Goal: Task Accomplishment & Management: Complete application form

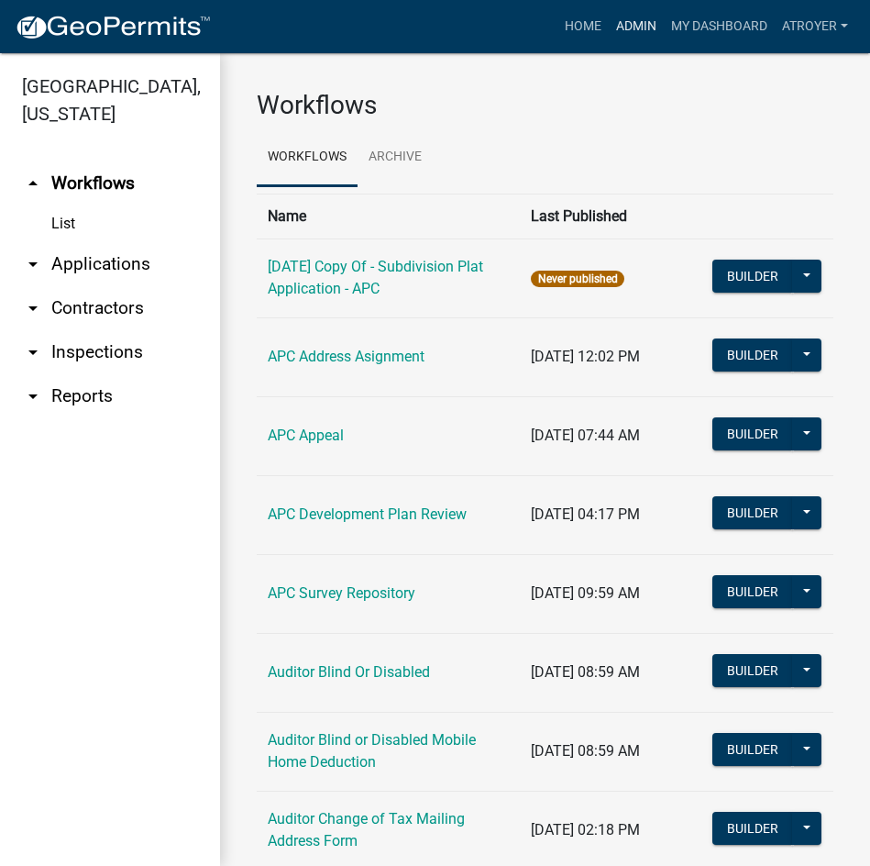
click at [626, 22] on link "Admin" at bounding box center [636, 26] width 55 height 35
click at [89, 264] on link "arrow_drop_down Applications" at bounding box center [110, 264] width 220 height 44
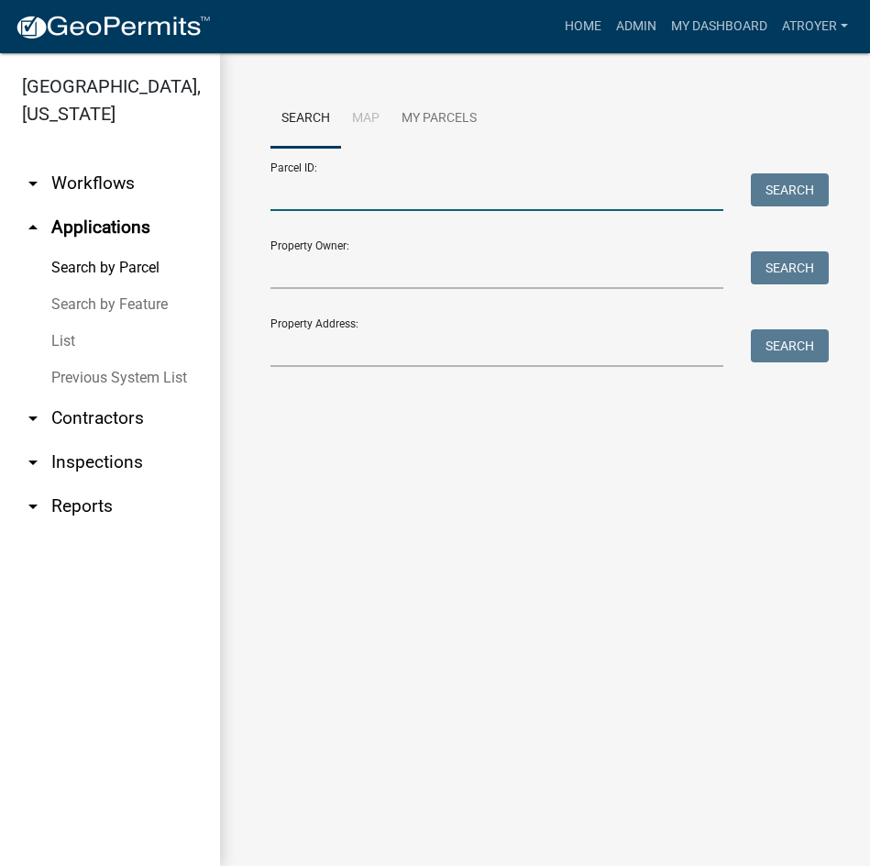
click at [376, 203] on input "Parcel ID:" at bounding box center [497, 192] width 453 height 38
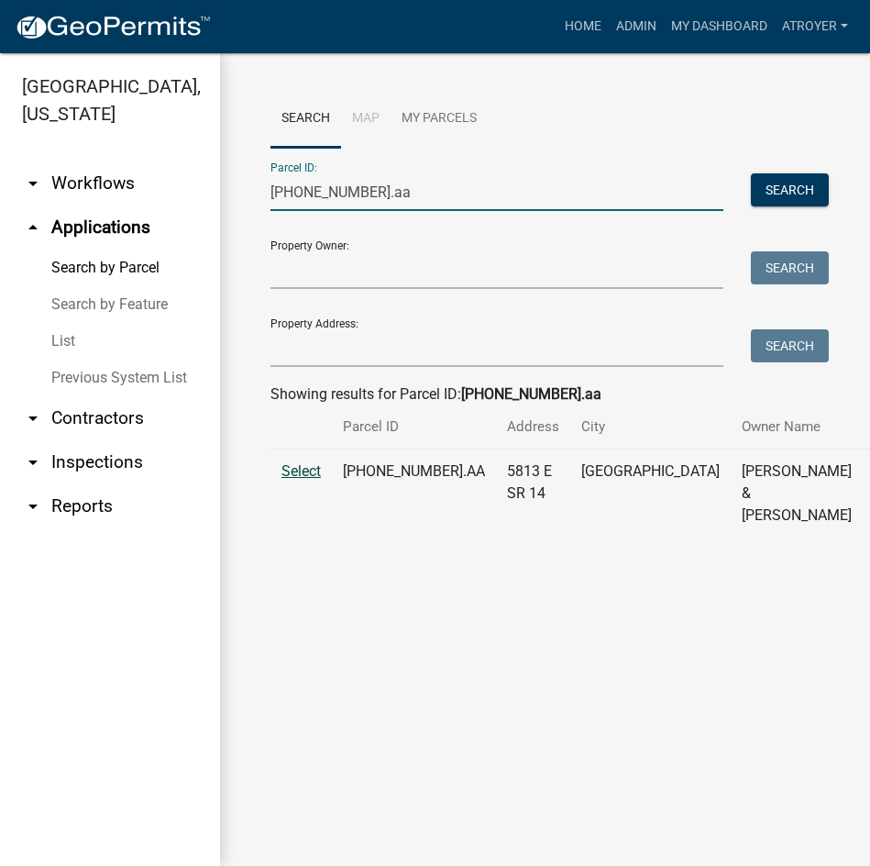
type input "[PHONE_NUMBER].aa"
click at [308, 480] on span "Select" at bounding box center [301, 470] width 39 height 17
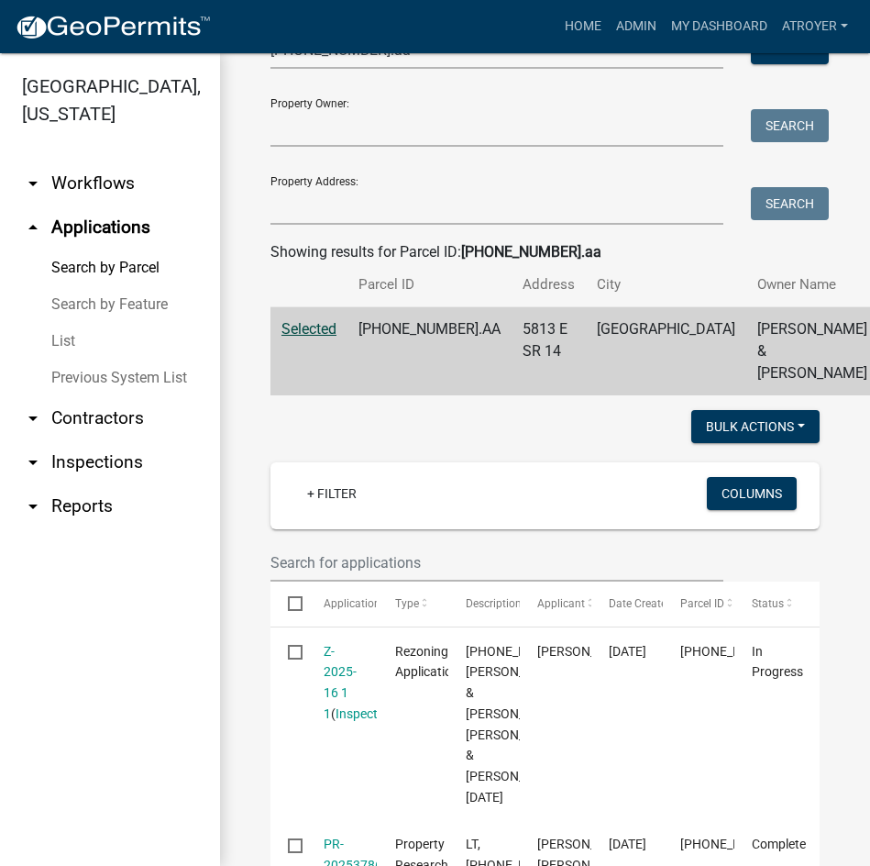
scroll to position [367, 0]
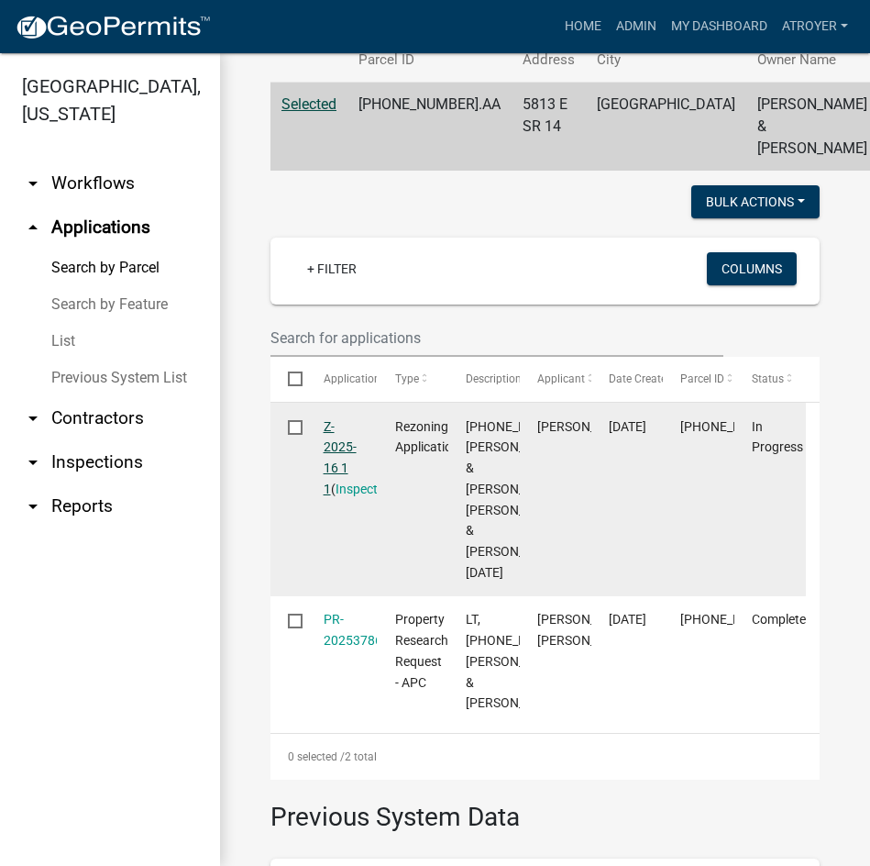
click at [332, 484] on link "Z-2025-16 1 1" at bounding box center [340, 457] width 33 height 77
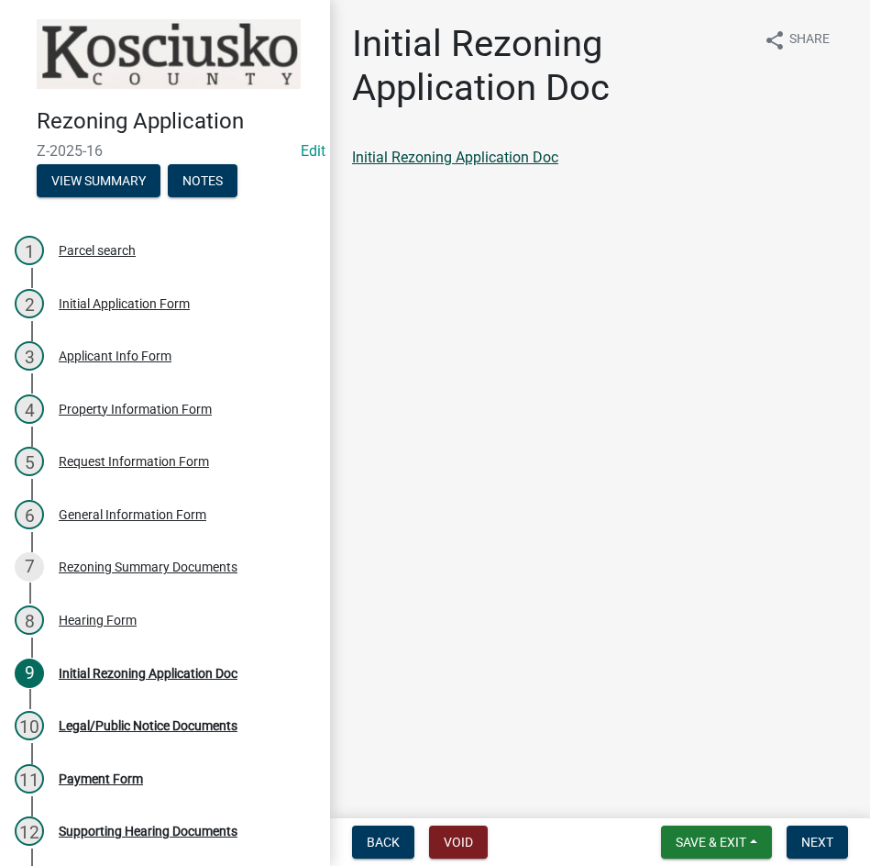
click at [462, 161] on link "Initial Rezoning Application Doc" at bounding box center [455, 157] width 206 height 17
click at [809, 840] on span "Next" at bounding box center [817, 841] width 32 height 15
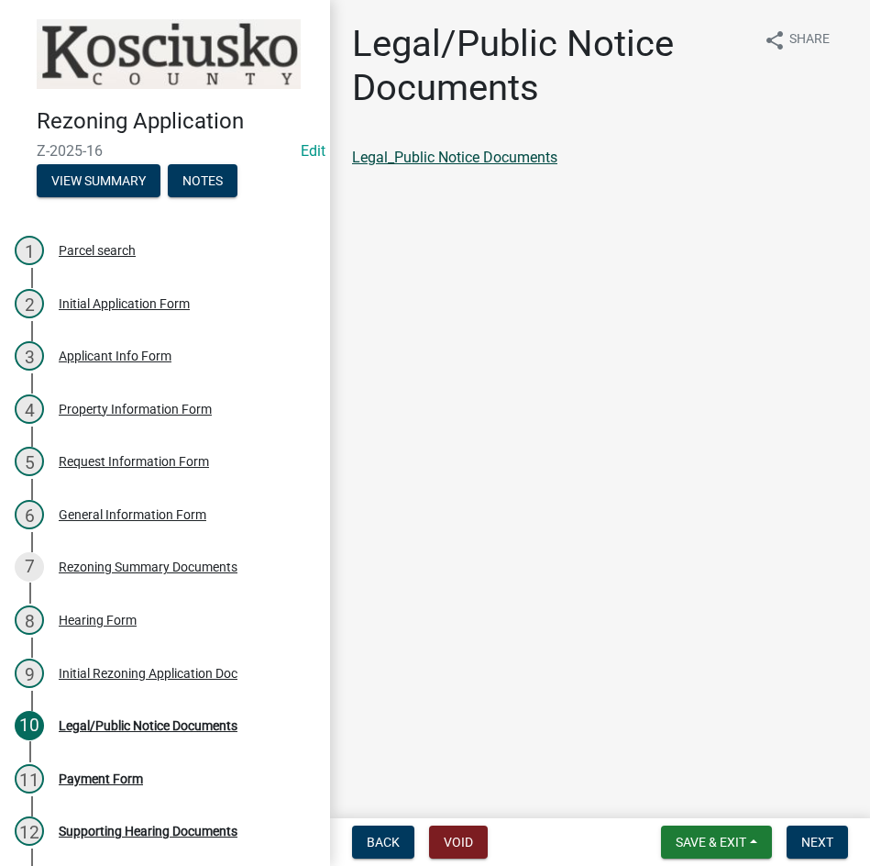
click at [410, 154] on link "Legal_Public Notice Documents" at bounding box center [454, 157] width 205 height 17
click at [821, 840] on span "Next" at bounding box center [817, 841] width 32 height 15
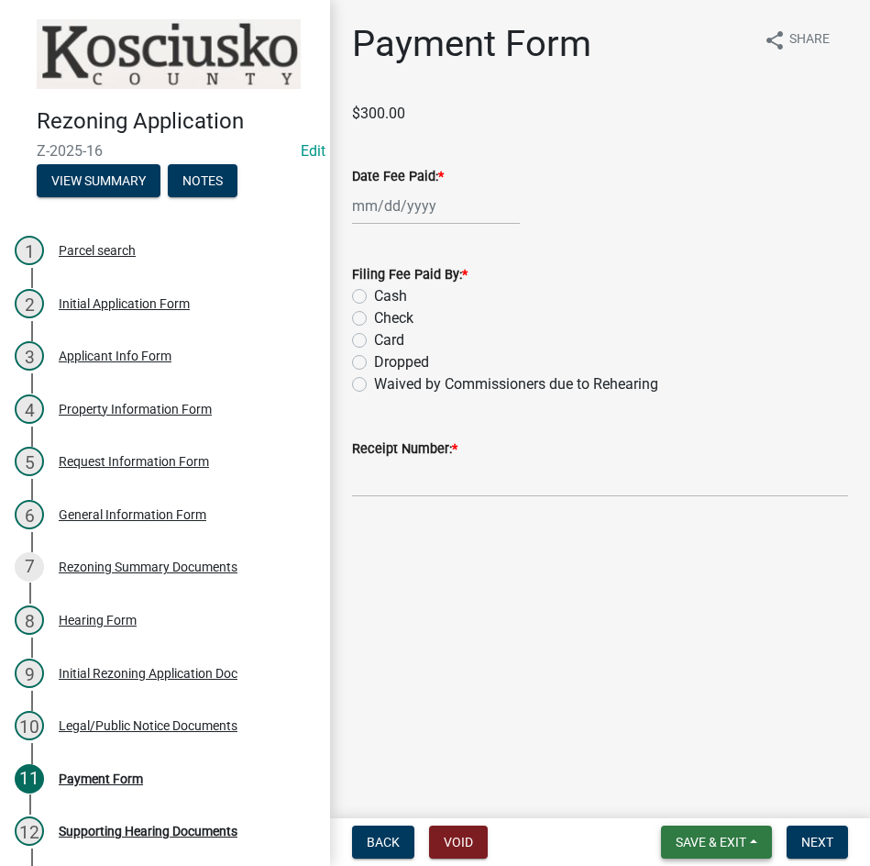
click at [688, 835] on span "Save & Exit" at bounding box center [711, 841] width 71 height 15
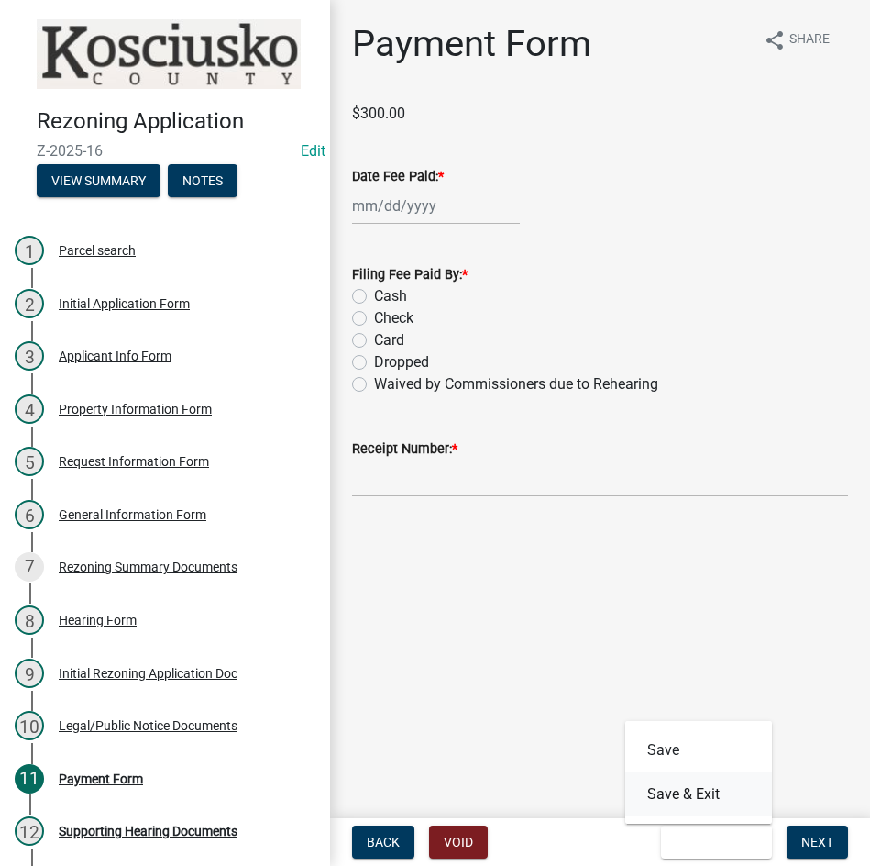
click at [688, 794] on button "Save & Exit" at bounding box center [698, 794] width 147 height 44
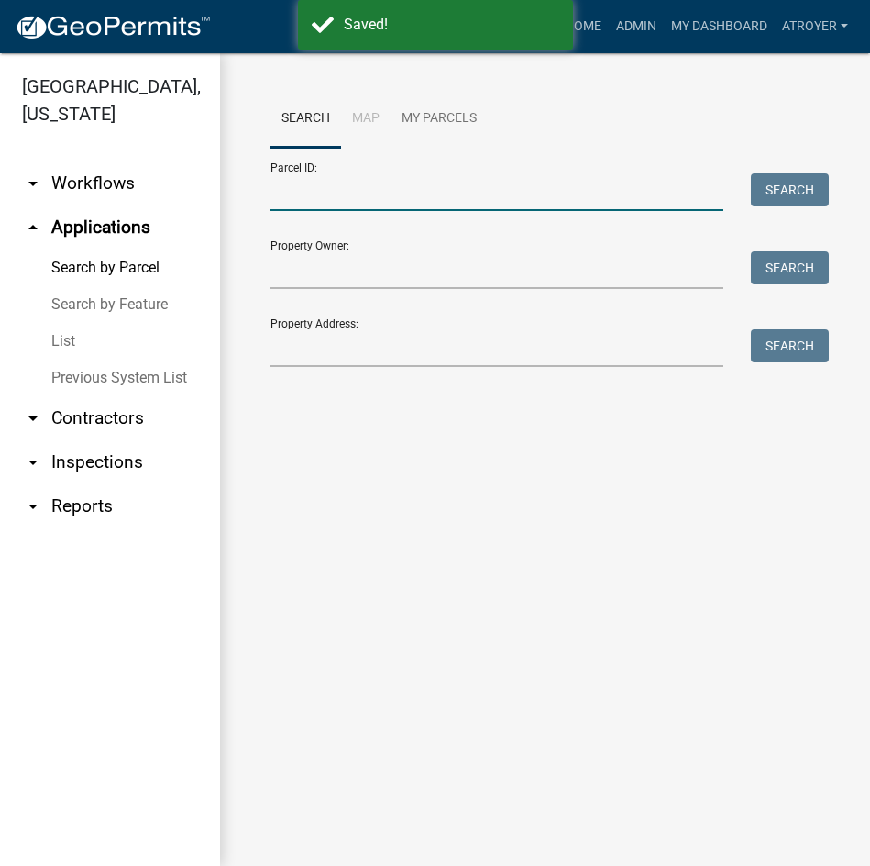
click at [414, 193] on input "Parcel ID:" at bounding box center [497, 192] width 453 height 38
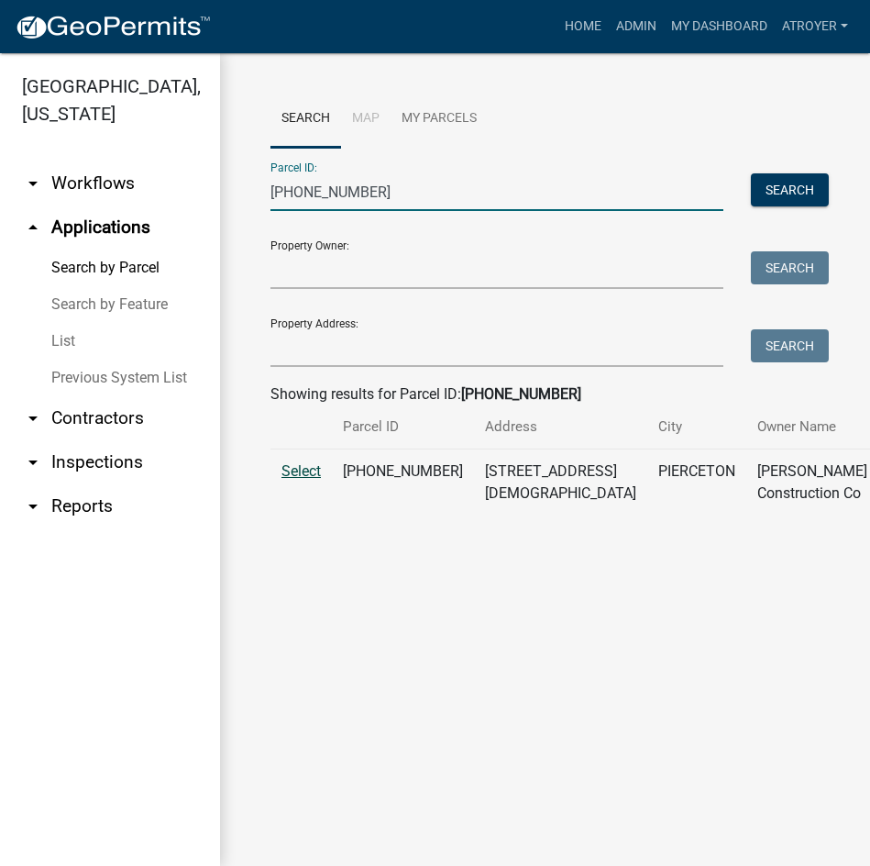
type input "[PHONE_NUMBER]"
click at [306, 480] on span "Select" at bounding box center [301, 470] width 39 height 17
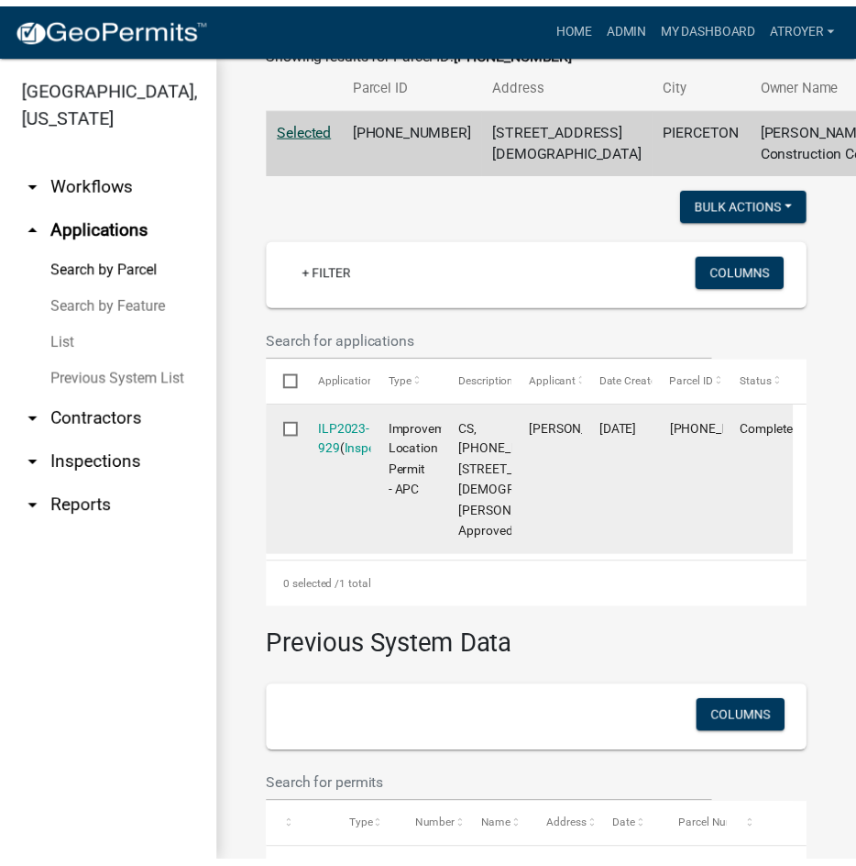
scroll to position [367, 0]
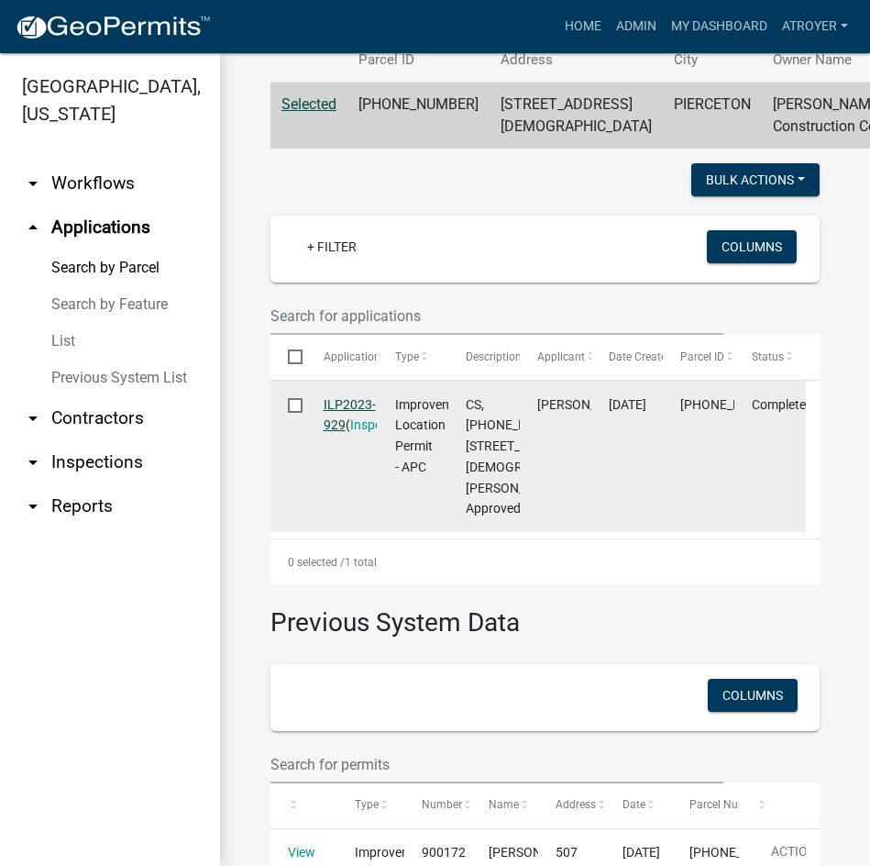
click at [341, 433] on link "ILP2023-929" at bounding box center [350, 415] width 52 height 36
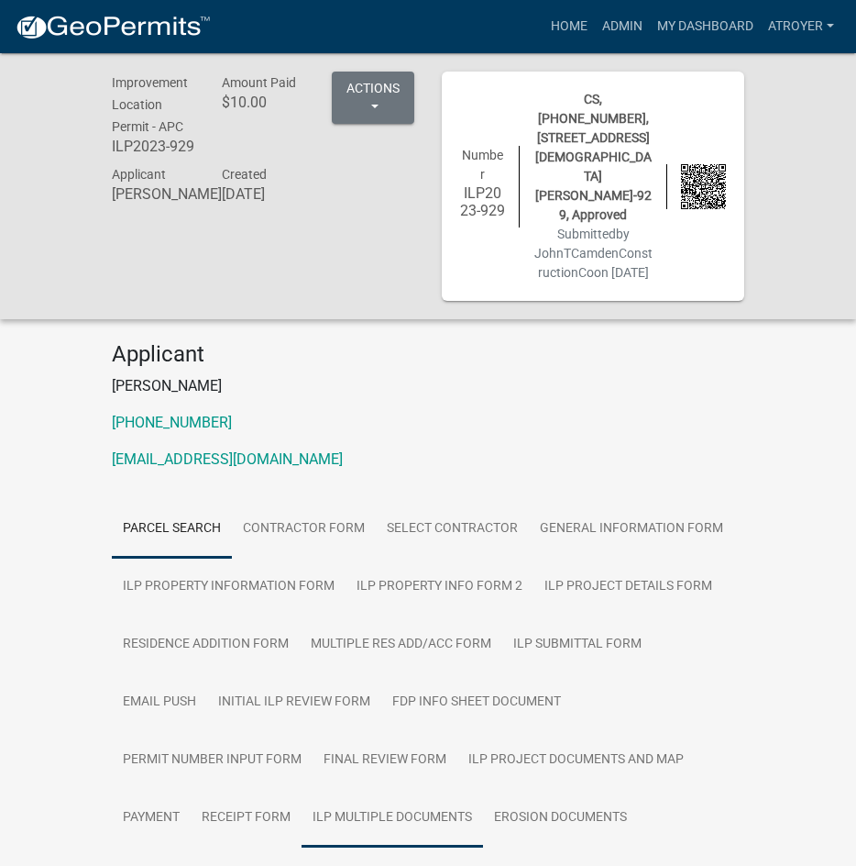
click at [364, 798] on link "ILP Multiple Documents" at bounding box center [393, 818] width 182 height 59
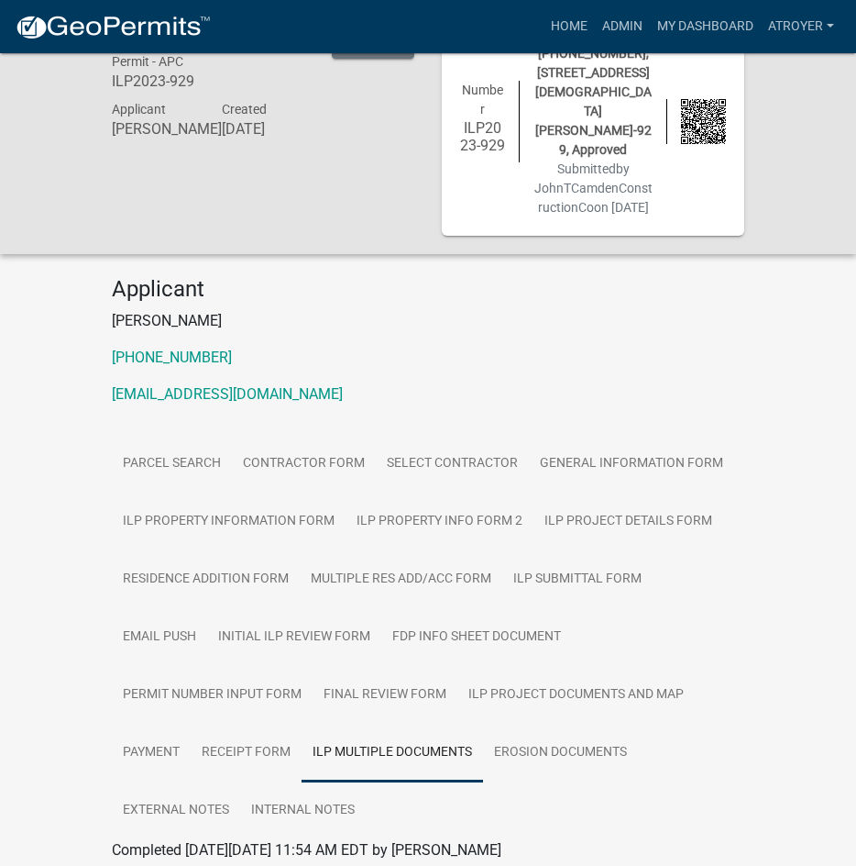
scroll to position [140, 0]
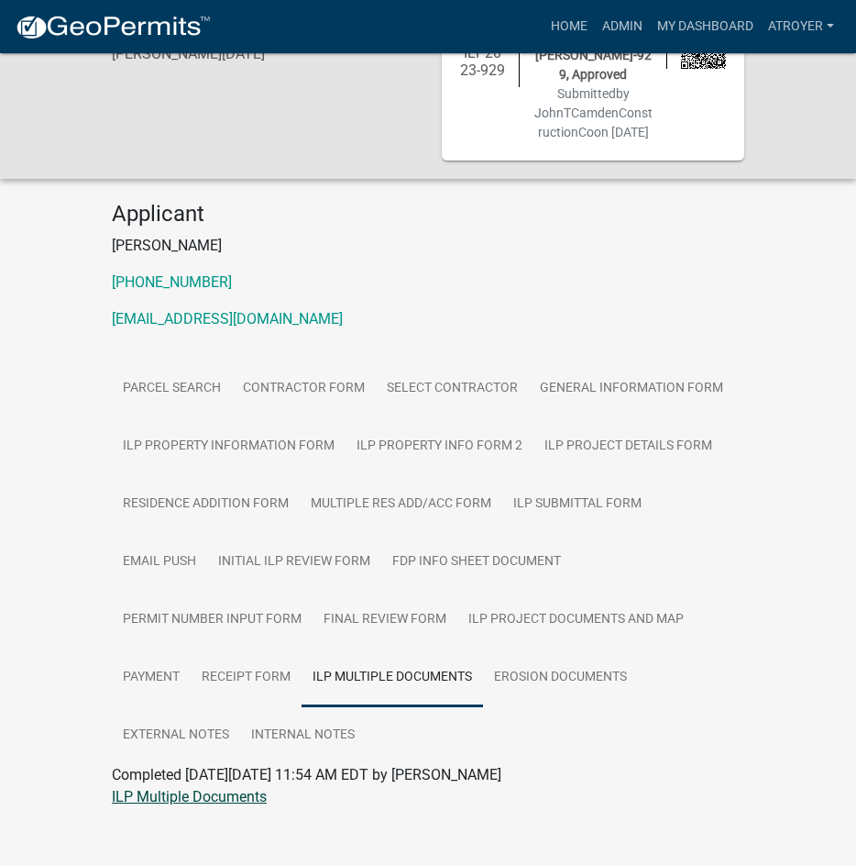
click at [221, 788] on link "ILP Multiple Documents" at bounding box center [189, 796] width 155 height 17
click at [566, 24] on link "Home" at bounding box center [569, 26] width 51 height 35
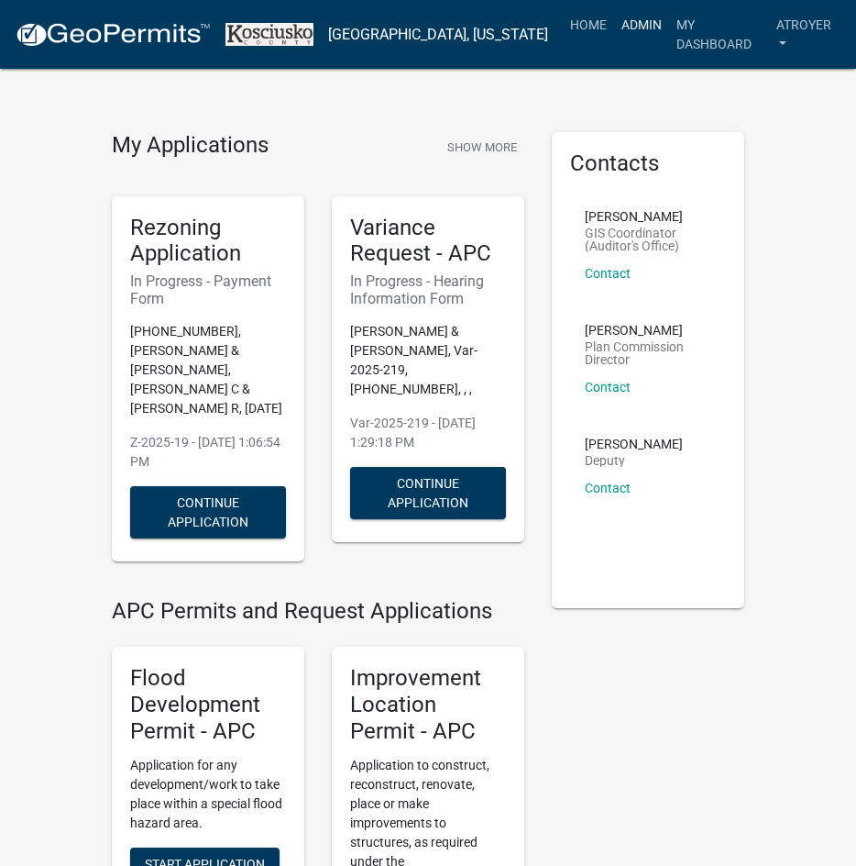
click at [614, 29] on link "Admin" at bounding box center [641, 24] width 55 height 35
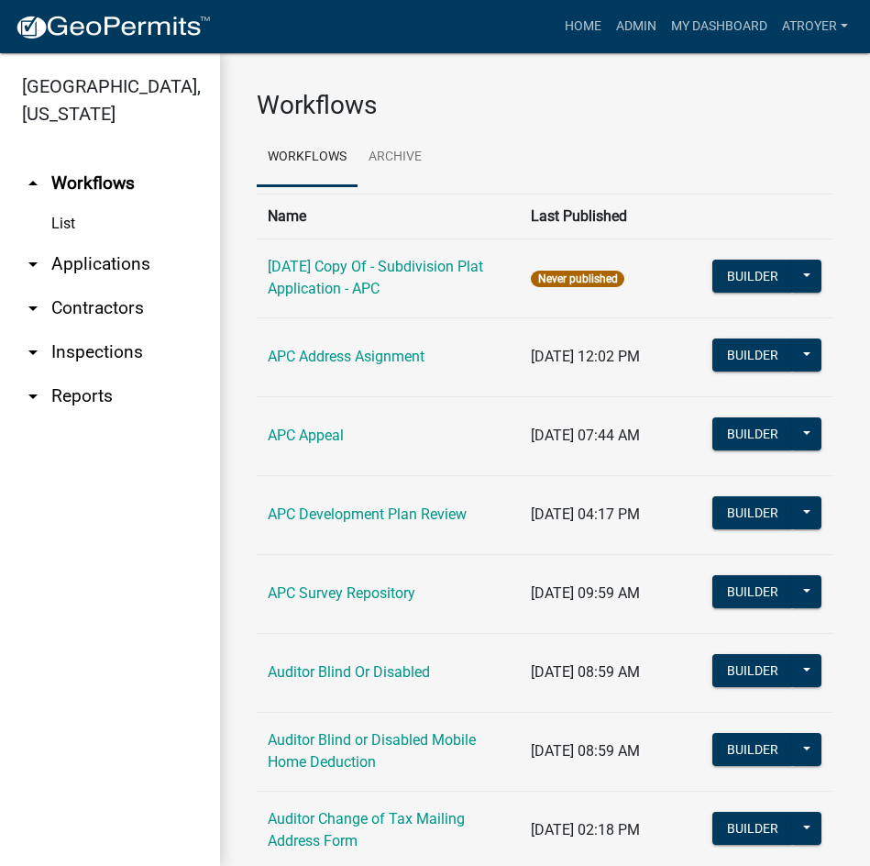
click at [117, 265] on link "arrow_drop_down Applications" at bounding box center [110, 264] width 220 height 44
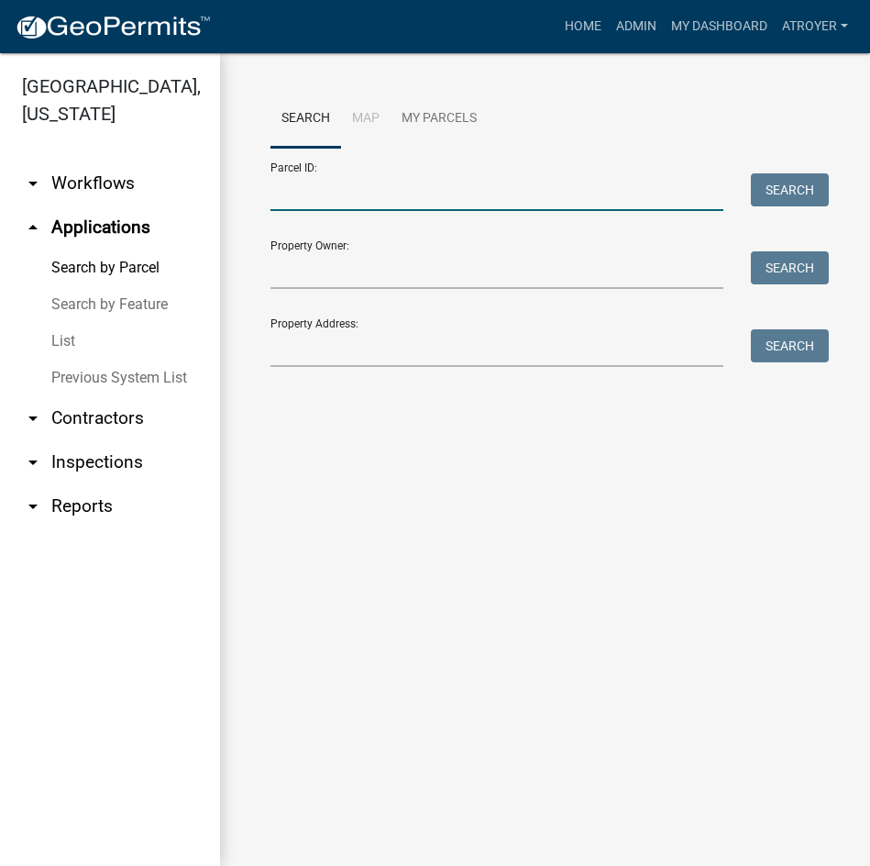
click at [399, 198] on input "Parcel ID:" at bounding box center [497, 192] width 453 height 38
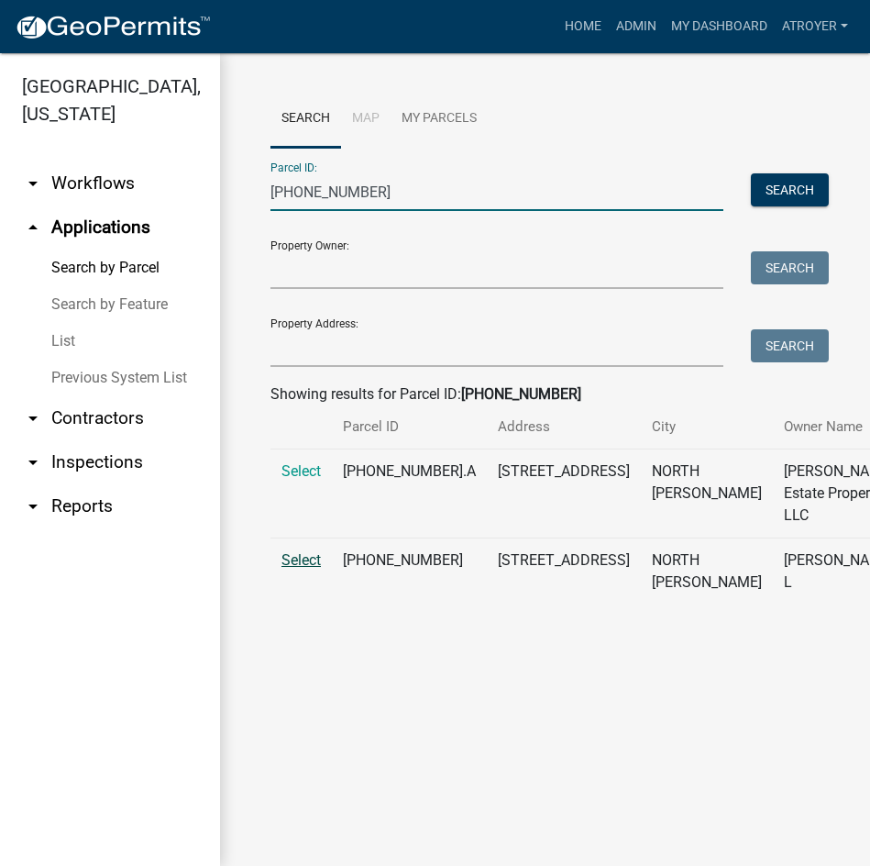
type input "[PHONE_NUMBER]"
click at [307, 569] on span "Select" at bounding box center [301, 559] width 39 height 17
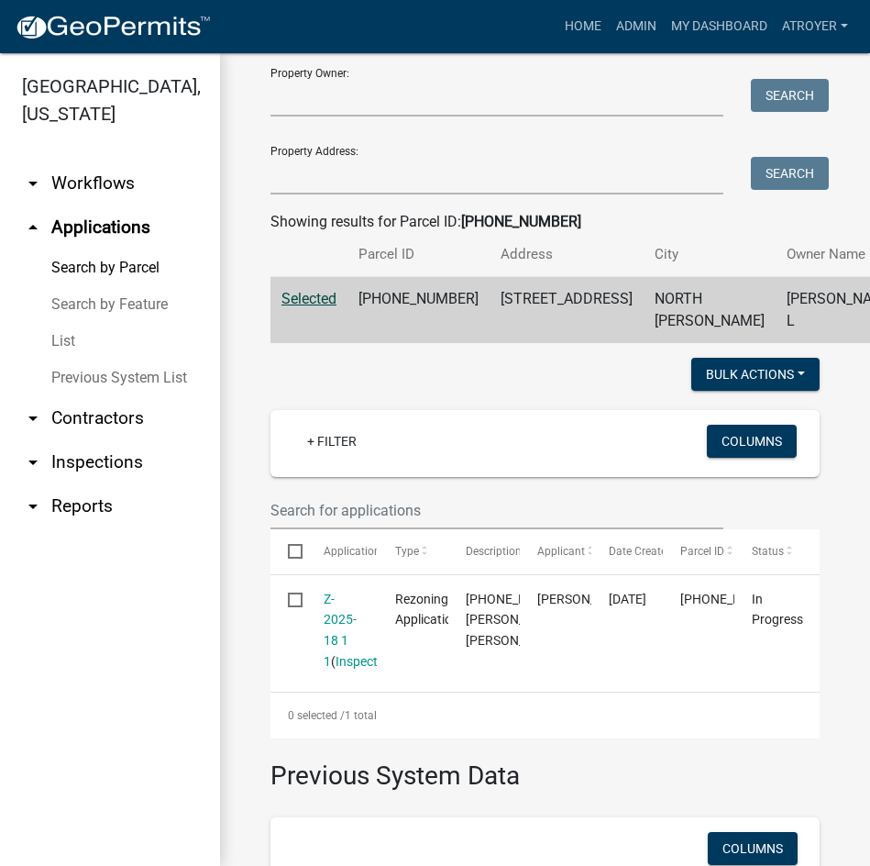
scroll to position [183, 0]
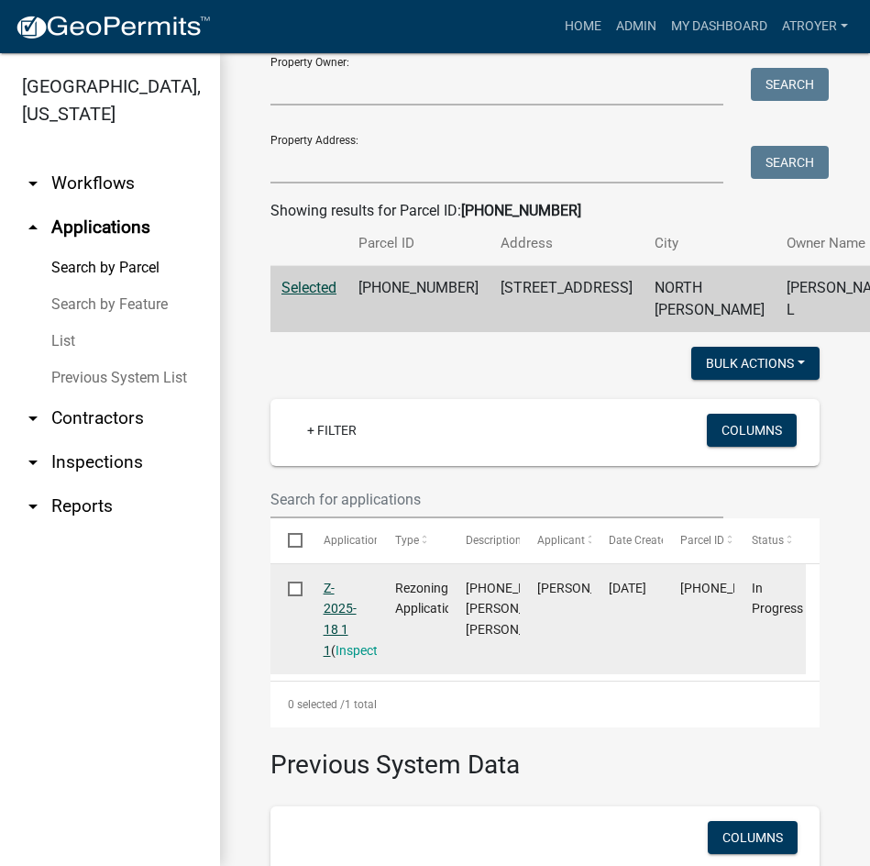
click at [329, 654] on link "Z-2025-18 1 1" at bounding box center [340, 618] width 33 height 77
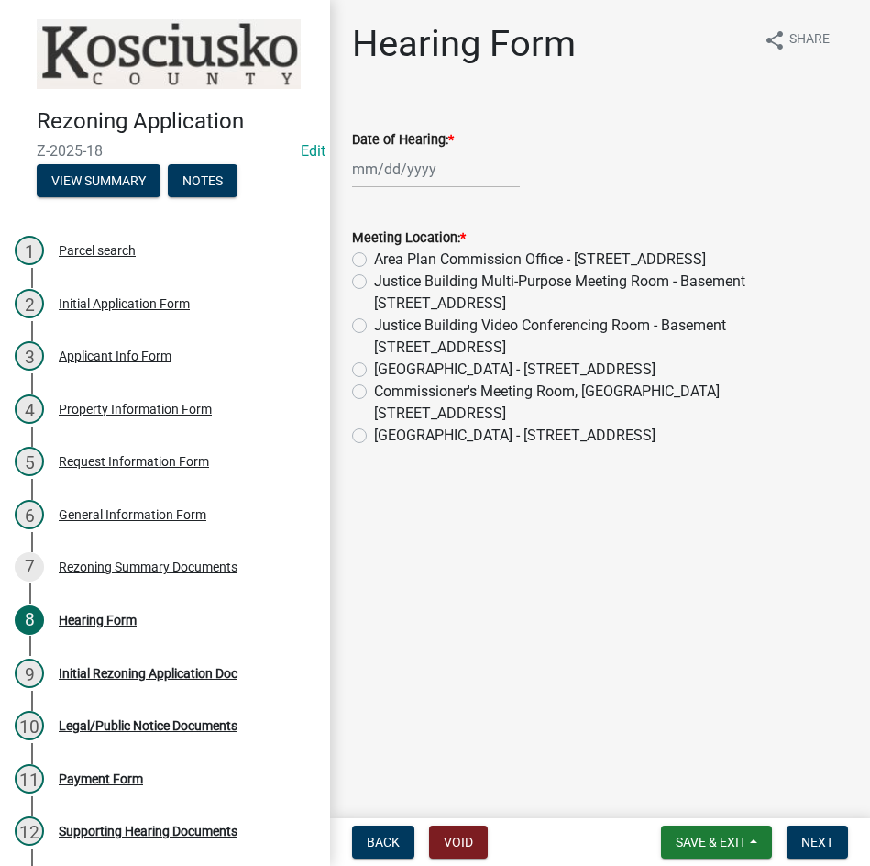
click at [471, 173] on div at bounding box center [436, 169] width 168 height 38
select select "8"
select select "2025"
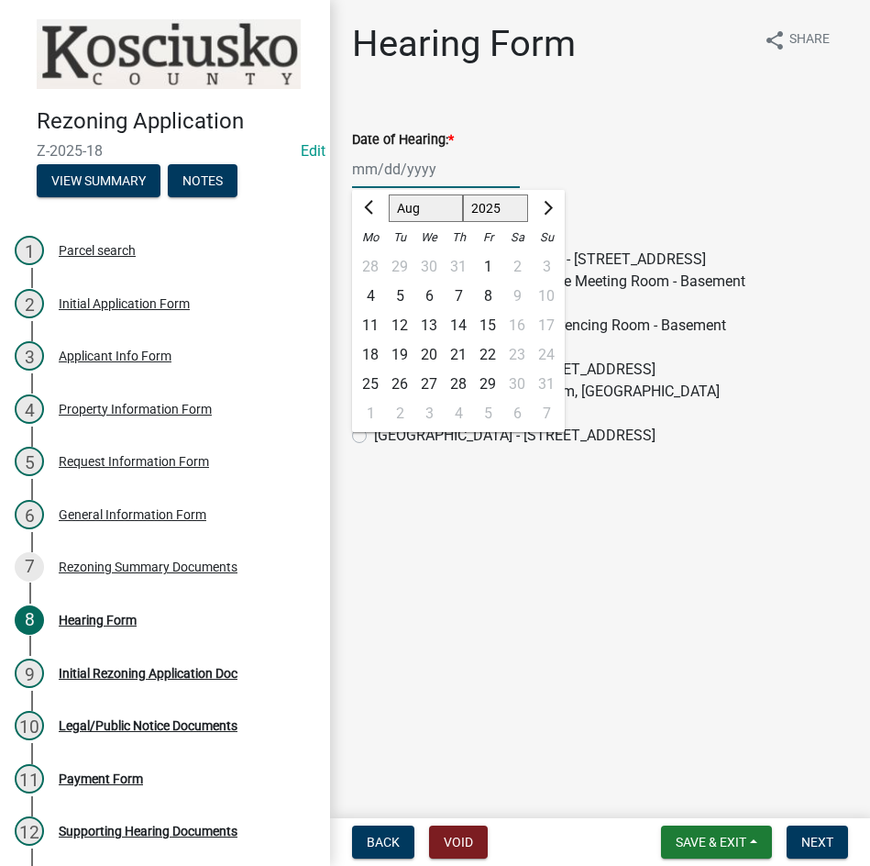
click at [420, 205] on select "Jan Feb Mar Apr May Jun [DATE] Aug Sep Oct Nov Dec" at bounding box center [426, 208] width 74 height 28
select select "9"
click at [389, 194] on select "Jan Feb Mar Apr May Jun [DATE] Aug Sep Oct Nov Dec" at bounding box center [426, 208] width 74 height 28
click at [427, 263] on div "3" at bounding box center [428, 266] width 29 height 29
type input "[DATE]"
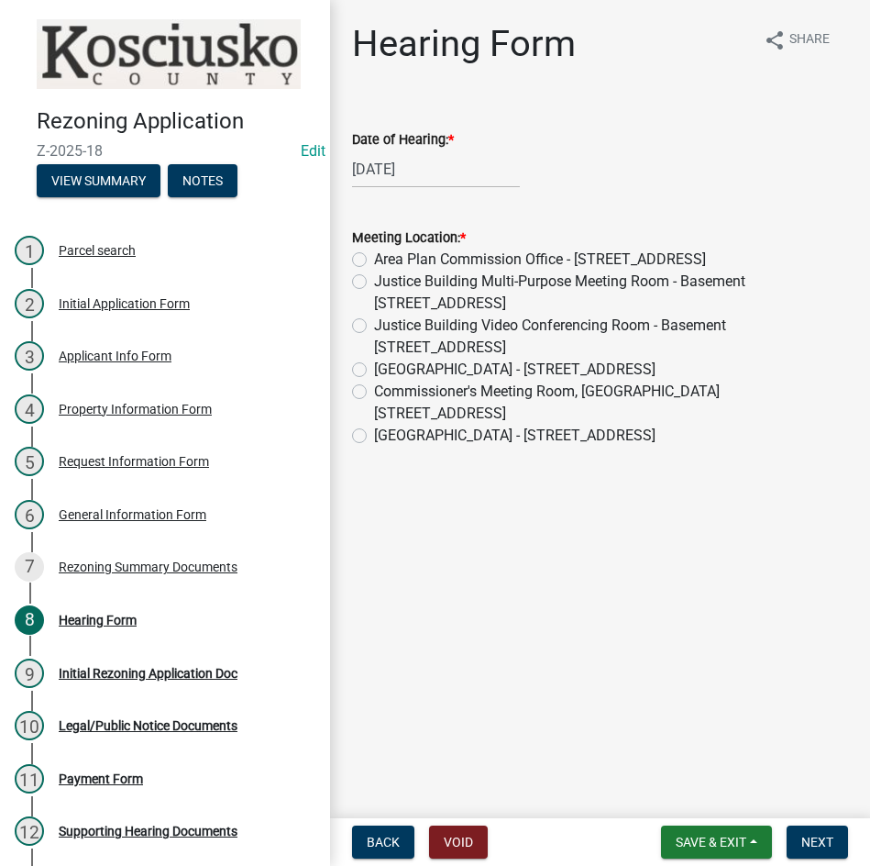
click at [374, 392] on label "Commissioner's Meeting Room, [GEOGRAPHIC_DATA] [STREET_ADDRESS]" at bounding box center [611, 403] width 474 height 44
click at [374, 392] on input "Commissioner's Meeting Room, [GEOGRAPHIC_DATA] [STREET_ADDRESS]" at bounding box center [380, 387] width 12 height 12
radio input "true"
click at [813, 831] on button "Next" at bounding box center [817, 841] width 61 height 33
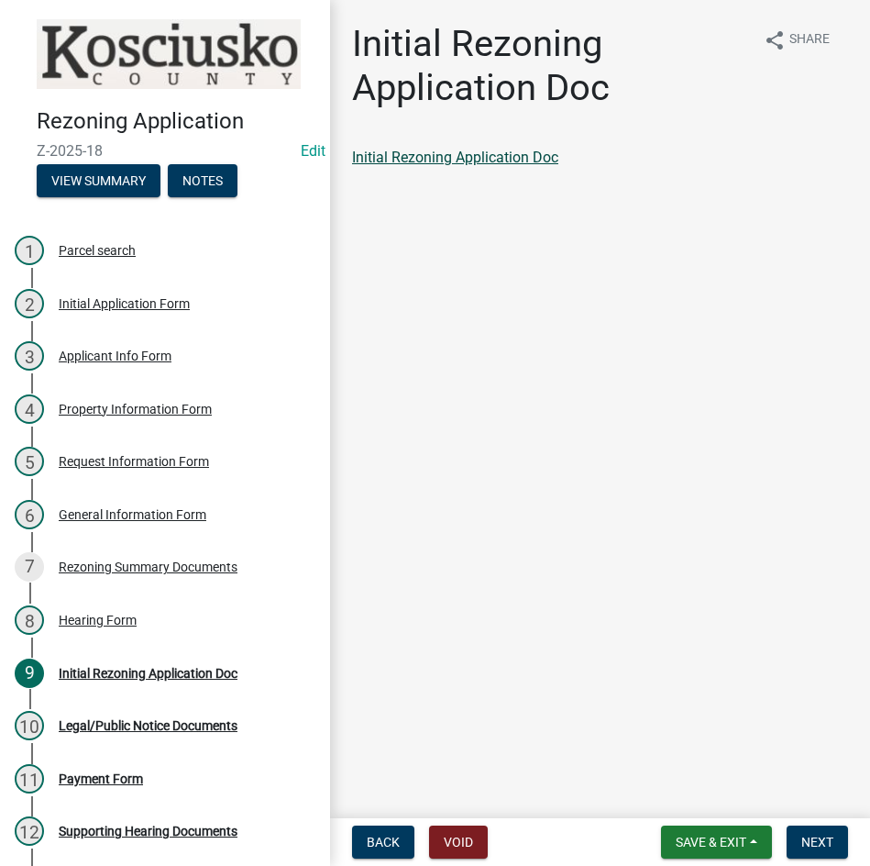
click at [458, 156] on link "Initial Rezoning Application Doc" at bounding box center [455, 157] width 206 height 17
click at [798, 834] on button "Next" at bounding box center [817, 841] width 61 height 33
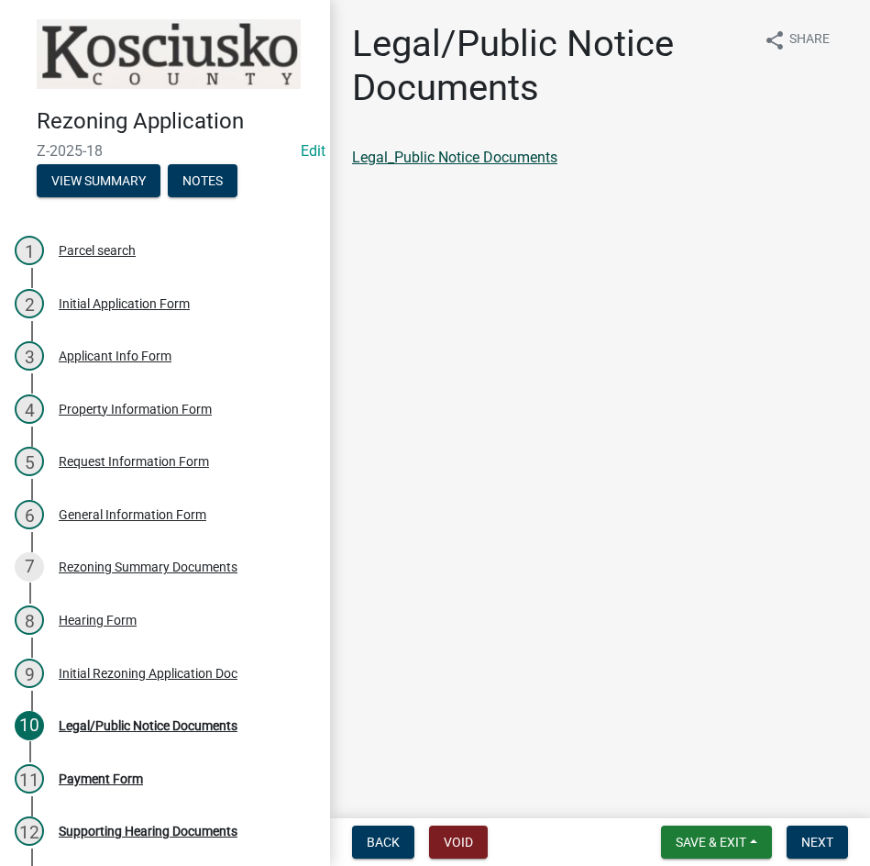
click at [447, 160] on link "Legal_Public Notice Documents" at bounding box center [454, 157] width 205 height 17
click at [804, 840] on span "Next" at bounding box center [817, 841] width 32 height 15
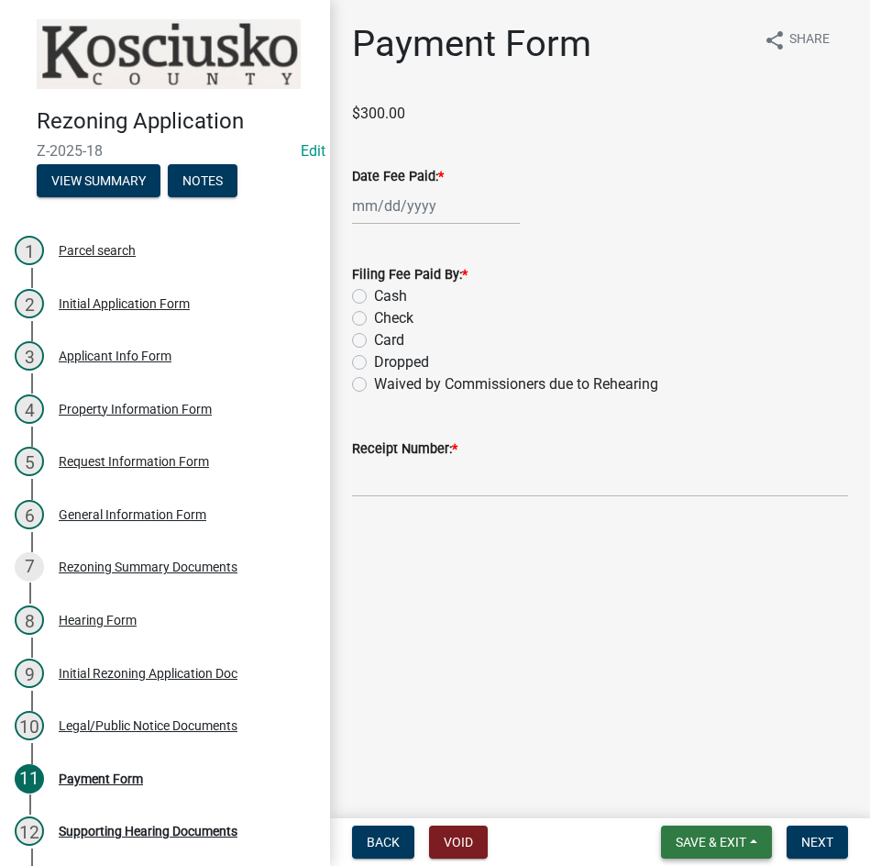
click at [724, 844] on span "Save & Exit" at bounding box center [711, 841] width 71 height 15
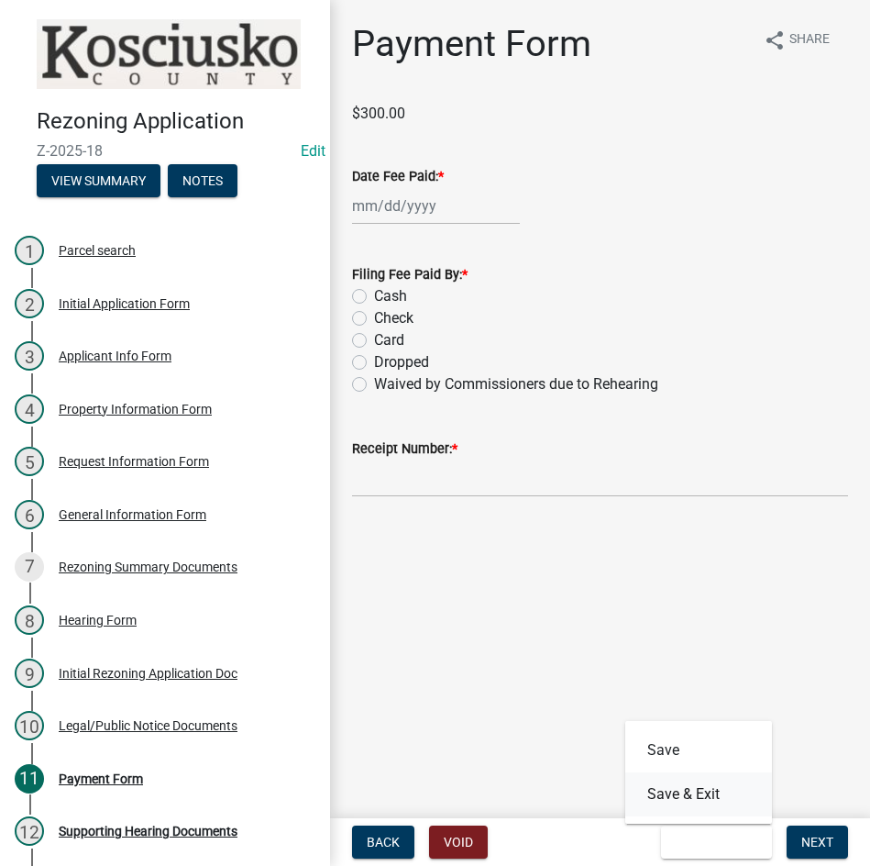
click at [697, 792] on button "Save & Exit" at bounding box center [698, 794] width 147 height 44
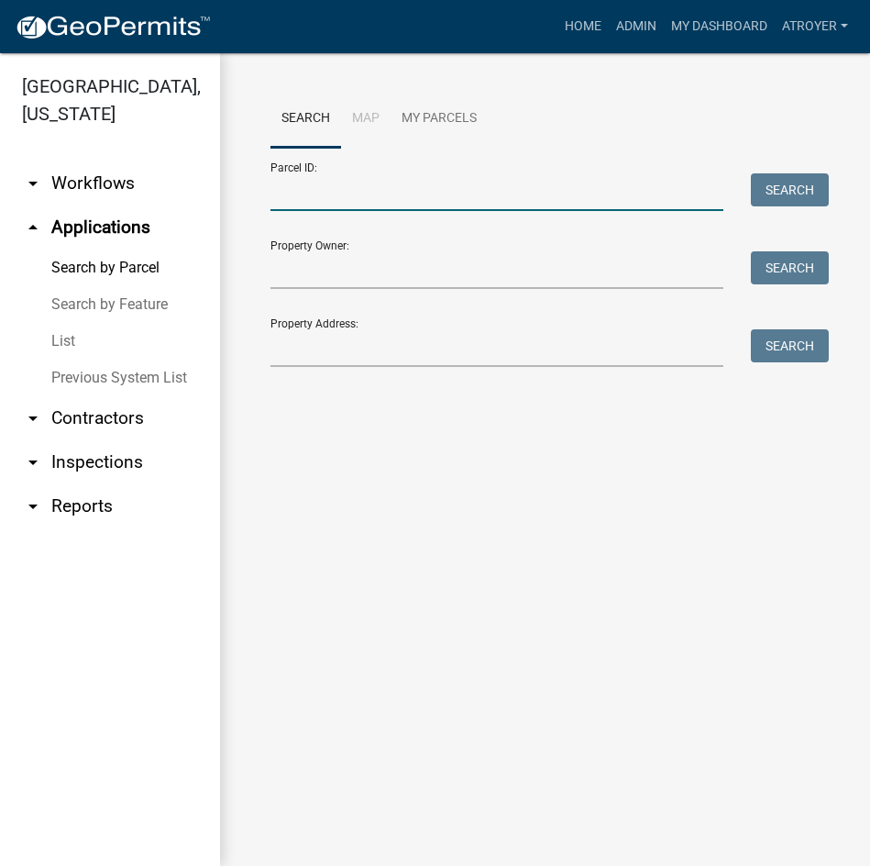
click at [394, 186] on input "Parcel ID:" at bounding box center [497, 192] width 453 height 38
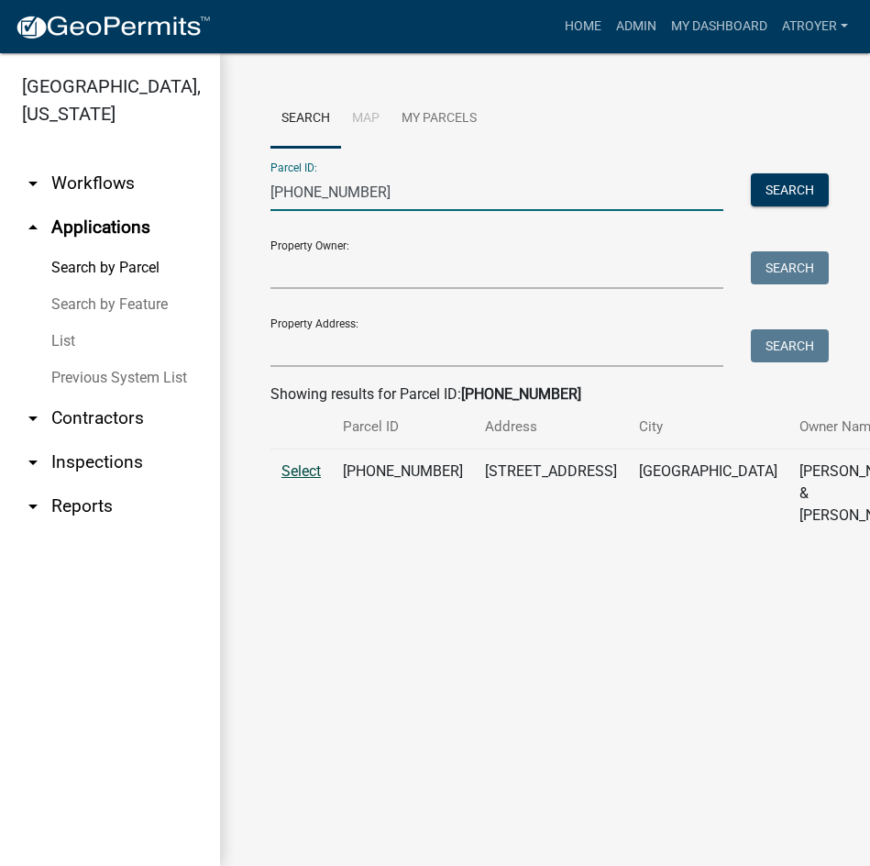
type input "[PHONE_NUMBER]"
click at [297, 480] on span "Select" at bounding box center [301, 470] width 39 height 17
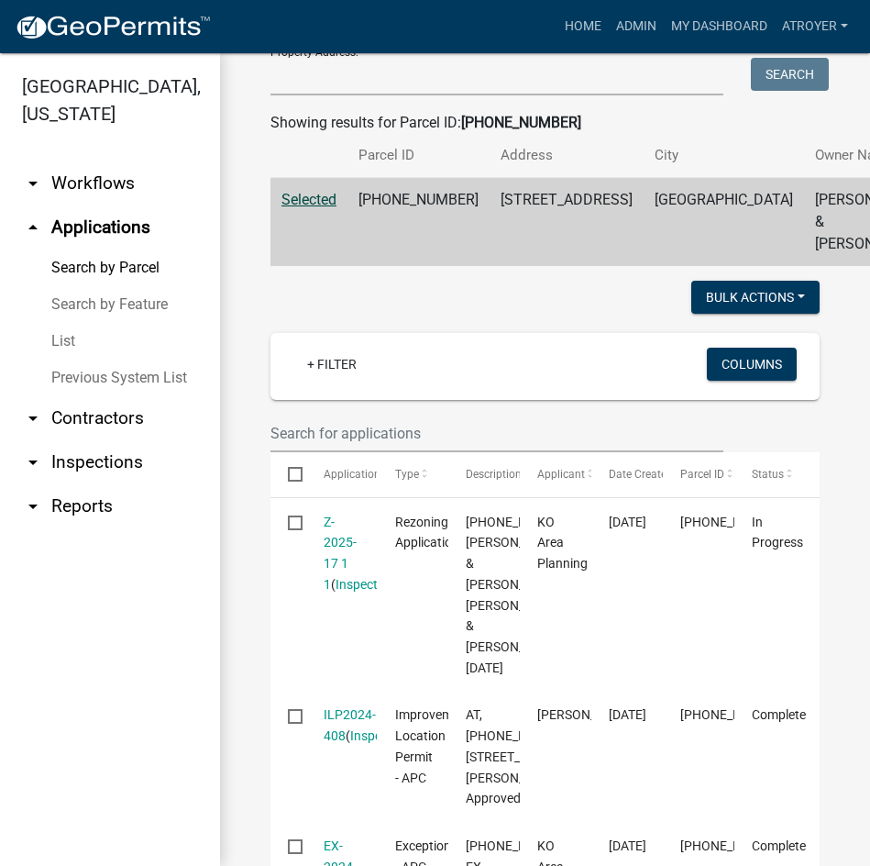
scroll to position [275, 0]
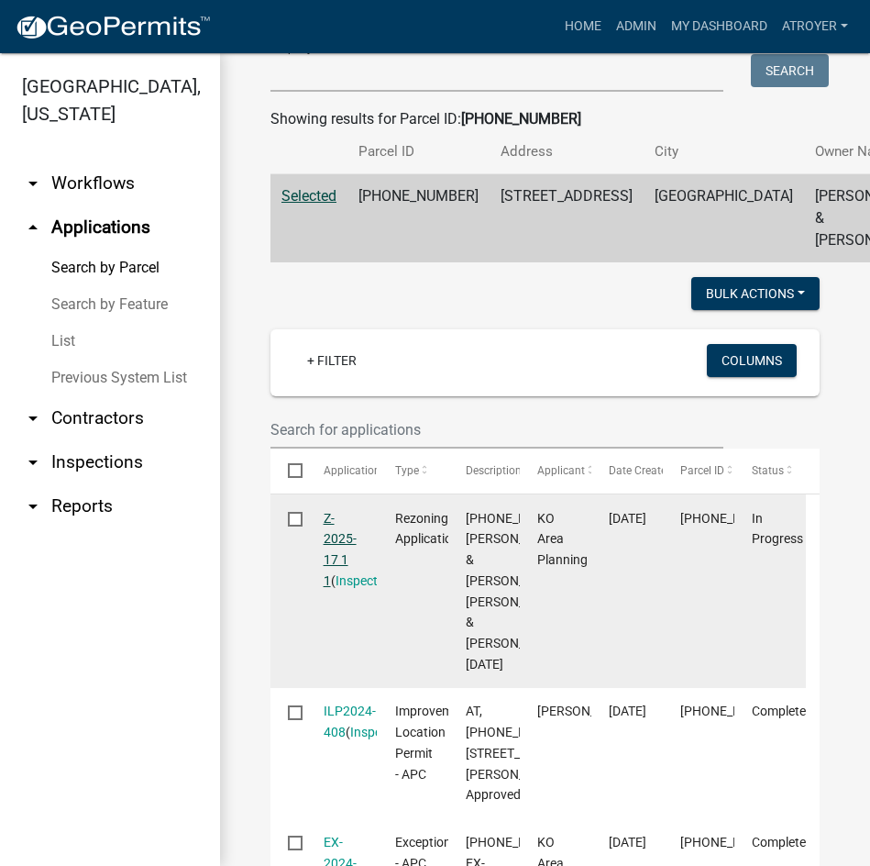
click at [324, 580] on link "Z-2025-17 1 1" at bounding box center [340, 549] width 33 height 77
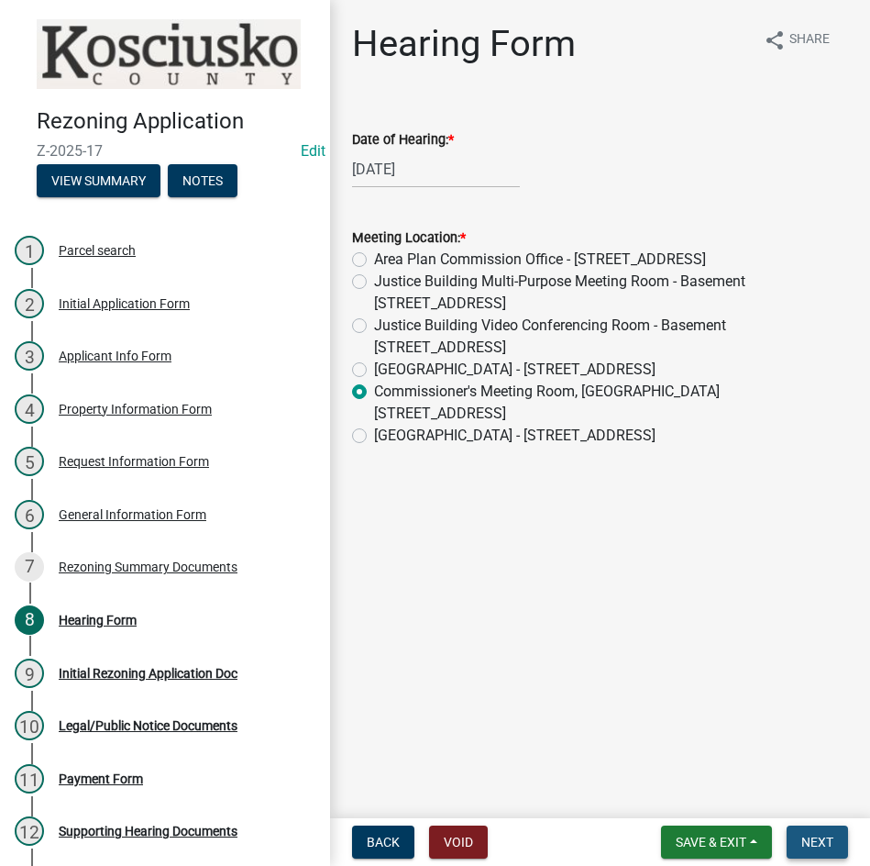
click at [809, 845] on span "Next" at bounding box center [817, 841] width 32 height 15
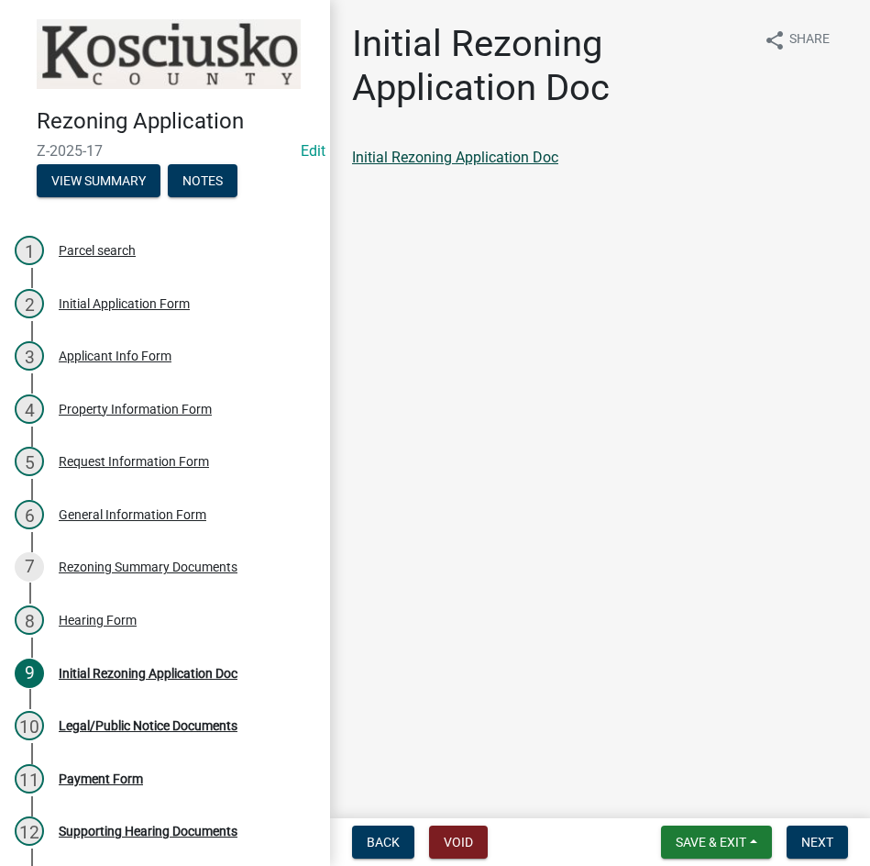
click at [469, 162] on link "Initial Rezoning Application Doc" at bounding box center [455, 157] width 206 height 17
click at [814, 839] on span "Next" at bounding box center [817, 841] width 32 height 15
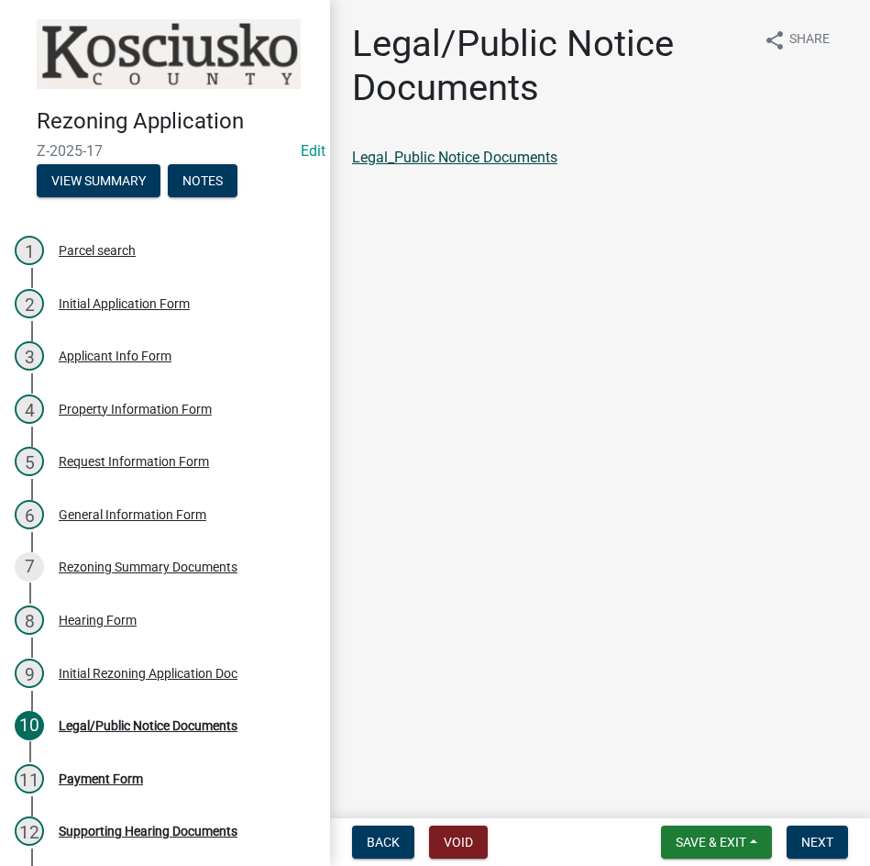
click at [491, 151] on link "Legal_Public Notice Documents" at bounding box center [454, 157] width 205 height 17
click at [816, 836] on span "Next" at bounding box center [817, 841] width 32 height 15
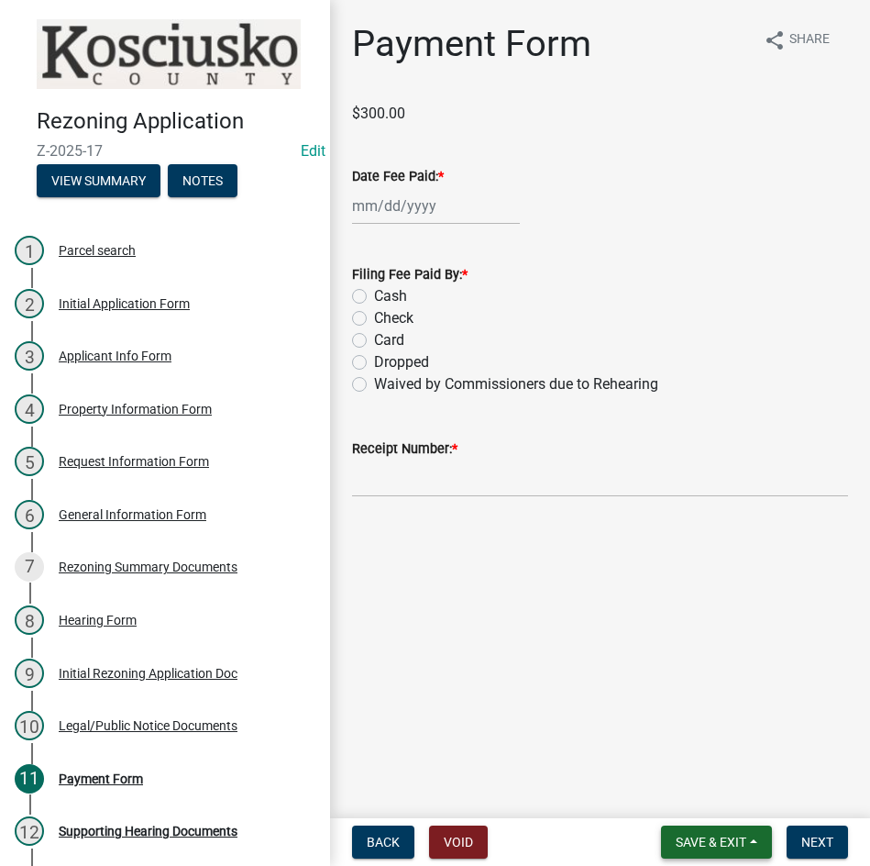
click at [705, 843] on span "Save & Exit" at bounding box center [711, 841] width 71 height 15
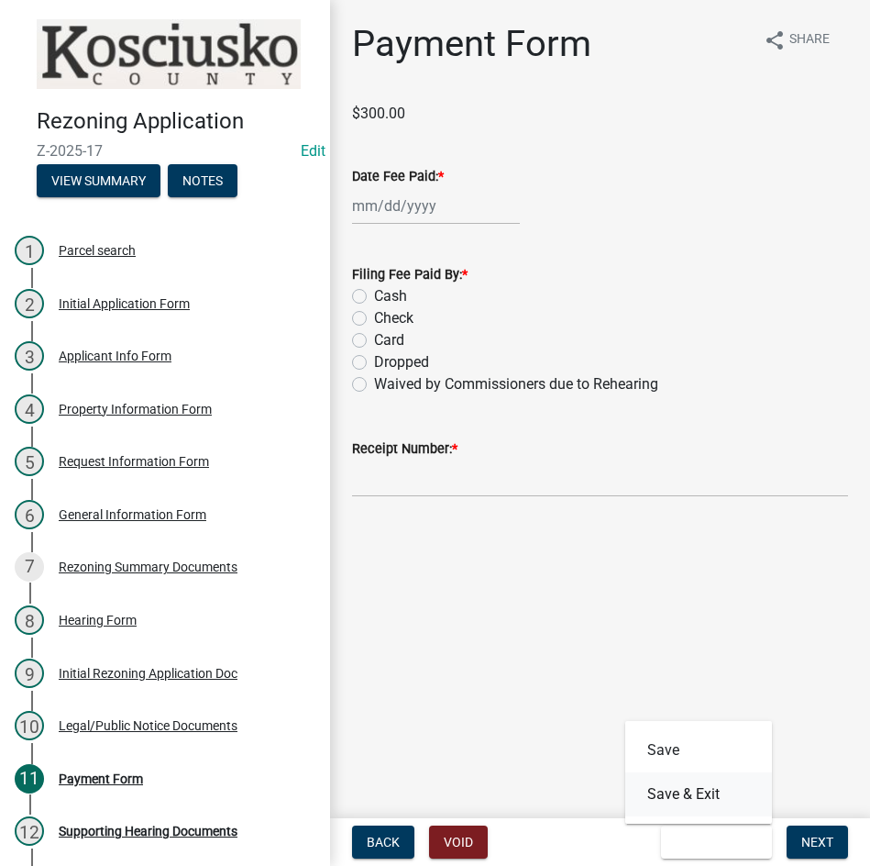
click at [701, 791] on button "Save & Exit" at bounding box center [698, 794] width 147 height 44
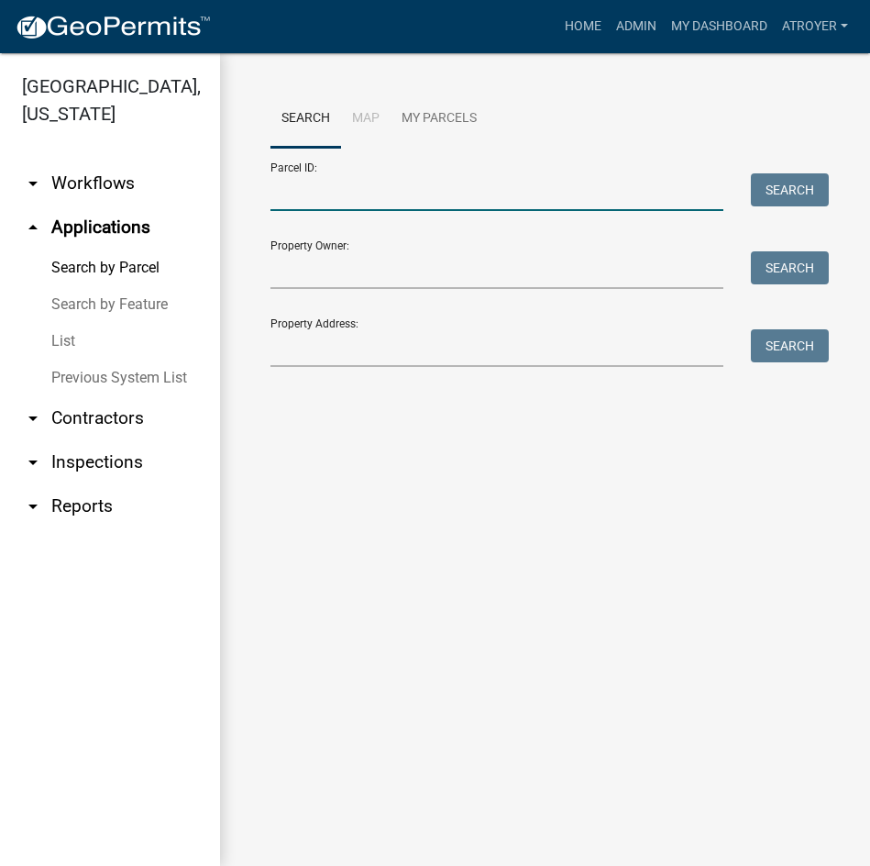
click at [378, 184] on input "Parcel ID:" at bounding box center [497, 192] width 453 height 38
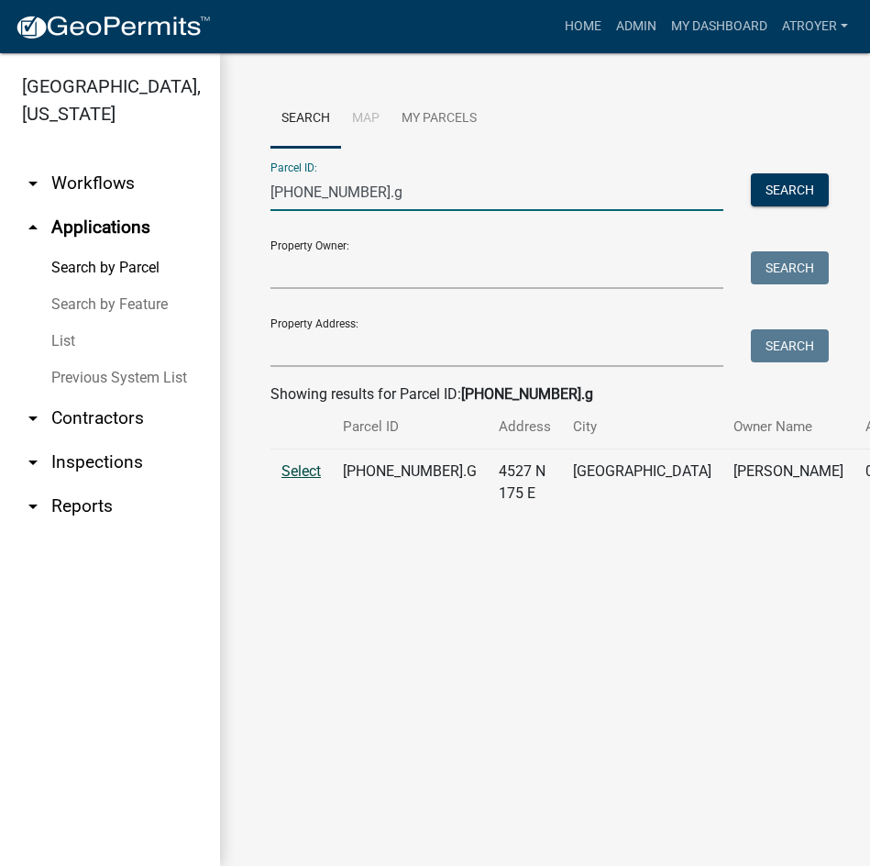
type input "[PHONE_NUMBER].g"
click at [303, 480] on span "Select" at bounding box center [301, 470] width 39 height 17
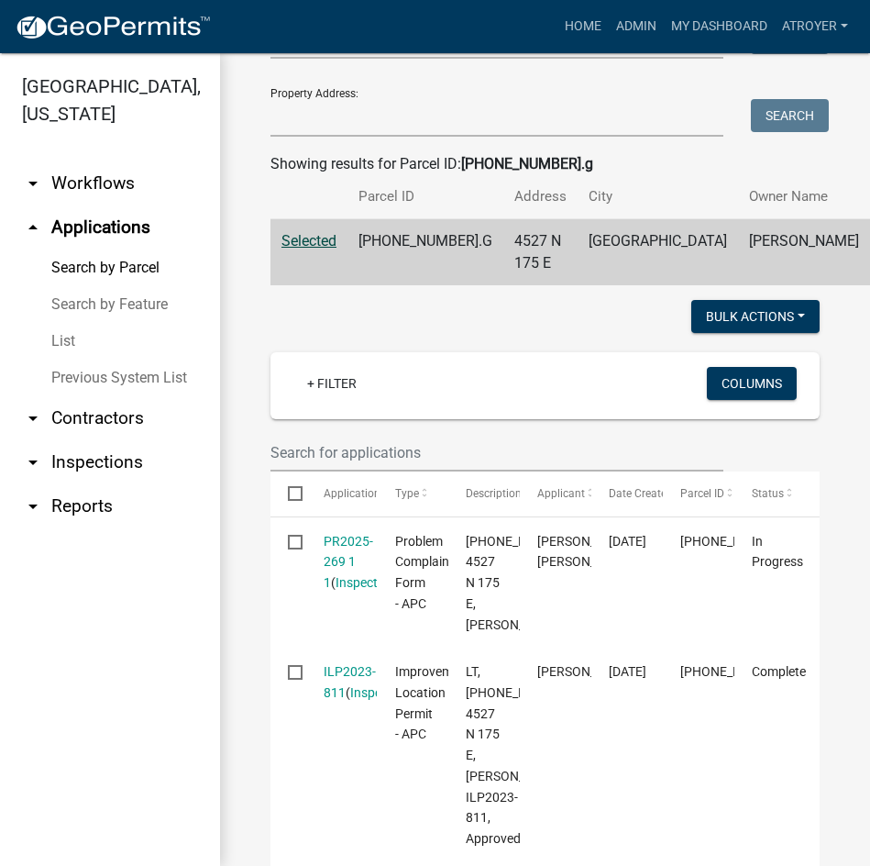
scroll to position [275, 0]
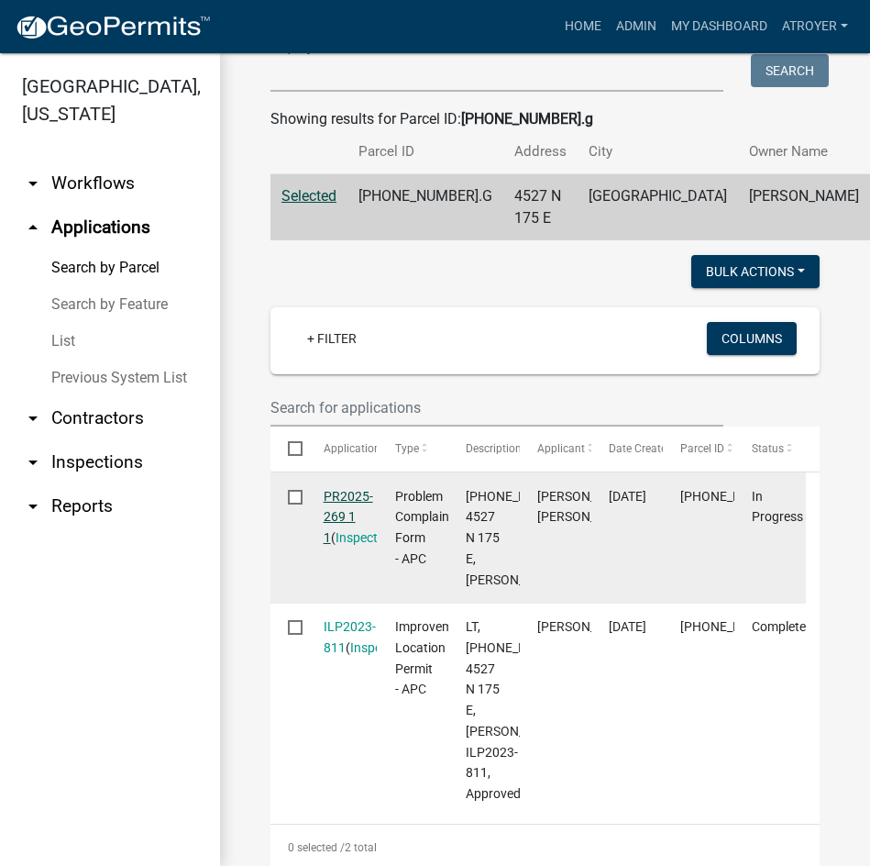
click at [348, 537] on link "PR2025-269 1 1" at bounding box center [349, 517] width 50 height 57
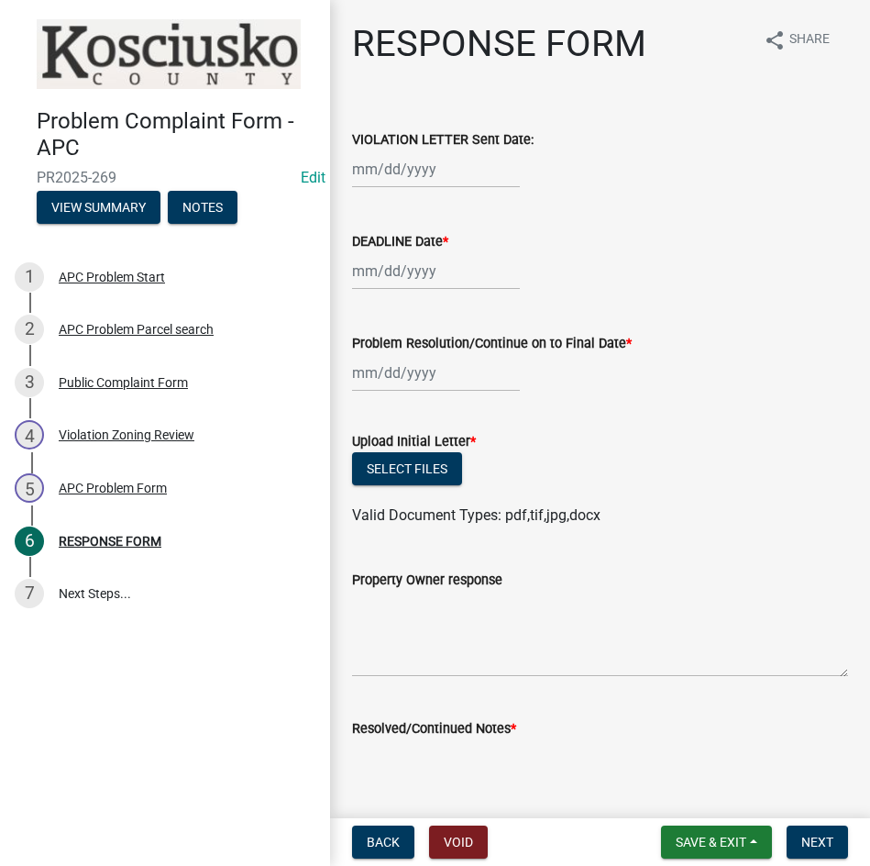
select select "8"
select select "2025"
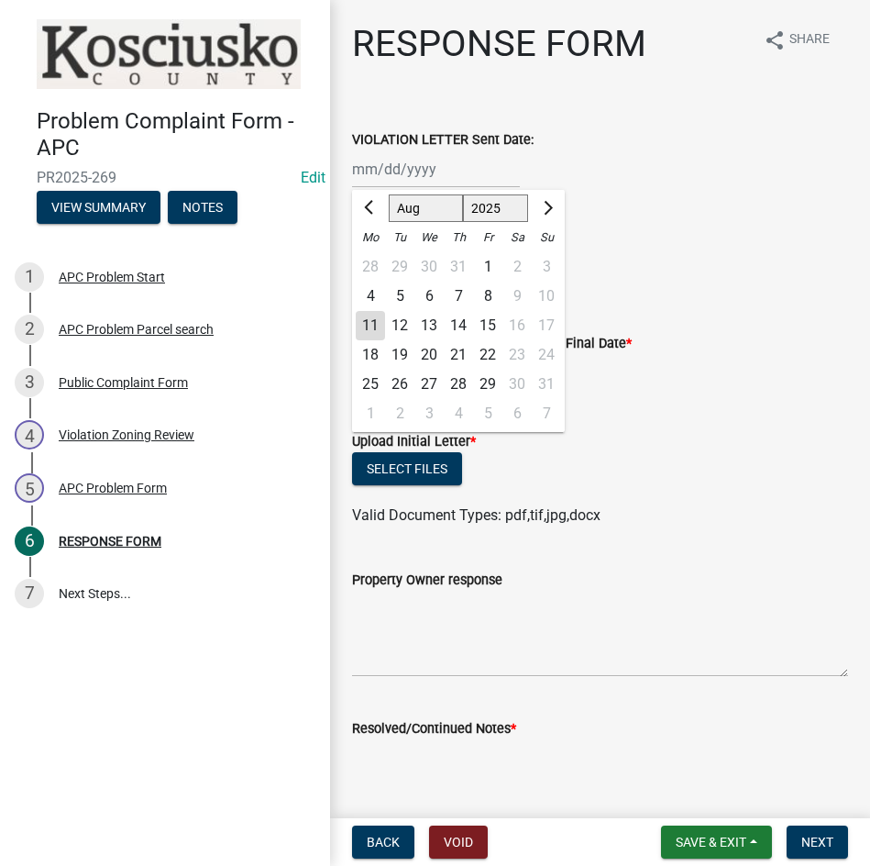
click at [467, 178] on div "[PERSON_NAME] Feb Mar Apr [PERSON_NAME][DATE] Oct Nov [DATE] 1526 1527 1528 152…" at bounding box center [436, 169] width 168 height 38
click at [433, 295] on div "6" at bounding box center [428, 296] width 29 height 29
type input "[DATE]"
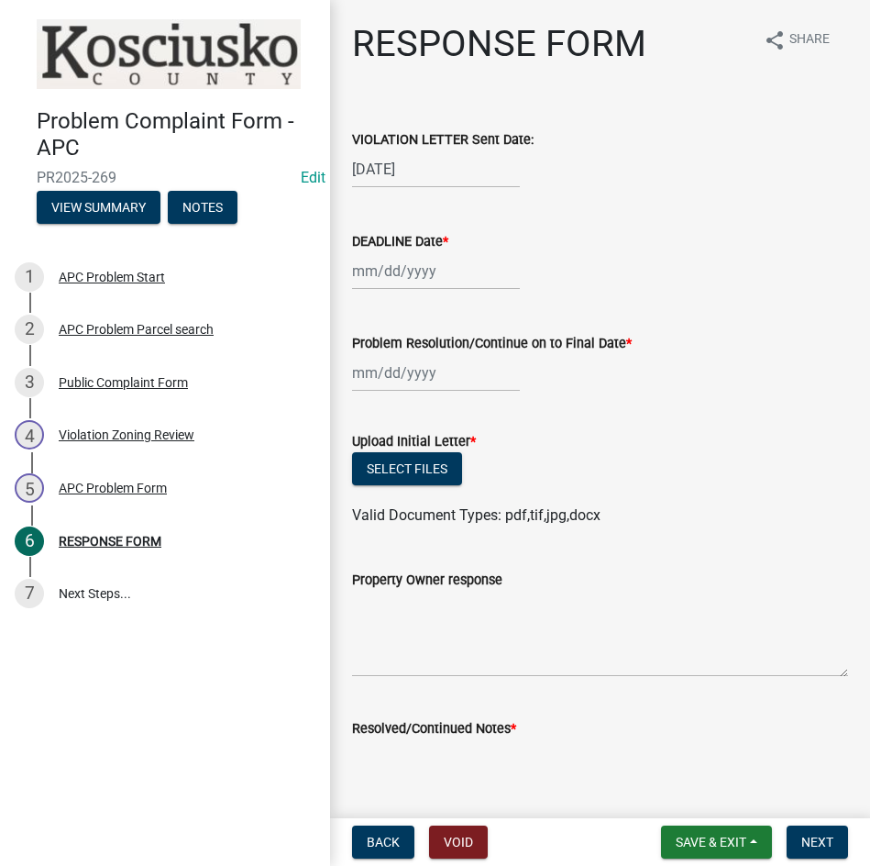
click at [411, 275] on div at bounding box center [436, 271] width 168 height 38
select select "8"
select select "2025"
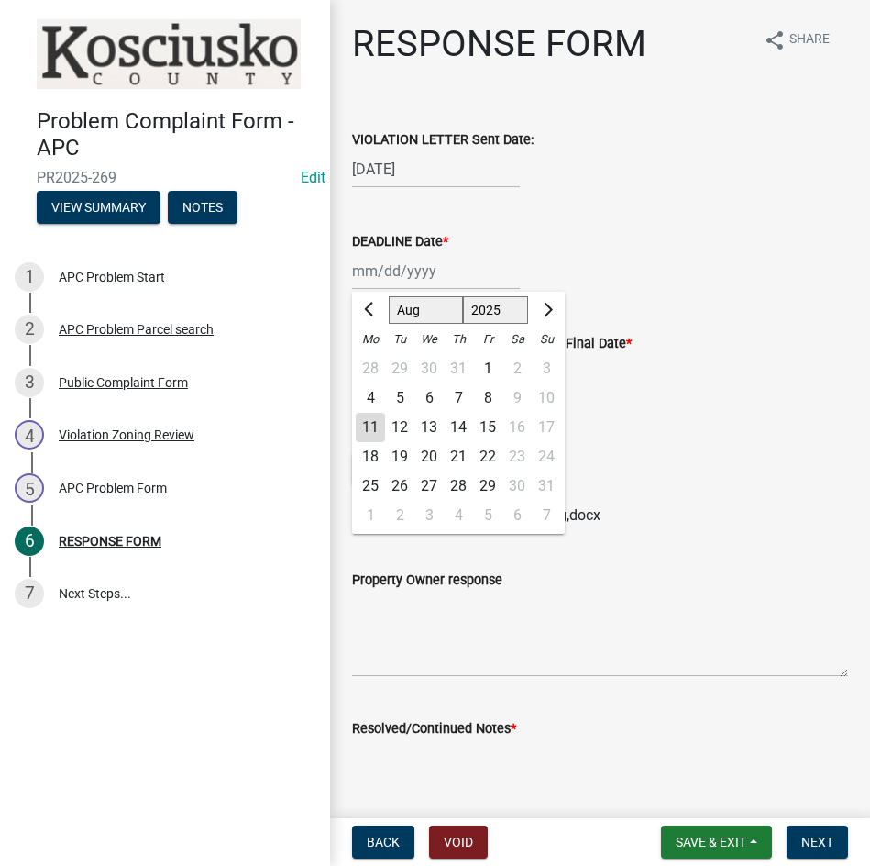
click at [431, 460] on div "20" at bounding box center [428, 456] width 29 height 29
type input "[DATE]"
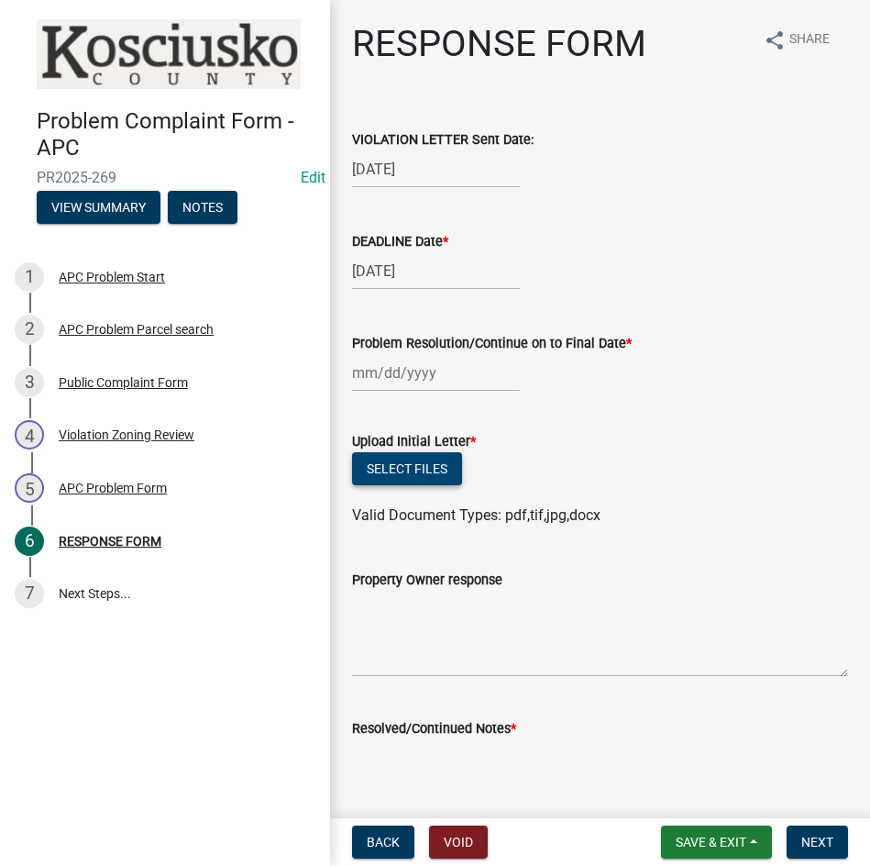
click at [408, 474] on button "Select files" at bounding box center [407, 468] width 110 height 33
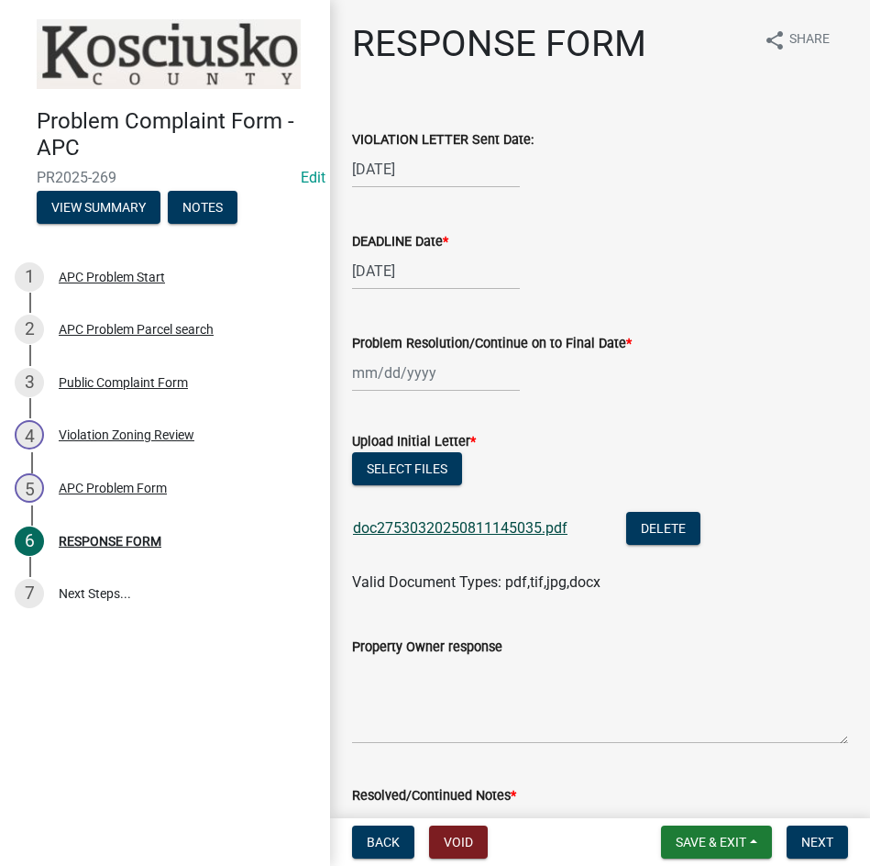
click at [446, 526] on link "doc27530320250811145035.pdf" at bounding box center [460, 527] width 215 height 17
click at [649, 527] on button "Delete" at bounding box center [663, 528] width 74 height 33
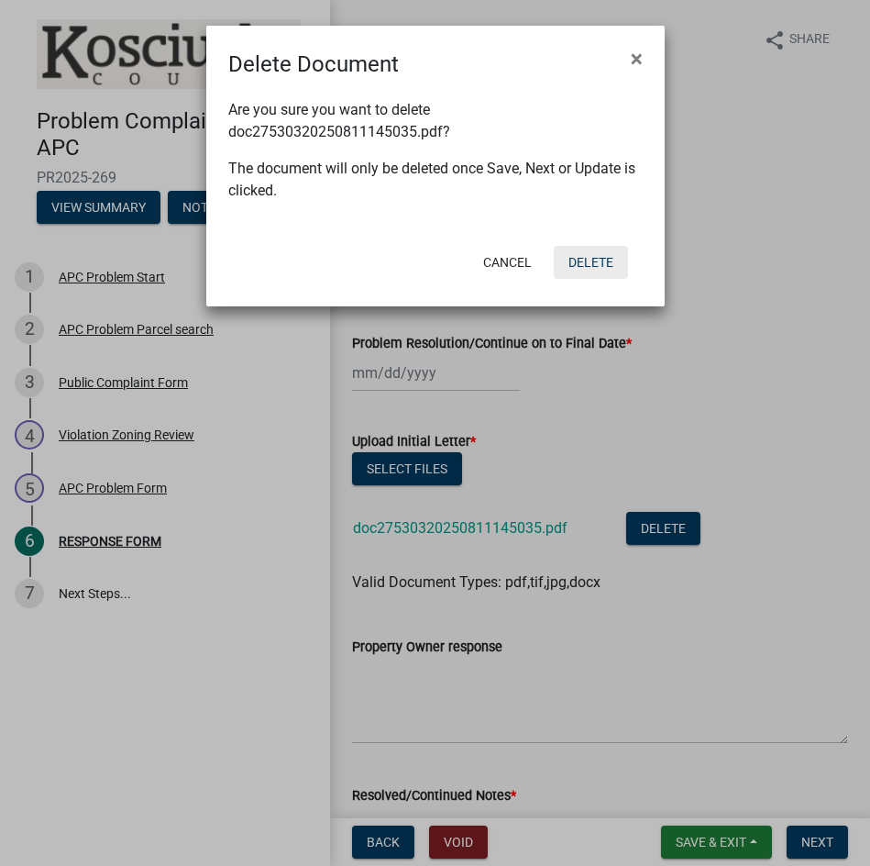
click at [572, 267] on button "Delete" at bounding box center [591, 262] width 74 height 33
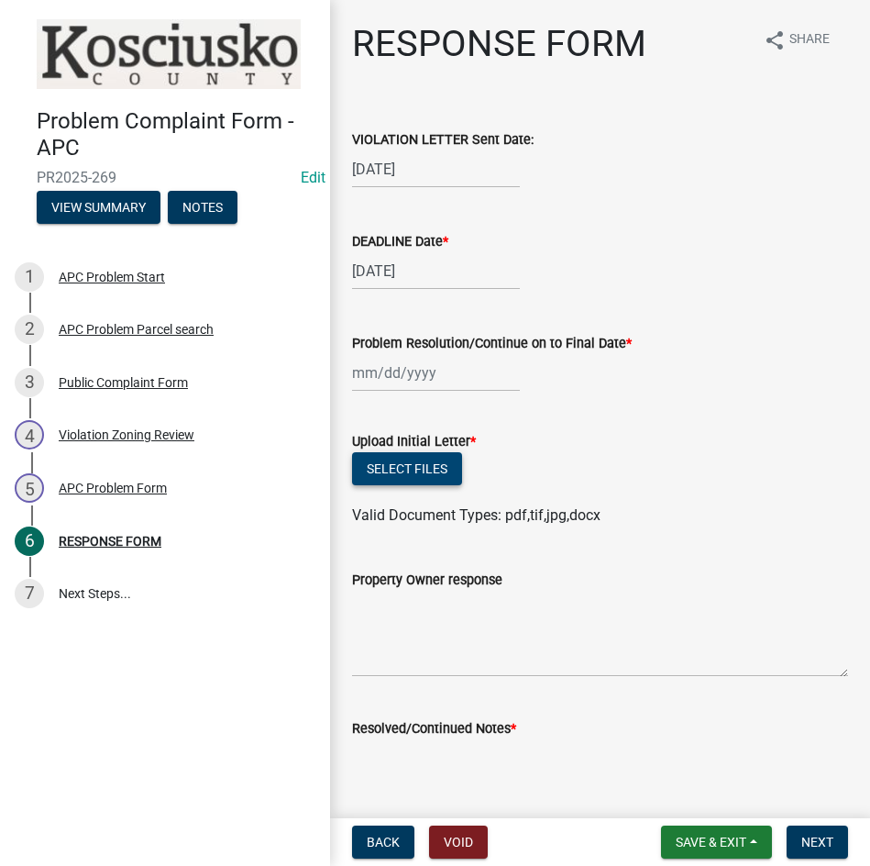
click at [384, 473] on button "Select files" at bounding box center [407, 468] width 110 height 33
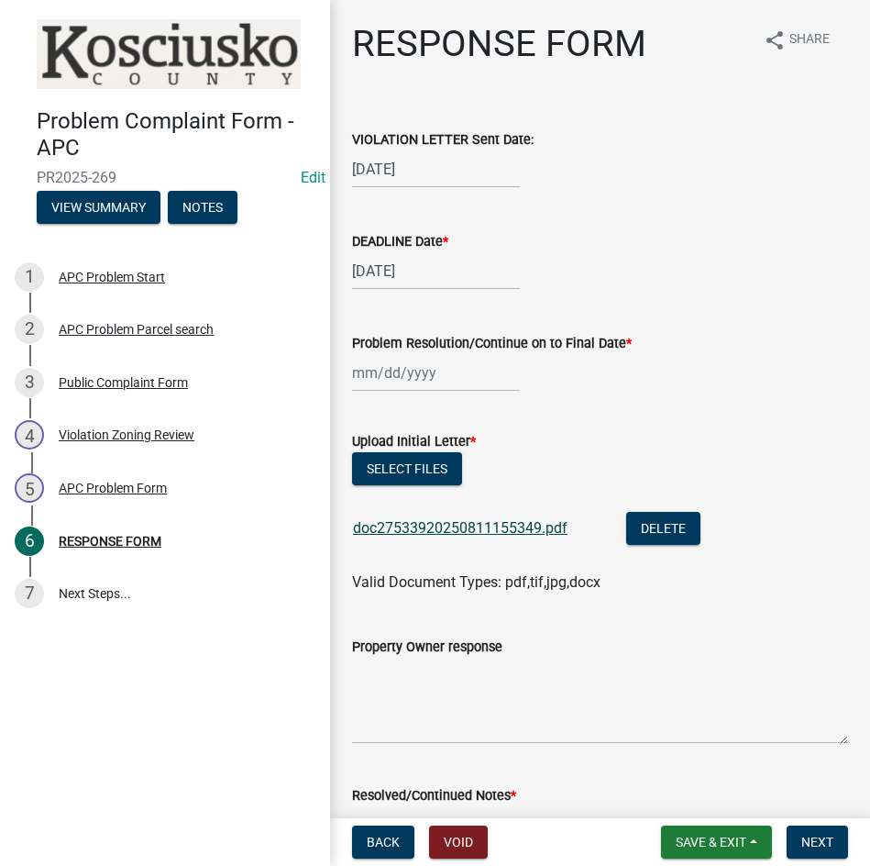
click at [481, 526] on link "doc27533920250811155349.pdf" at bounding box center [460, 527] width 215 height 17
click at [412, 466] on button "Select files" at bounding box center [407, 468] width 110 height 33
drag, startPoint x: 705, startPoint y: 840, endPoint x: 710, endPoint y: 824, distance: 16.2
click at [709, 835] on span "Save & Exit" at bounding box center [711, 841] width 71 height 15
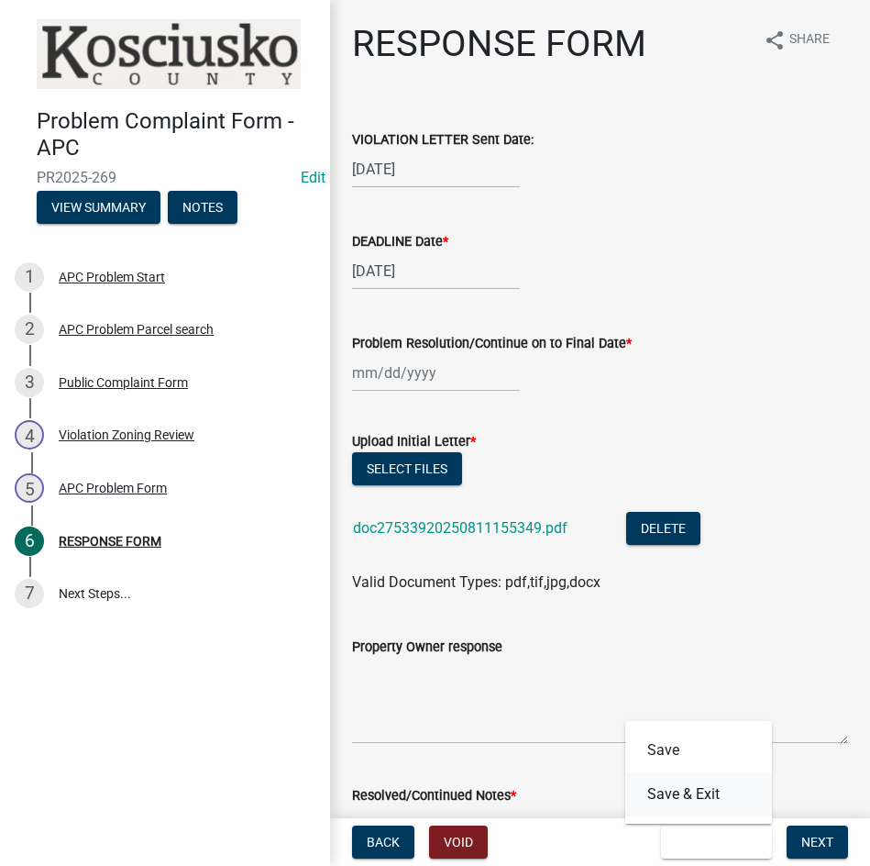
drag, startPoint x: 707, startPoint y: 791, endPoint x: 747, endPoint y: 677, distance: 121.5
click at [707, 790] on button "Save & Exit" at bounding box center [698, 794] width 147 height 44
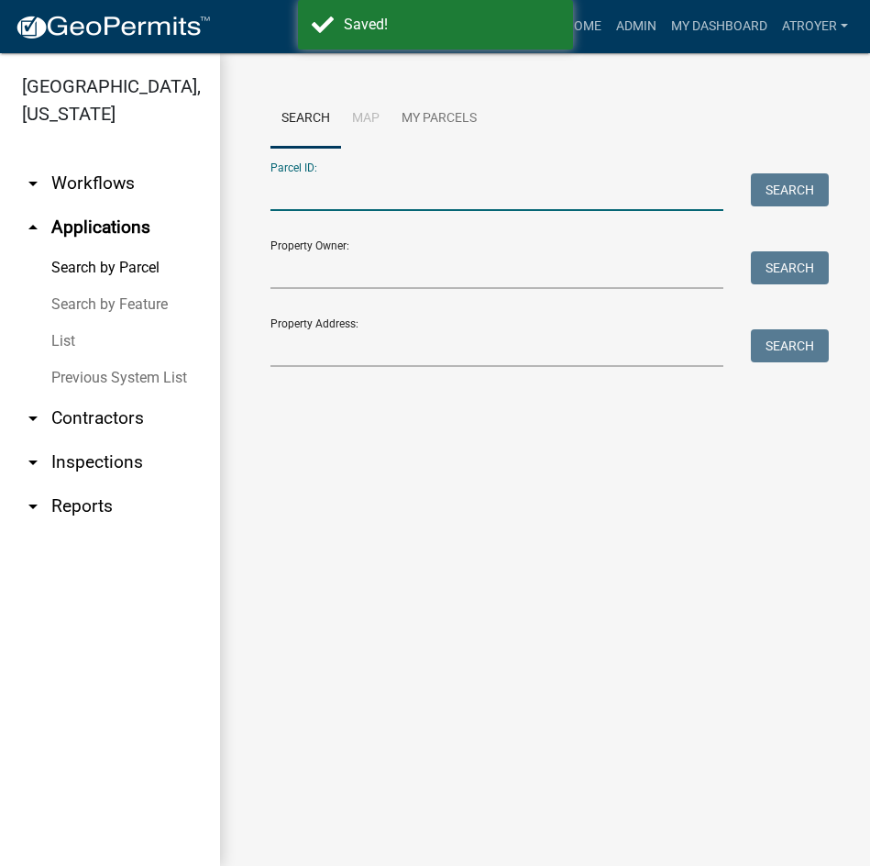
click at [334, 203] on input "Parcel ID:" at bounding box center [497, 192] width 453 height 38
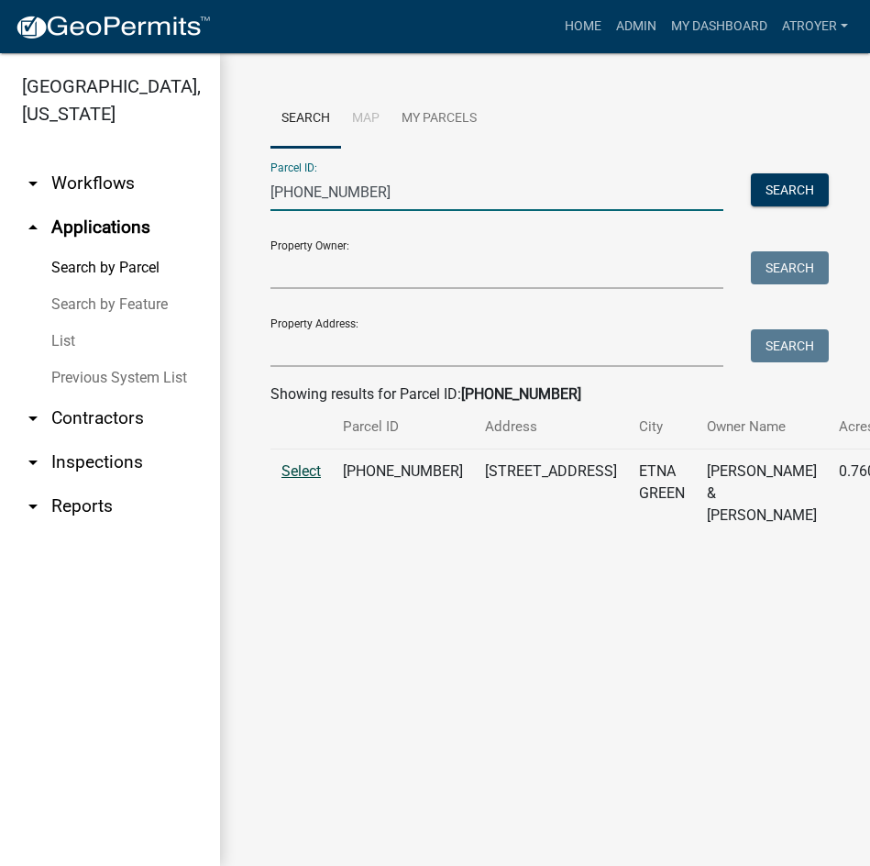
type input "[PHONE_NUMBER]"
click at [304, 480] on span "Select" at bounding box center [301, 470] width 39 height 17
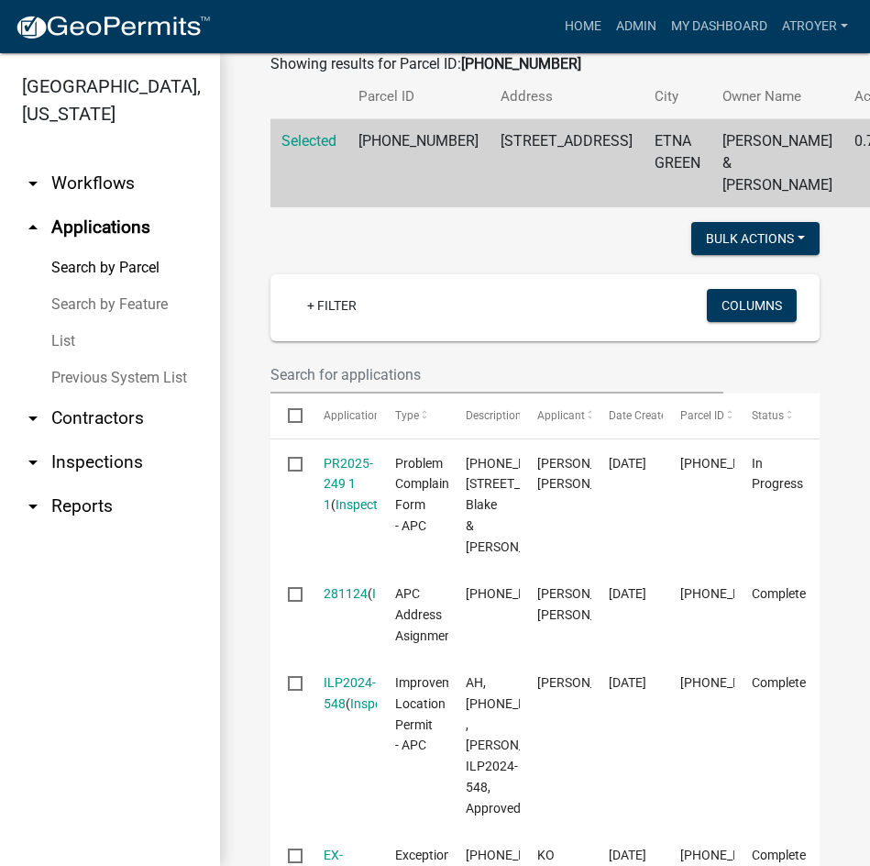
scroll to position [367, 0]
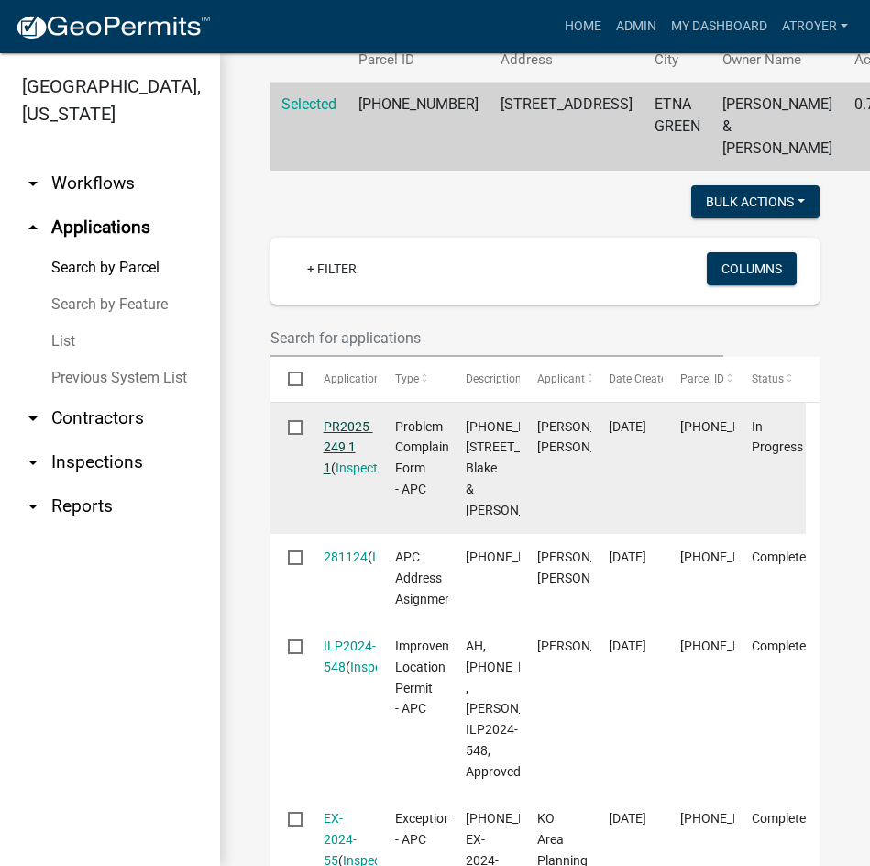
click at [352, 469] on link "PR2025-249 1 1" at bounding box center [349, 447] width 50 height 57
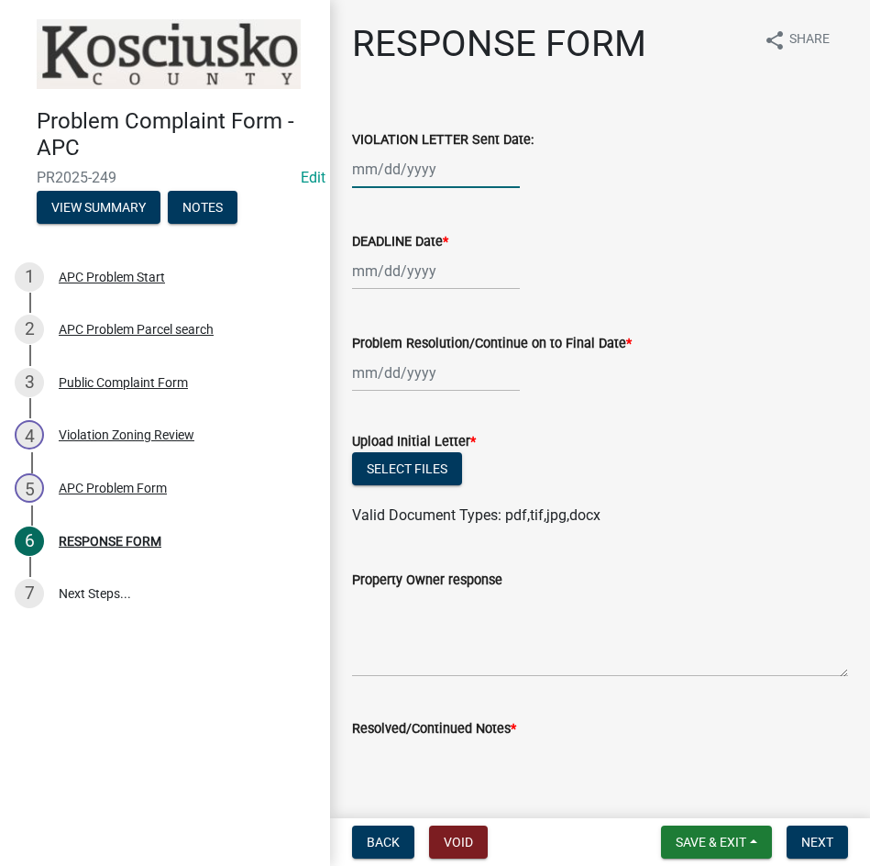
click at [363, 171] on div at bounding box center [436, 169] width 168 height 38
select select "8"
select select "2025"
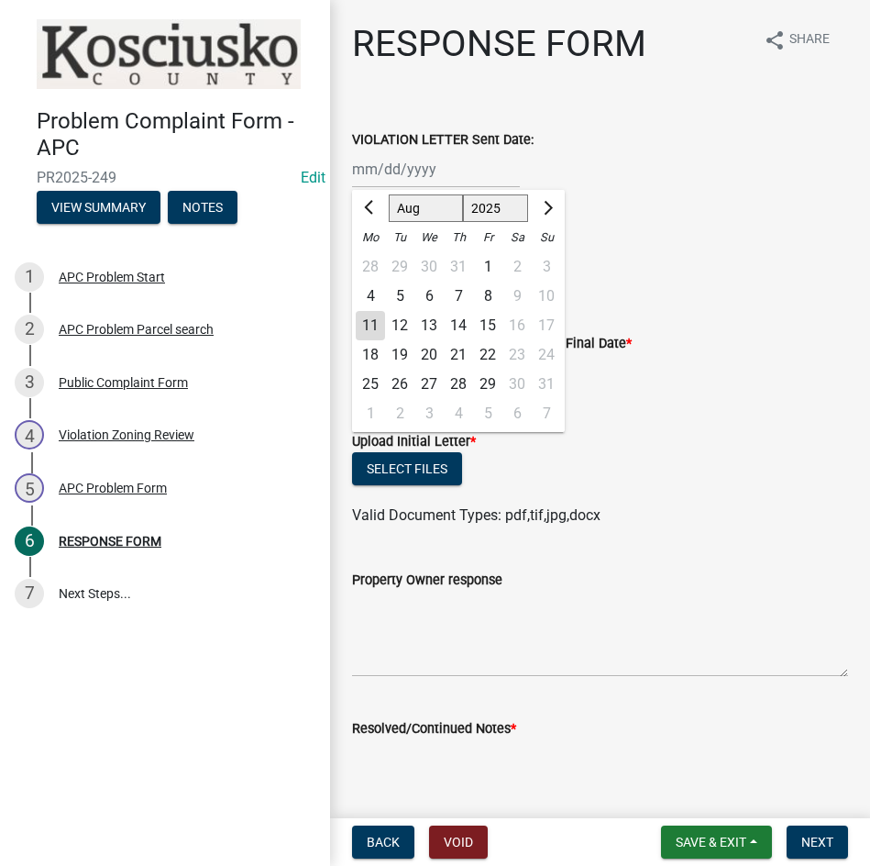
click at [421, 298] on div "6" at bounding box center [428, 296] width 29 height 29
type input "[DATE]"
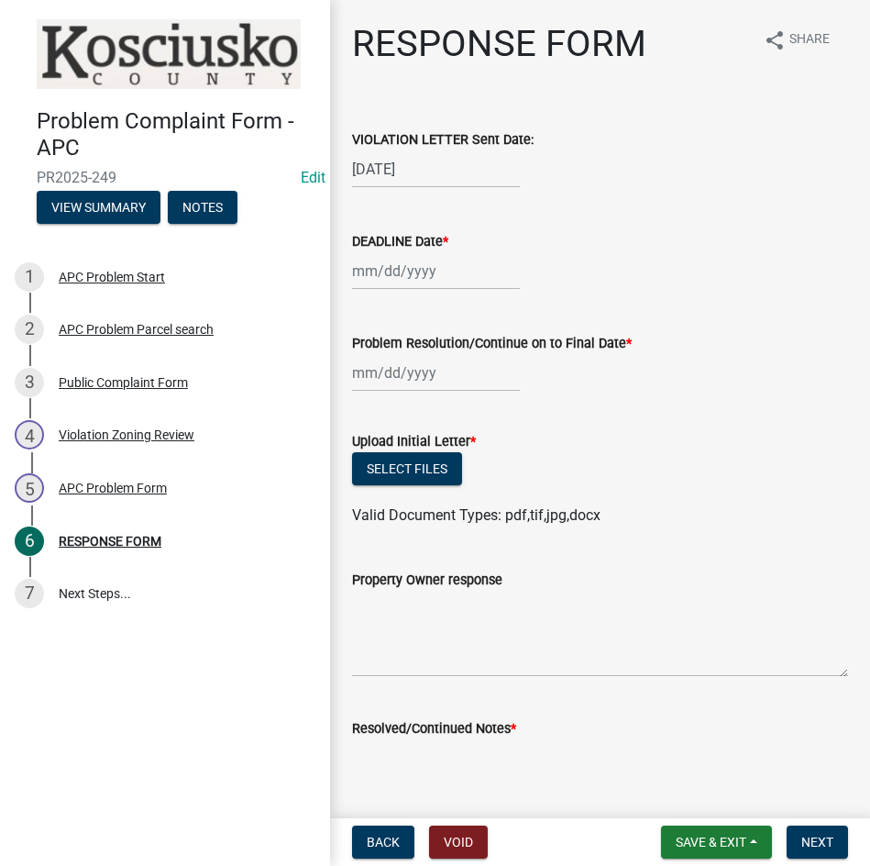
click at [417, 280] on div at bounding box center [436, 271] width 168 height 38
select select "8"
select select "2025"
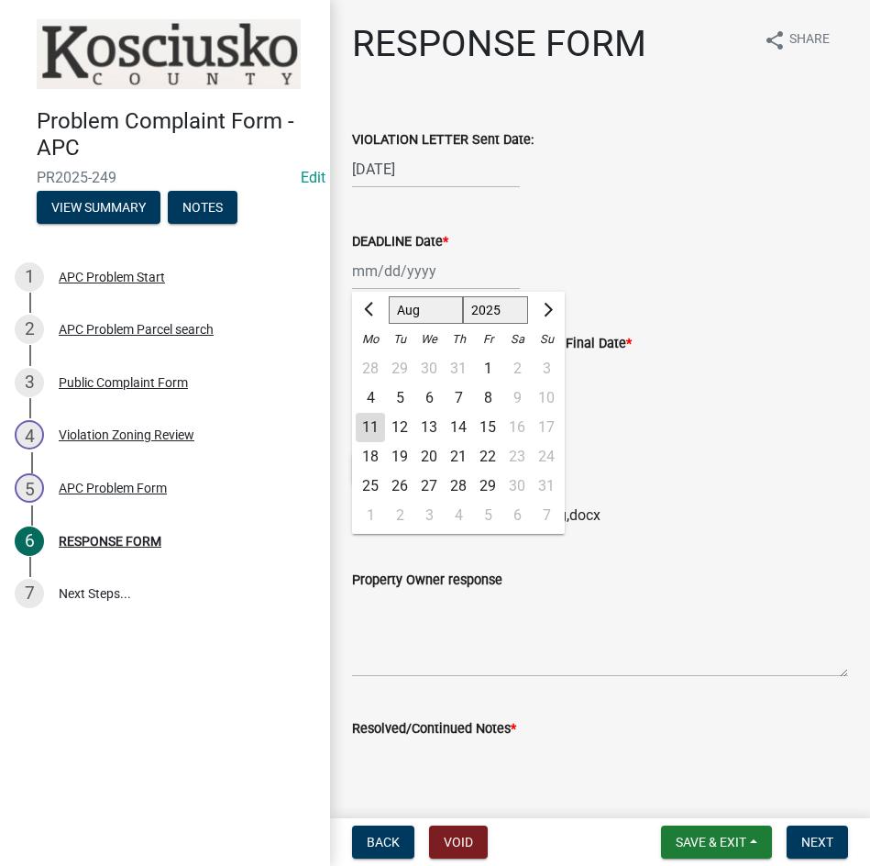
click at [430, 451] on div "20" at bounding box center [428, 456] width 29 height 29
type input "[DATE]"
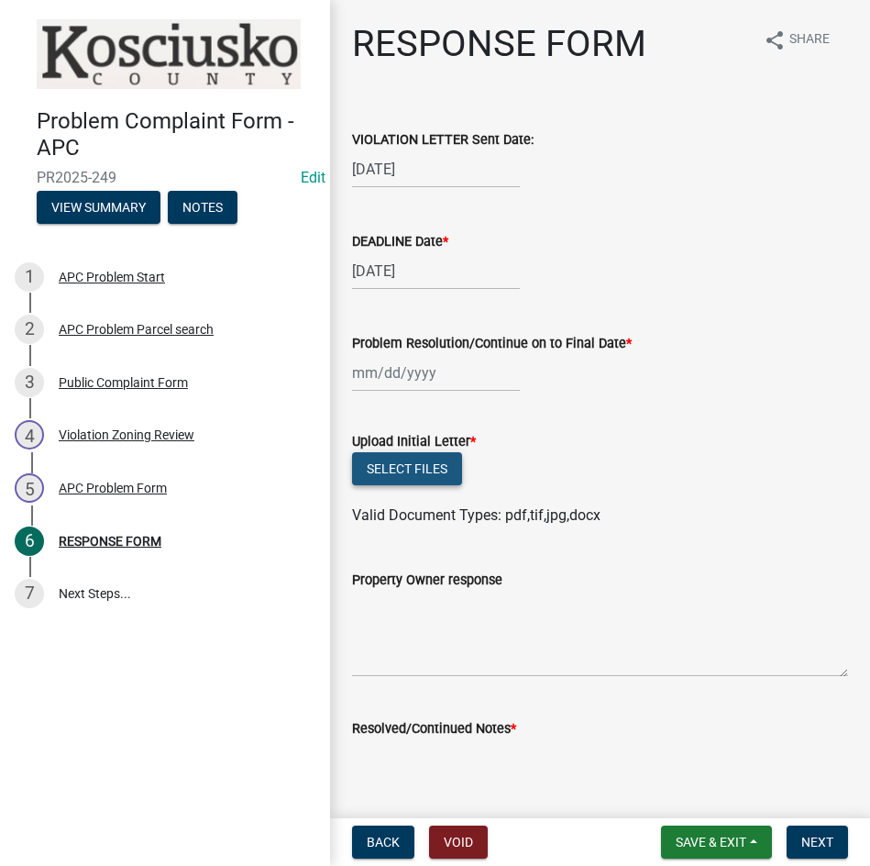
click at [400, 471] on button "Select files" at bounding box center [407, 468] width 110 height 33
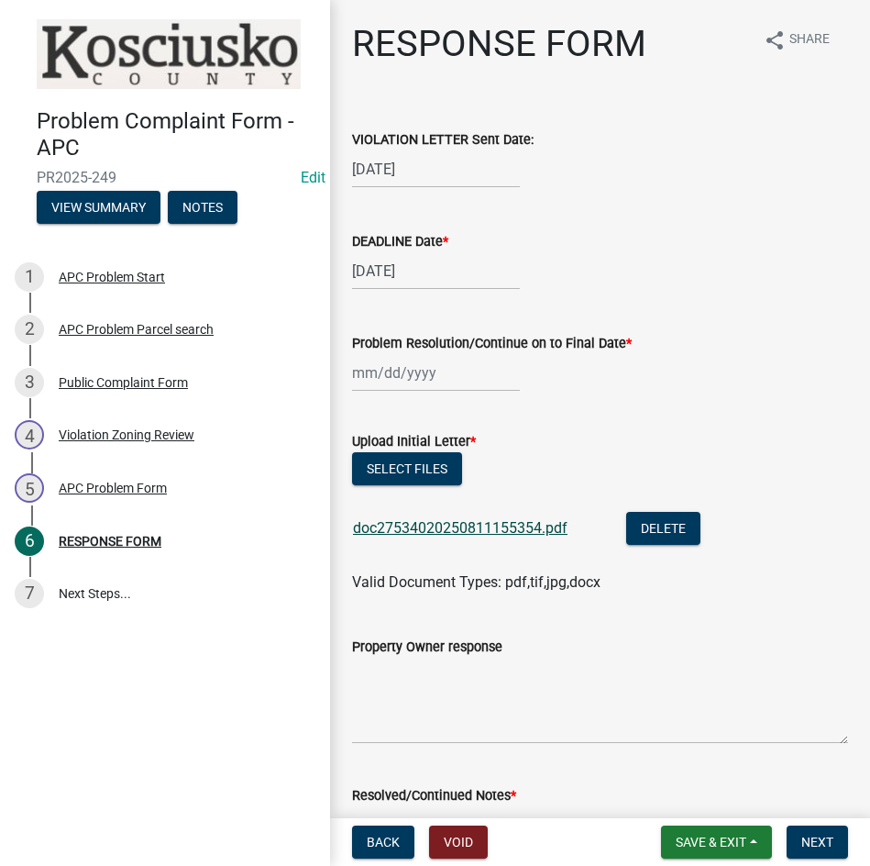
click at [492, 528] on link "doc27534020250811155354.pdf" at bounding box center [460, 527] width 215 height 17
click at [428, 467] on button "Select files" at bounding box center [407, 468] width 110 height 33
click at [711, 838] on span "Save & Exit" at bounding box center [711, 841] width 71 height 15
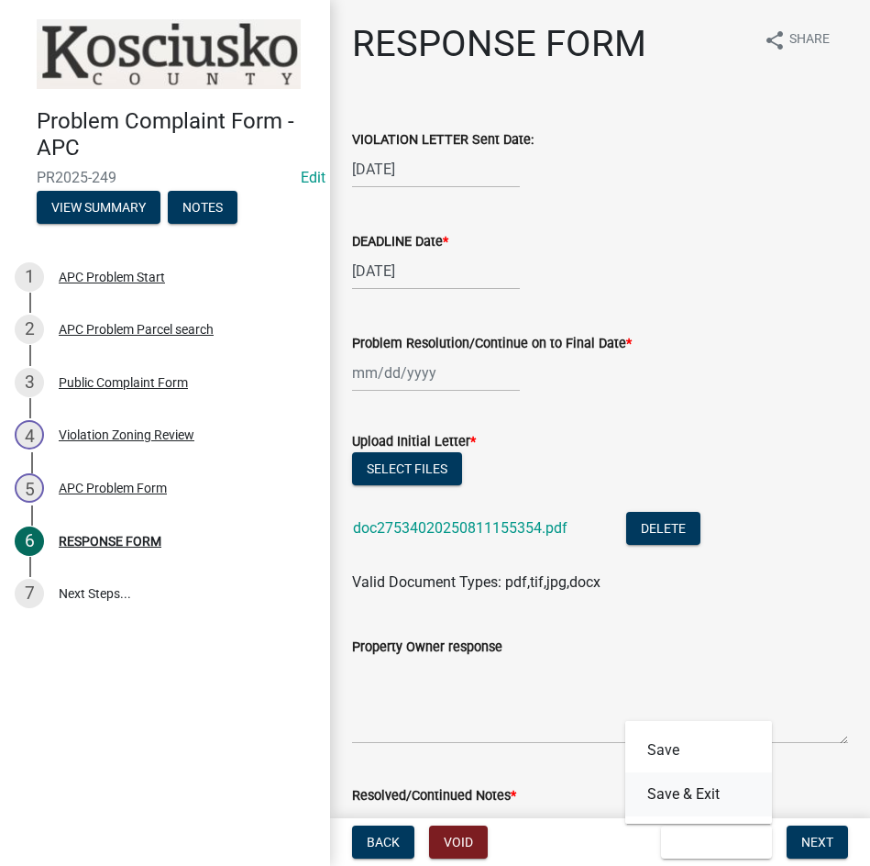
click at [709, 801] on button "Save & Exit" at bounding box center [698, 794] width 147 height 44
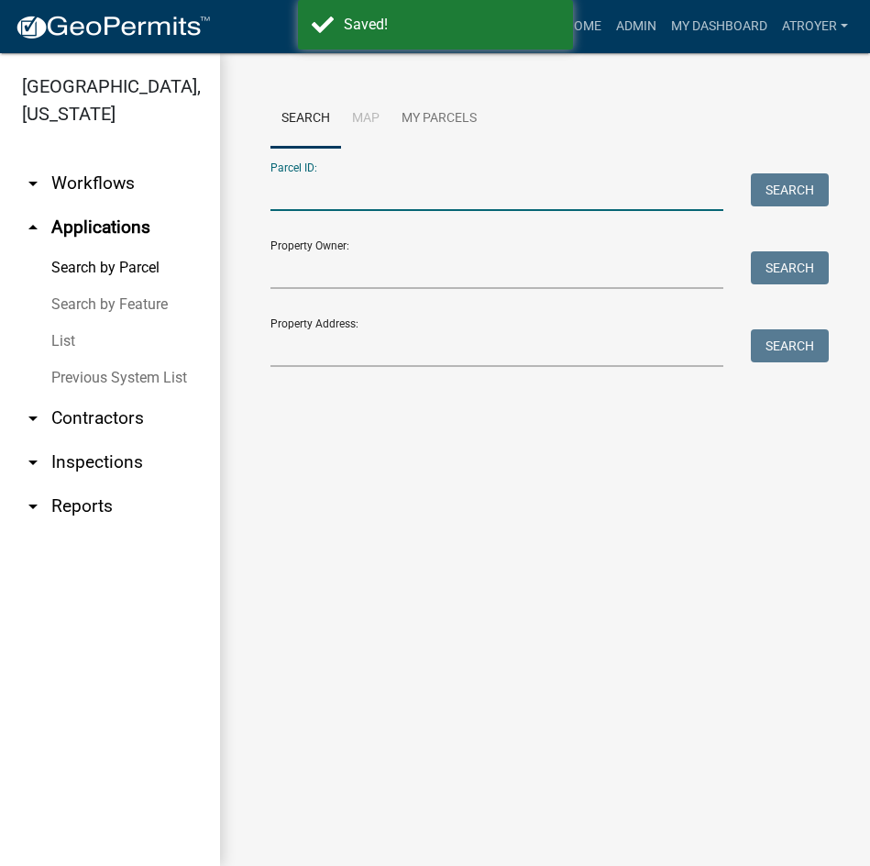
drag, startPoint x: 488, startPoint y: 200, endPoint x: 483, endPoint y: 173, distance: 27.0
click at [488, 200] on input "Parcel ID:" at bounding box center [497, 192] width 453 height 38
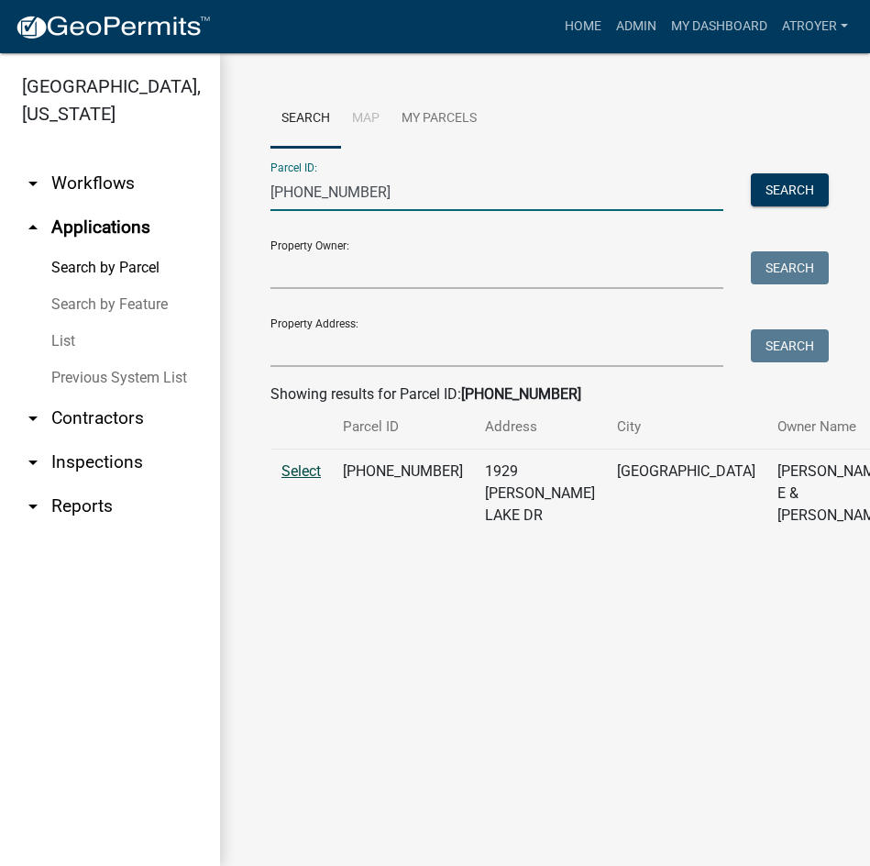
type input "[PHONE_NUMBER]"
click at [300, 480] on span "Select" at bounding box center [301, 470] width 39 height 17
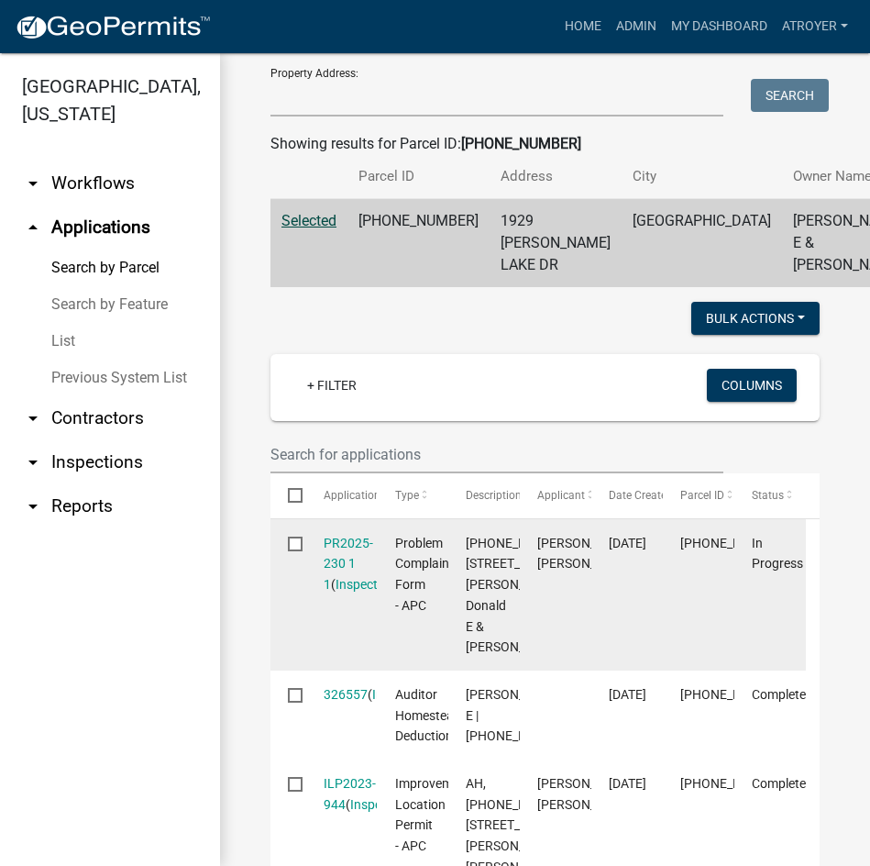
scroll to position [275, 0]
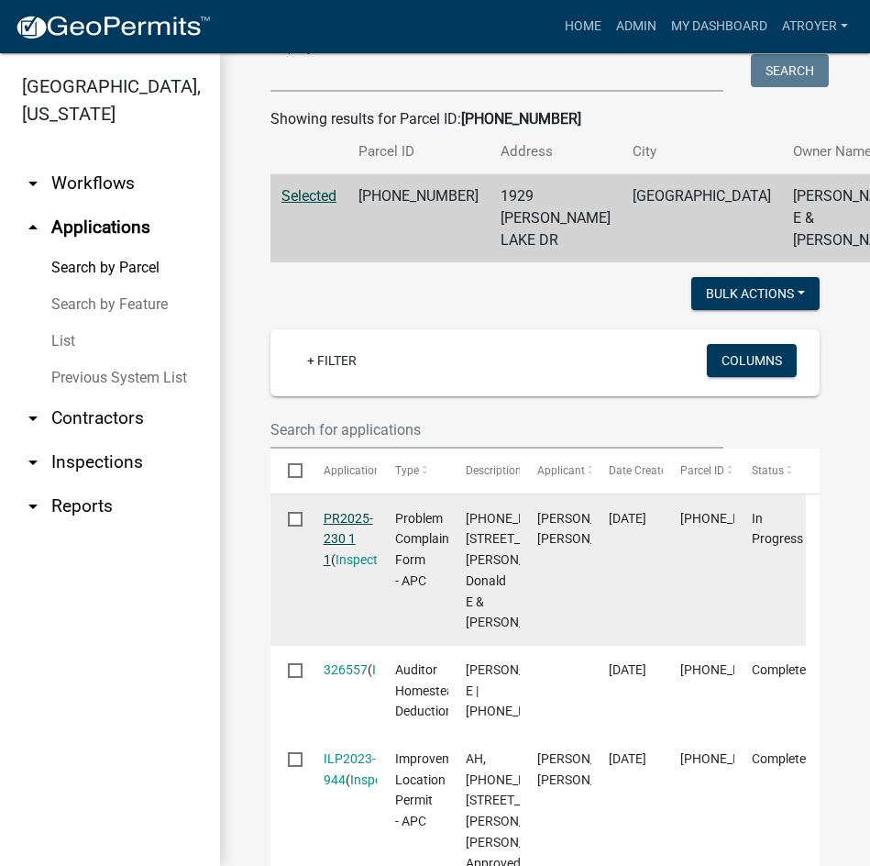
click at [342, 568] on link "PR2025-230 1 1" at bounding box center [349, 539] width 50 height 57
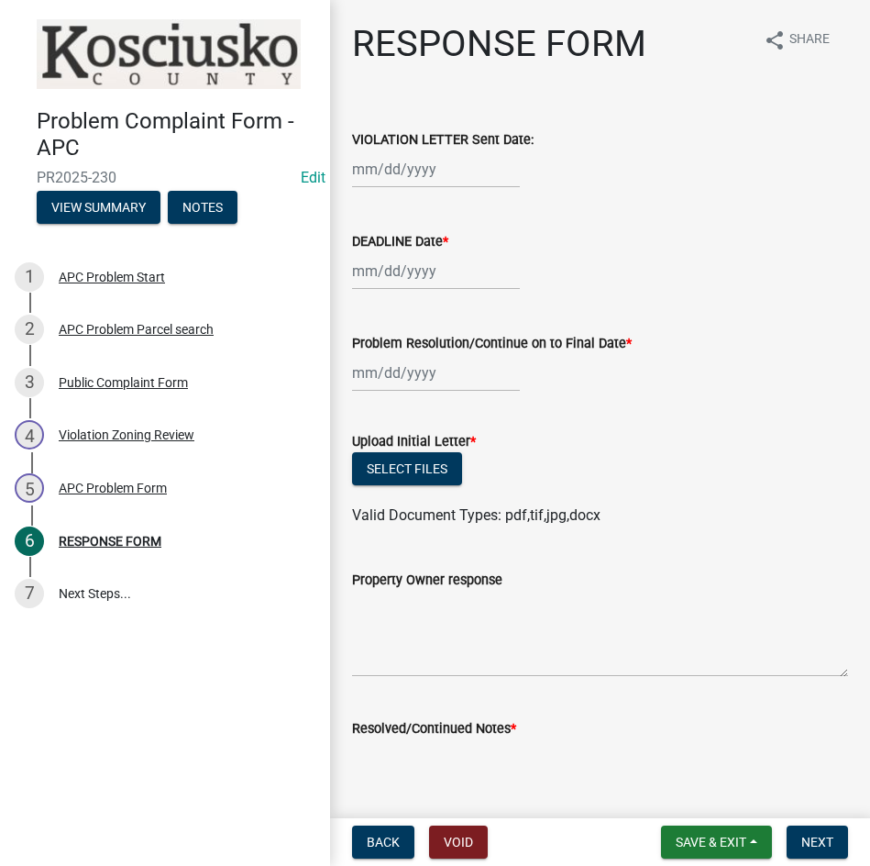
select select "8"
select select "2025"
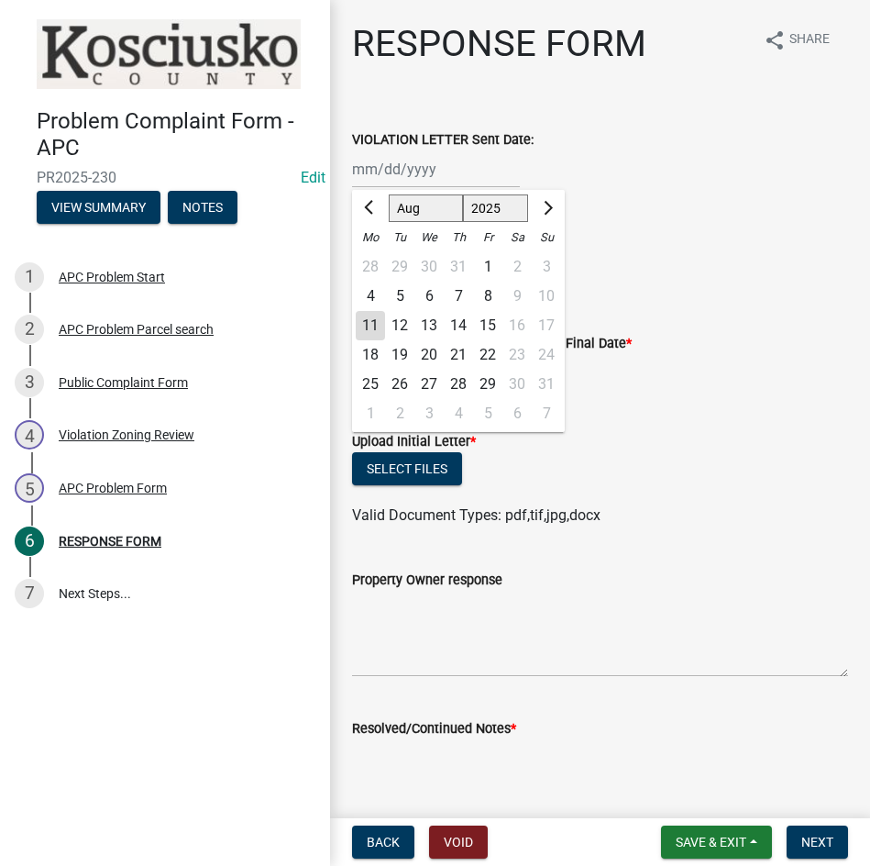
click at [424, 168] on div "[PERSON_NAME] Feb Mar Apr [PERSON_NAME][DATE] Oct Nov [DATE] 1526 1527 1528 152…" at bounding box center [436, 169] width 168 height 38
click at [427, 296] on div "6" at bounding box center [428, 296] width 29 height 29
type input "[DATE]"
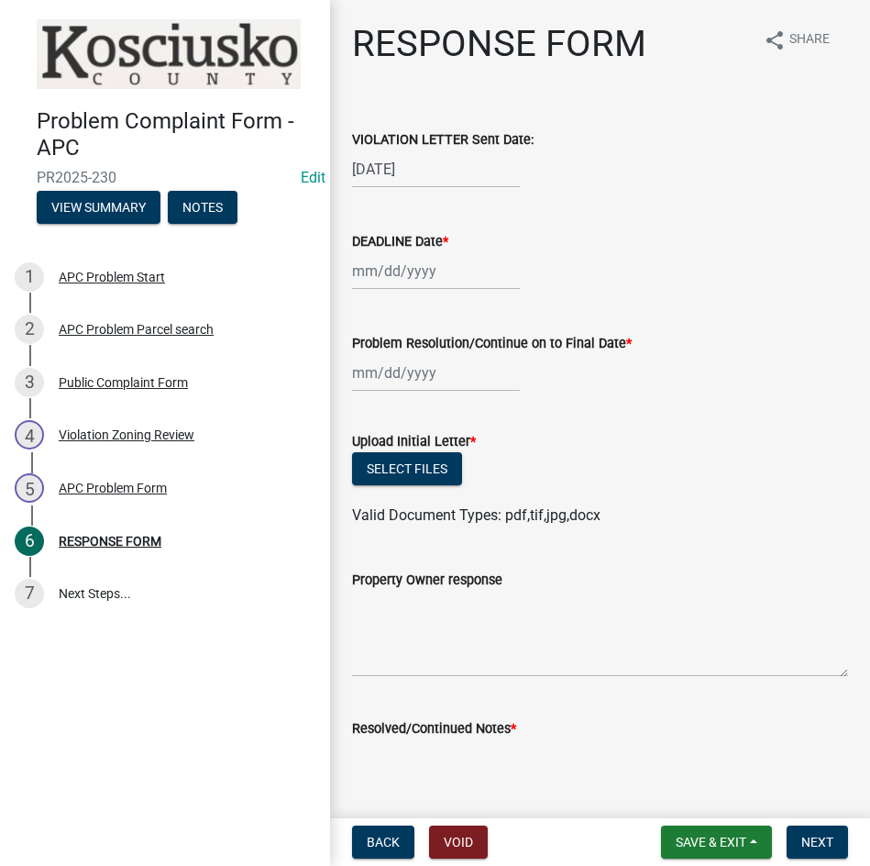
select select "8"
select select "2025"
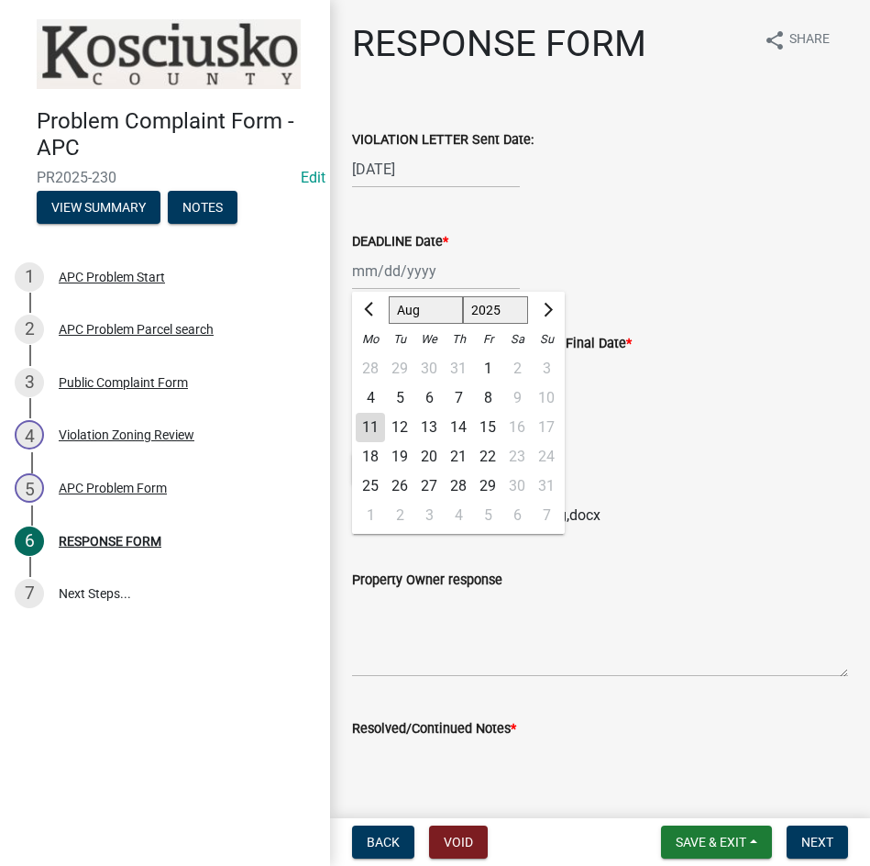
click at [414, 280] on div "[PERSON_NAME] Feb Mar Apr [PERSON_NAME][DATE] Oct Nov [DATE] 1526 1527 1528 152…" at bounding box center [436, 271] width 168 height 38
click at [435, 452] on div "20" at bounding box center [428, 456] width 29 height 29
type input "[DATE]"
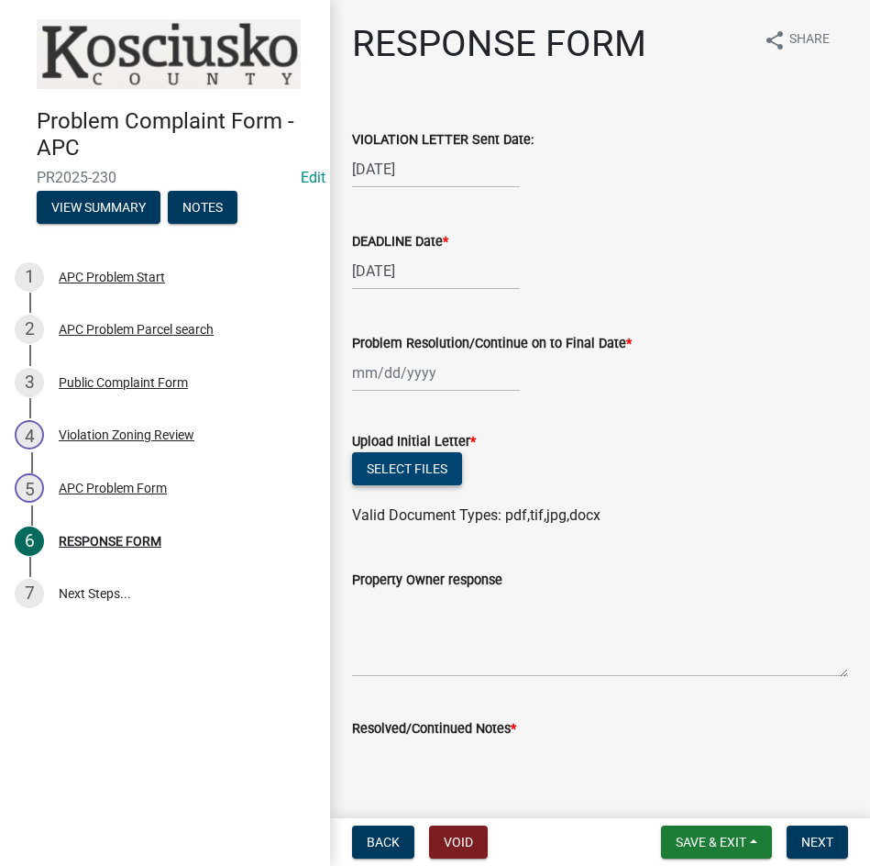
click at [391, 467] on button "Select files" at bounding box center [407, 468] width 110 height 33
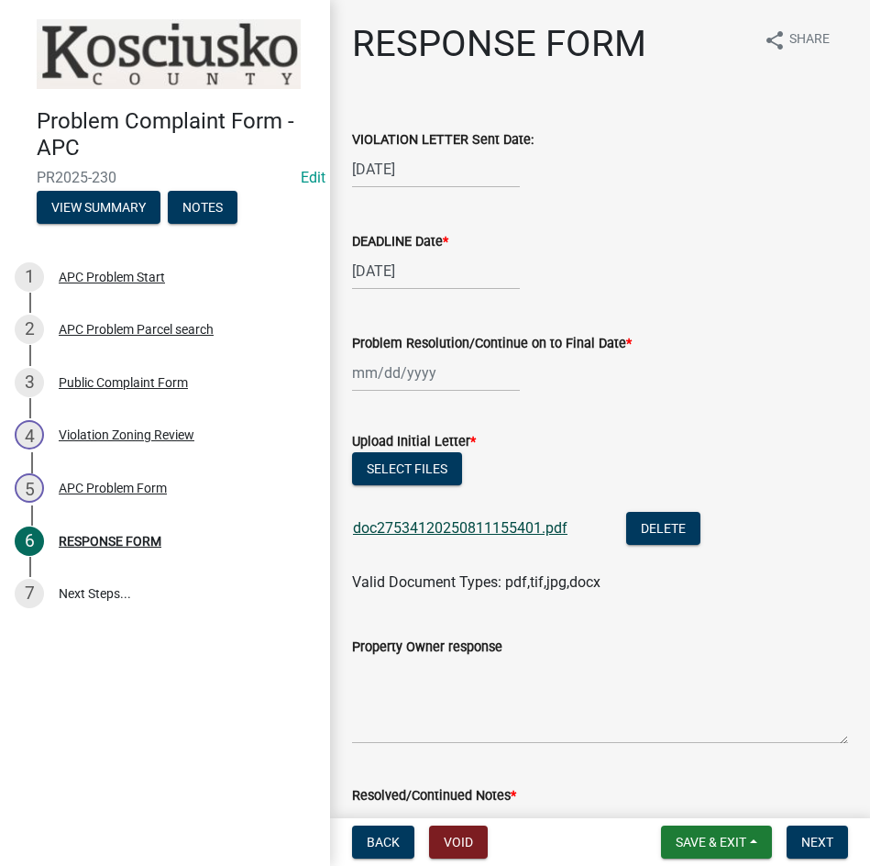
click at [516, 526] on link "doc27534120250811155401.pdf" at bounding box center [460, 527] width 215 height 17
click at [433, 471] on button "Select files" at bounding box center [407, 468] width 110 height 33
click at [703, 840] on span "Save & Exit" at bounding box center [711, 841] width 71 height 15
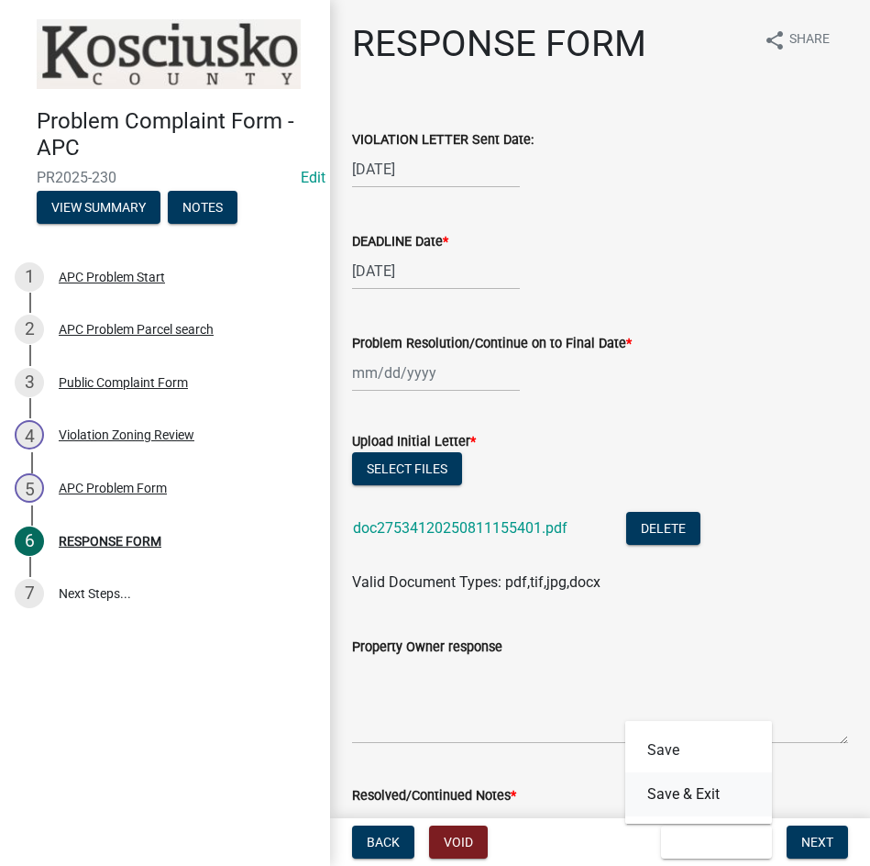
click at [685, 794] on button "Save & Exit" at bounding box center [698, 794] width 147 height 44
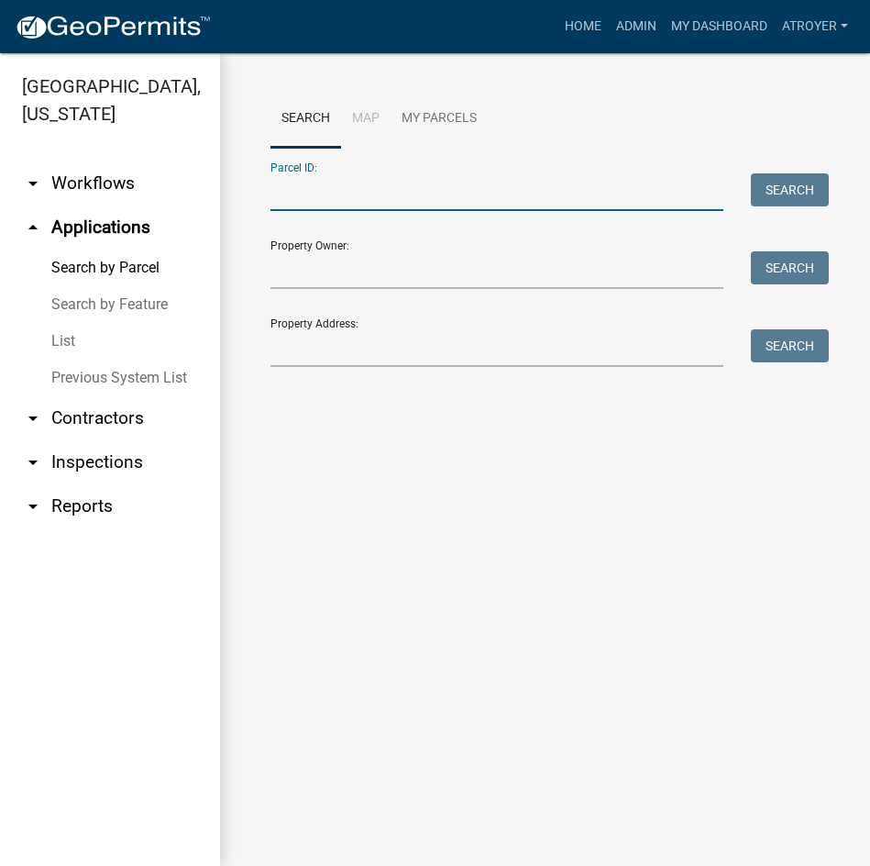
click at [404, 202] on input "Parcel ID:" at bounding box center [497, 192] width 453 height 38
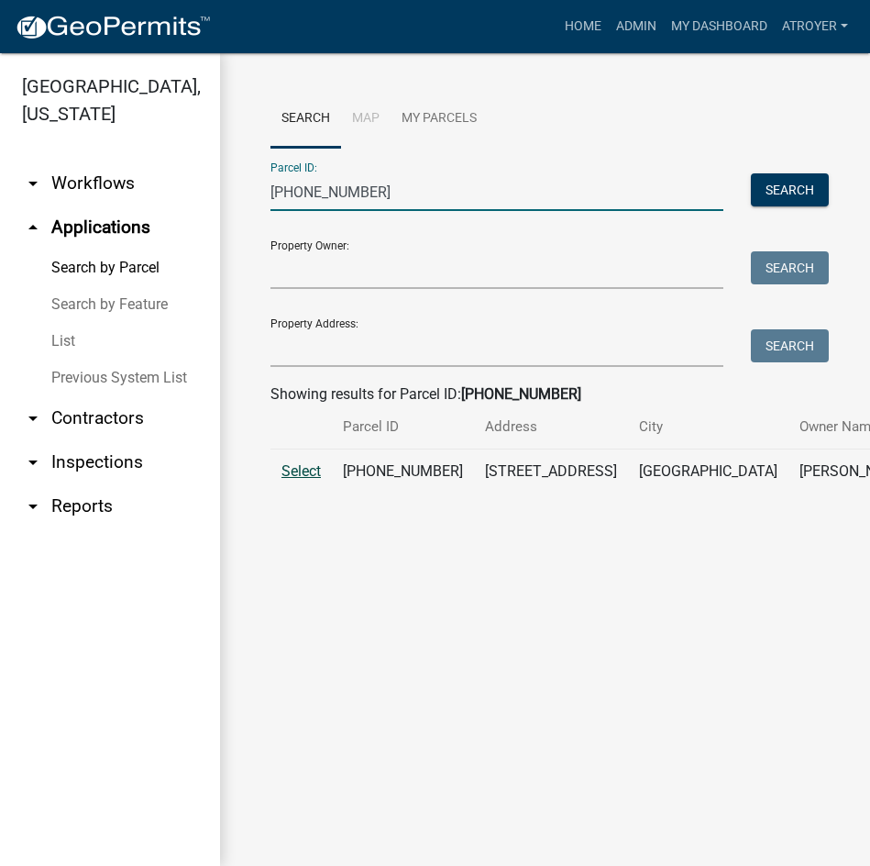
type input "[PHONE_NUMBER]"
click at [287, 480] on span "Select" at bounding box center [301, 470] width 39 height 17
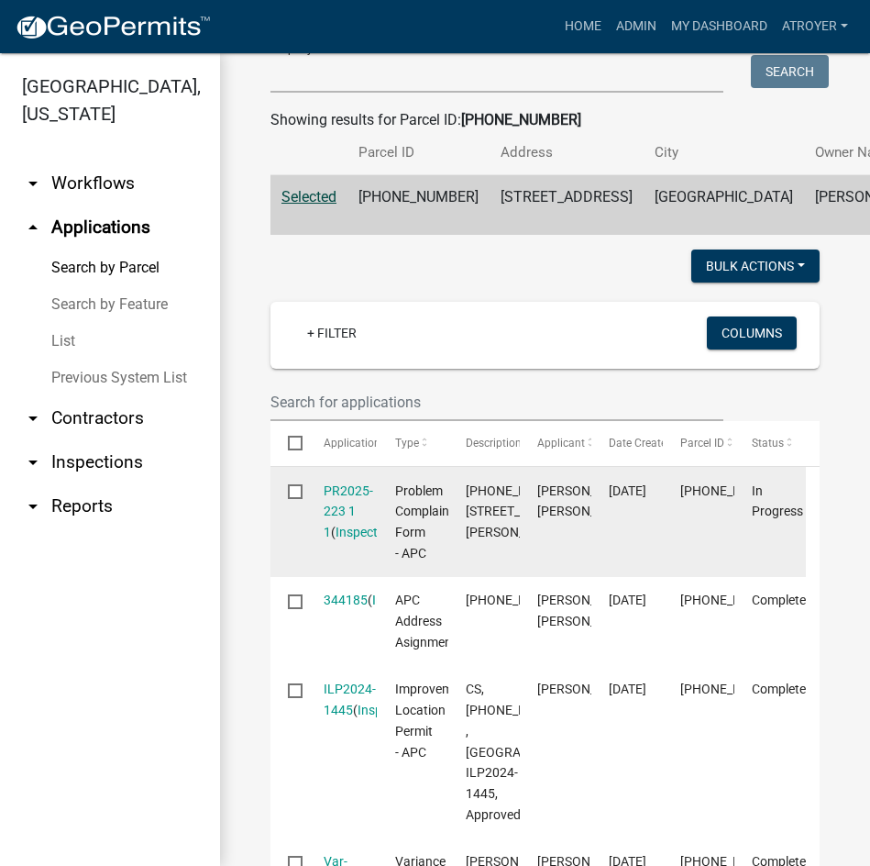
scroll to position [275, 0]
click at [350, 539] on link "PR2025-223 1 1" at bounding box center [349, 510] width 50 height 57
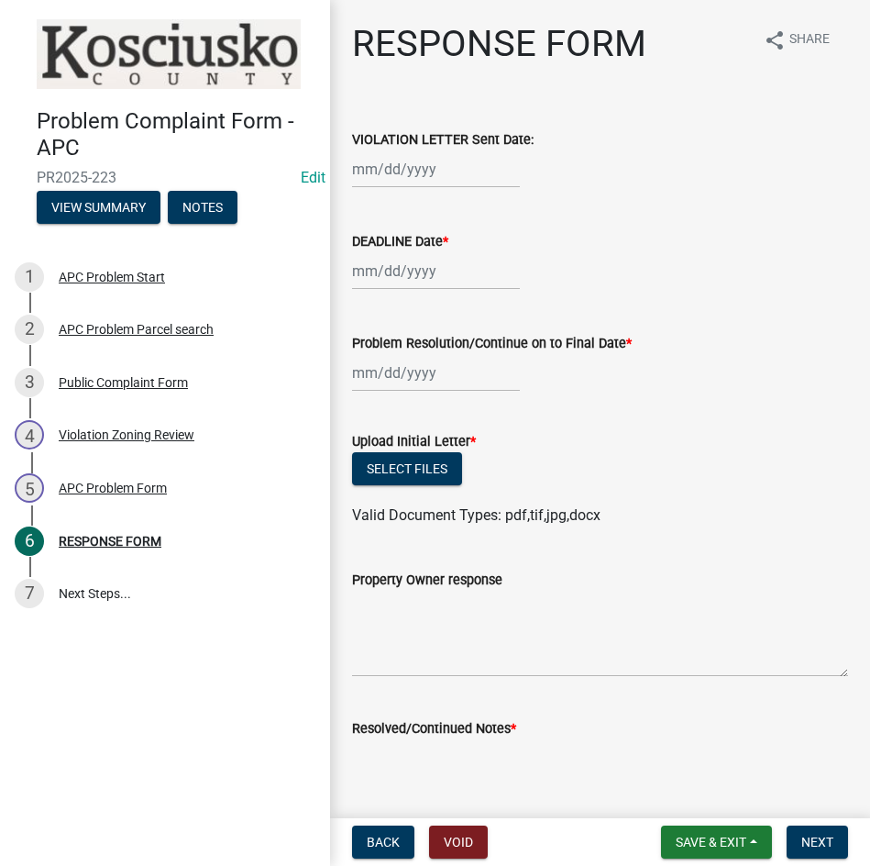
click at [410, 177] on div at bounding box center [436, 169] width 168 height 38
select select "8"
select select "2025"
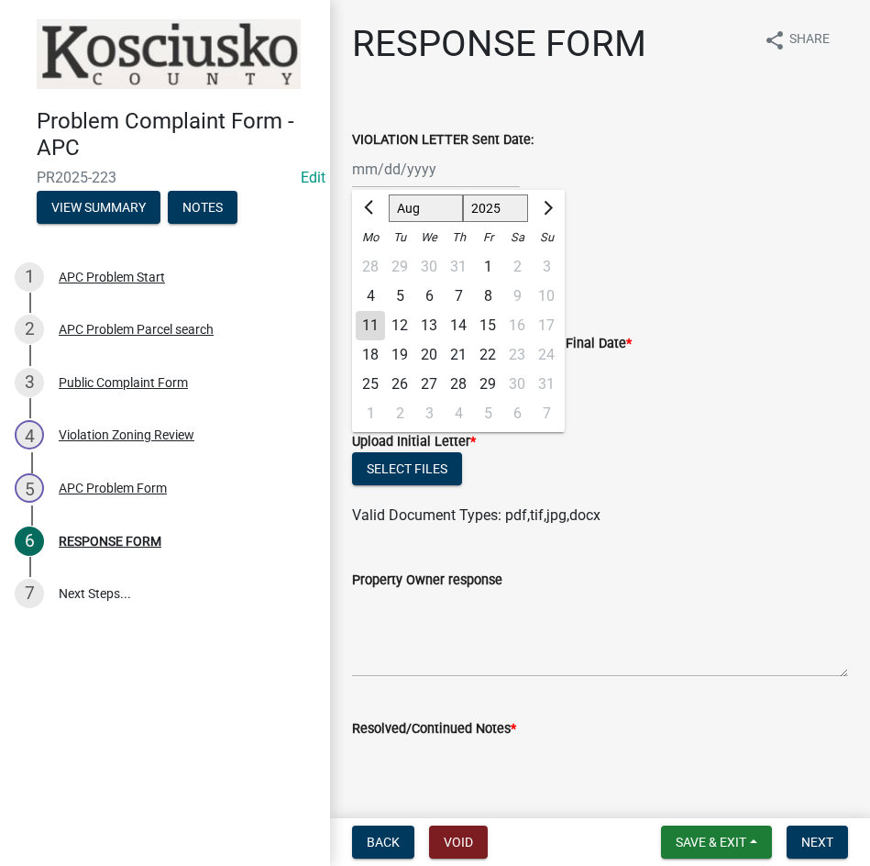
click at [426, 294] on div "6" at bounding box center [428, 296] width 29 height 29
type input "[DATE]"
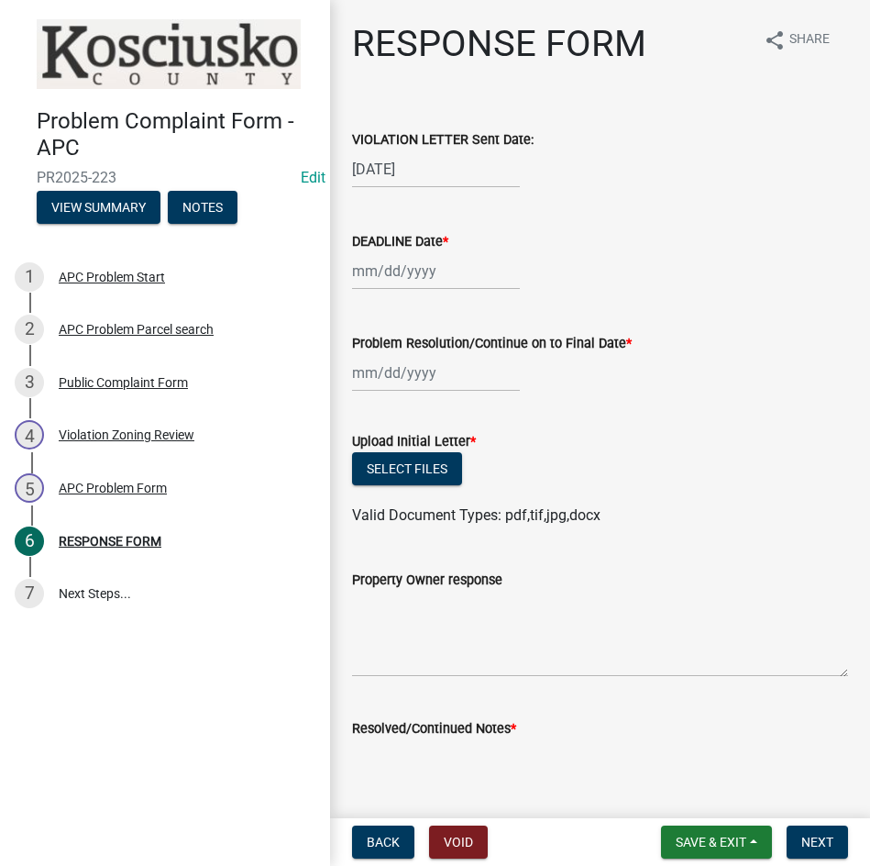
select select "8"
select select "2025"
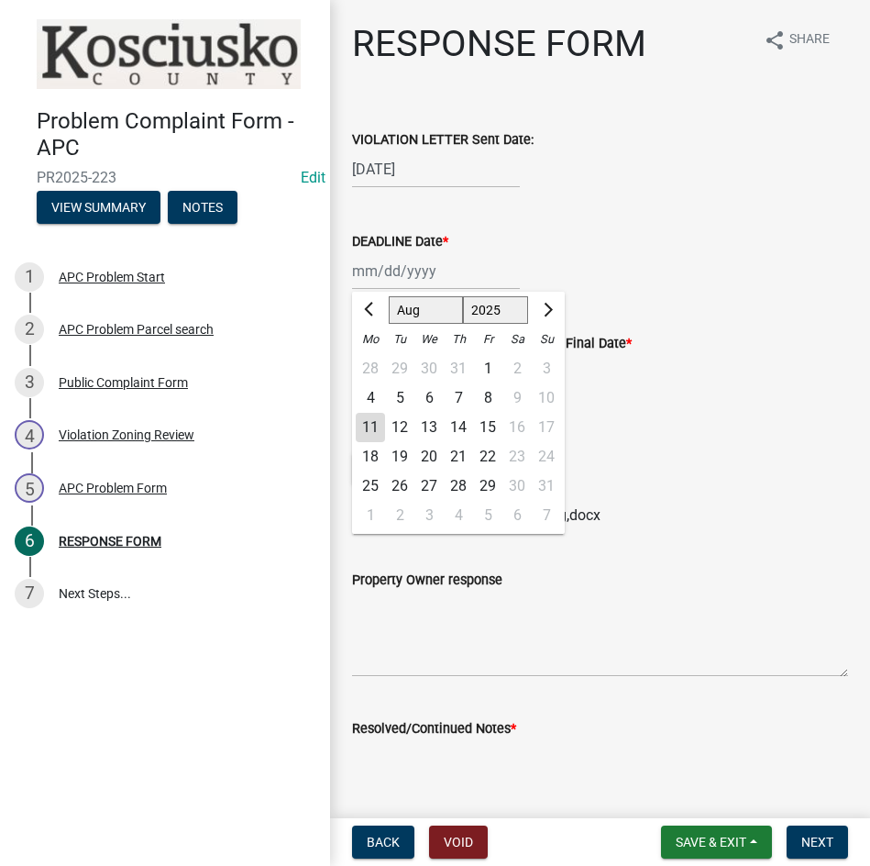
click at [425, 285] on div "[PERSON_NAME] Feb Mar Apr [PERSON_NAME][DATE] Oct Nov [DATE] 1526 1527 1528 152…" at bounding box center [436, 271] width 168 height 38
click at [425, 456] on div "20" at bounding box center [428, 456] width 29 height 29
type input "[DATE]"
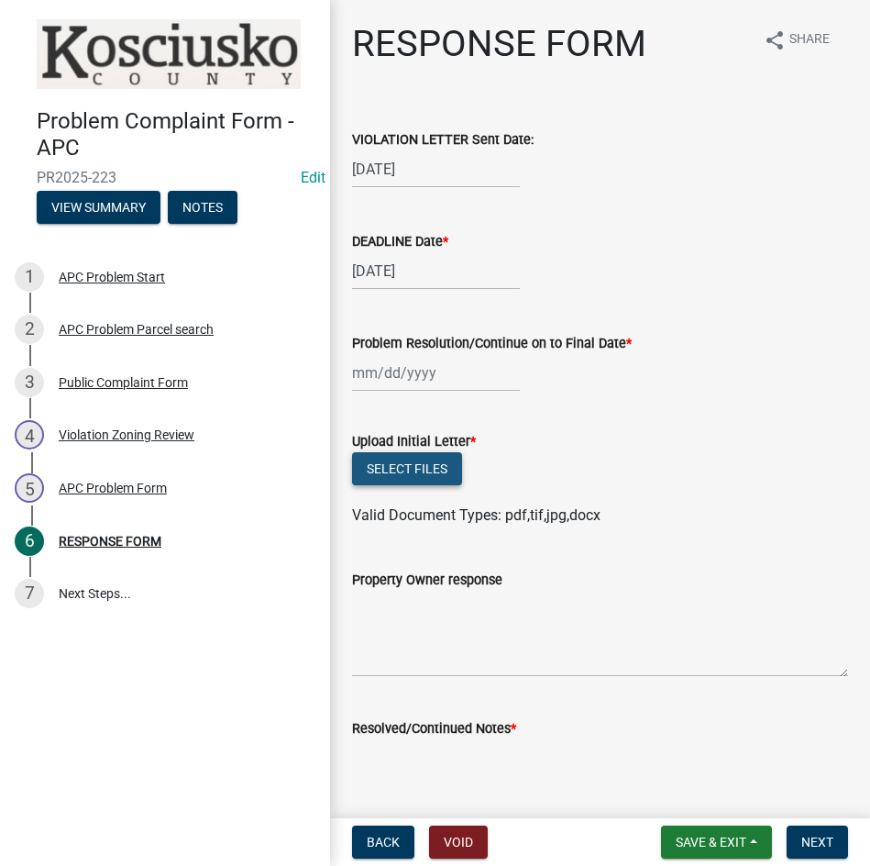
click at [415, 469] on button "Select files" at bounding box center [407, 468] width 110 height 33
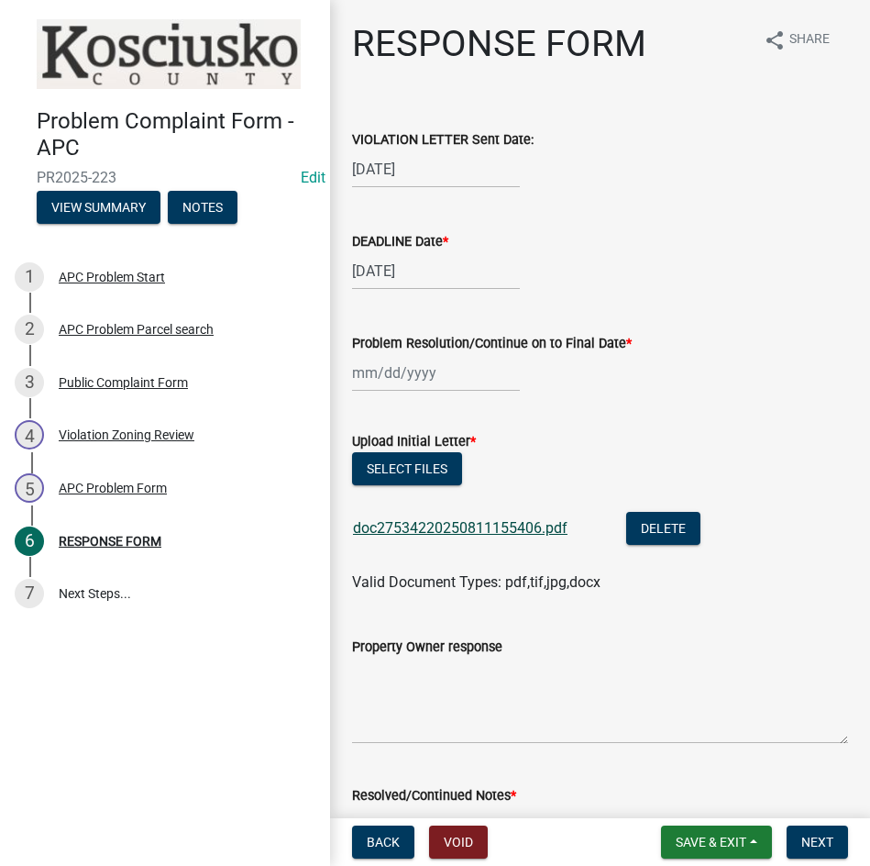
click at [463, 523] on link "doc27534220250811155406.pdf" at bounding box center [460, 527] width 215 height 17
click at [405, 468] on button "Select files" at bounding box center [407, 468] width 110 height 33
click at [713, 839] on span "Save & Exit" at bounding box center [711, 841] width 71 height 15
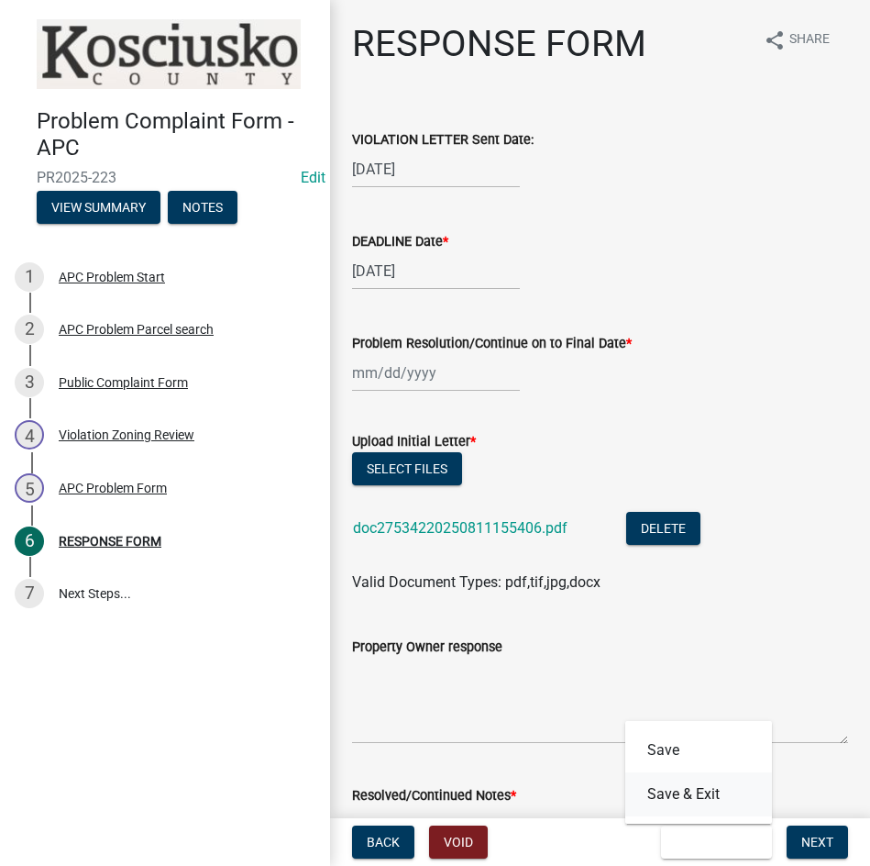
click at [712, 788] on button "Save & Exit" at bounding box center [698, 794] width 147 height 44
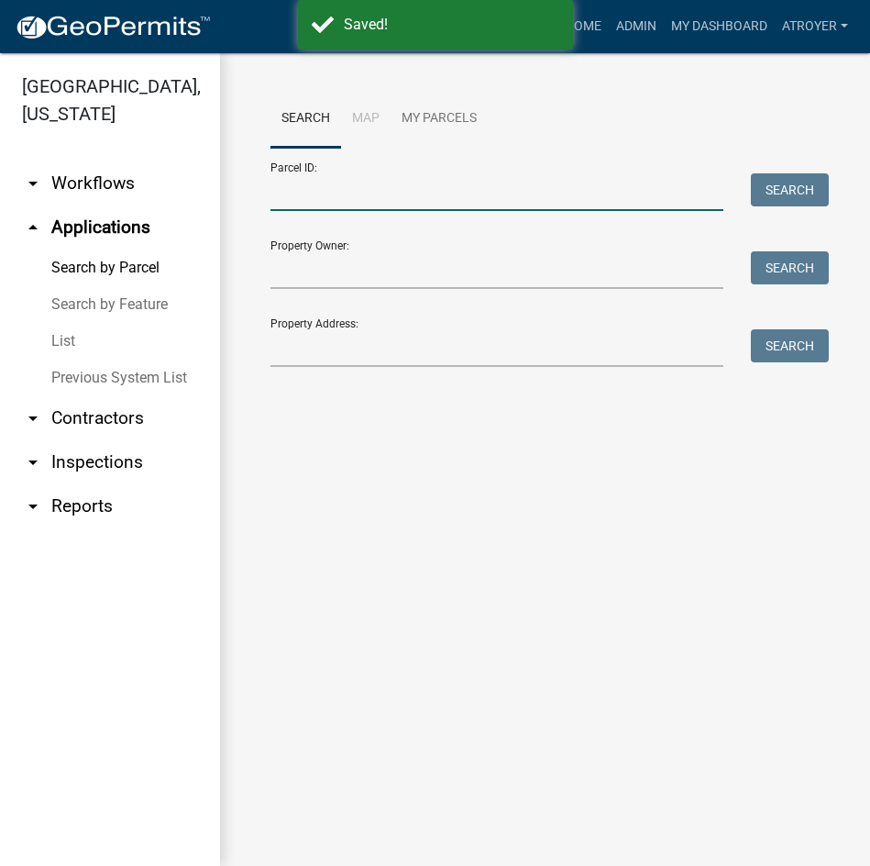
click at [409, 198] on input "Parcel ID:" at bounding box center [497, 192] width 453 height 38
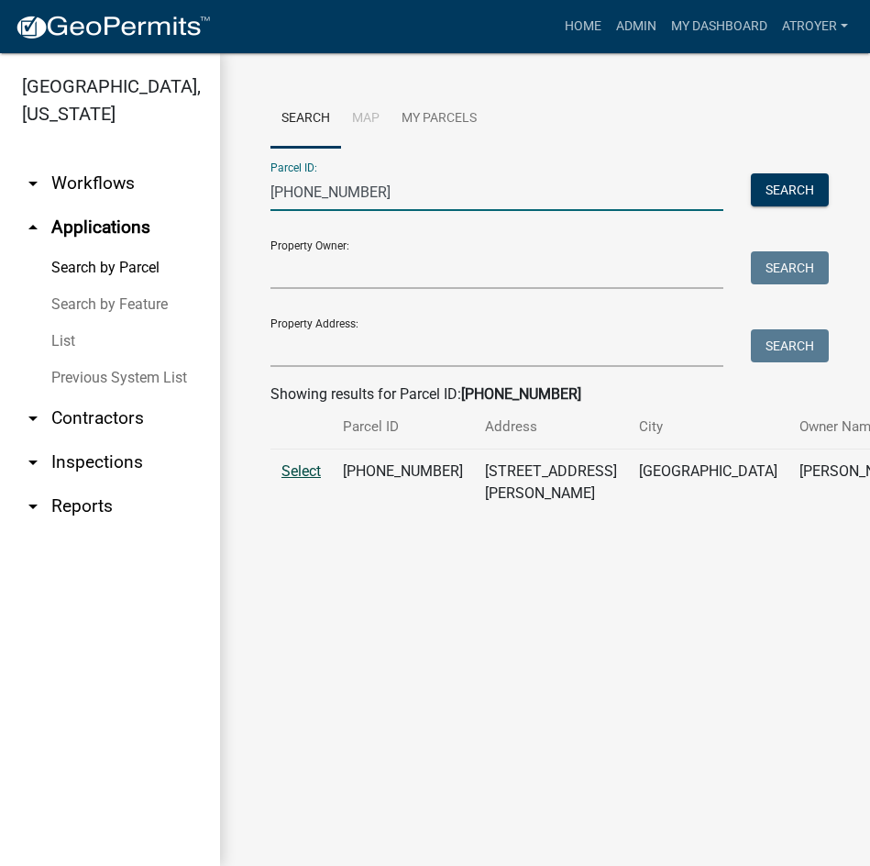
type input "[PHONE_NUMBER]"
click at [286, 480] on span "Select" at bounding box center [301, 470] width 39 height 17
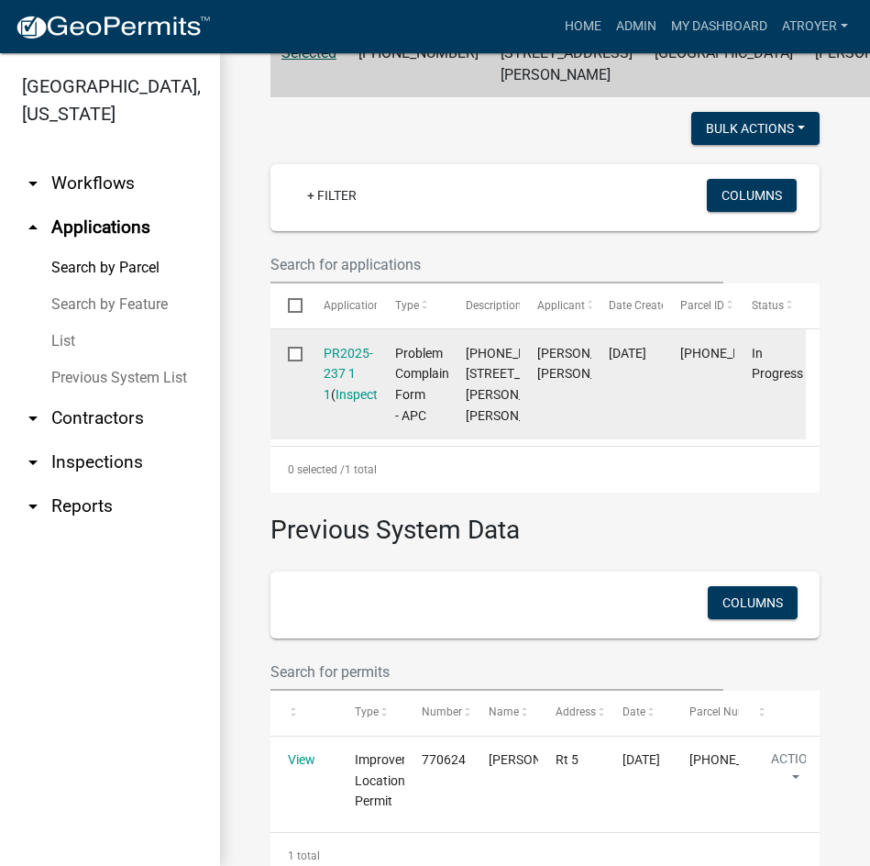
scroll to position [458, 0]
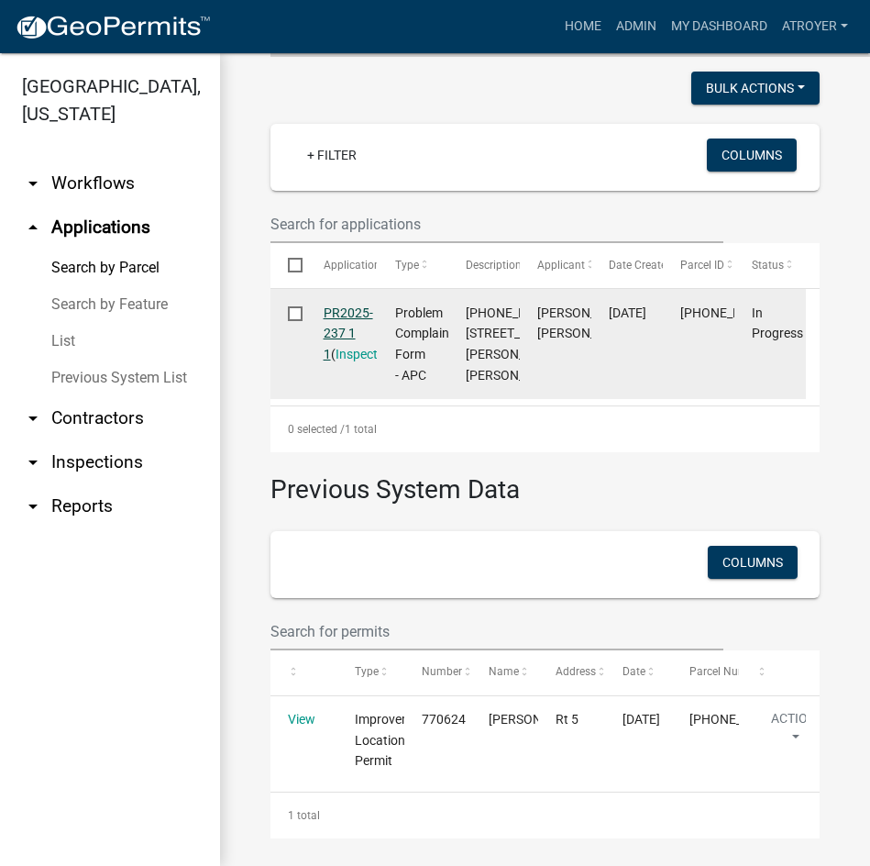
click at [348, 348] on link "PR2025-237 1 1" at bounding box center [349, 333] width 50 height 57
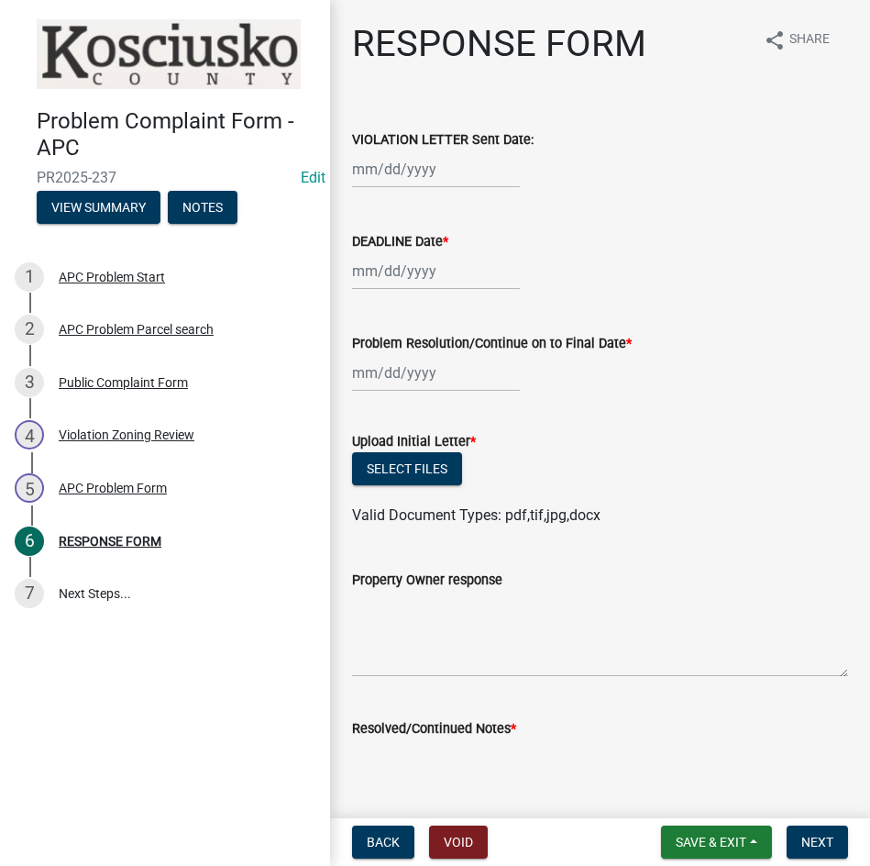
select select "8"
select select "2025"
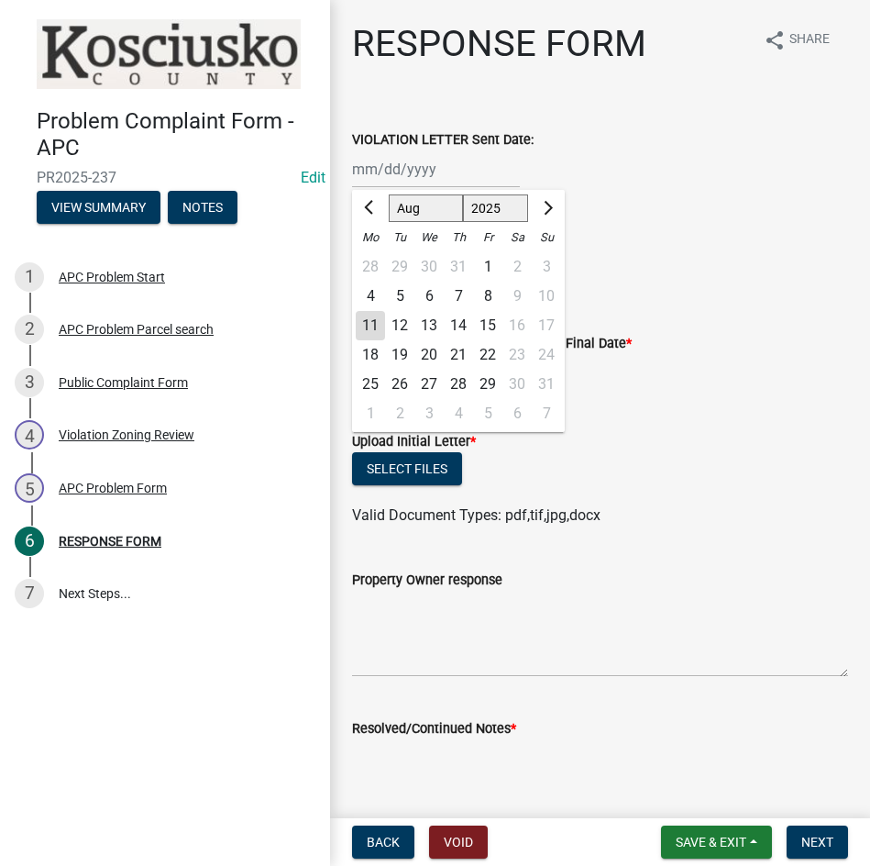
drag, startPoint x: 459, startPoint y: 168, endPoint x: 456, endPoint y: 187, distance: 19.6
click at [459, 168] on div "[PERSON_NAME] Feb Mar Apr [PERSON_NAME][DATE] Oct Nov [DATE] 1526 1527 1528 152…" at bounding box center [436, 169] width 168 height 38
click at [426, 289] on div "6" at bounding box center [428, 296] width 29 height 29
type input "[DATE]"
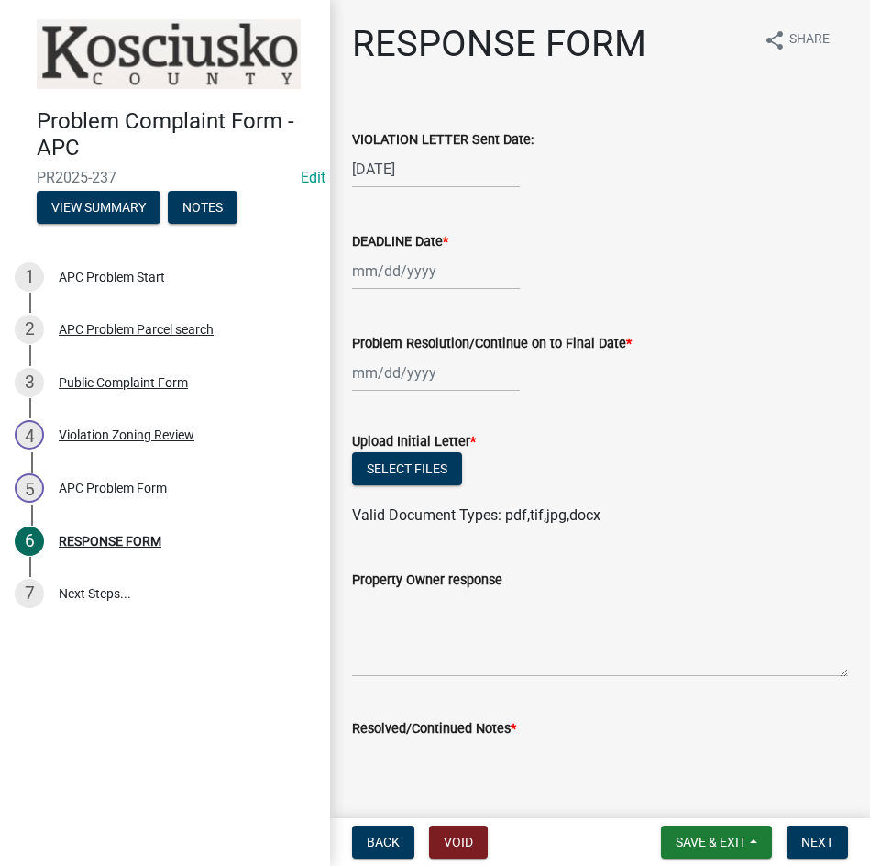
click at [409, 275] on div at bounding box center [436, 271] width 168 height 38
select select "8"
select select "2025"
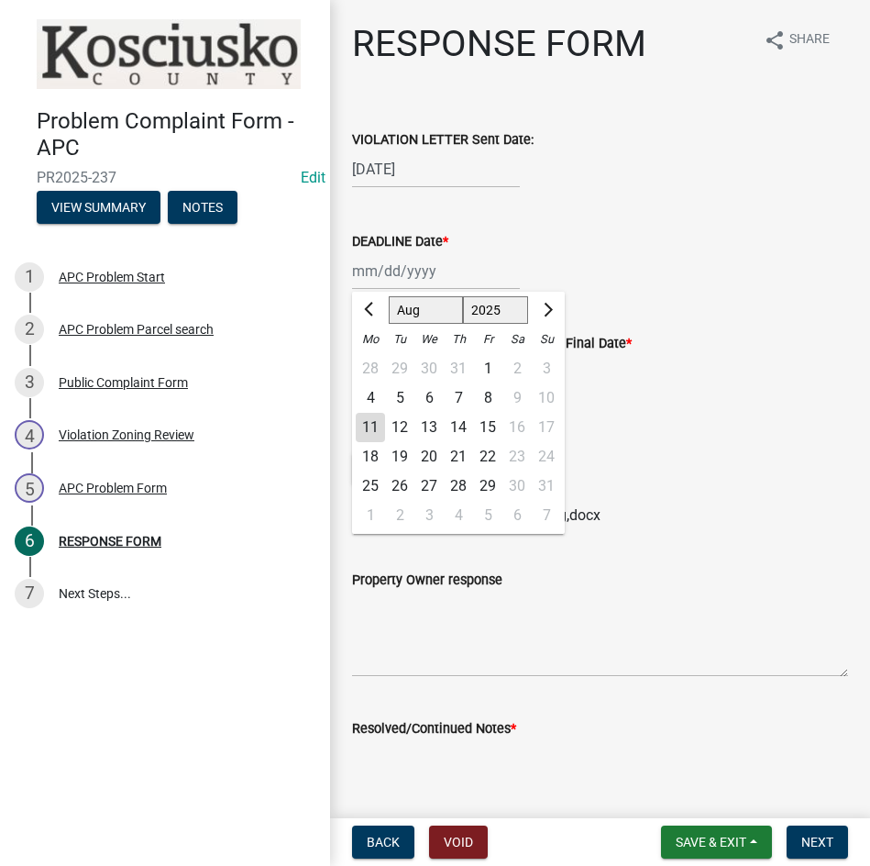
click at [432, 453] on div "20" at bounding box center [428, 456] width 29 height 29
type input "[DATE]"
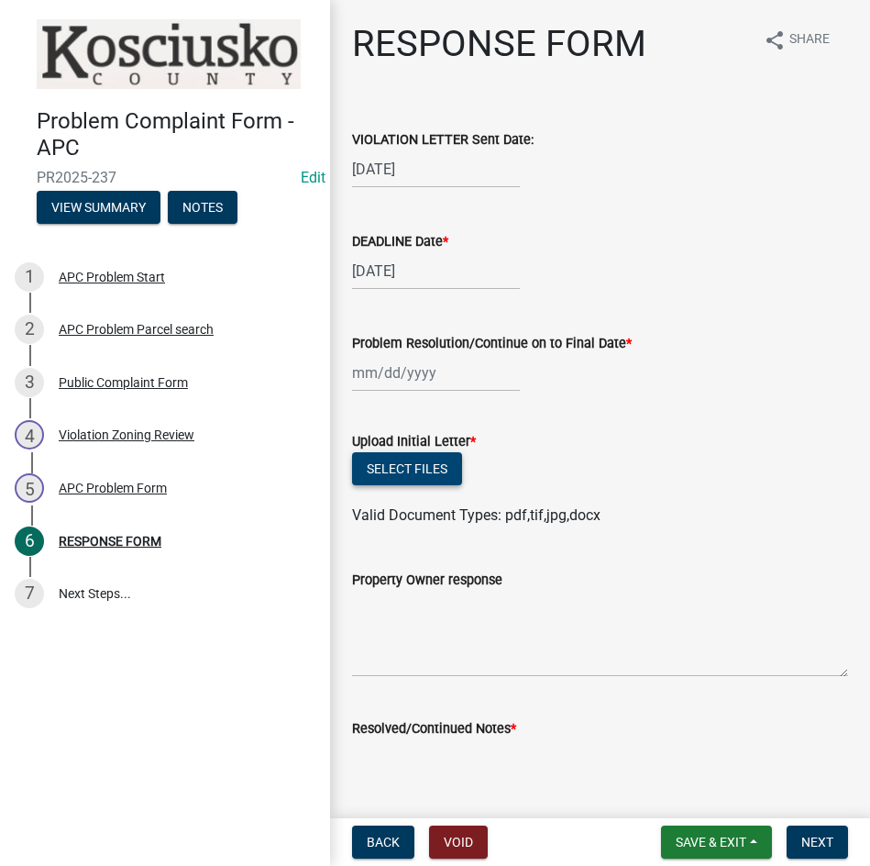
click at [378, 467] on button "Select files" at bounding box center [407, 468] width 110 height 33
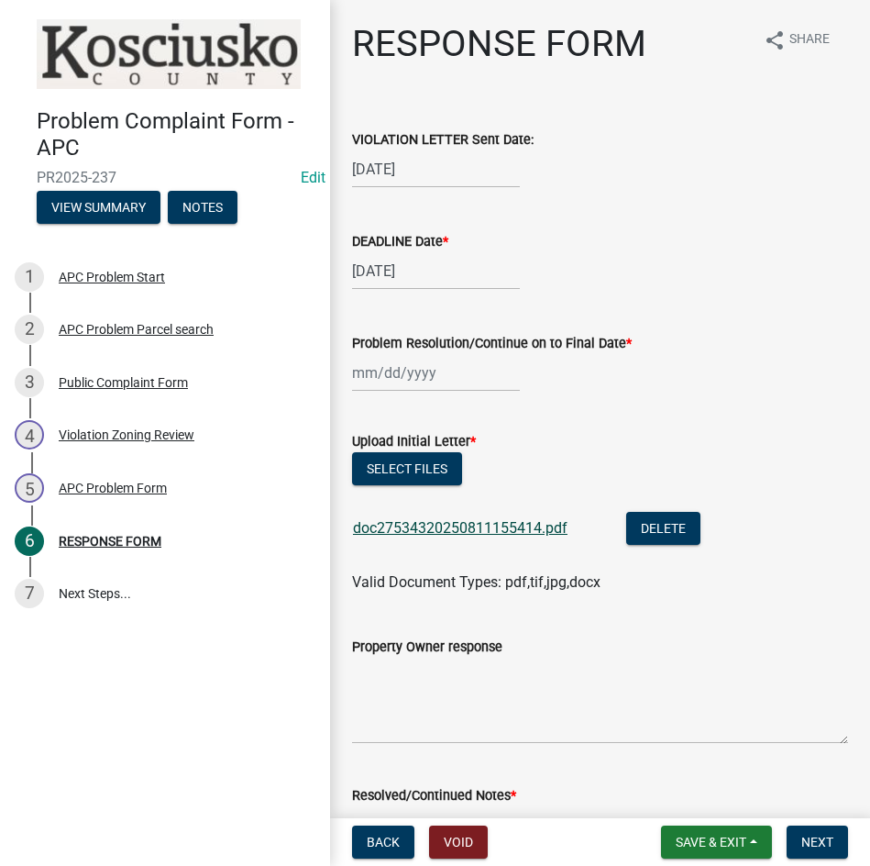
click at [405, 531] on link "doc27534320250811155414.pdf" at bounding box center [460, 527] width 215 height 17
click at [403, 468] on button "Select files" at bounding box center [407, 468] width 110 height 33
click at [697, 833] on button "Save & Exit" at bounding box center [716, 841] width 111 height 33
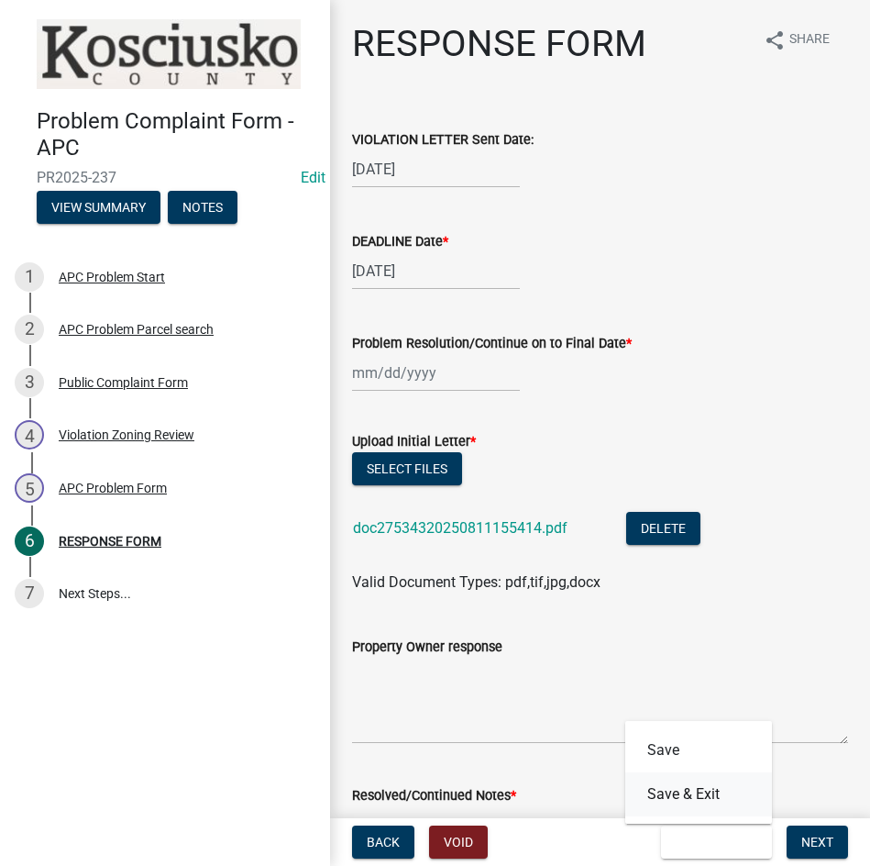
click at [711, 805] on button "Save & Exit" at bounding box center [698, 794] width 147 height 44
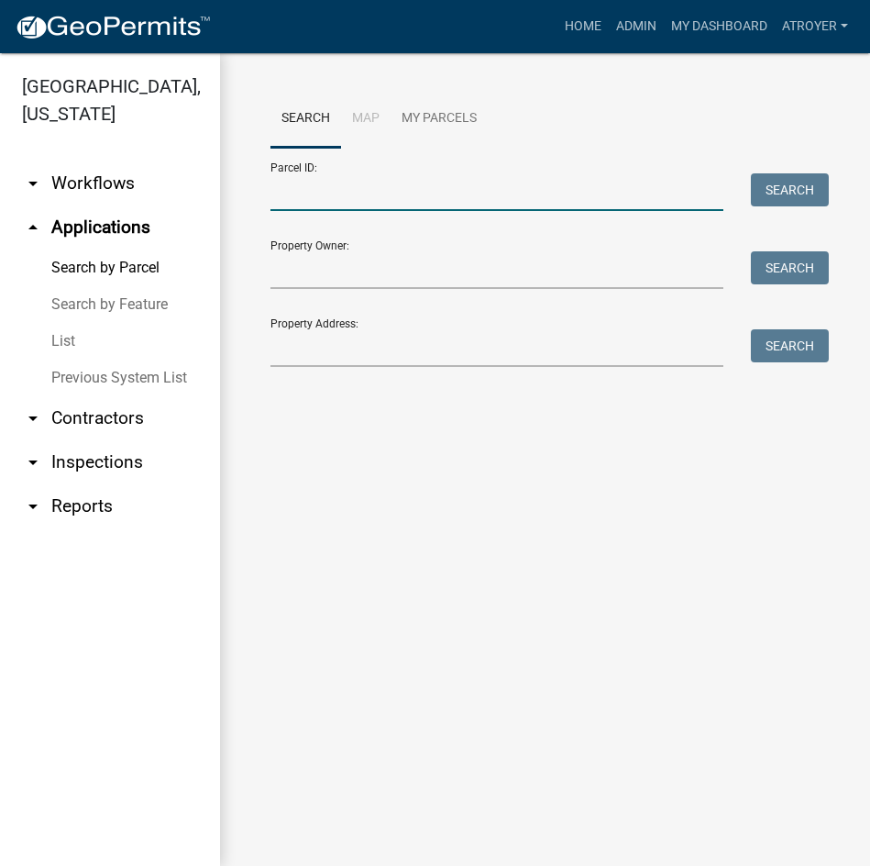
click at [444, 195] on input "Parcel ID:" at bounding box center [497, 192] width 453 height 38
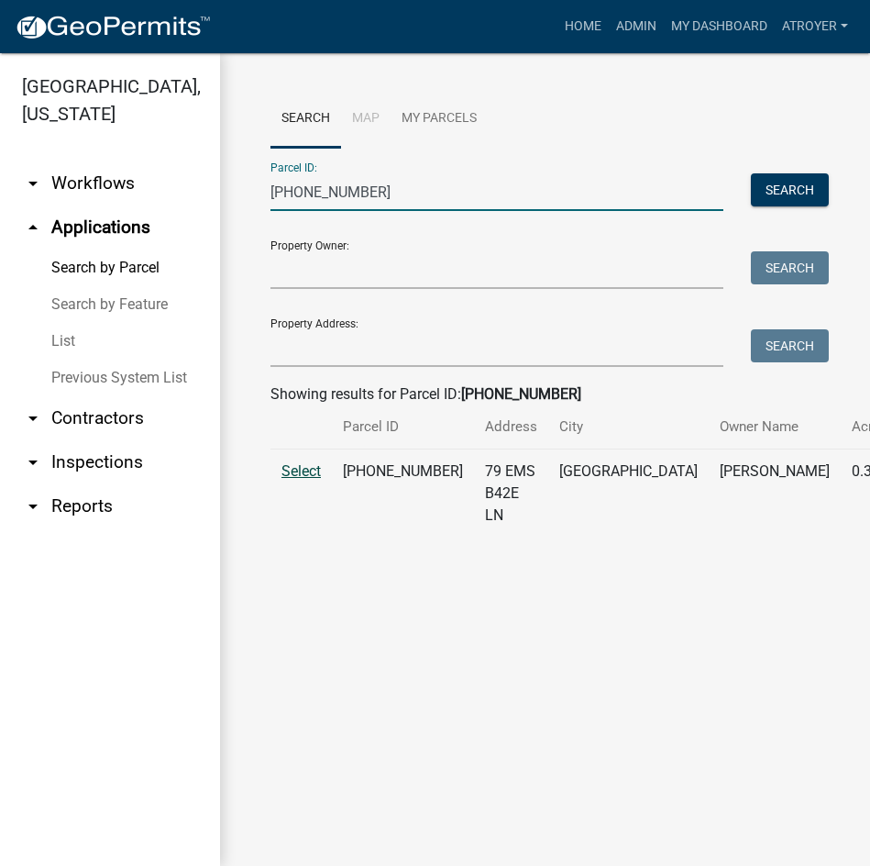
type input "[PHONE_NUMBER]"
click at [286, 480] on span "Select" at bounding box center [301, 470] width 39 height 17
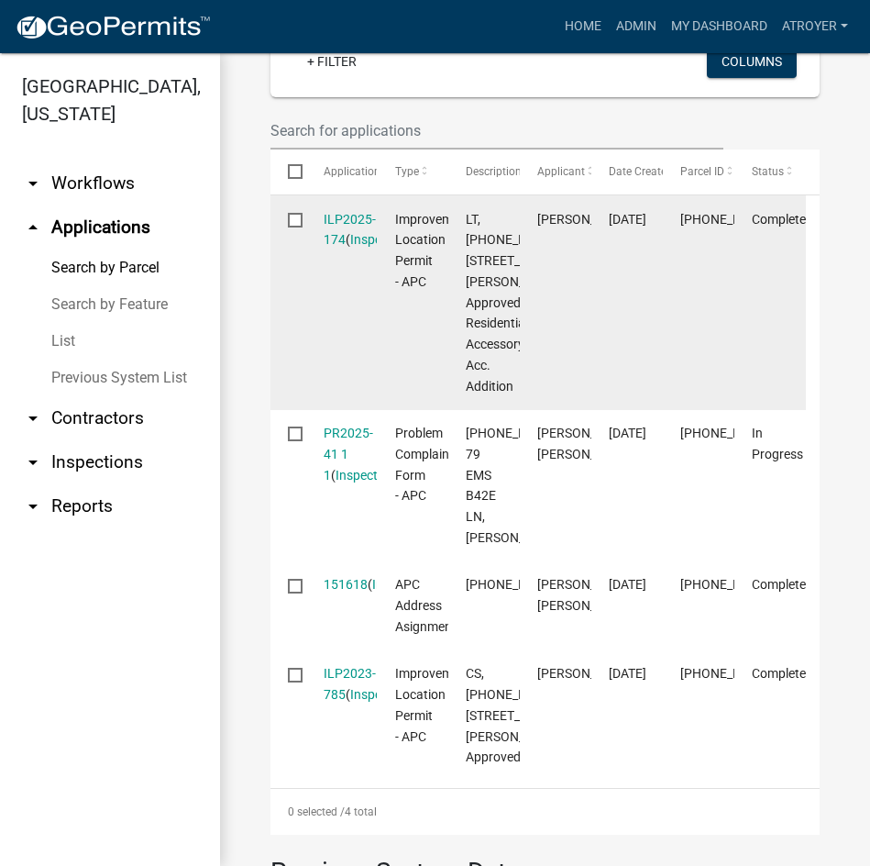
scroll to position [642, 0]
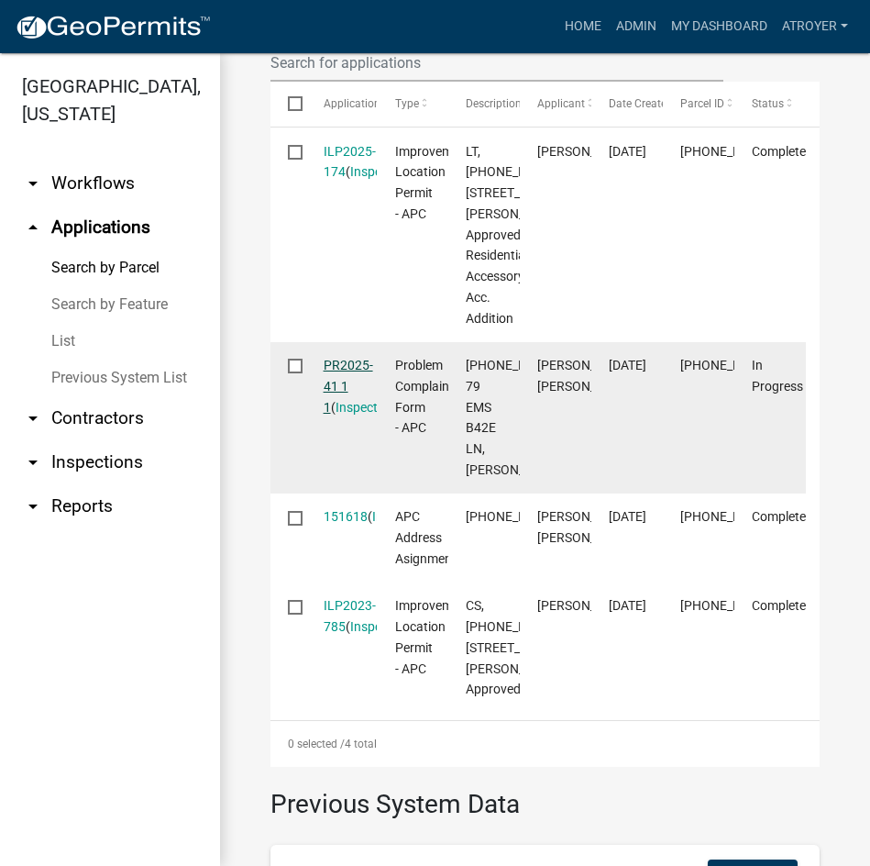
click at [366, 414] on link "PR2025-41 1 1" at bounding box center [349, 386] width 50 height 57
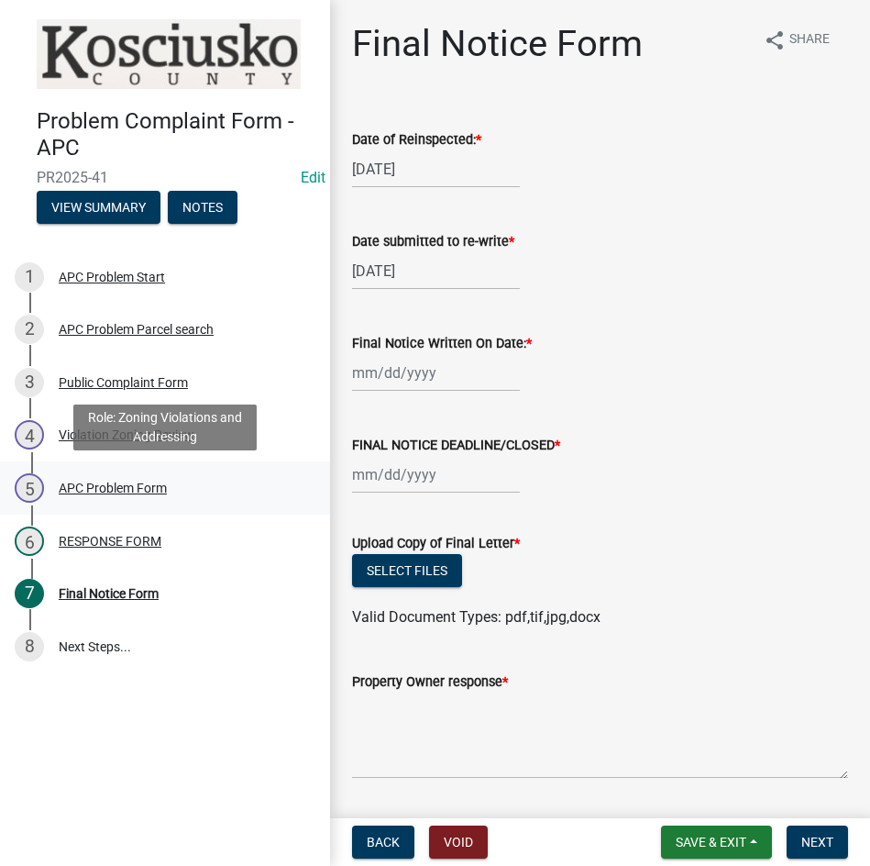
click at [115, 483] on div "APC Problem Form" at bounding box center [113, 487] width 108 height 13
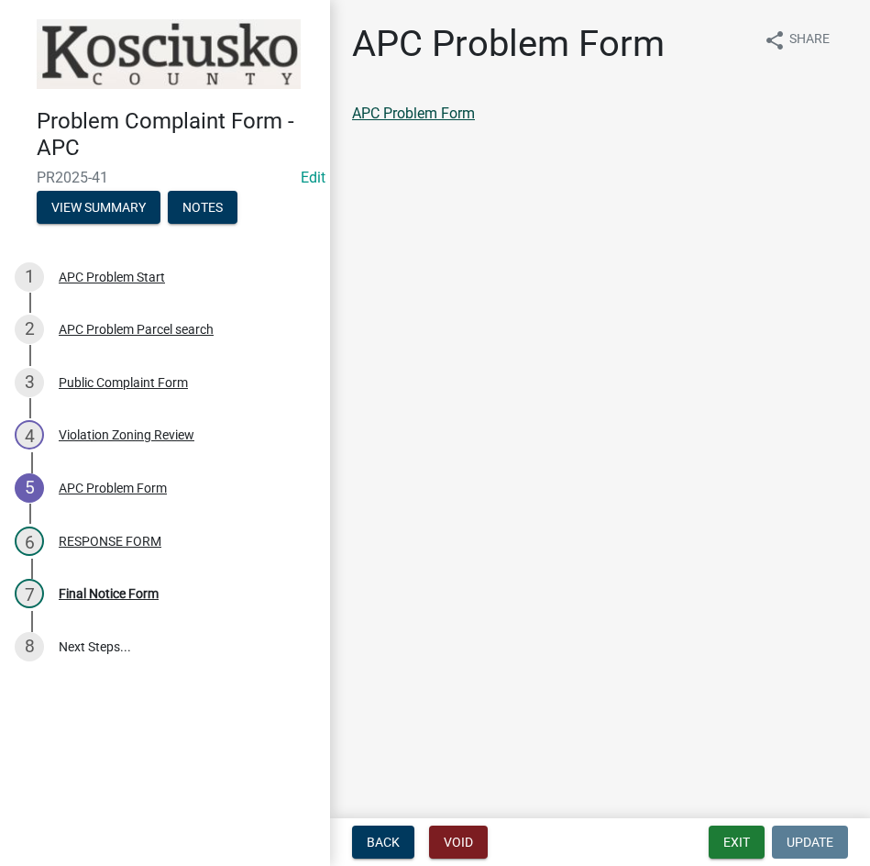
click at [459, 115] on link "APC Problem Form" at bounding box center [413, 113] width 123 height 17
click at [127, 541] on div "RESPONSE FORM" at bounding box center [110, 541] width 103 height 13
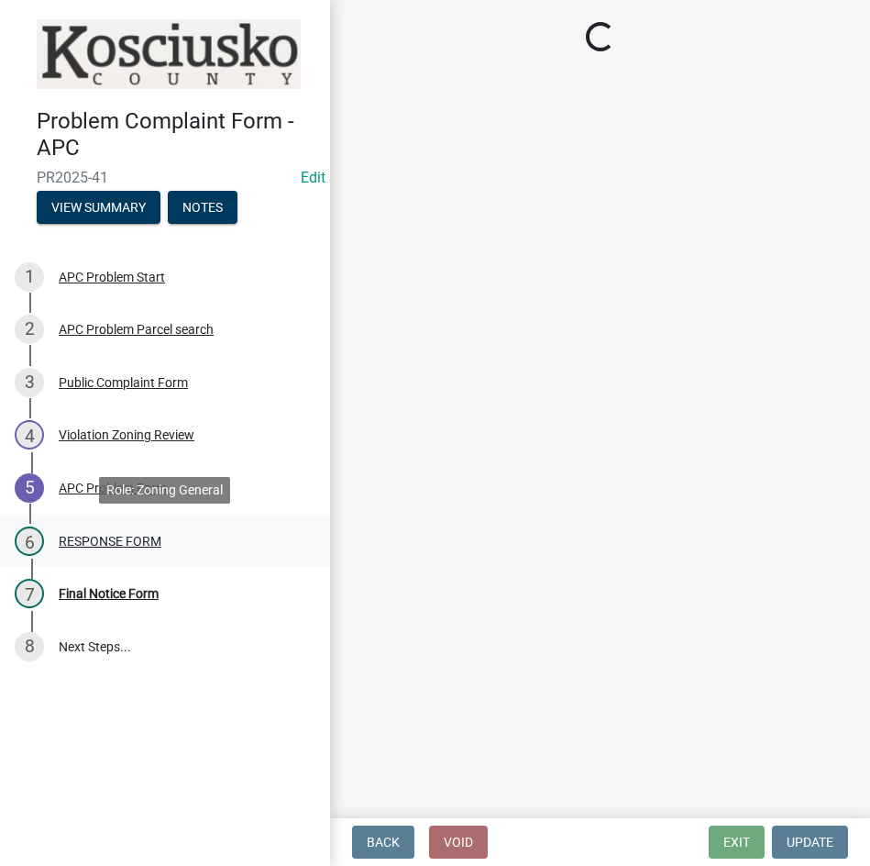
select select "d062c417-95db-497a-9398-920c005df4db"
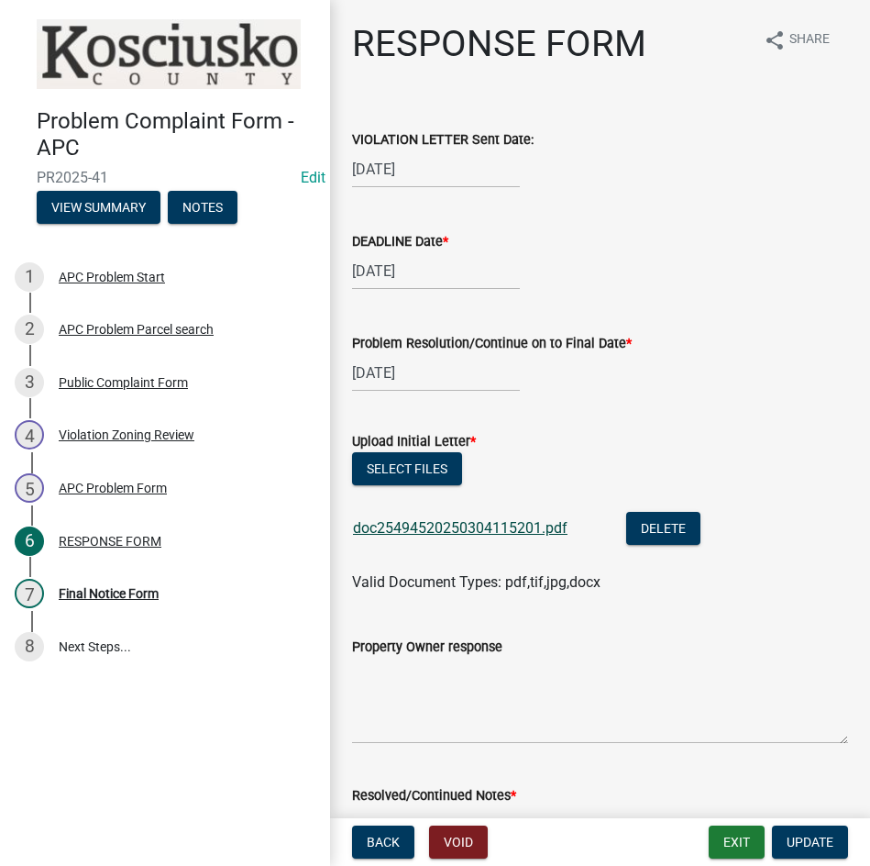
click at [442, 526] on link "doc25494520250304115201.pdf" at bounding box center [460, 527] width 215 height 17
click at [470, 159] on div "[DATE]" at bounding box center [436, 169] width 168 height 38
select select "3"
select select "2025"
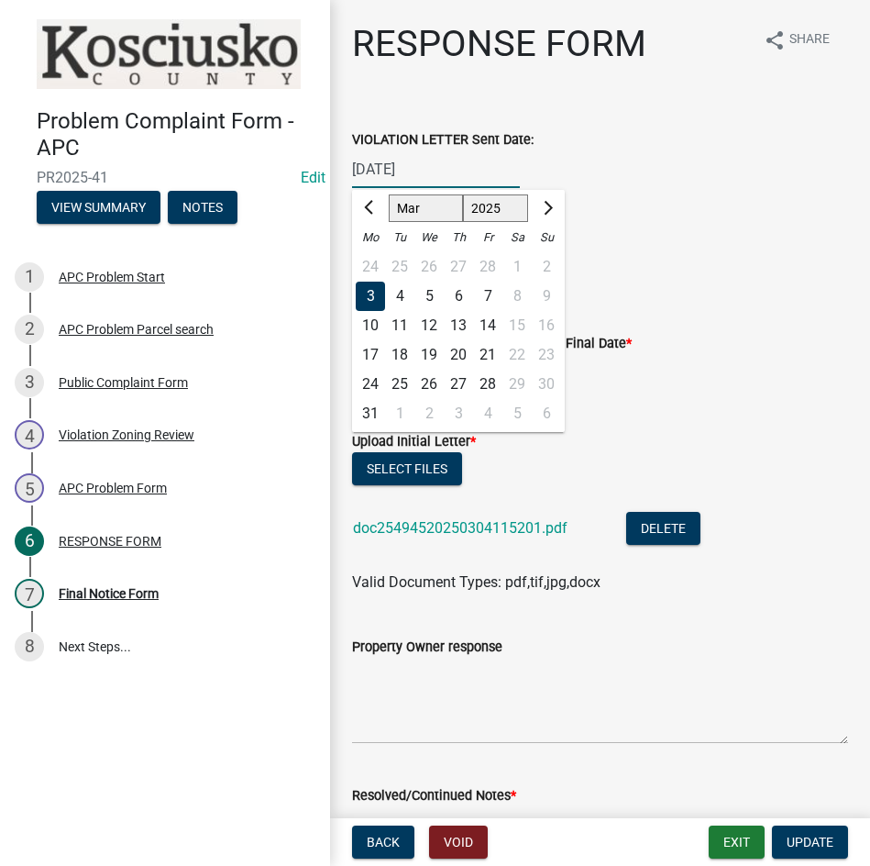
click at [436, 211] on select "Jan Feb Mar Apr May Jun [DATE] Aug Sep Oct Nov Dec" at bounding box center [426, 208] width 74 height 28
select select "8"
click at [389, 194] on select "Jan Feb Mar Apr May Jun [DATE] Aug Sep Oct Nov Dec" at bounding box center [426, 208] width 74 height 28
click at [425, 298] on div "6" at bounding box center [428, 296] width 29 height 29
type input "[DATE]"
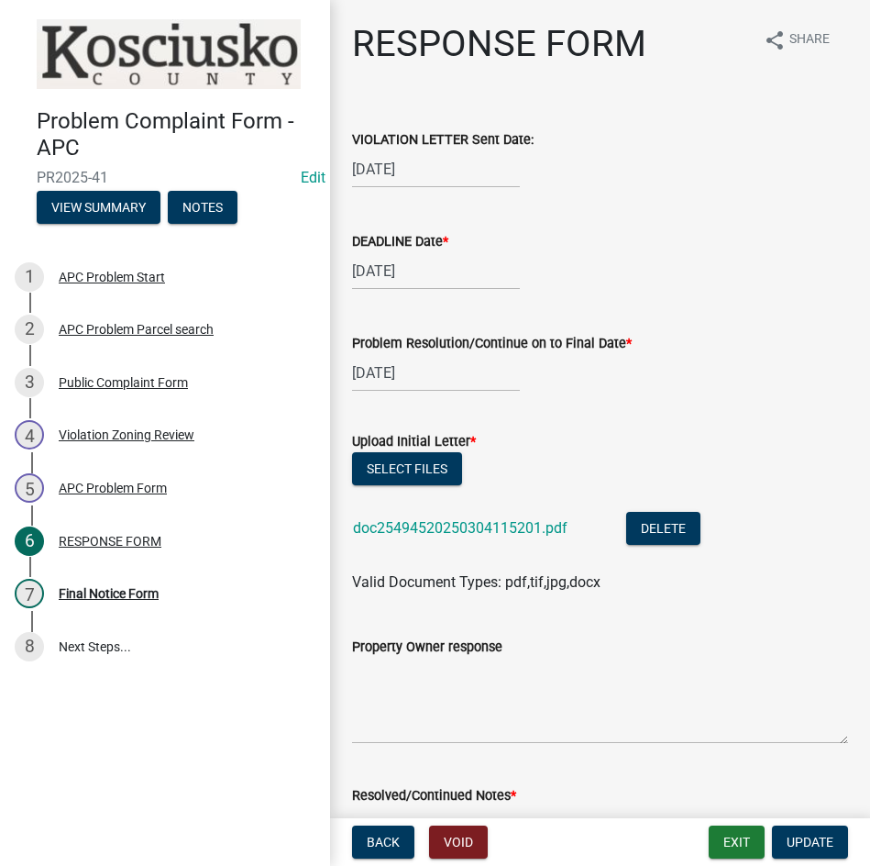
click at [425, 282] on div "[DATE]" at bounding box center [436, 271] width 168 height 38
select select "3"
select select "2025"
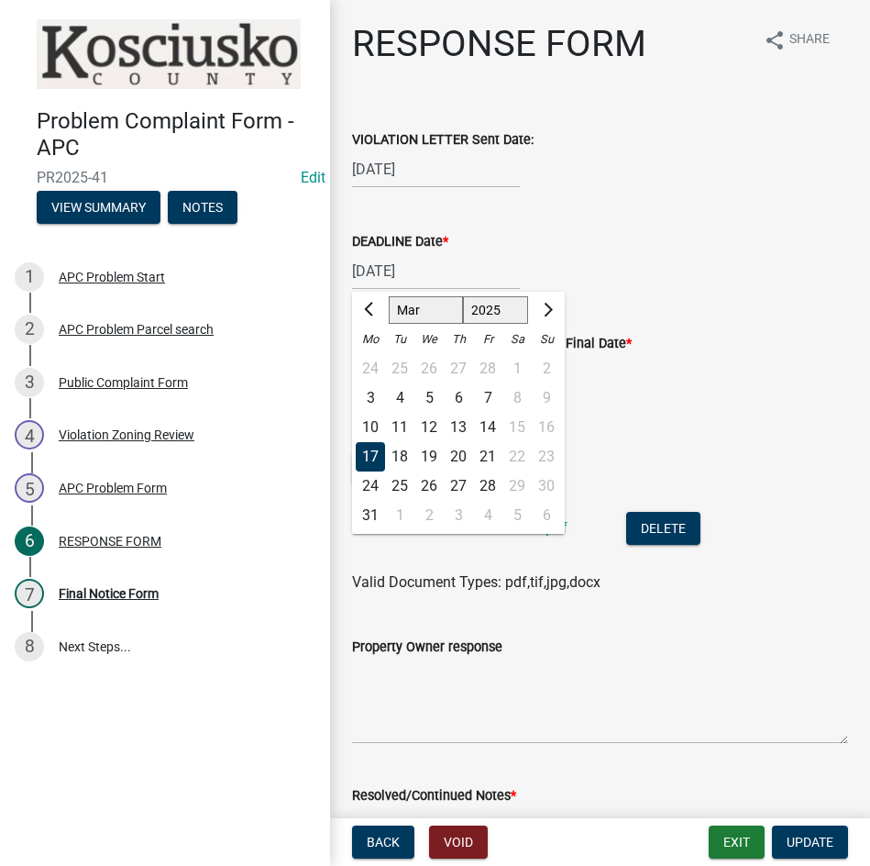
click at [416, 313] on select "Jan Feb Mar Apr May Jun [DATE] Aug Sep Oct Nov Dec" at bounding box center [426, 310] width 74 height 28
select select "8"
click at [389, 296] on select "Jan Feb Mar Apr May Jun [DATE] Aug Sep Oct Nov Dec" at bounding box center [426, 310] width 74 height 28
click at [426, 457] on div "20" at bounding box center [428, 456] width 29 height 29
type input "[DATE]"
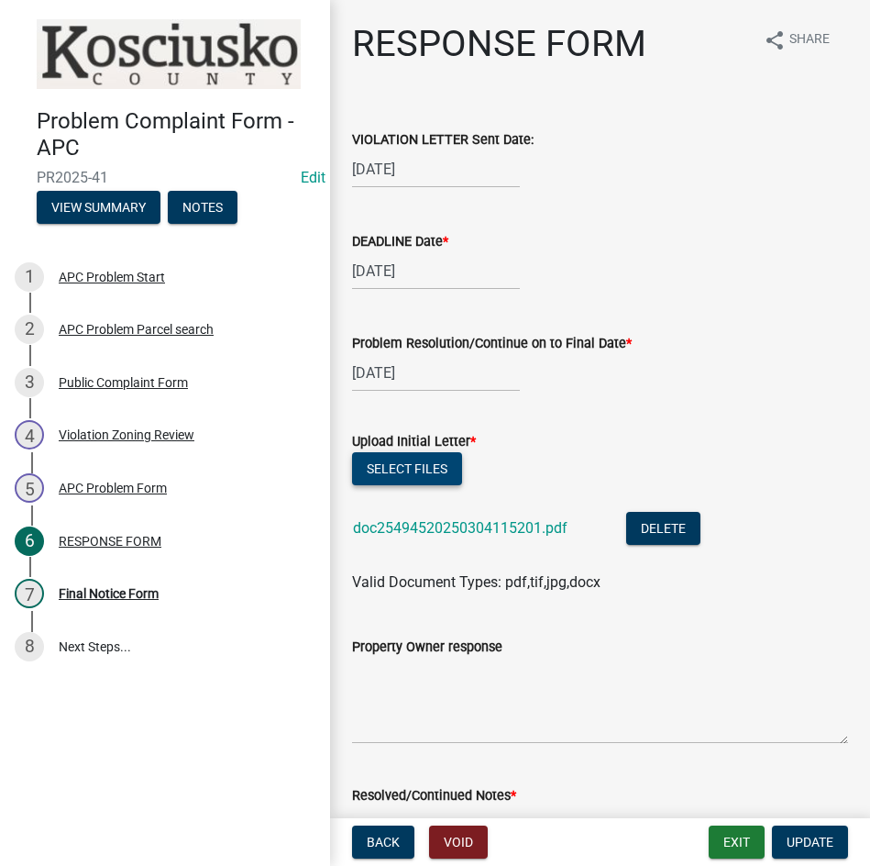
click at [426, 479] on button "Select files" at bounding box center [407, 468] width 110 height 33
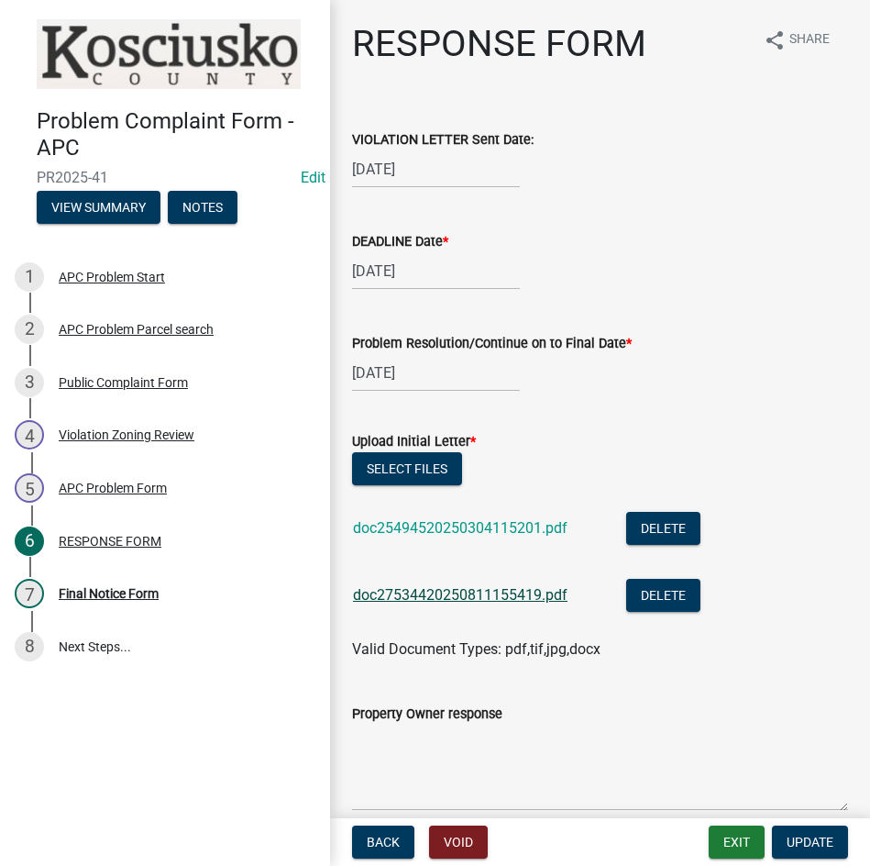
click at [484, 591] on link "doc27534420250811155419.pdf" at bounding box center [460, 594] width 215 height 17
click at [384, 470] on button "Select files" at bounding box center [407, 468] width 110 height 33
click at [801, 837] on span "Update" at bounding box center [810, 841] width 47 height 15
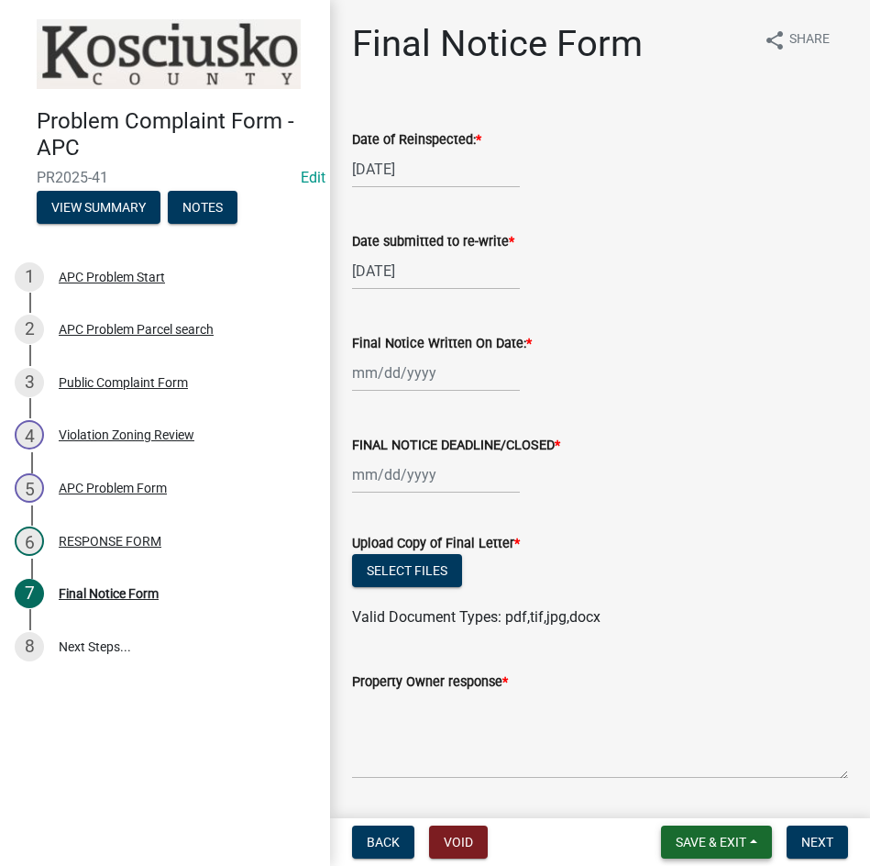
click at [681, 851] on button "Save & Exit" at bounding box center [716, 841] width 111 height 33
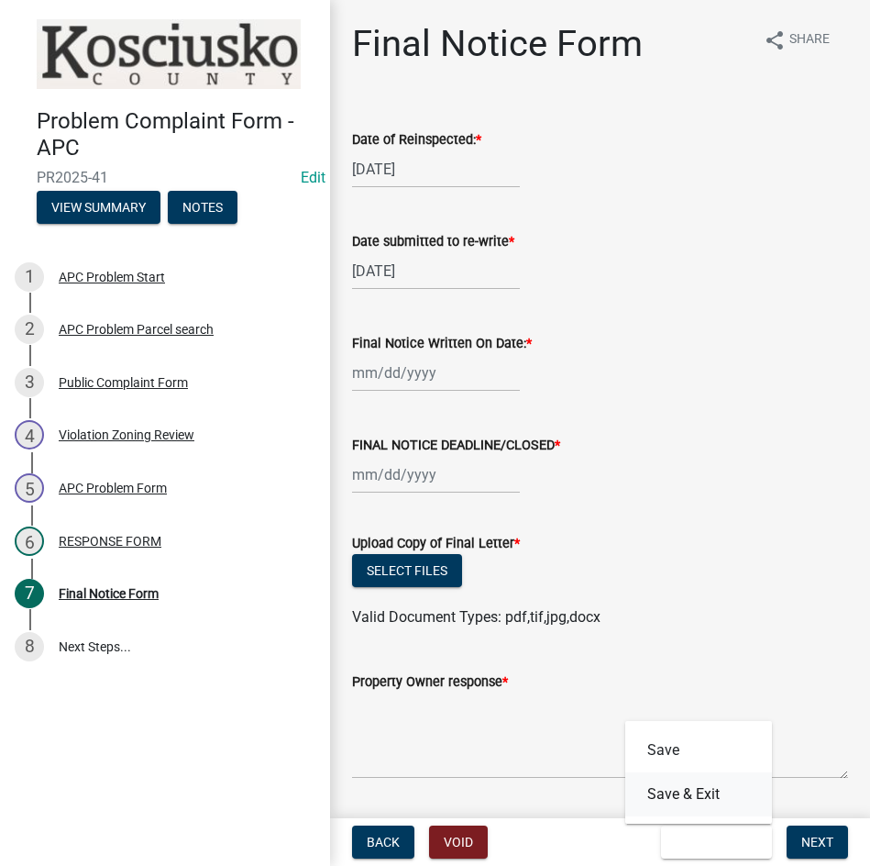
click at [683, 807] on button "Save & Exit" at bounding box center [698, 794] width 147 height 44
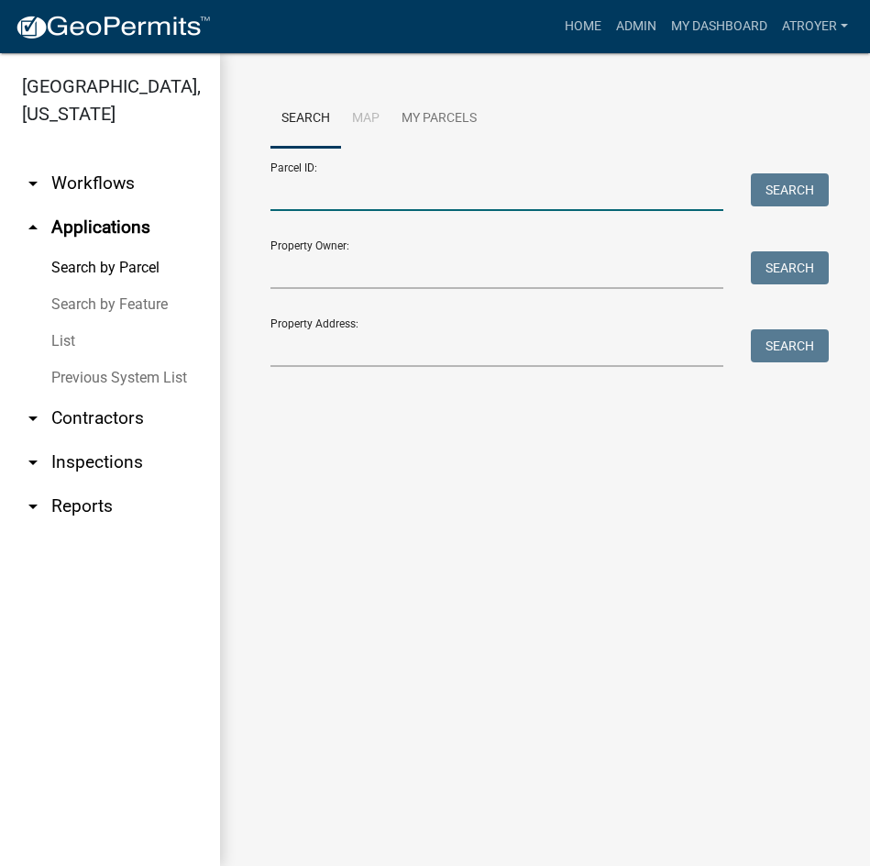
drag, startPoint x: 383, startPoint y: 202, endPoint x: 393, endPoint y: 192, distance: 14.3
click at [383, 202] on input "Parcel ID:" at bounding box center [497, 192] width 453 height 38
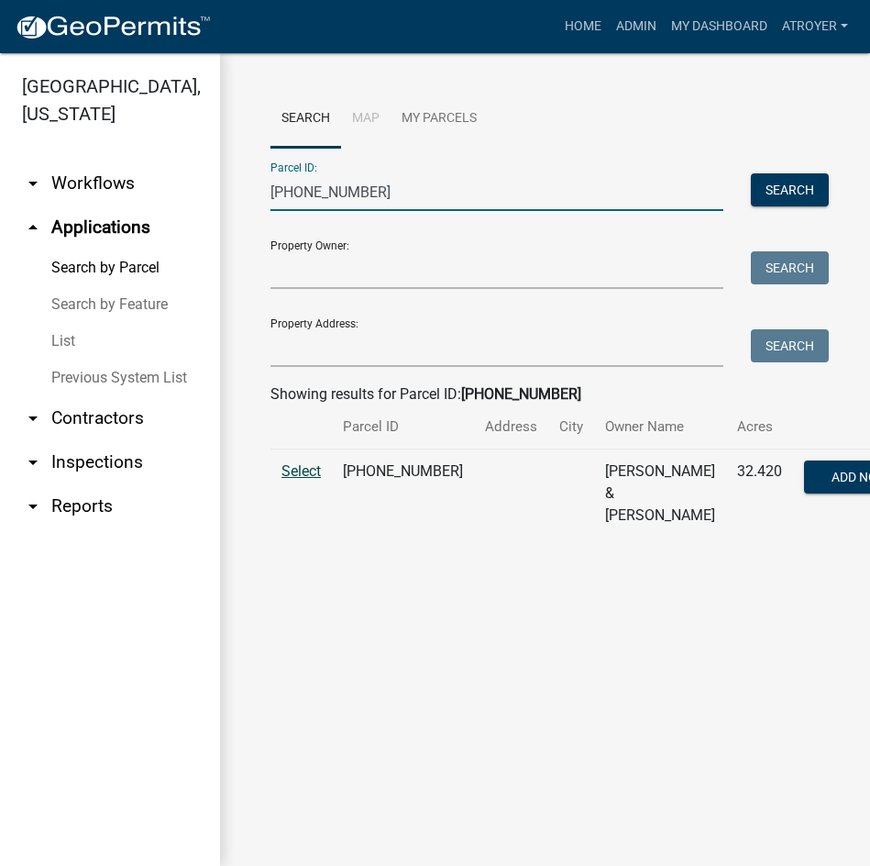
type input "[PHONE_NUMBER]"
click at [304, 480] on span "Select" at bounding box center [301, 470] width 39 height 17
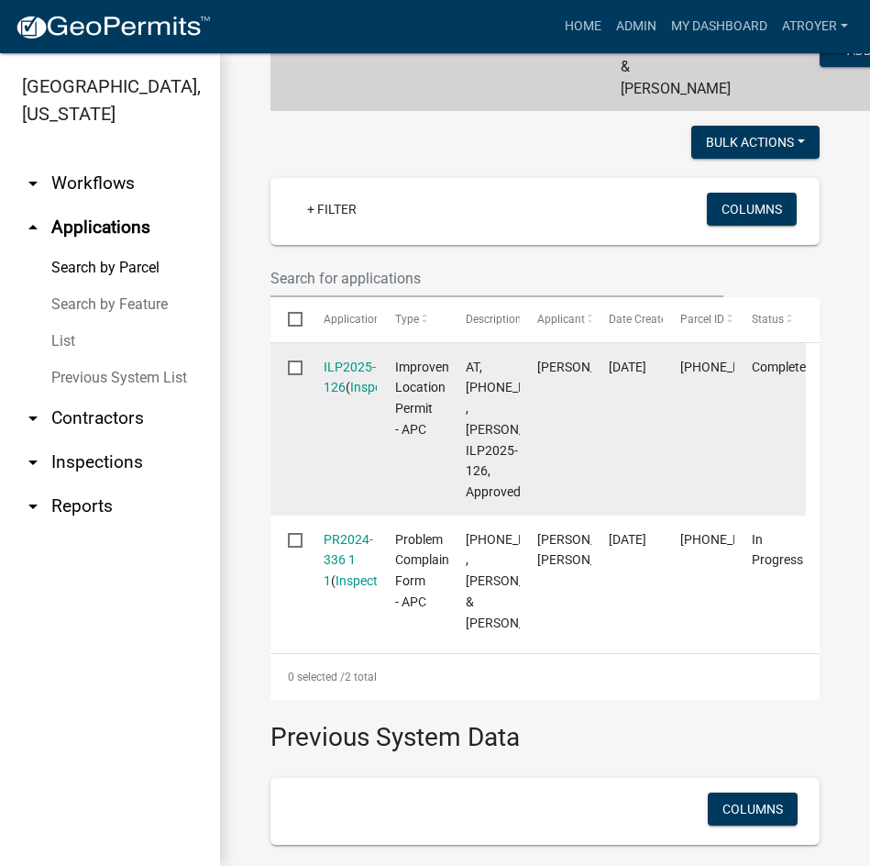
scroll to position [458, 0]
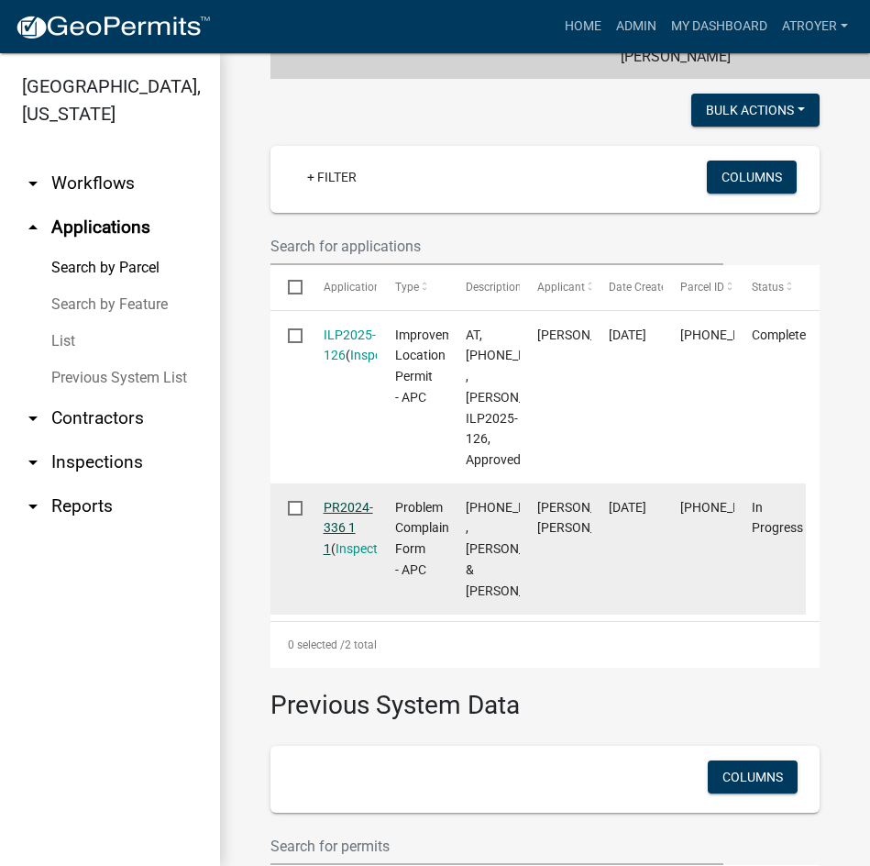
click at [353, 557] on link "PR2024-336 1 1" at bounding box center [349, 528] width 50 height 57
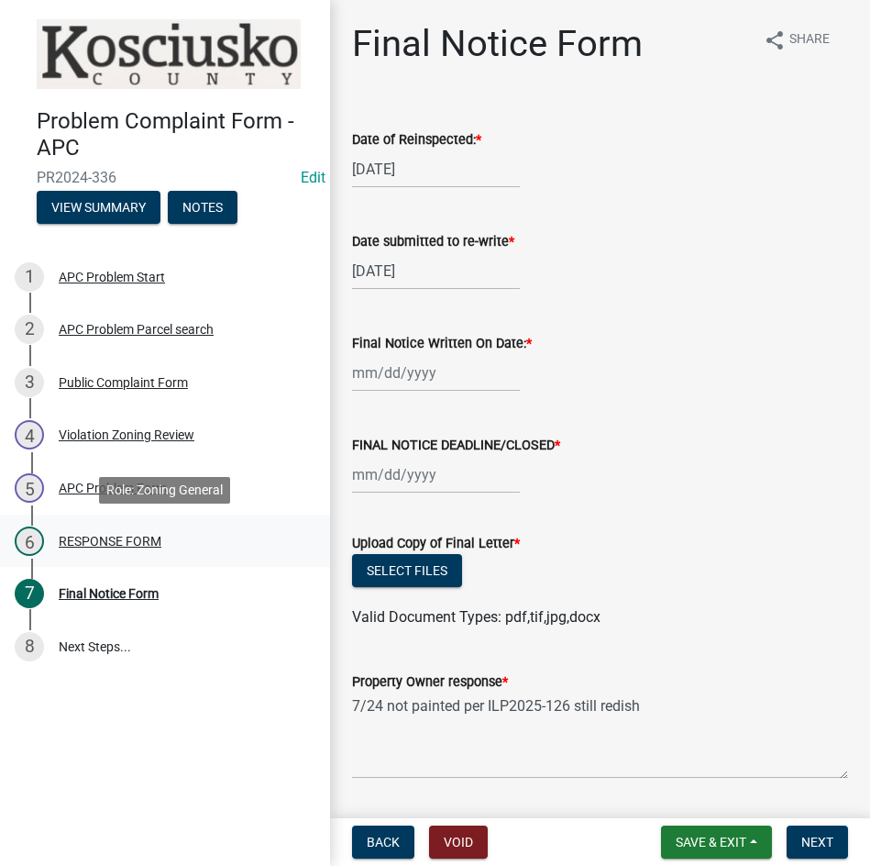
click at [81, 544] on div "RESPONSE FORM" at bounding box center [110, 541] width 103 height 13
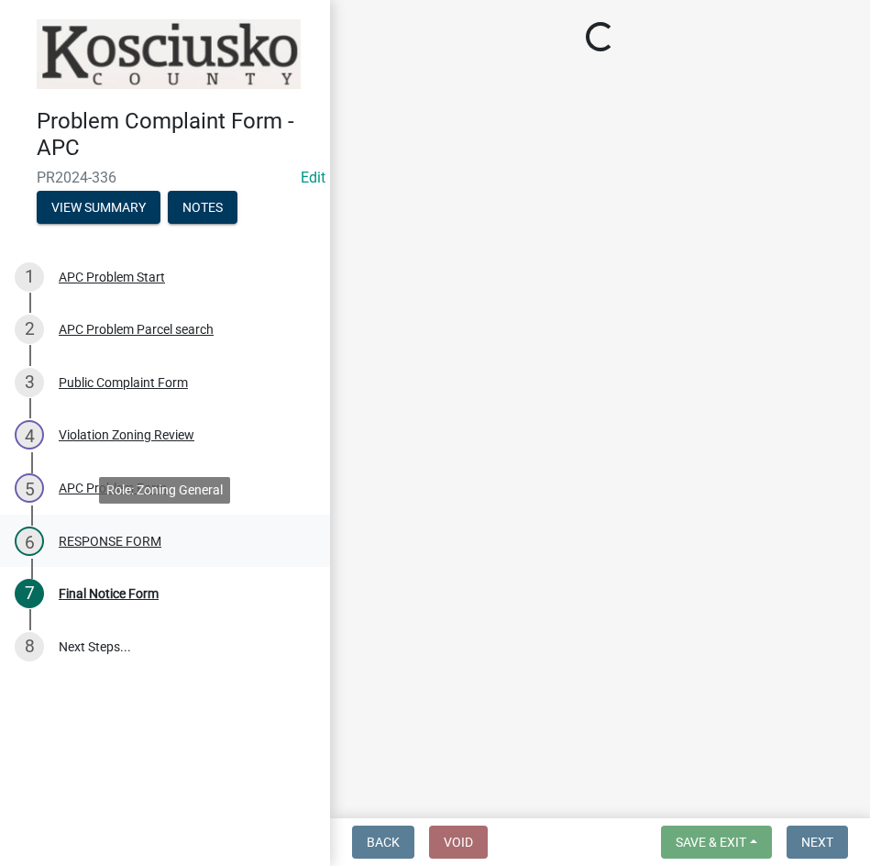
select select "d062c417-95db-497a-9398-920c005df4db"
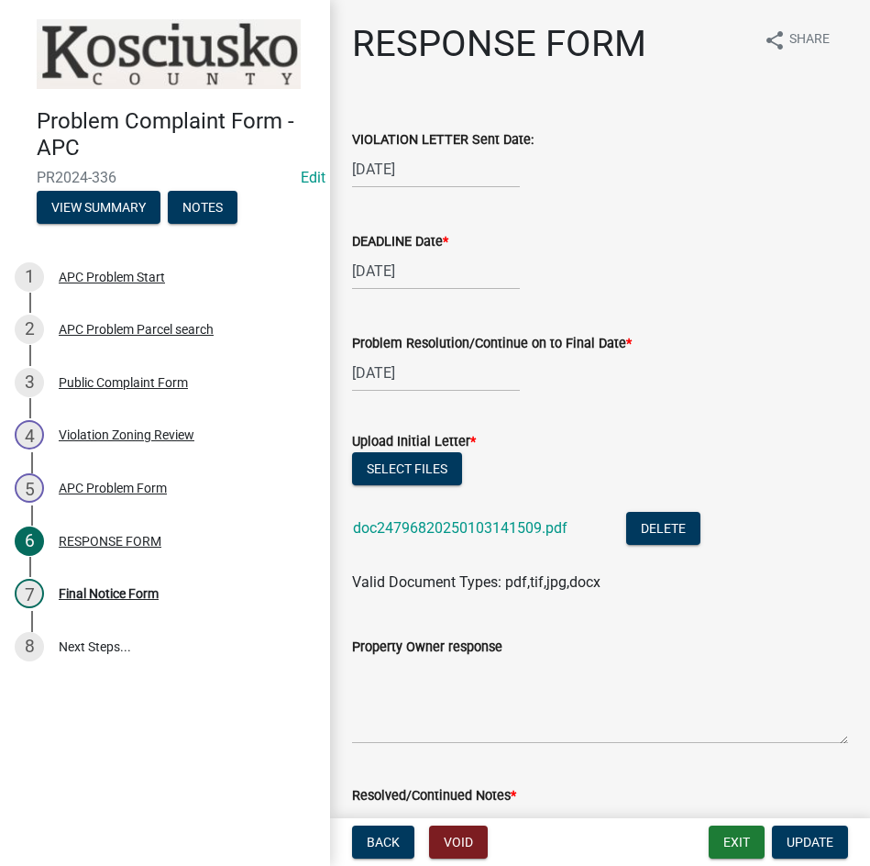
click at [448, 171] on div "[DATE]" at bounding box center [436, 169] width 168 height 38
select select "2025"
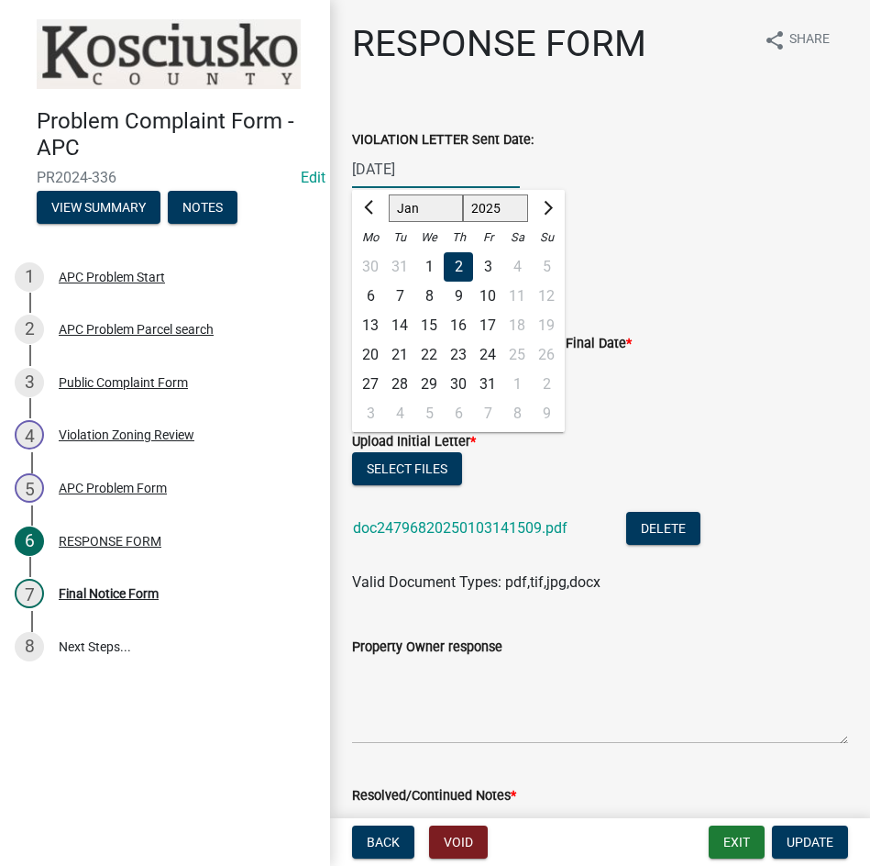
click at [415, 202] on select "Jan Feb Mar Apr May Jun [DATE] Aug Sep Oct Nov Dec" at bounding box center [426, 208] width 74 height 28
select select "8"
click at [389, 194] on select "Jan Feb Mar Apr May Jun [DATE] Aug Sep Oct Nov Dec" at bounding box center [426, 208] width 74 height 28
click at [494, 205] on select "1525 1526 1527 1528 1529 1530 1531 1532 1533 1534 1535 1536 1537 1538 1539 1540…" at bounding box center [496, 208] width 66 height 28
click at [422, 294] on div "6" at bounding box center [428, 296] width 29 height 29
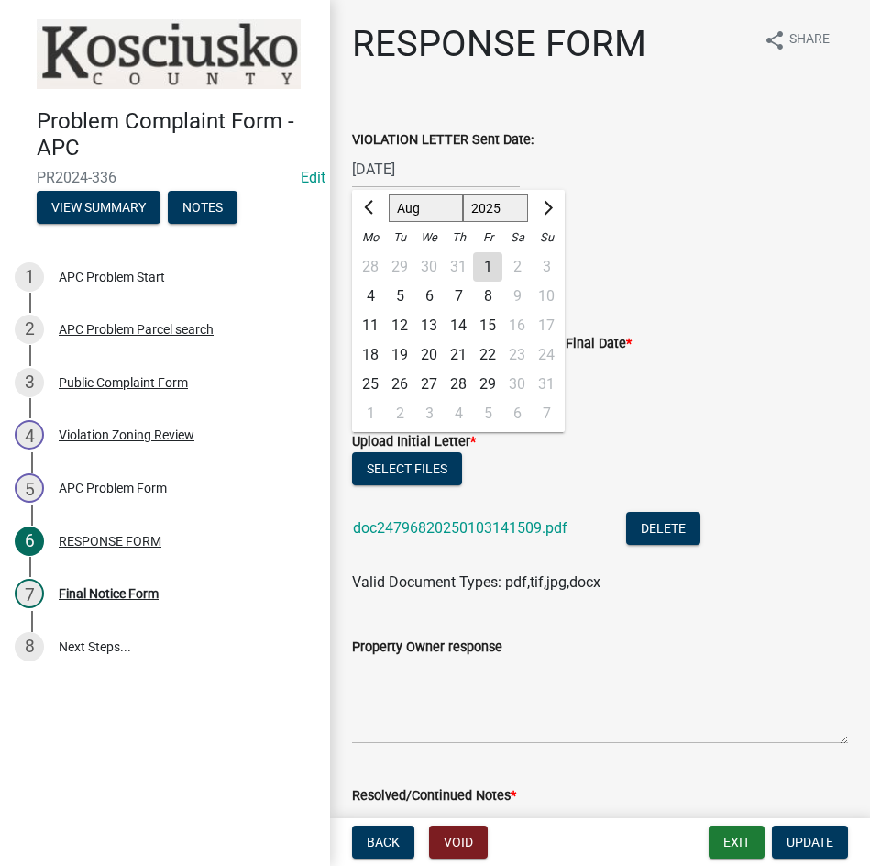
type input "[DATE]"
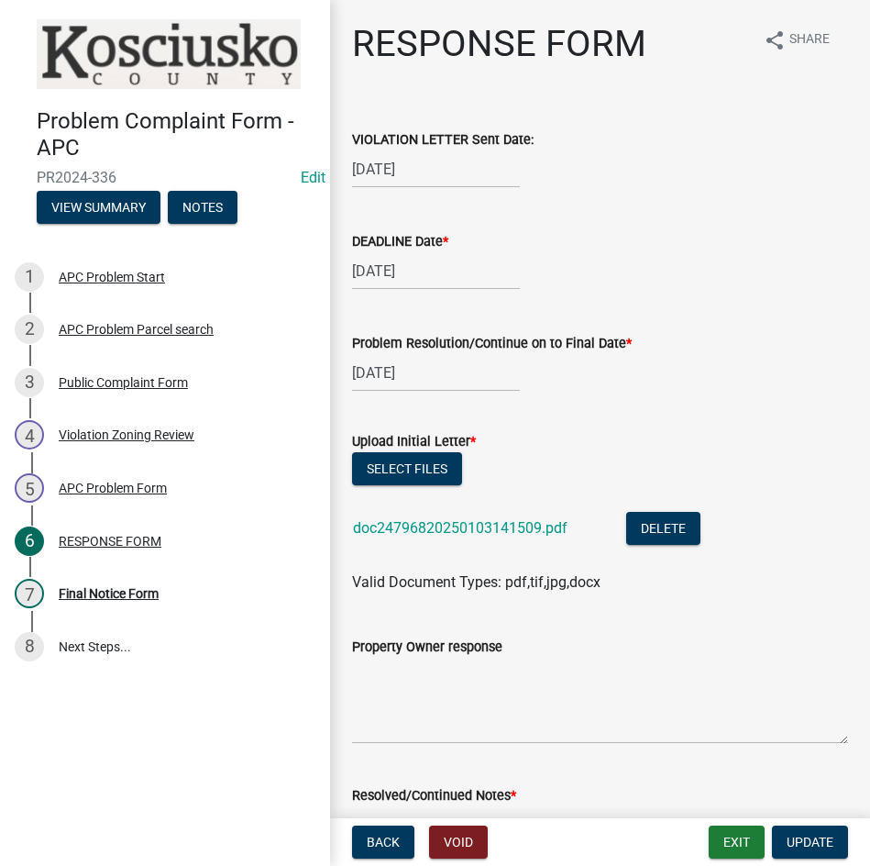
click at [429, 285] on div "[DATE]" at bounding box center [436, 271] width 168 height 38
select select "2025"
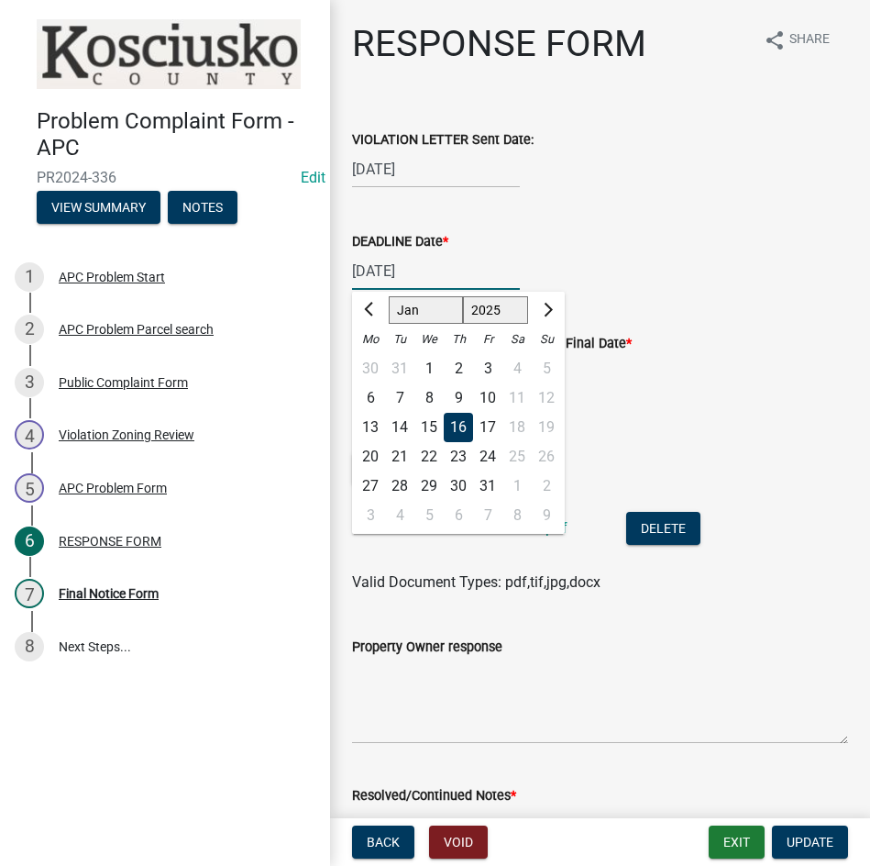
click at [414, 306] on select "Jan Feb Mar Apr May Jun [DATE] Aug Sep Oct Nov Dec" at bounding box center [426, 310] width 74 height 28
select select "8"
click at [389, 296] on select "Jan Feb Mar Apr May Jun [DATE] Aug Sep Oct Nov Dec" at bounding box center [426, 310] width 74 height 28
click at [430, 455] on div "20" at bounding box center [428, 456] width 29 height 29
type input "[DATE]"
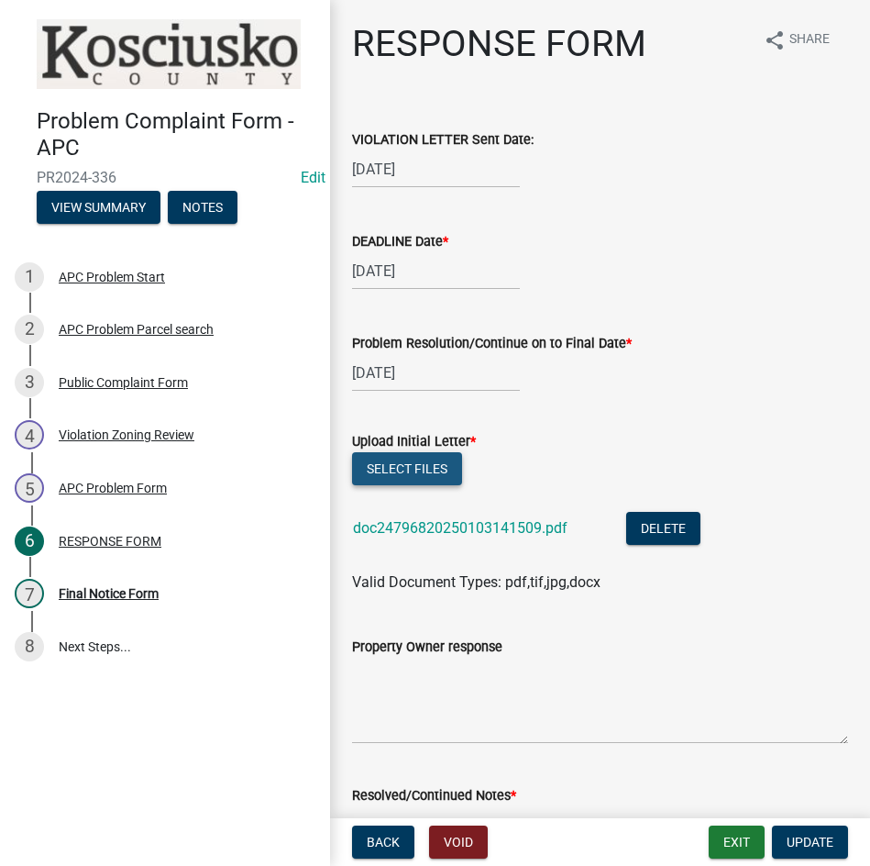
click at [407, 473] on button "Select files" at bounding box center [407, 468] width 110 height 33
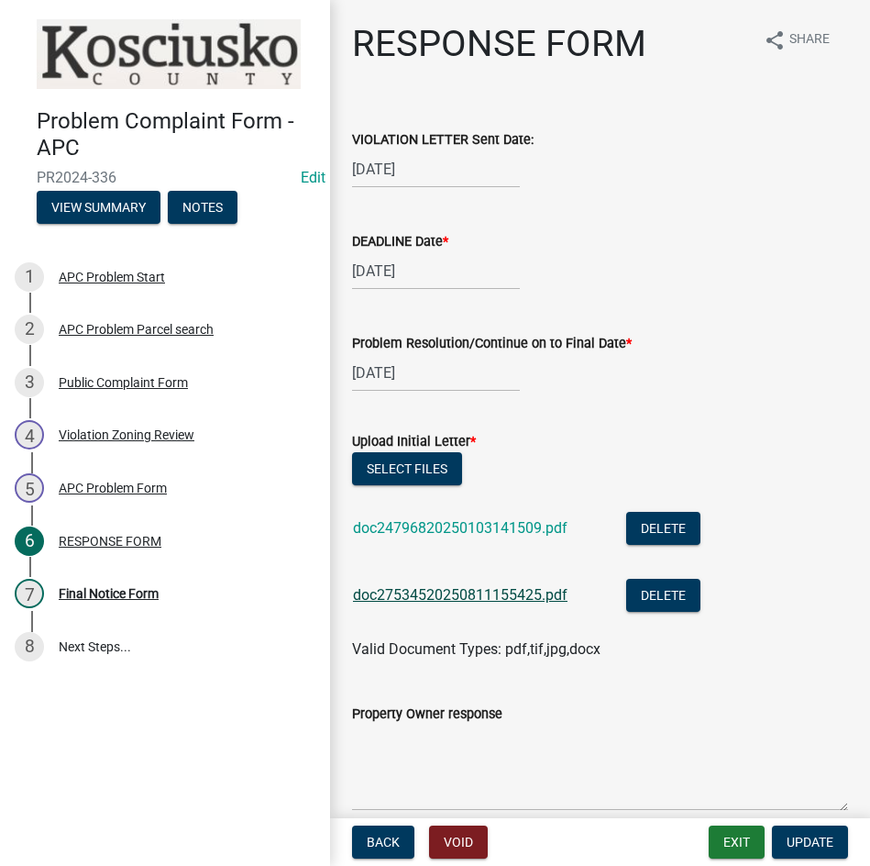
click at [441, 594] on link "doc27534520250811155425.pdf" at bounding box center [460, 594] width 215 height 17
click at [404, 466] on button "Select files" at bounding box center [407, 468] width 110 height 33
click at [803, 842] on span "Update" at bounding box center [810, 841] width 47 height 15
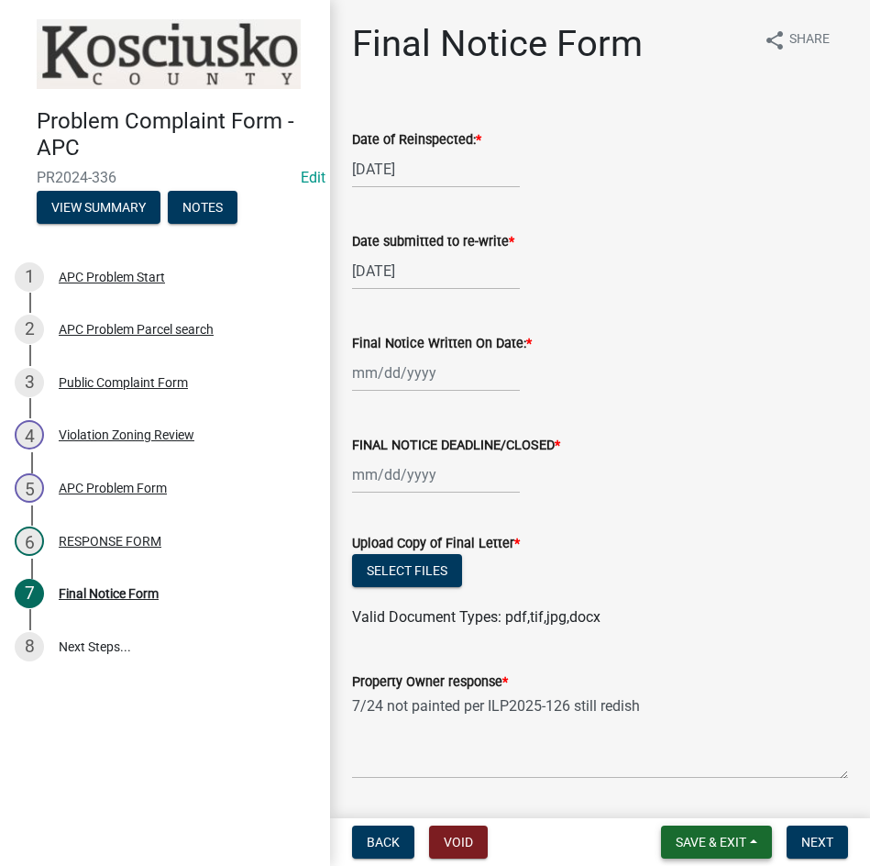
click at [690, 843] on span "Save & Exit" at bounding box center [711, 841] width 71 height 15
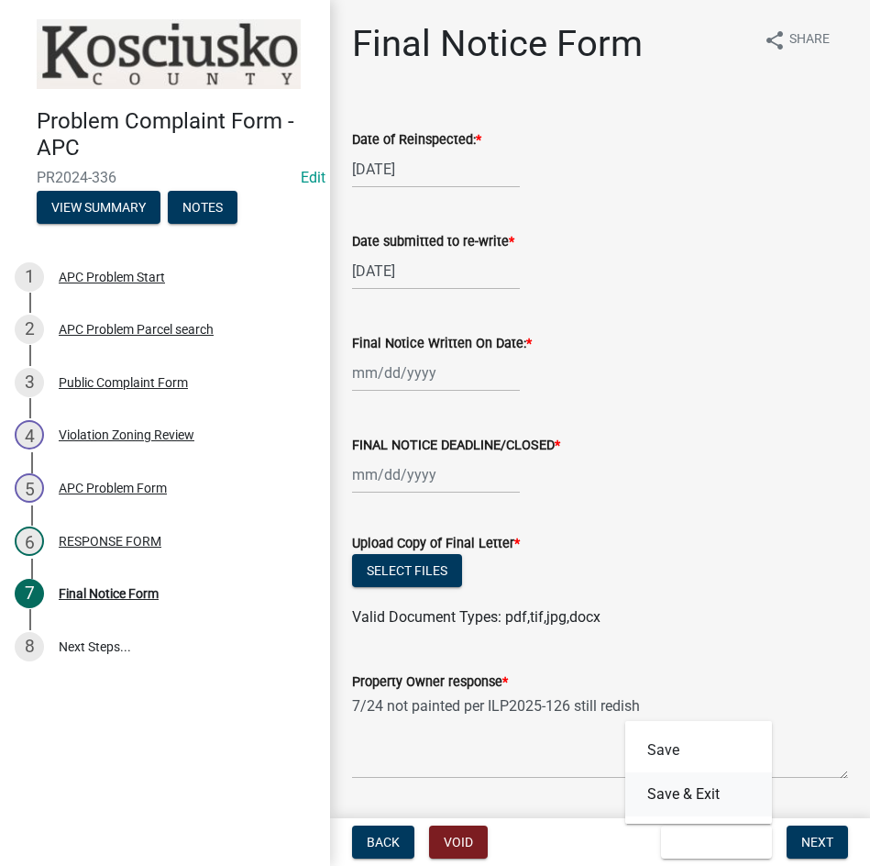
click at [681, 792] on button "Save & Exit" at bounding box center [698, 794] width 147 height 44
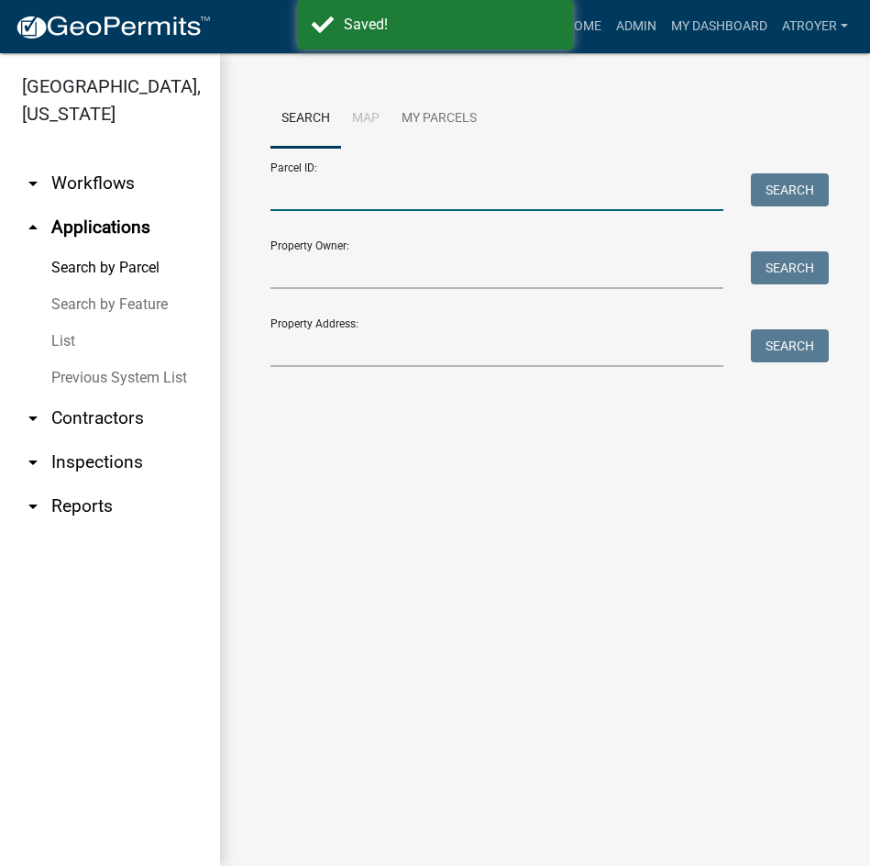
click at [401, 203] on input "Parcel ID:" at bounding box center [497, 192] width 453 height 38
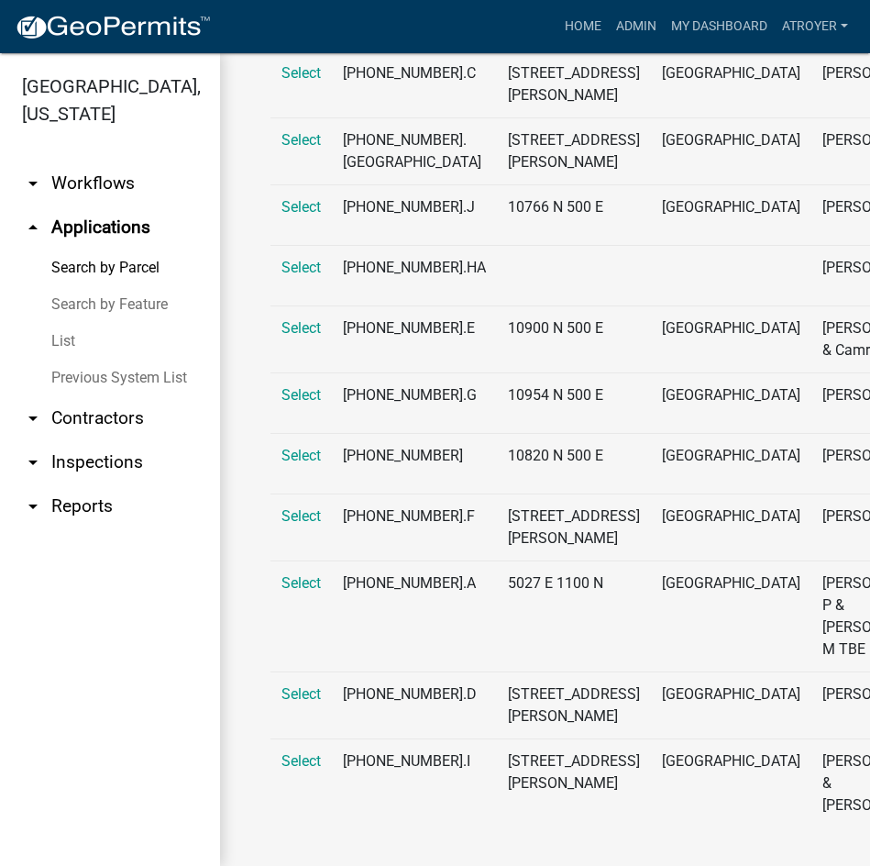
scroll to position [550, 0]
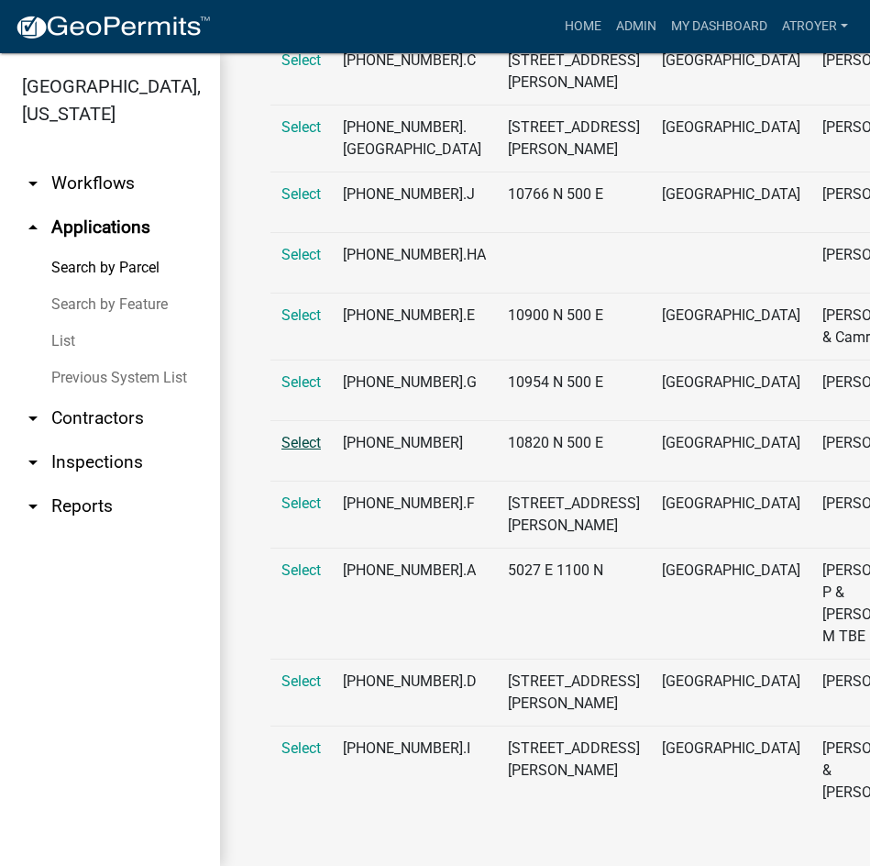
type input "[PHONE_NUMBER]"
click at [304, 451] on span "Select" at bounding box center [301, 442] width 39 height 17
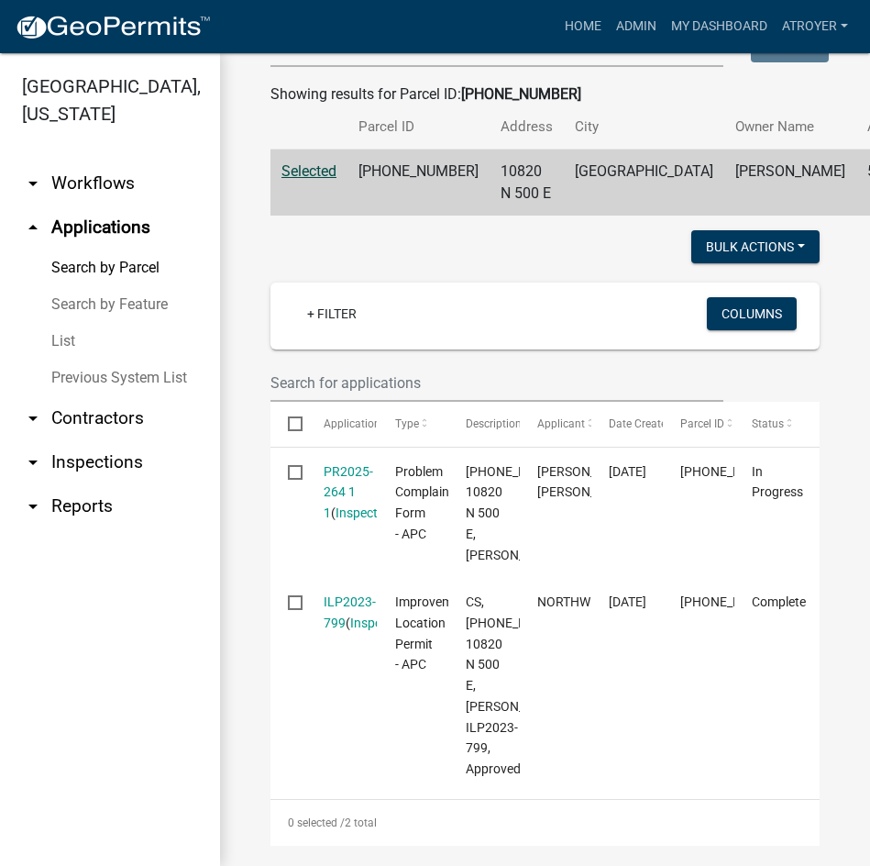
scroll to position [458, 0]
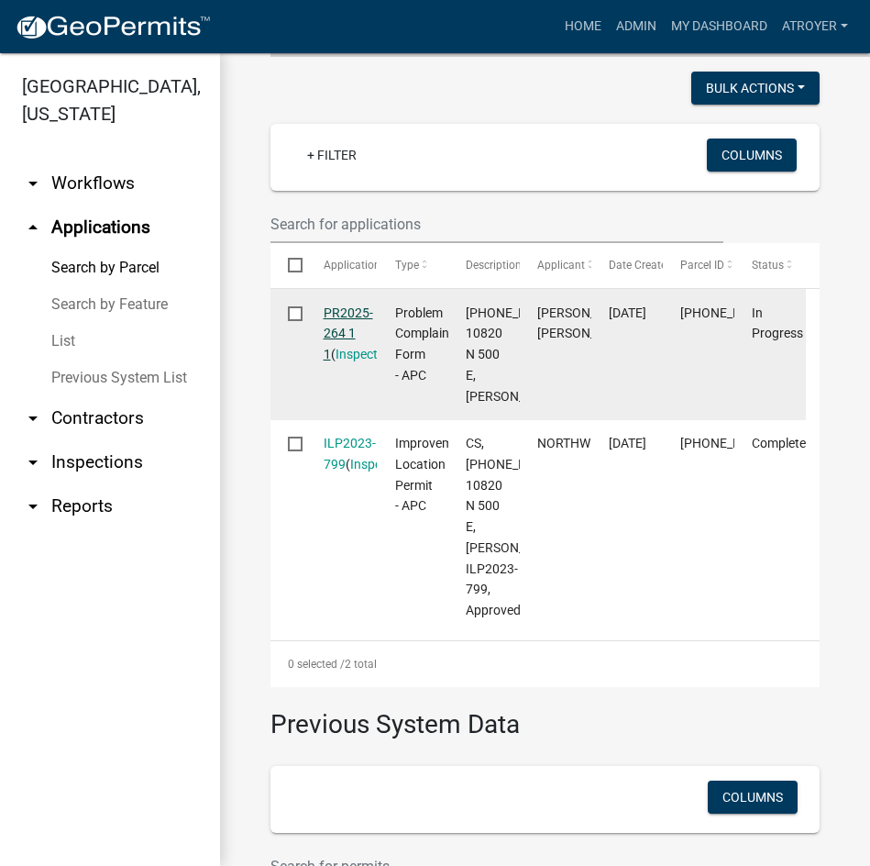
click at [339, 352] on link "PR2025-264 1 1" at bounding box center [349, 333] width 50 height 57
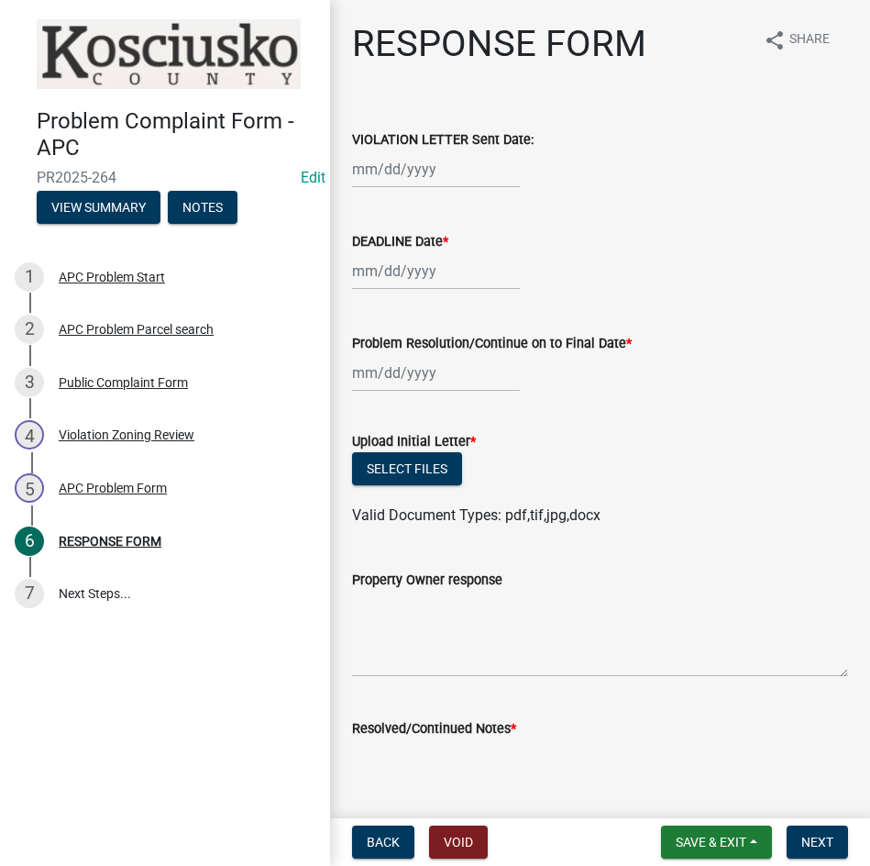
select select "8"
select select "2025"
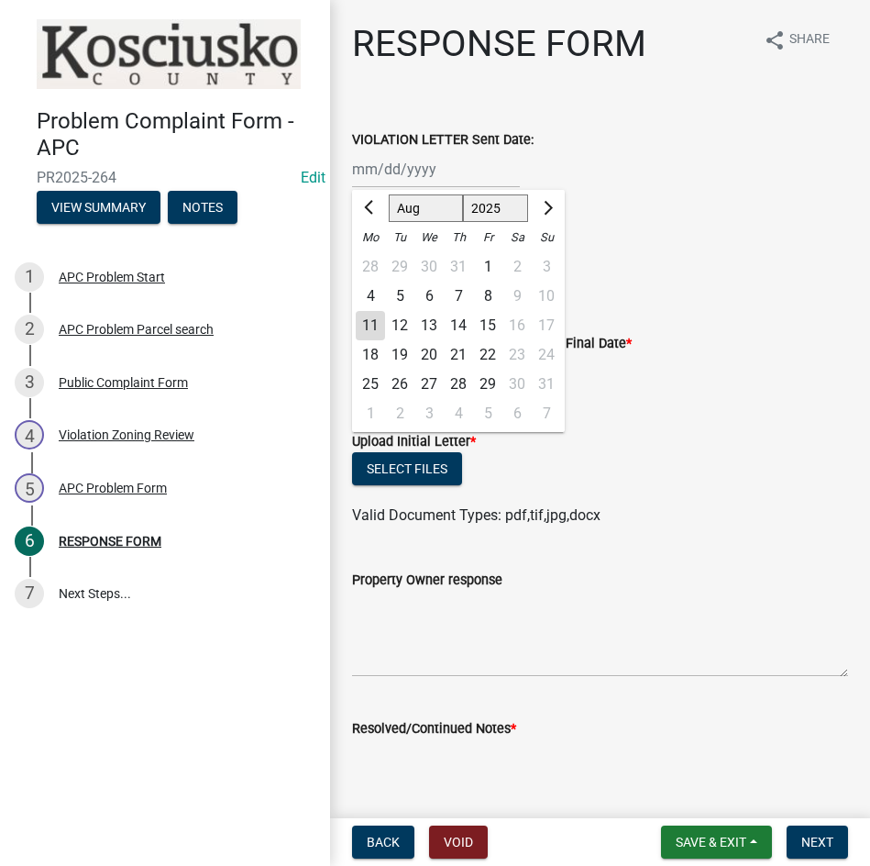
click at [422, 180] on div "[PERSON_NAME] Feb Mar Apr [PERSON_NAME][DATE] Oct Nov [DATE] 1526 1527 1528 152…" at bounding box center [436, 169] width 168 height 38
click at [425, 289] on div "6" at bounding box center [428, 296] width 29 height 29
type input "[DATE]"
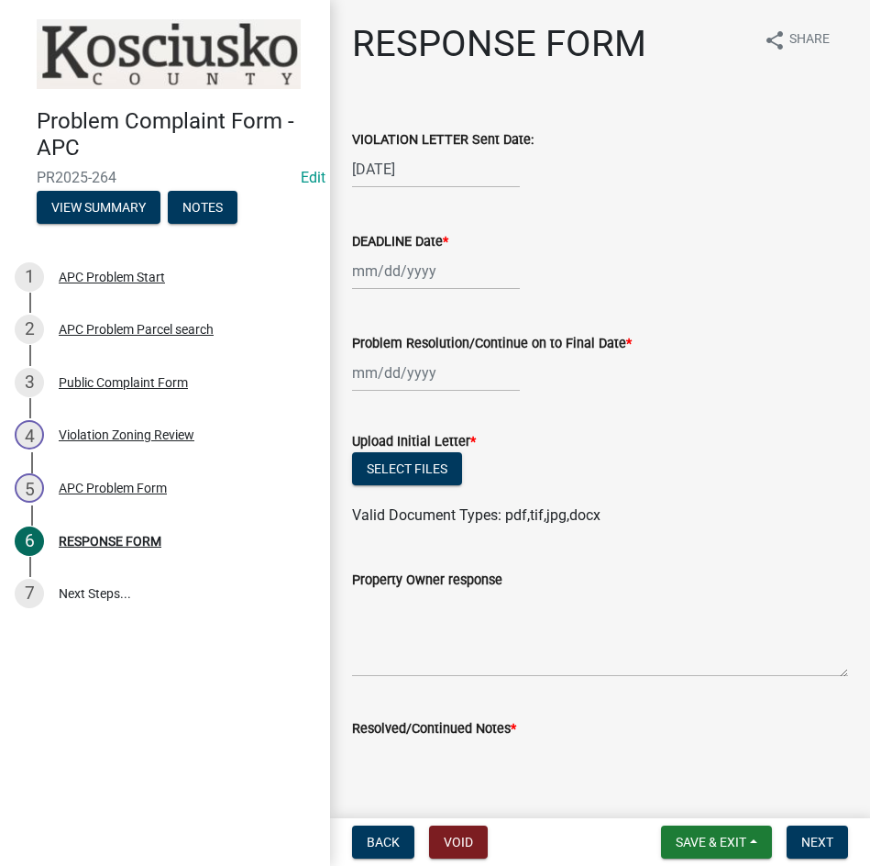
click at [428, 278] on div at bounding box center [436, 271] width 168 height 38
select select "8"
select select "2025"
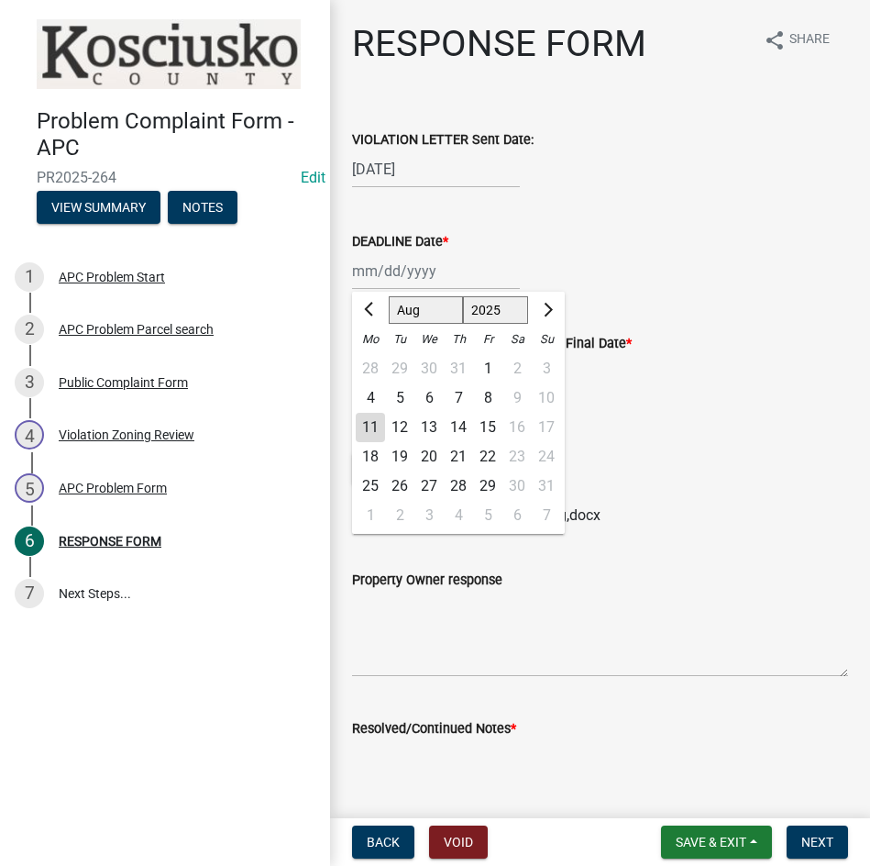
click at [431, 453] on div "20" at bounding box center [428, 456] width 29 height 29
type input "[DATE]"
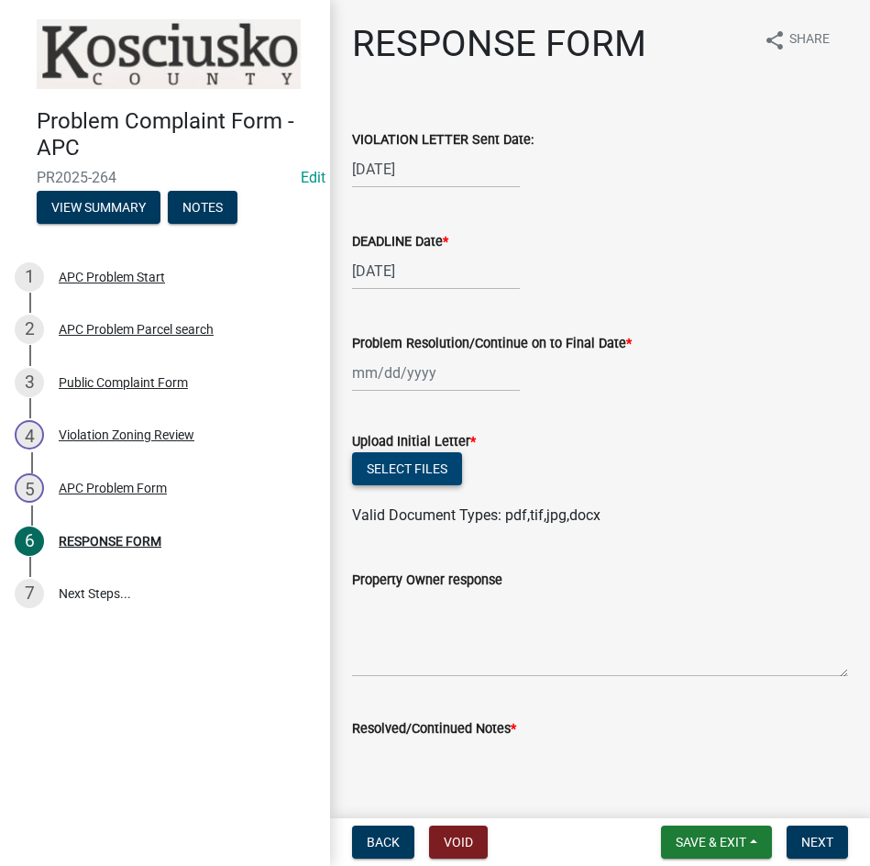
click at [432, 470] on button "Select files" at bounding box center [407, 468] width 110 height 33
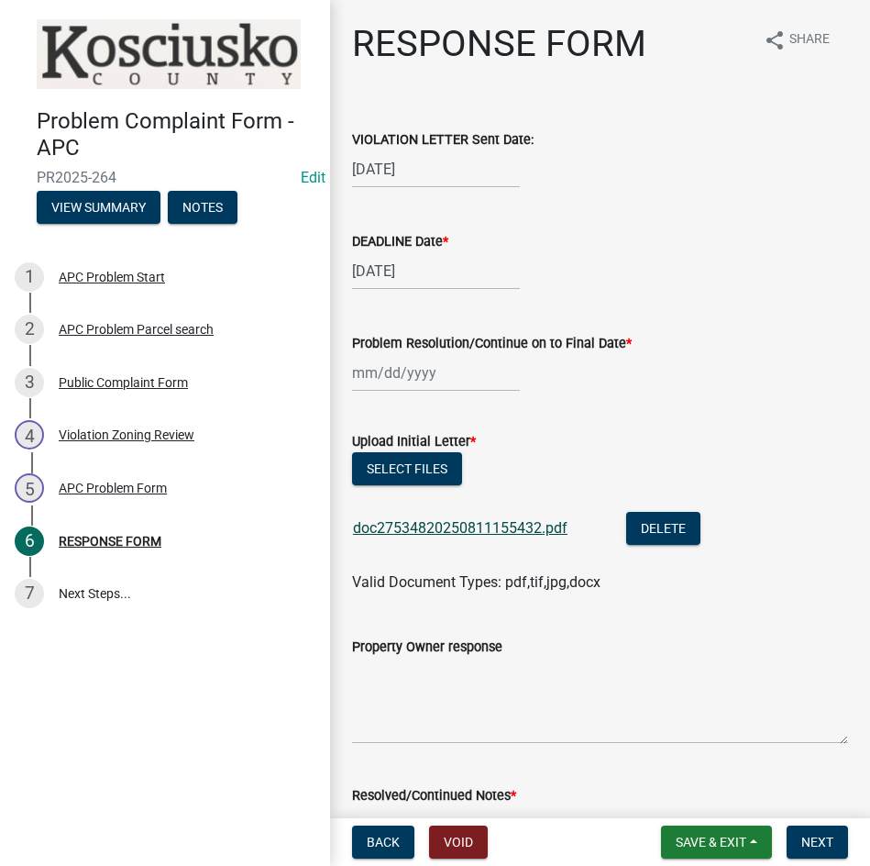
click at [476, 525] on link "doc27534820250811155432.pdf" at bounding box center [460, 527] width 215 height 17
click at [362, 474] on button "Select files" at bounding box center [407, 468] width 110 height 33
click at [705, 831] on button "Save & Exit" at bounding box center [716, 841] width 111 height 33
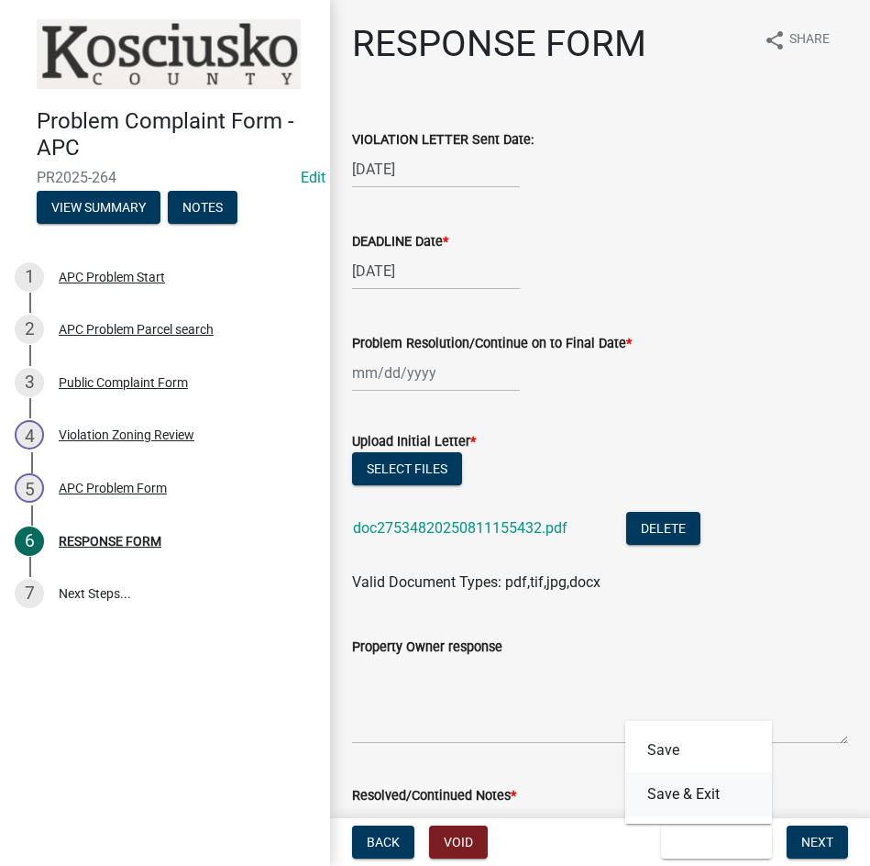
click at [709, 804] on button "Save & Exit" at bounding box center [698, 794] width 147 height 44
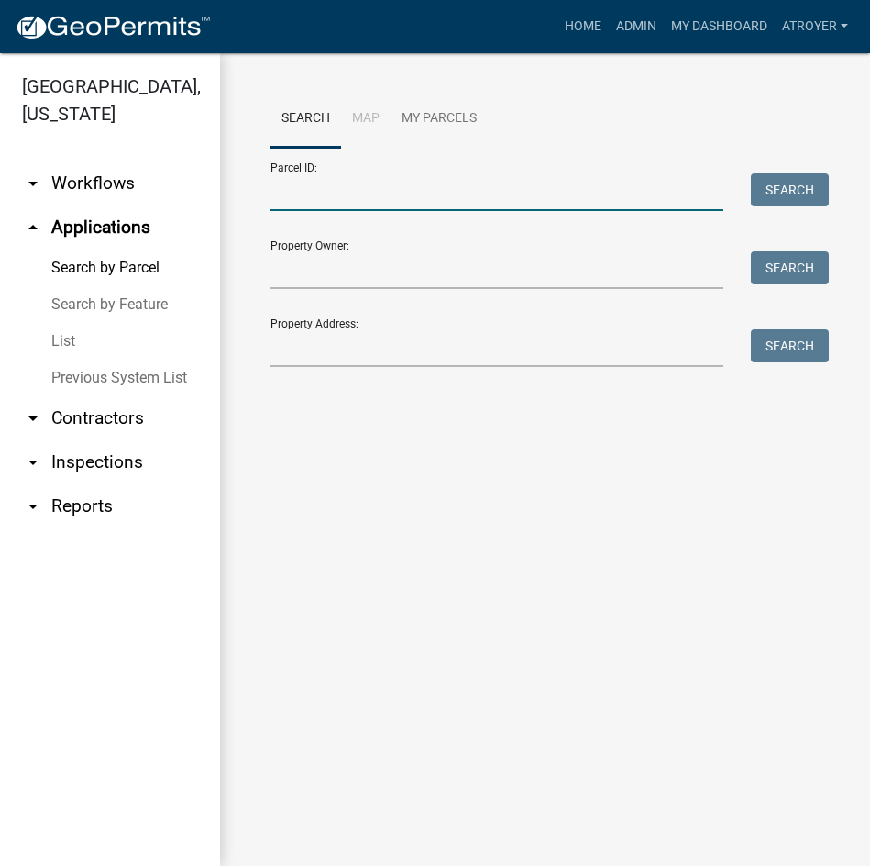
click at [429, 199] on input "Parcel ID:" at bounding box center [497, 192] width 453 height 38
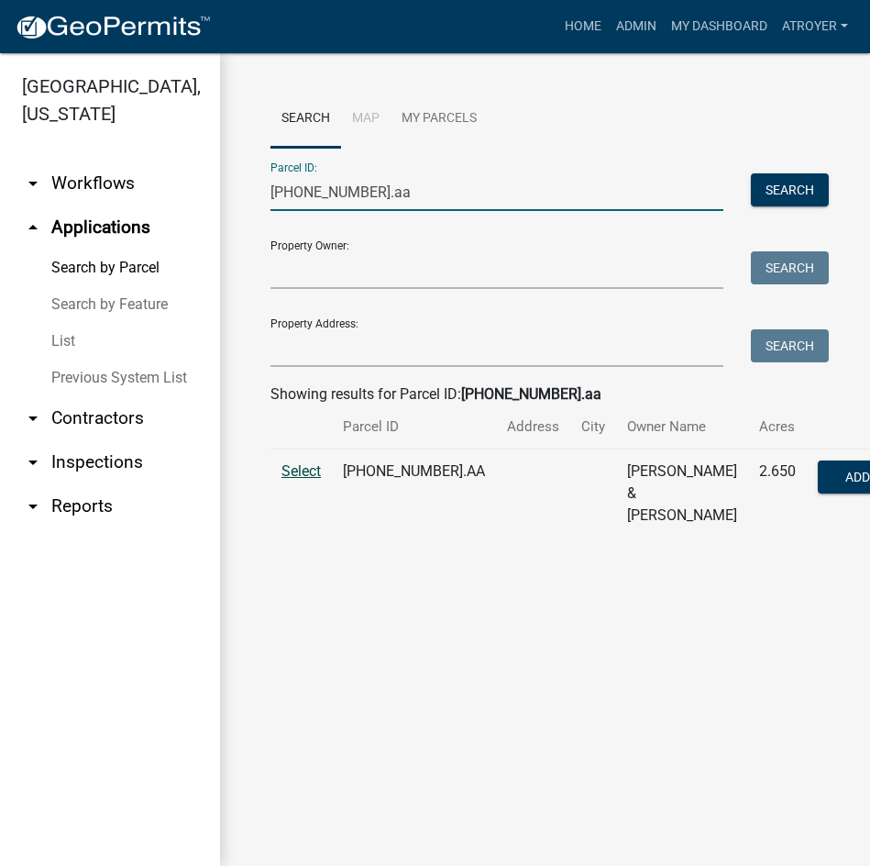
type input "[PHONE_NUMBER].aa"
click at [304, 480] on span "Select" at bounding box center [301, 470] width 39 height 17
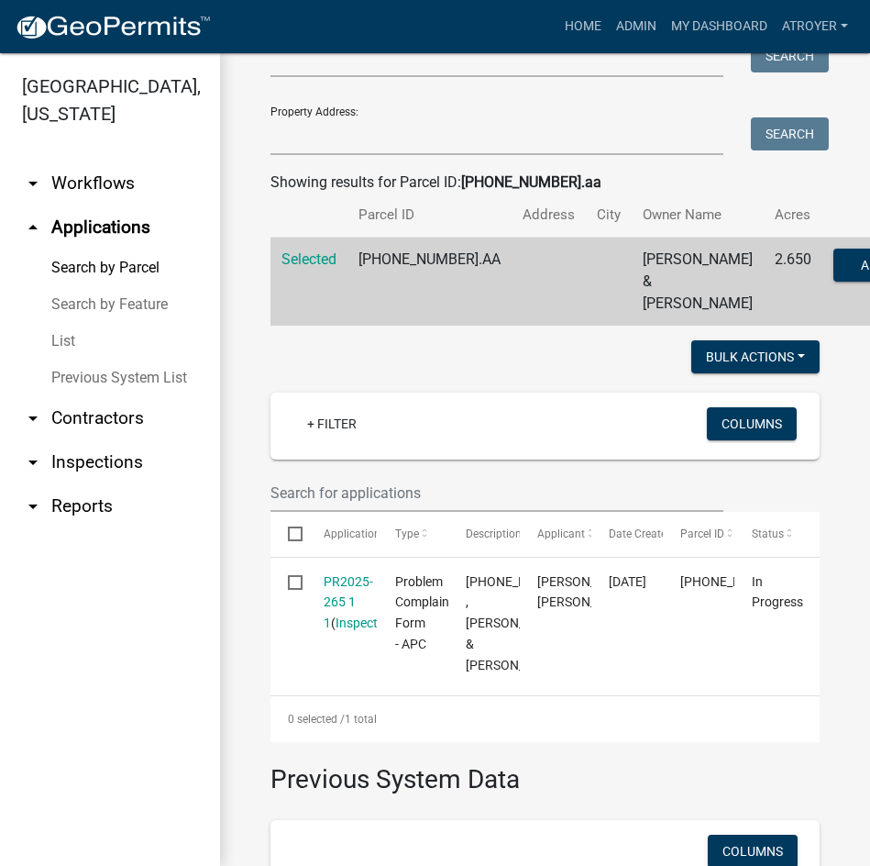
scroll to position [275, 0]
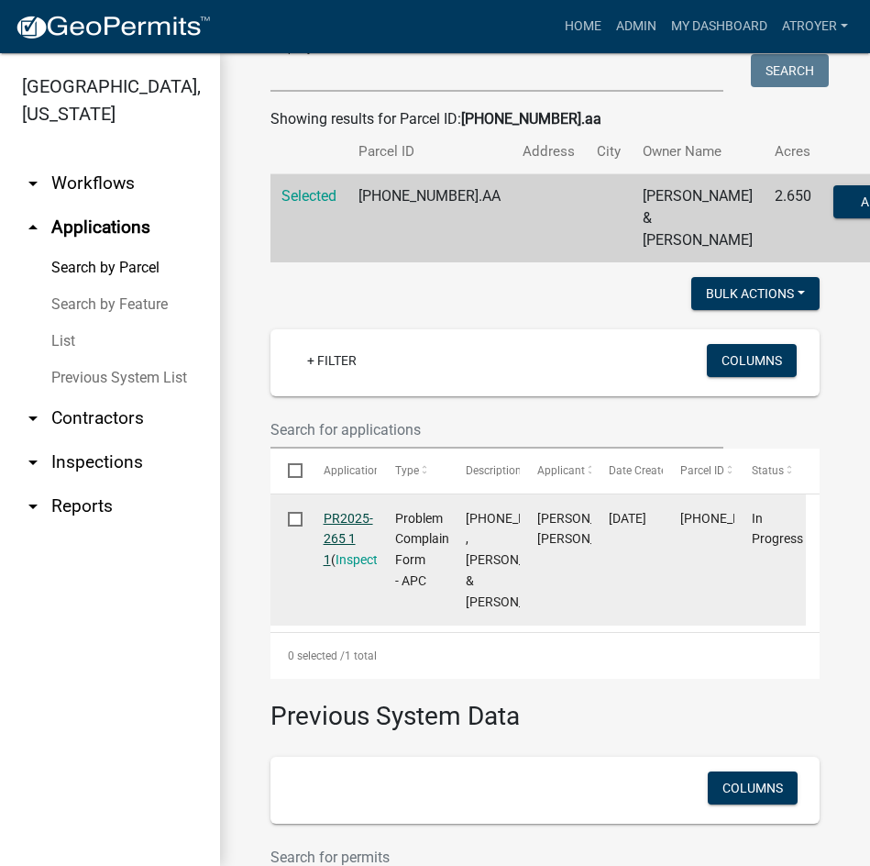
click at [339, 536] on link "PR2025-265 1 1" at bounding box center [349, 539] width 50 height 57
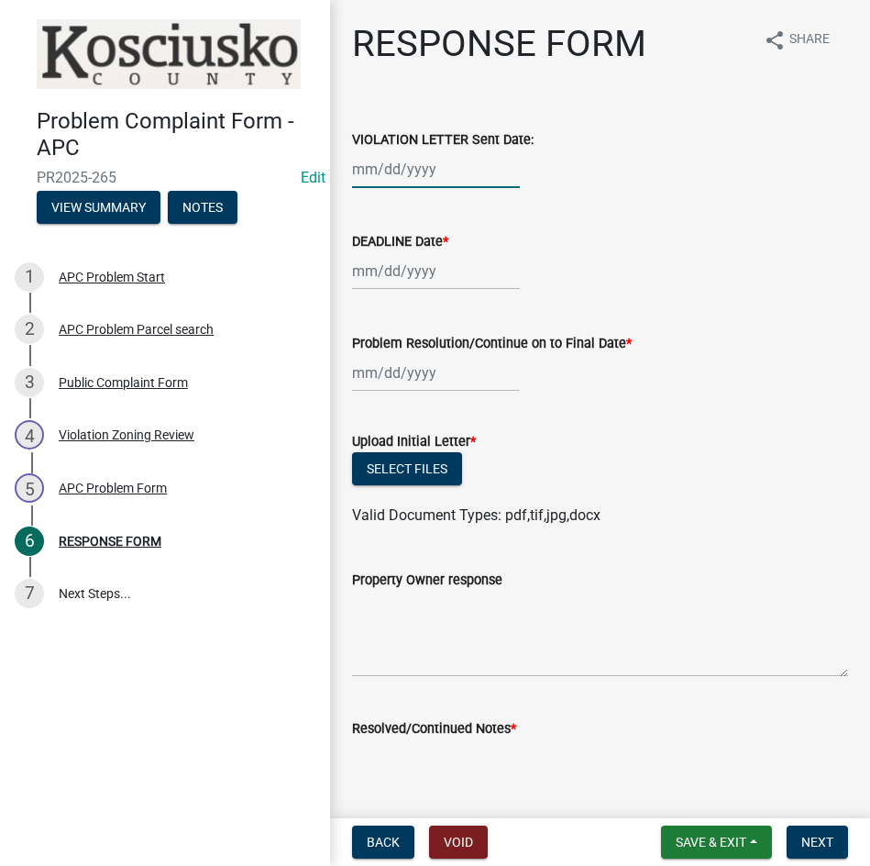
click at [455, 176] on div at bounding box center [436, 169] width 168 height 38
select select "8"
select select "2025"
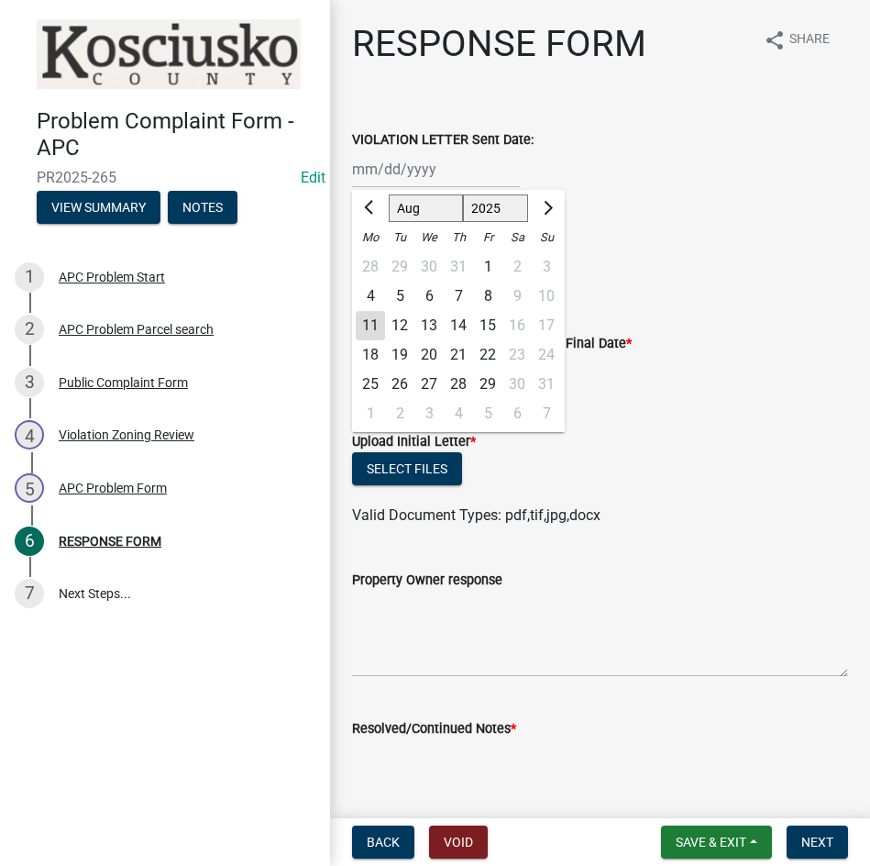
click at [428, 298] on div "6" at bounding box center [428, 296] width 29 height 29
type input "[DATE]"
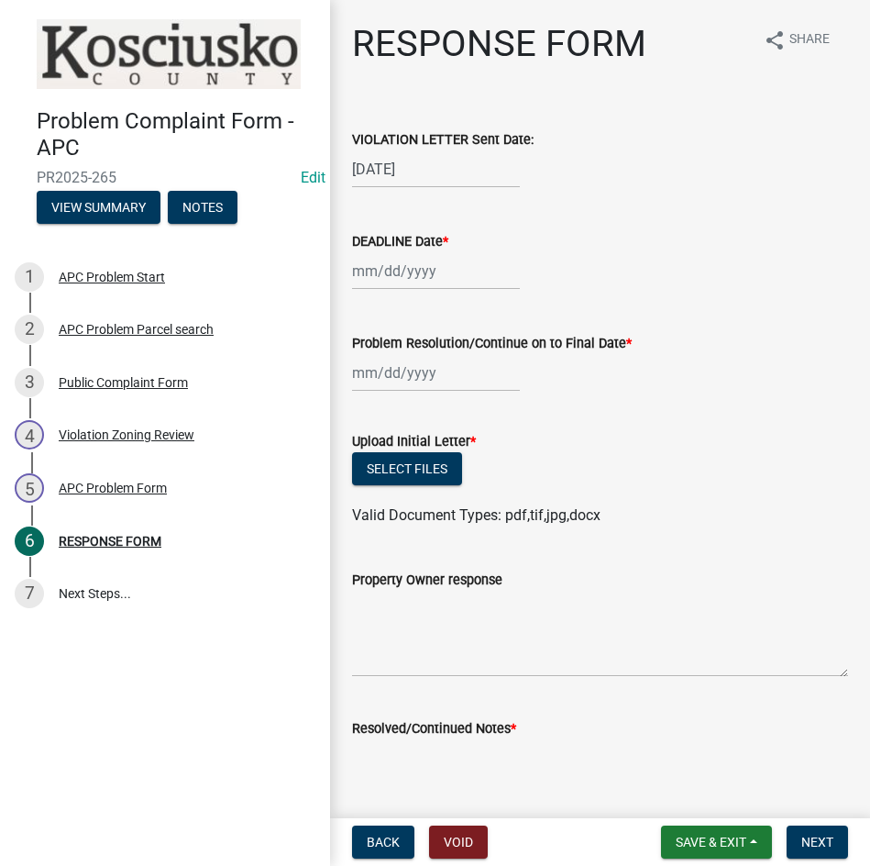
click at [427, 267] on div at bounding box center [436, 271] width 168 height 38
select select "8"
select select "2025"
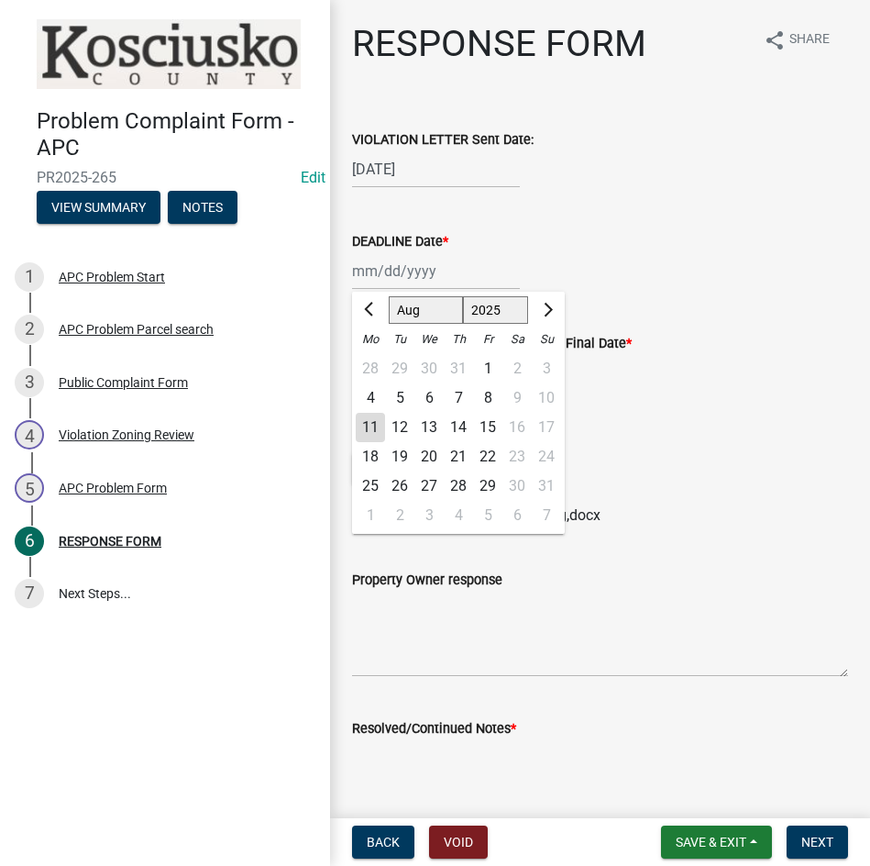
click at [432, 450] on div "20" at bounding box center [428, 456] width 29 height 29
type input "[DATE]"
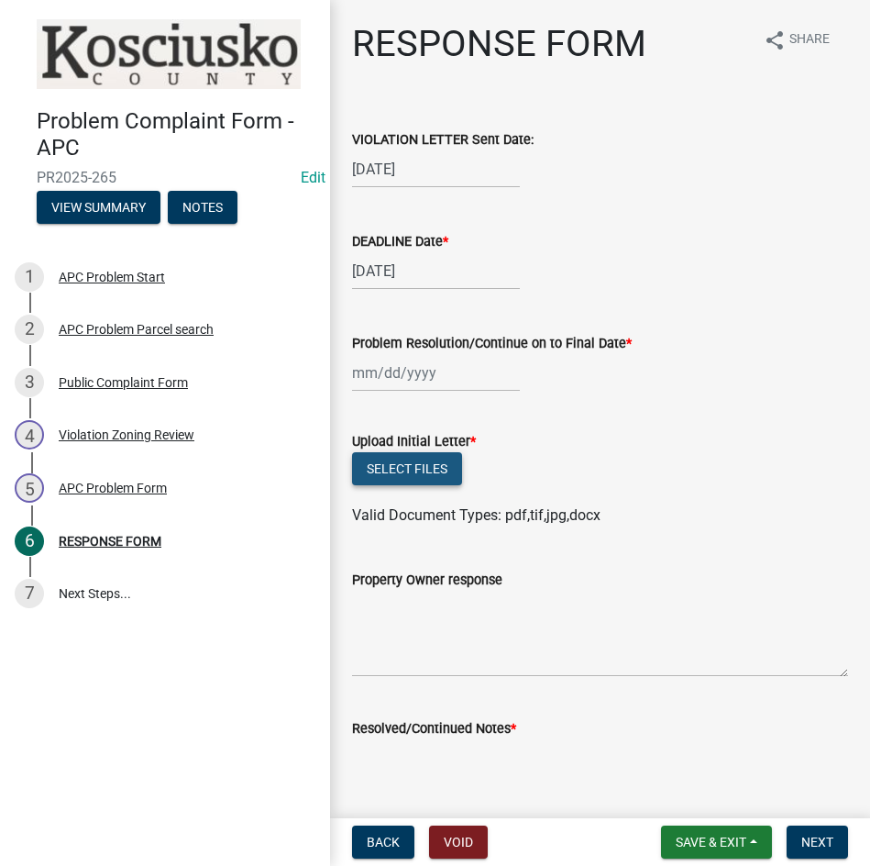
click at [410, 472] on button "Select files" at bounding box center [407, 468] width 110 height 33
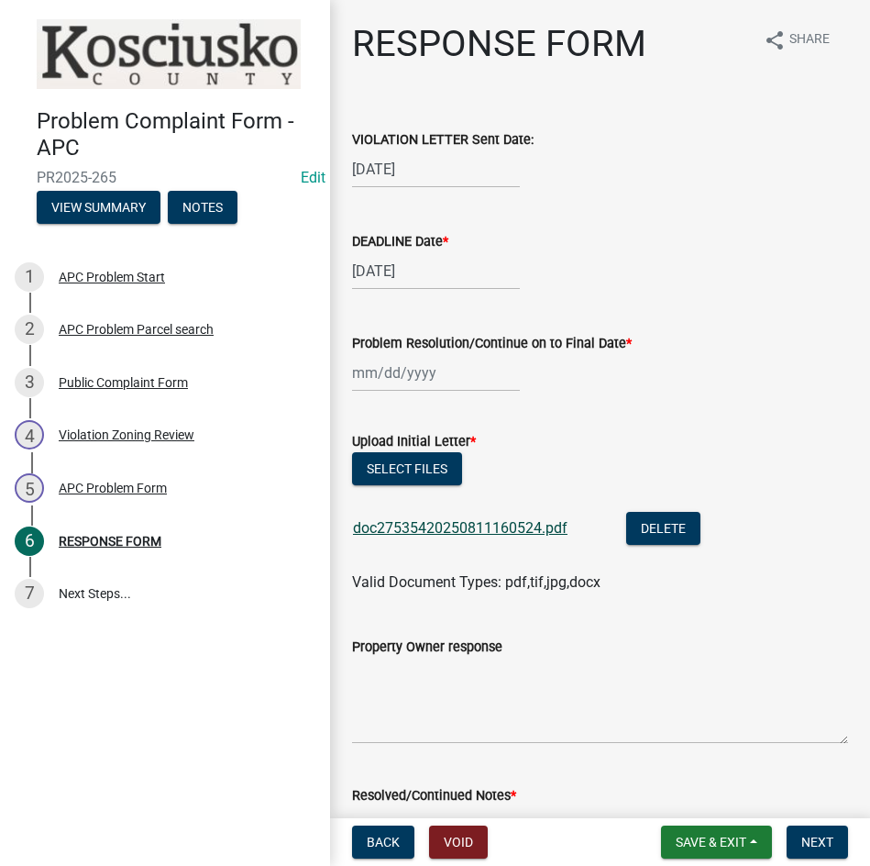
click at [525, 525] on link "doc27535420250811160524.pdf" at bounding box center [460, 527] width 215 height 17
click at [656, 532] on button "Delete" at bounding box center [663, 528] width 74 height 33
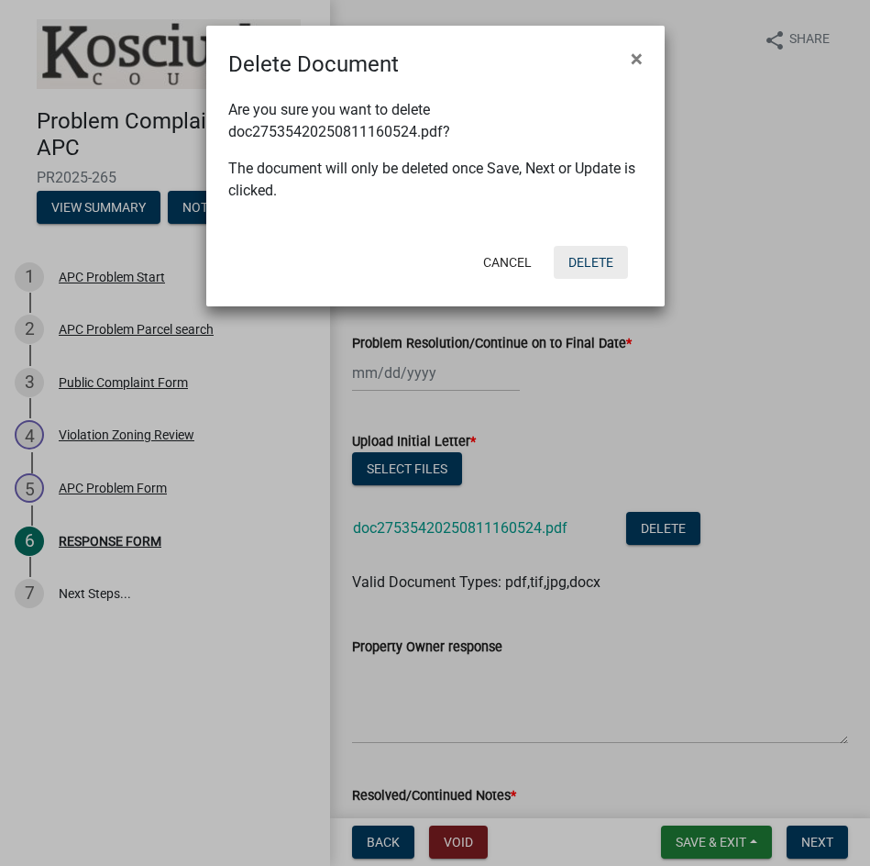
click at [600, 258] on button "Delete" at bounding box center [591, 262] width 74 height 33
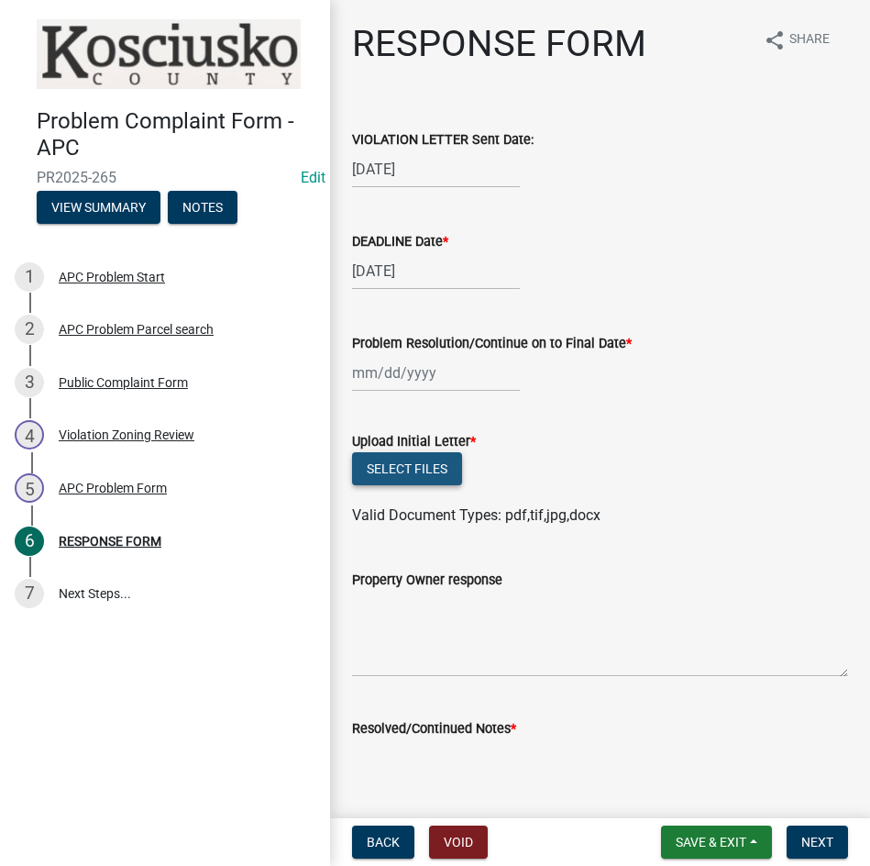
click at [424, 467] on button "Select files" at bounding box center [407, 468] width 110 height 33
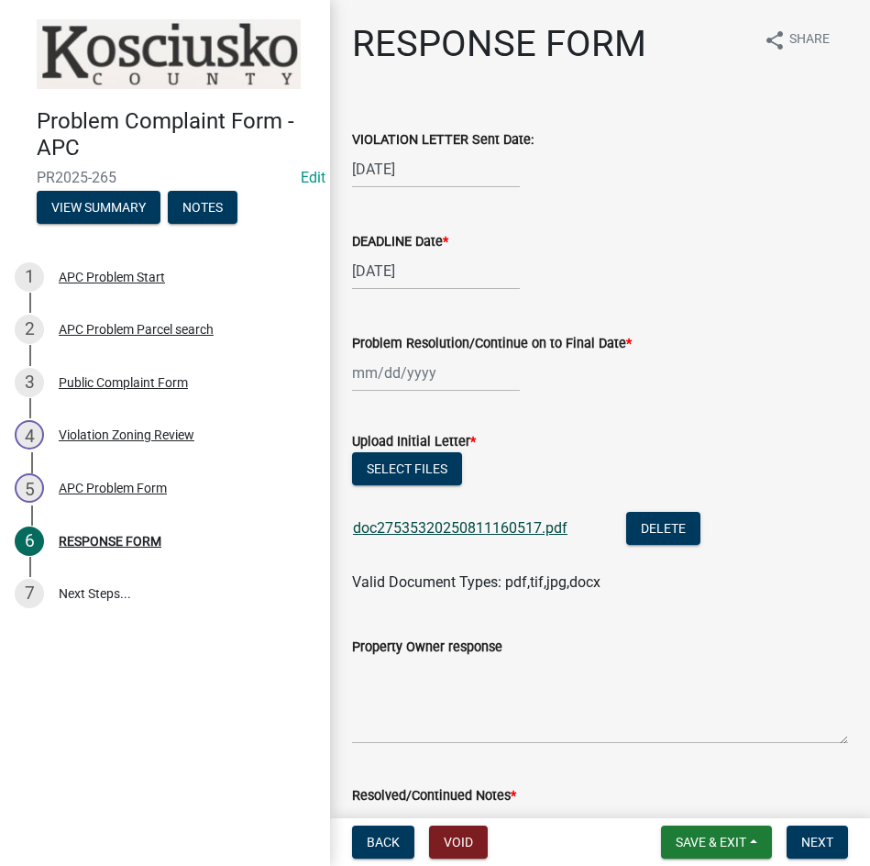
click at [446, 525] on link "doc27535320250811160517.pdf" at bounding box center [460, 527] width 215 height 17
click at [398, 463] on button "Select files" at bounding box center [407, 468] width 110 height 33
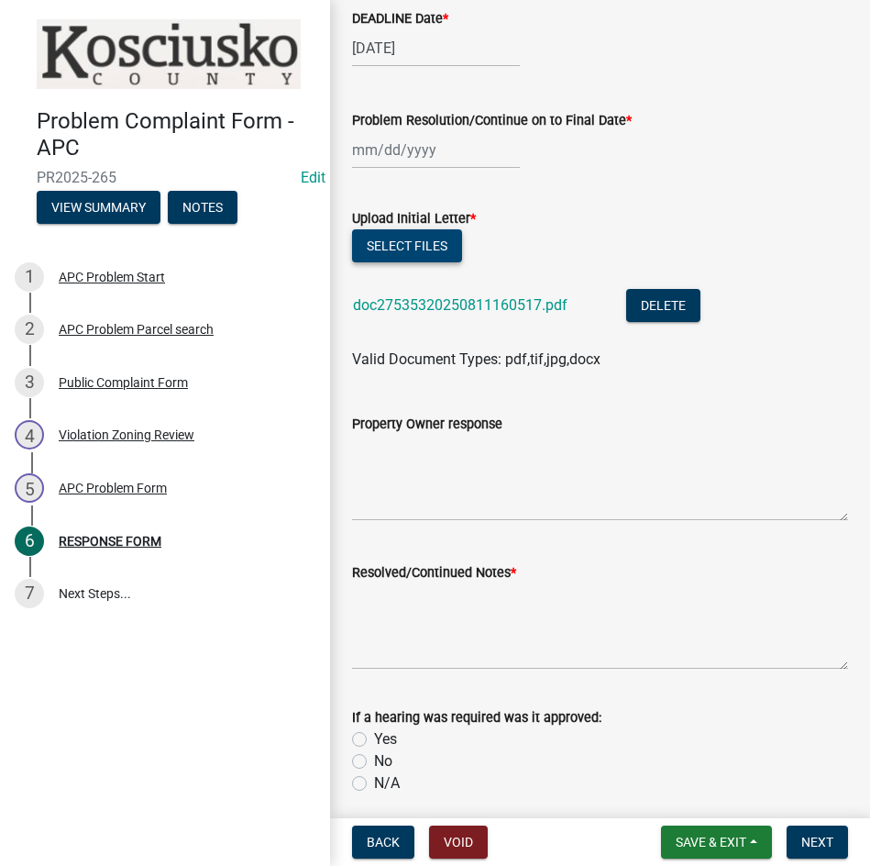
scroll to position [275, 0]
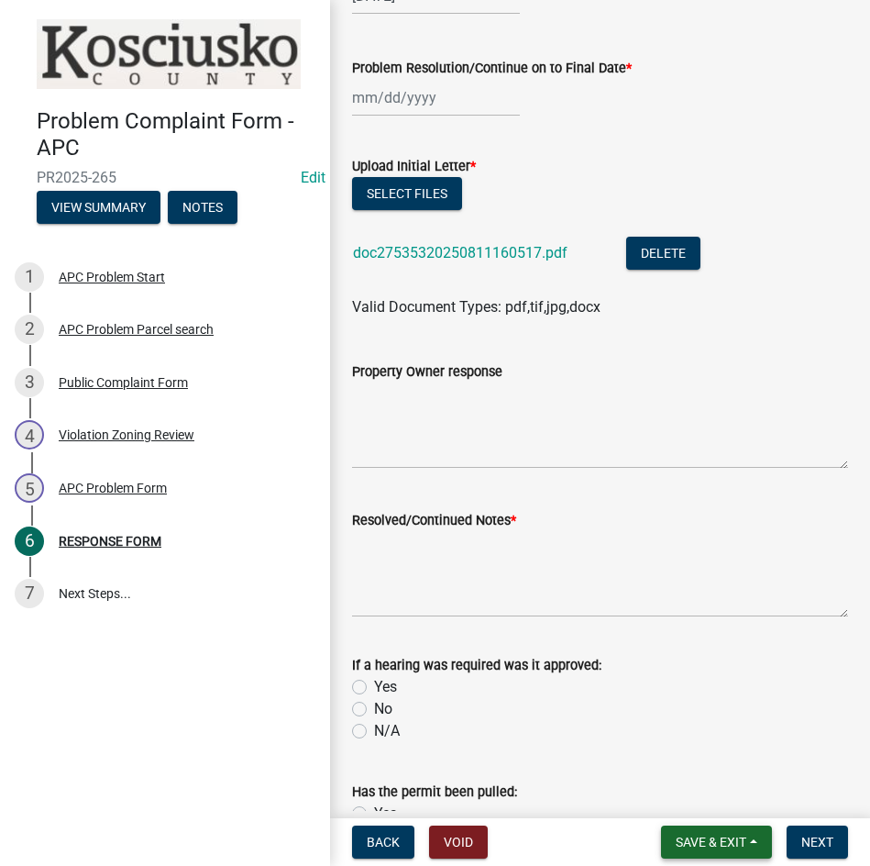
drag, startPoint x: 699, startPoint y: 827, endPoint x: 695, endPoint y: 793, distance: 34.1
click at [699, 826] on button "Save & Exit" at bounding box center [716, 841] width 111 height 33
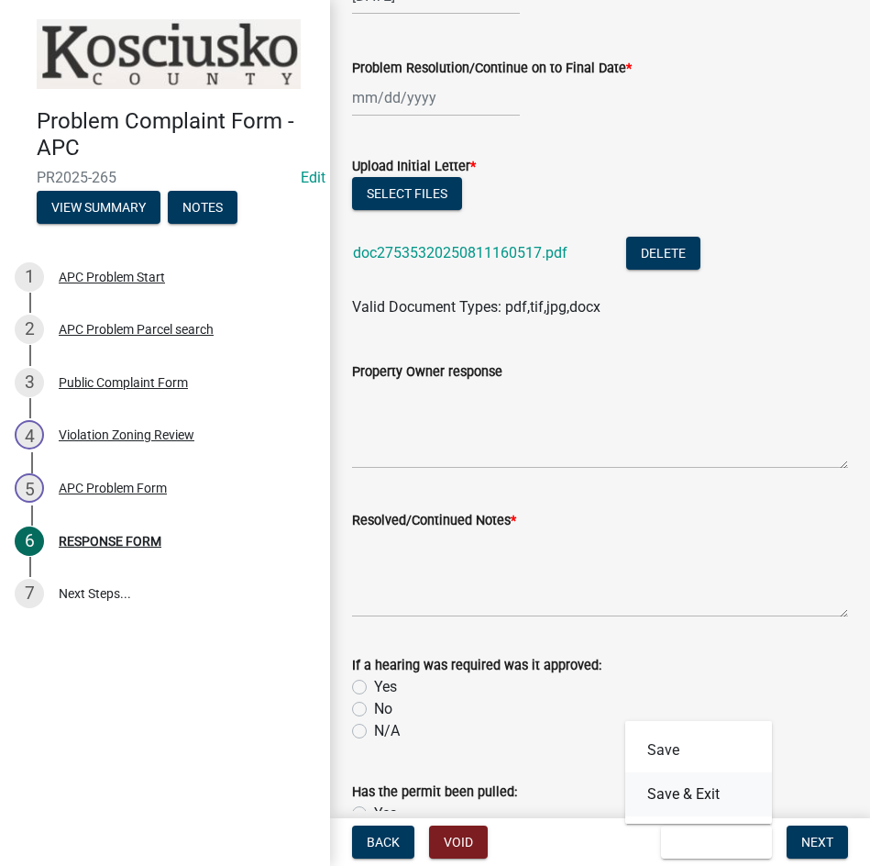
click at [676, 791] on button "Save & Exit" at bounding box center [698, 794] width 147 height 44
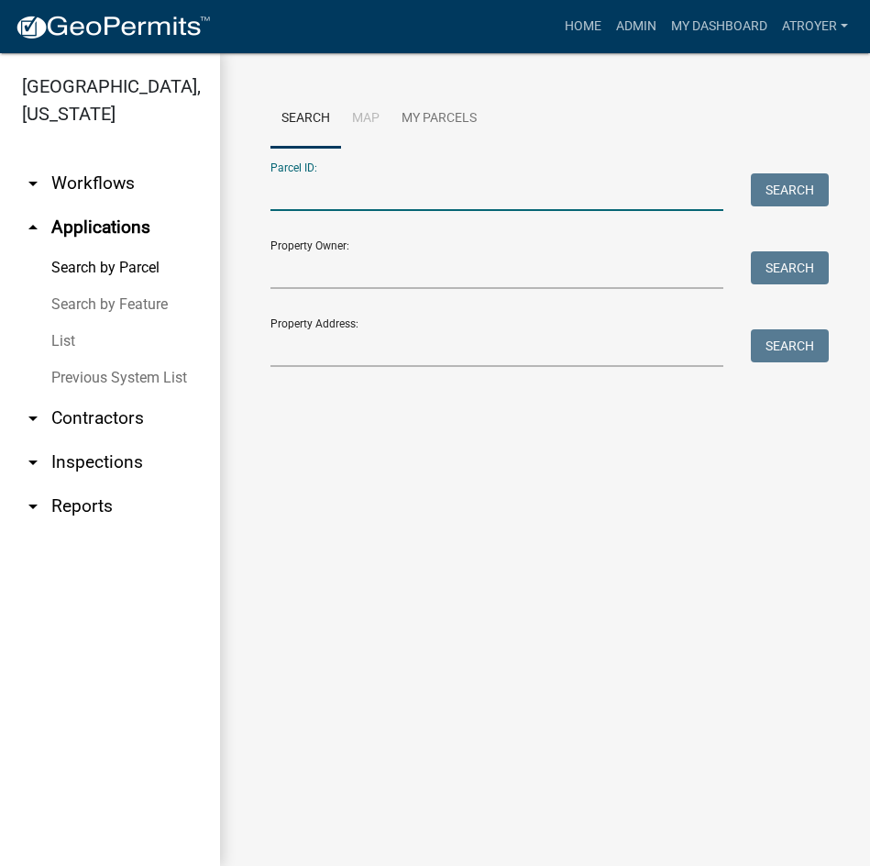
click at [471, 179] on input "Parcel ID:" at bounding box center [497, 192] width 453 height 38
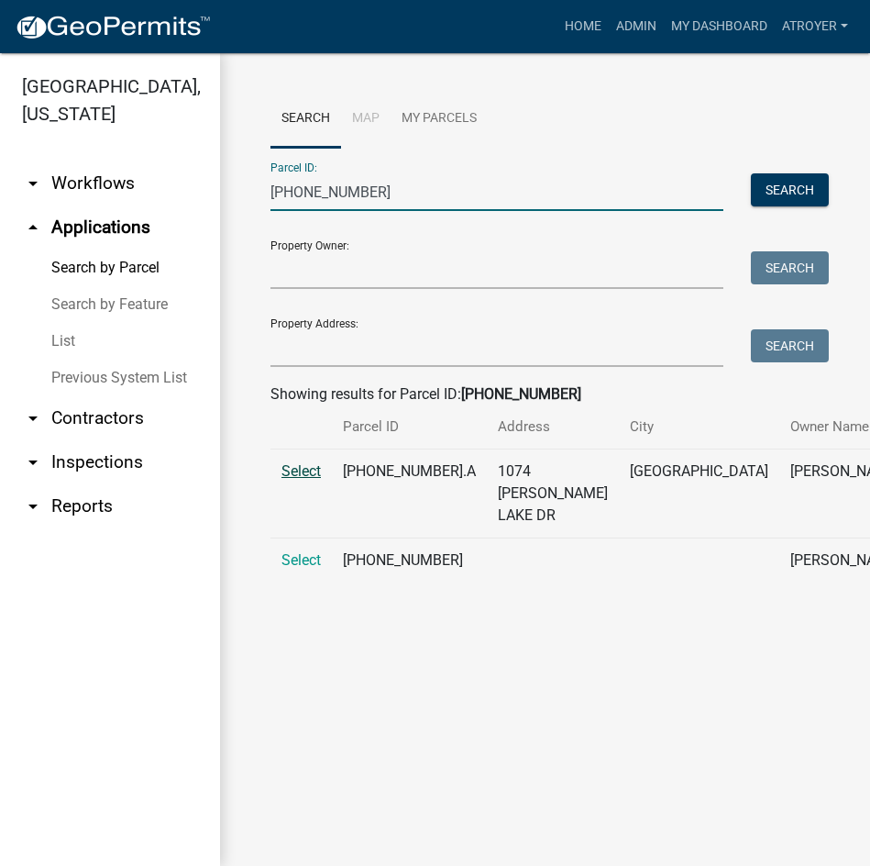
type input "[PHONE_NUMBER]"
drag, startPoint x: 301, startPoint y: 494, endPoint x: 293, endPoint y: 470, distance: 25.8
click at [301, 480] on span "Select" at bounding box center [301, 470] width 39 height 17
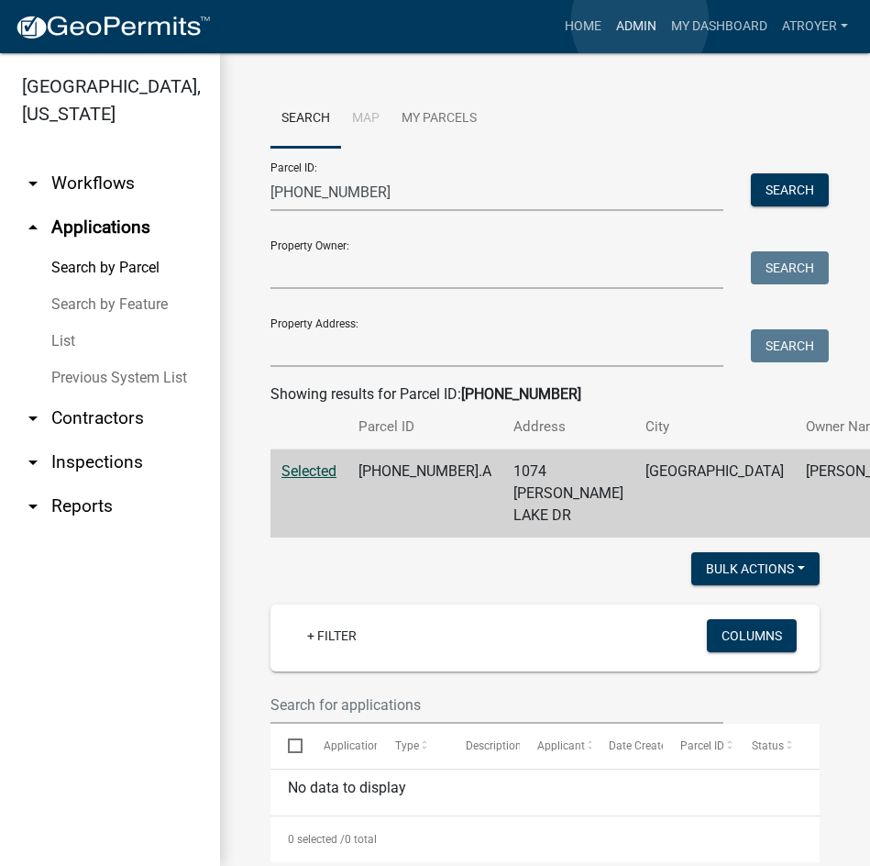
click at [640, 21] on link "Admin" at bounding box center [636, 26] width 55 height 35
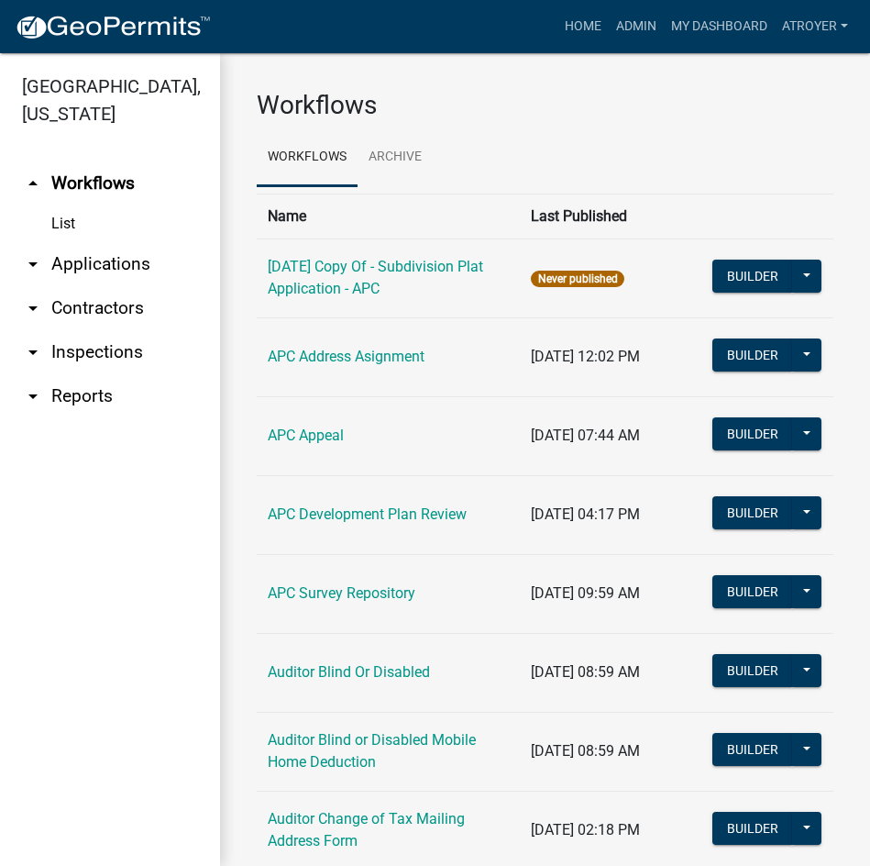
click at [97, 271] on link "arrow_drop_down Applications" at bounding box center [110, 264] width 220 height 44
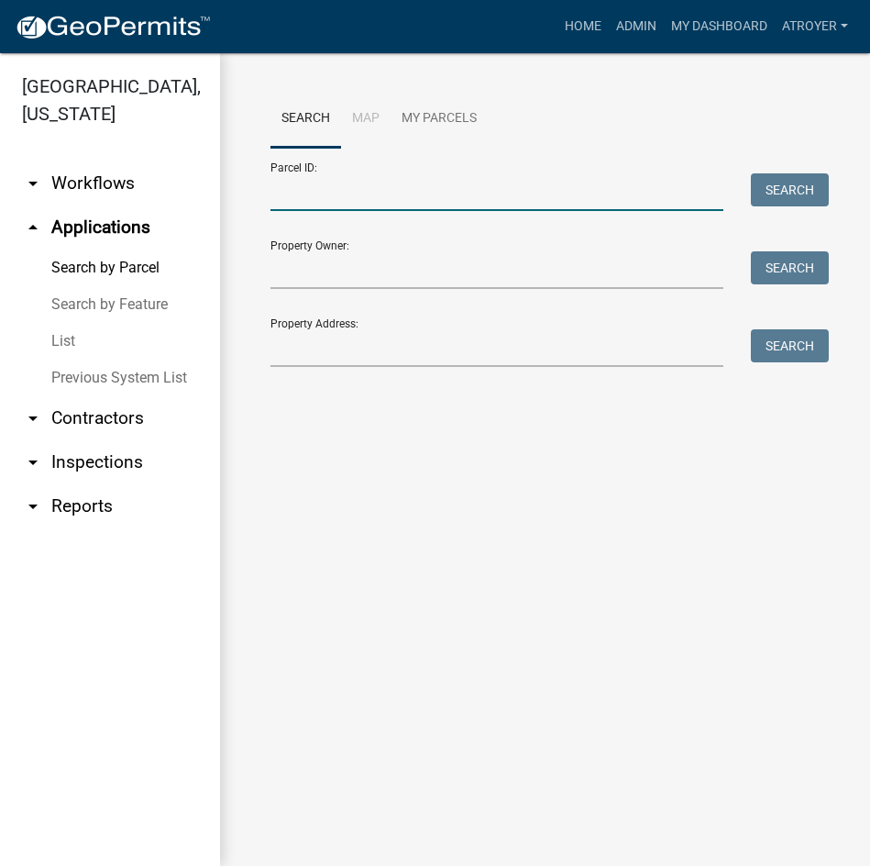
drag, startPoint x: 415, startPoint y: 204, endPoint x: 484, endPoint y: 212, distance: 69.2
click at [415, 204] on input "Parcel ID:" at bounding box center [497, 192] width 453 height 38
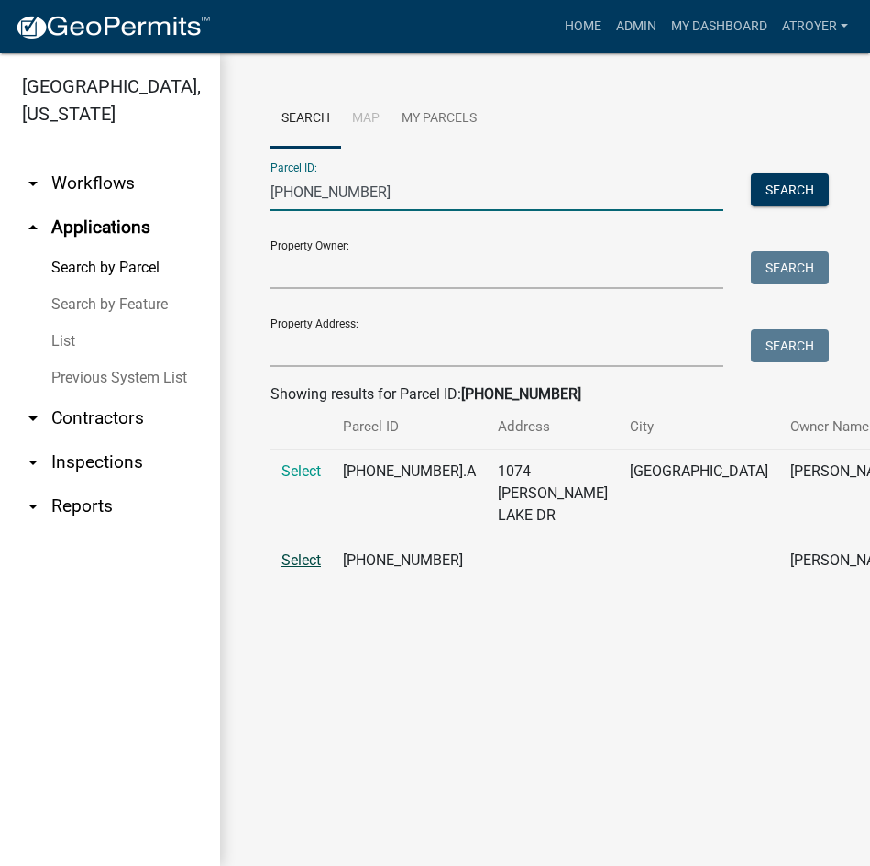
type input "[PHONE_NUMBER]"
click at [295, 569] on span "Select" at bounding box center [301, 559] width 39 height 17
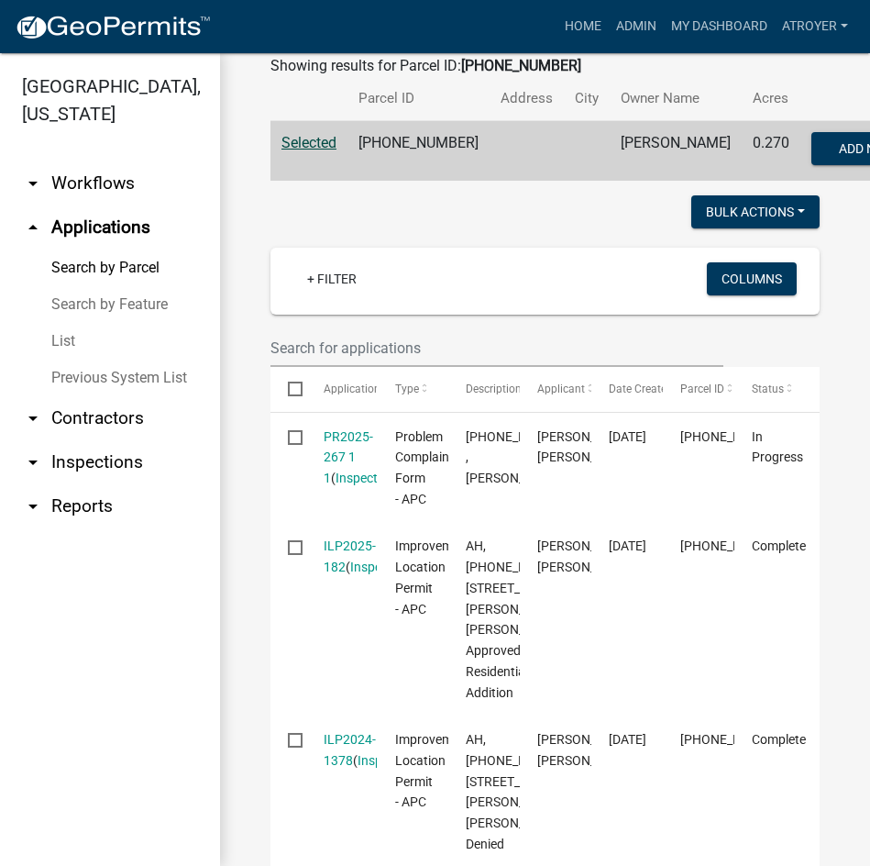
scroll to position [367, 0]
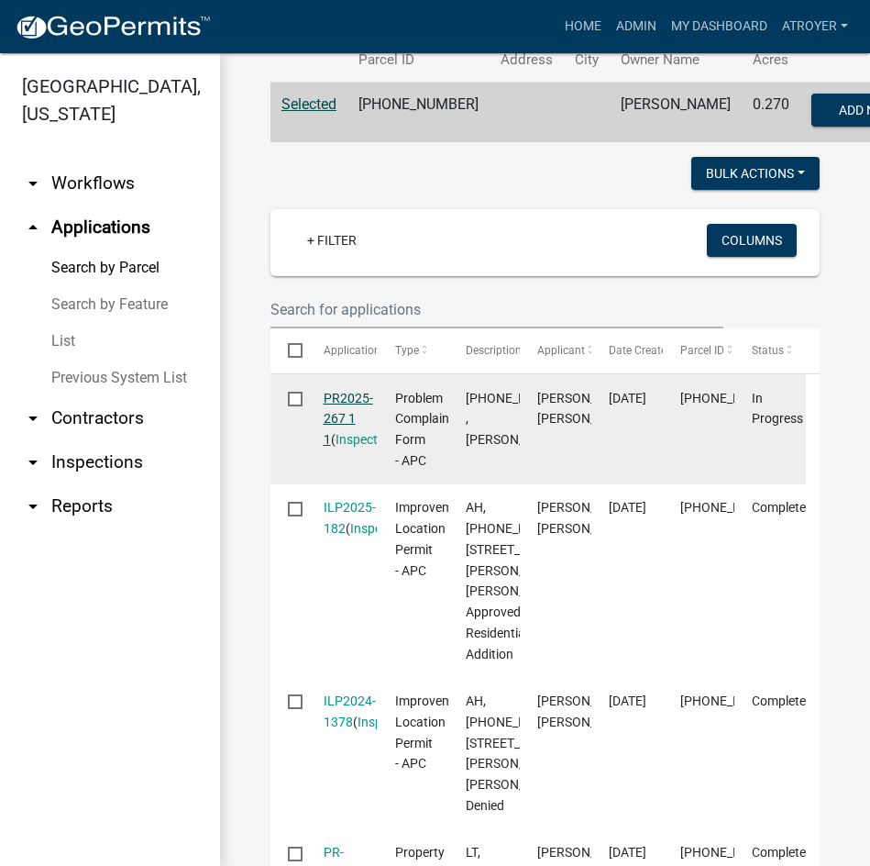
click at [335, 443] on link "PR2025-267 1 1" at bounding box center [349, 419] width 50 height 57
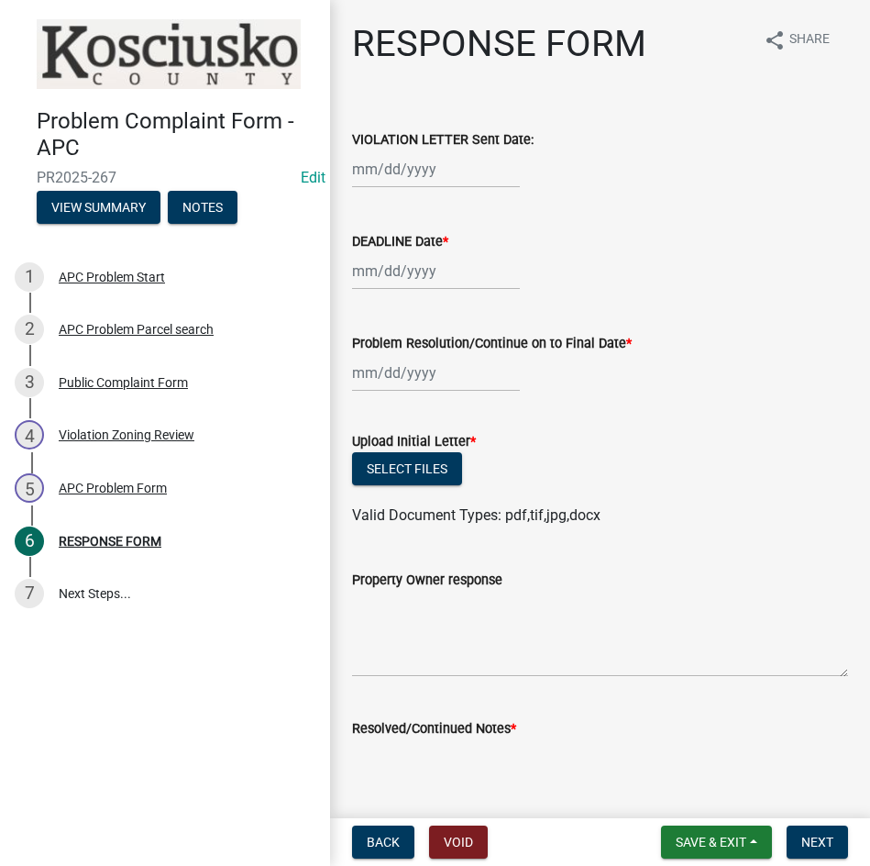
click at [464, 169] on div at bounding box center [436, 169] width 168 height 38
select select "8"
select select "2025"
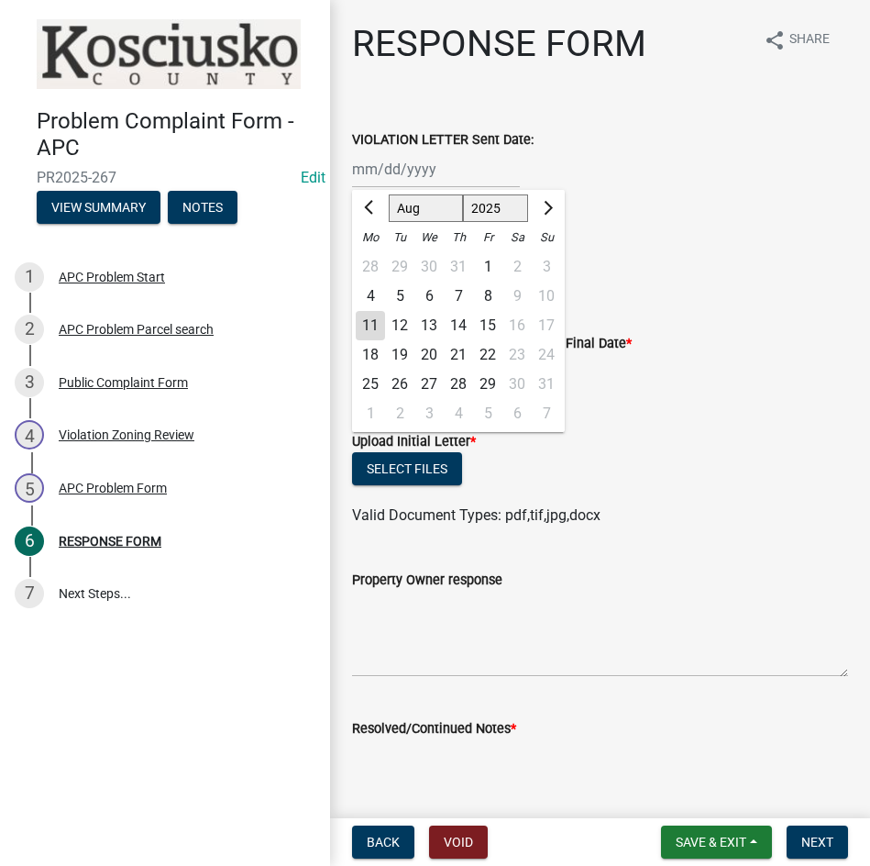
click at [426, 296] on div "6" at bounding box center [428, 296] width 29 height 29
type input "[DATE]"
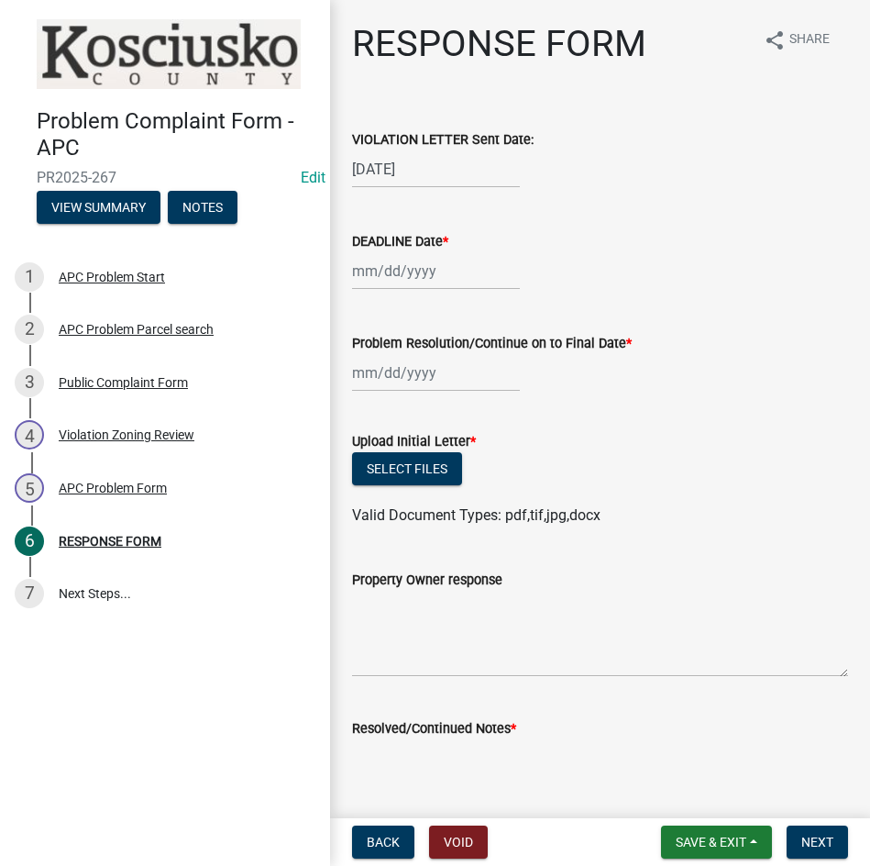
click at [413, 268] on div at bounding box center [436, 271] width 168 height 38
select select "8"
select select "2025"
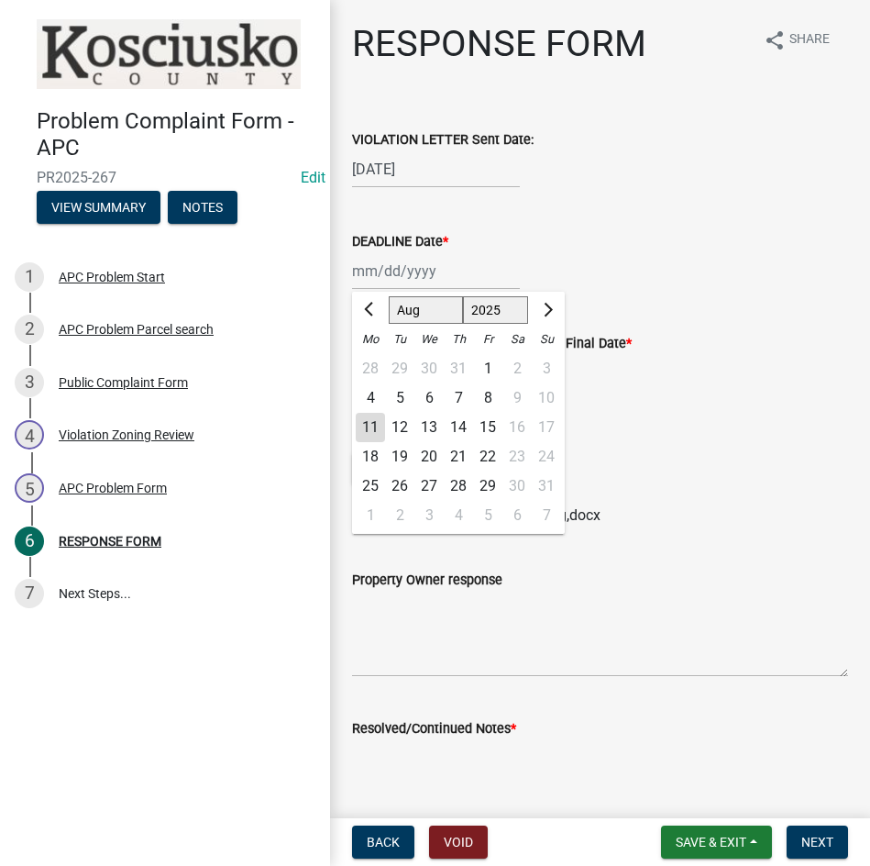
click at [432, 452] on div "20" at bounding box center [428, 456] width 29 height 29
type input "[DATE]"
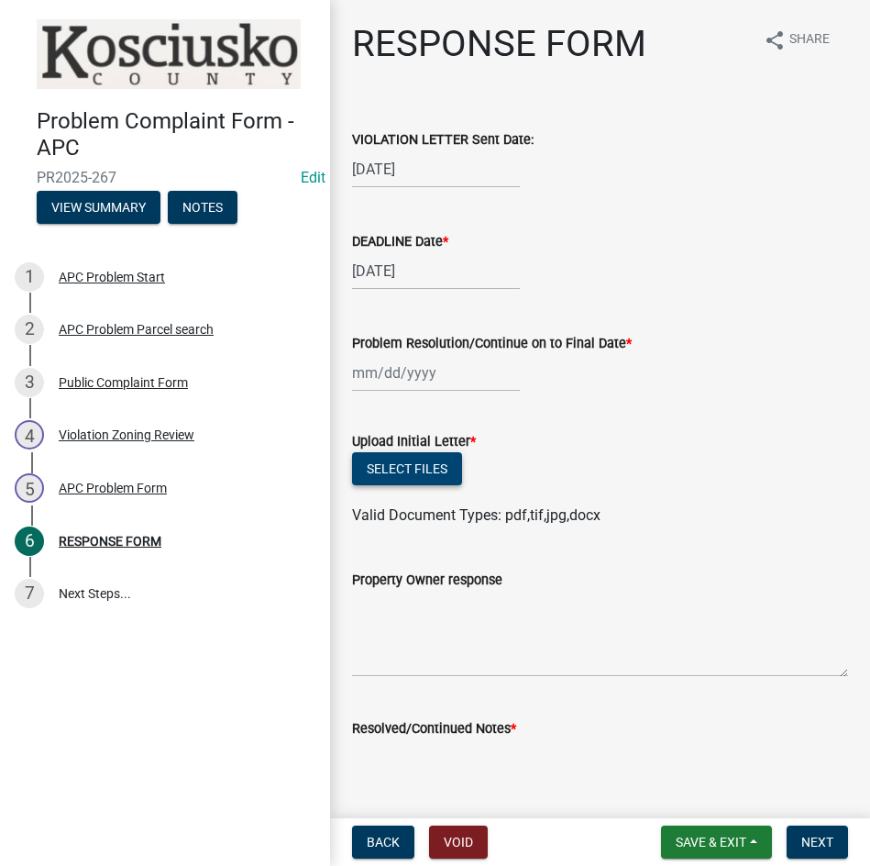
click at [403, 462] on button "Select files" at bounding box center [407, 468] width 110 height 33
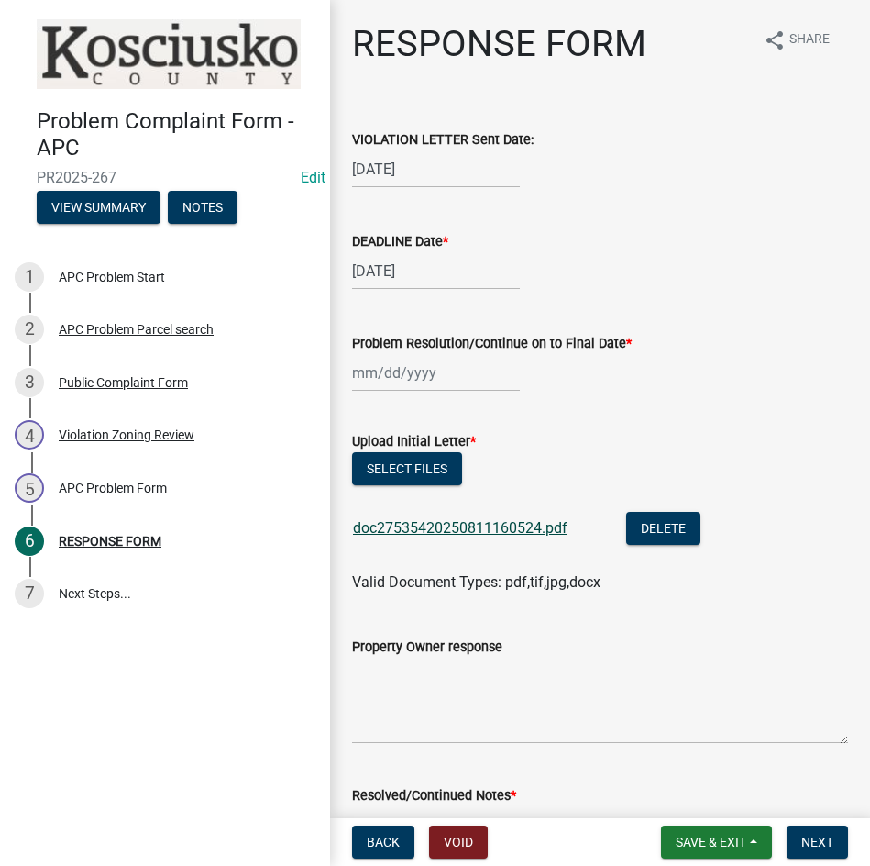
click at [464, 520] on link "doc27535420250811160524.pdf" at bounding box center [460, 527] width 215 height 17
click at [396, 469] on button "Select files" at bounding box center [407, 468] width 110 height 33
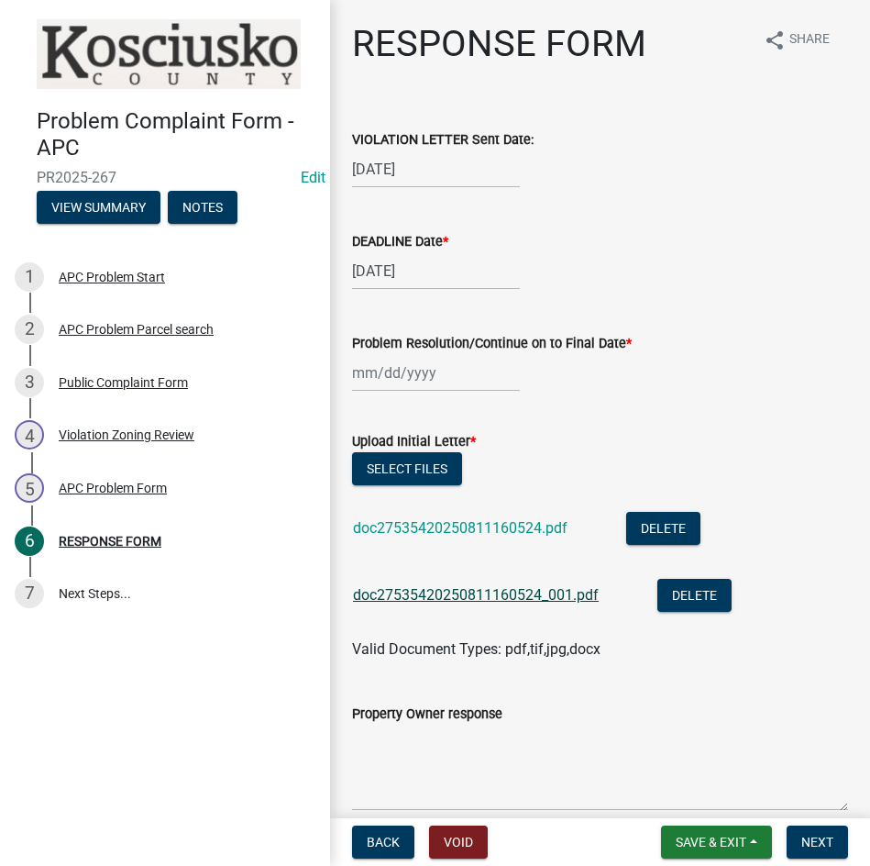
click at [506, 597] on link "doc27535420250811160524_001.pdf" at bounding box center [476, 594] width 246 height 17
click at [480, 533] on link "doc27535420250811160524.pdf" at bounding box center [460, 527] width 215 height 17
click at [657, 527] on button "Delete" at bounding box center [663, 528] width 74 height 33
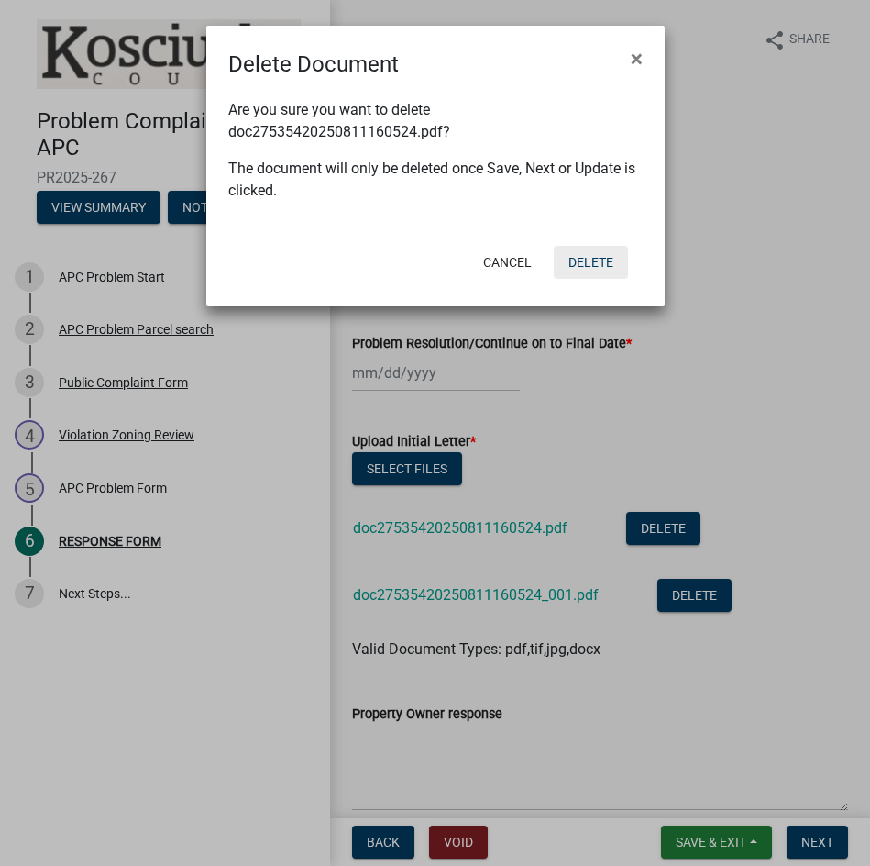
click at [569, 260] on button "Delete" at bounding box center [591, 262] width 74 height 33
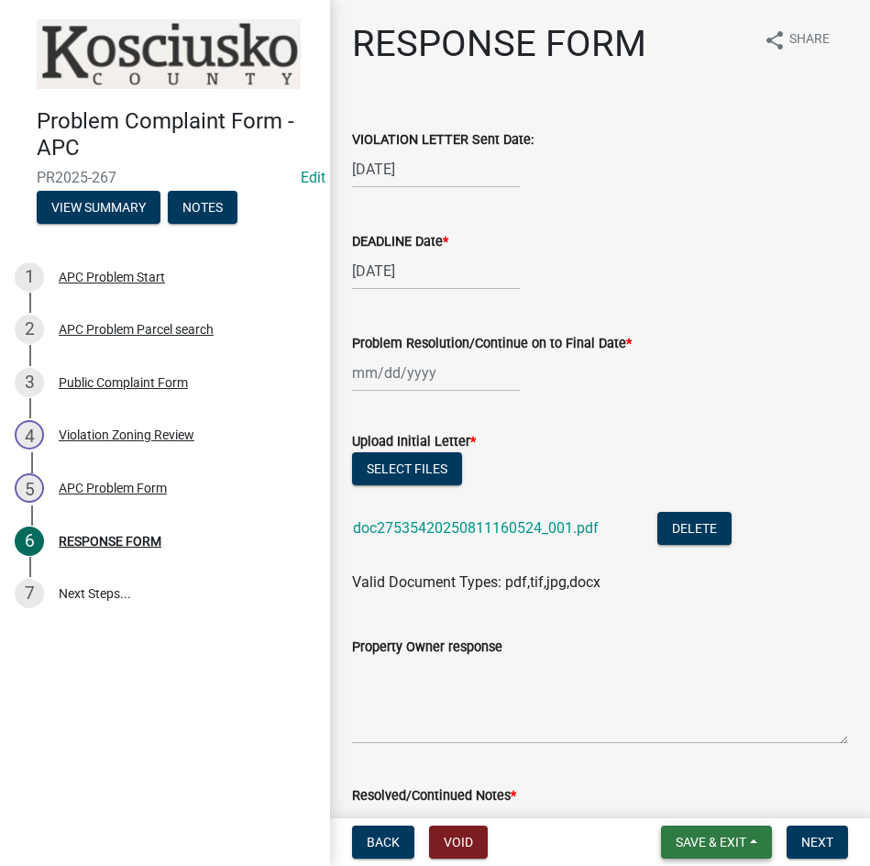
click at [677, 840] on span "Save & Exit" at bounding box center [711, 841] width 71 height 15
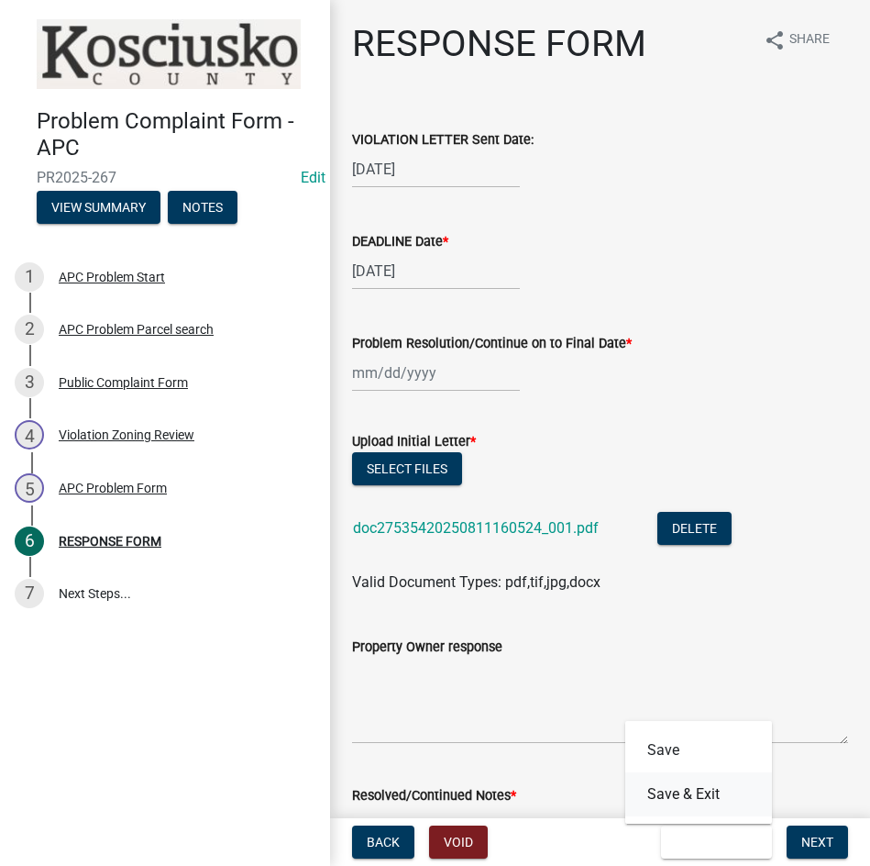
click at [674, 790] on button "Save & Exit" at bounding box center [698, 794] width 147 height 44
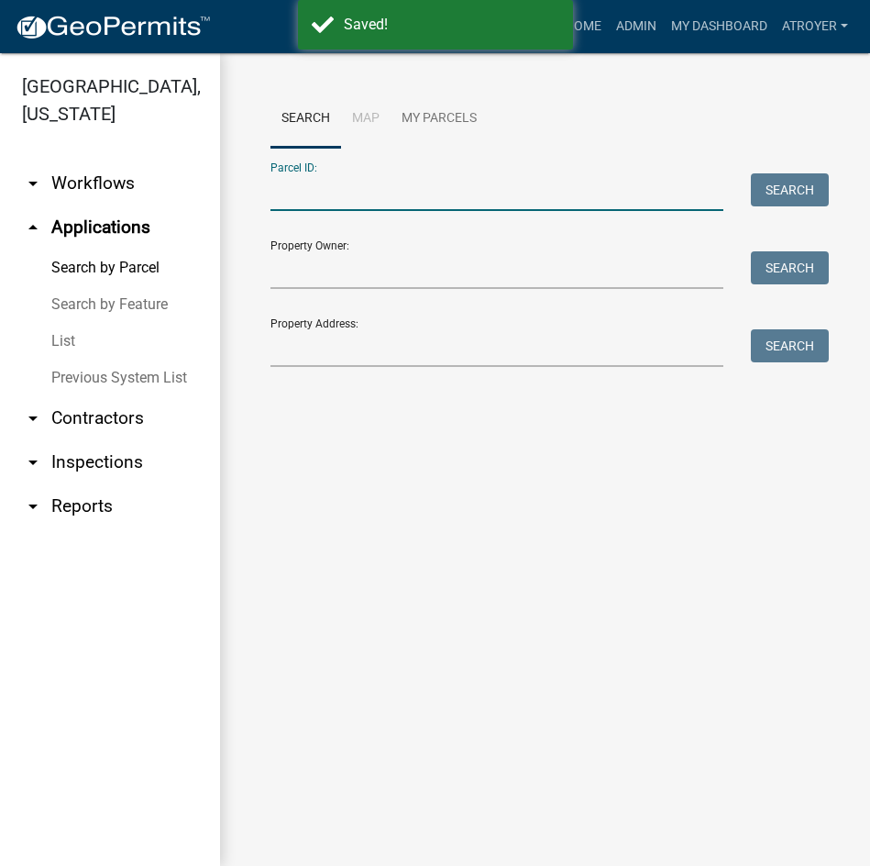
click at [465, 199] on input "Parcel ID:" at bounding box center [497, 192] width 453 height 38
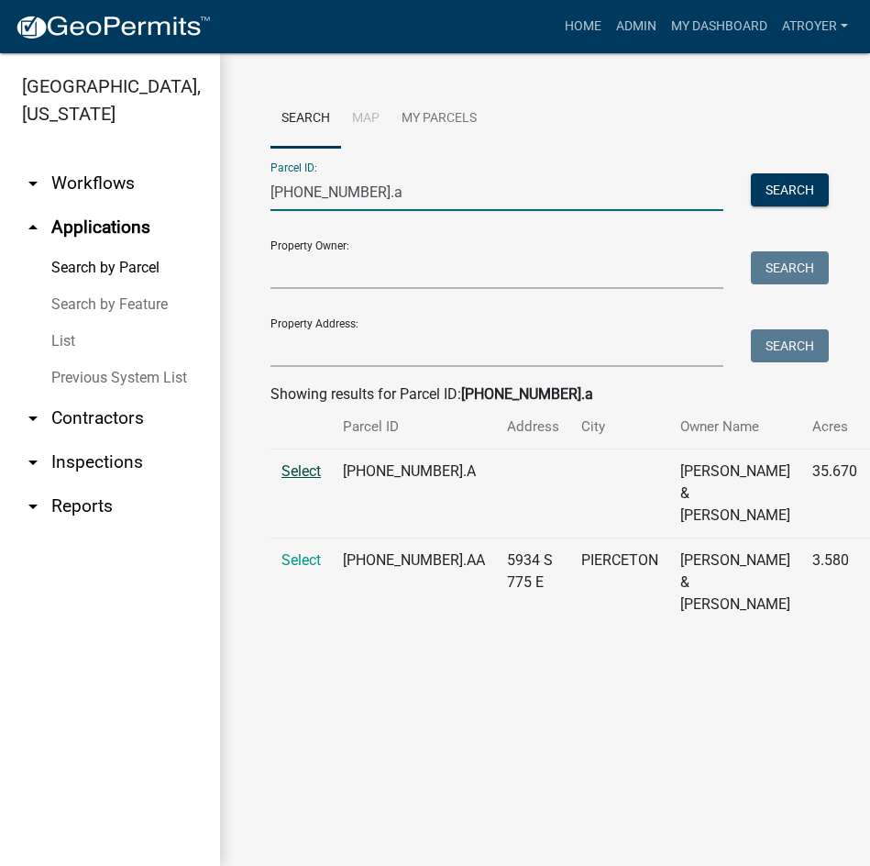
type input "[PHONE_NUMBER].a"
click at [296, 480] on span "Select" at bounding box center [301, 470] width 39 height 17
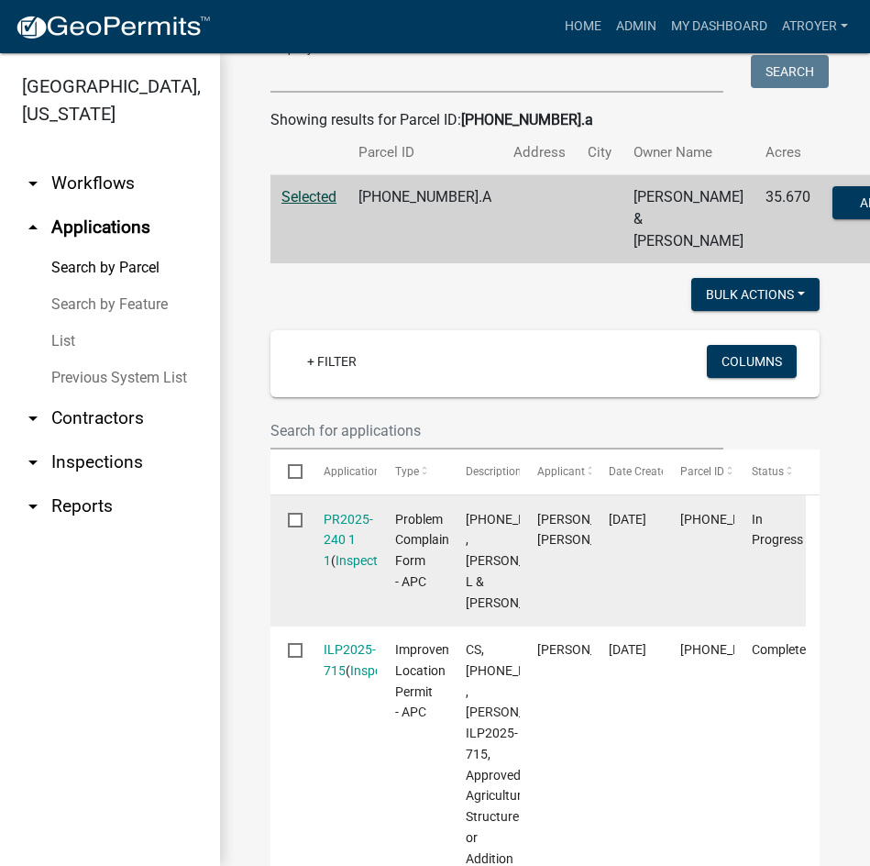
scroll to position [275, 0]
click at [335, 568] on link "PR2025-240 1 1" at bounding box center [349, 539] width 50 height 57
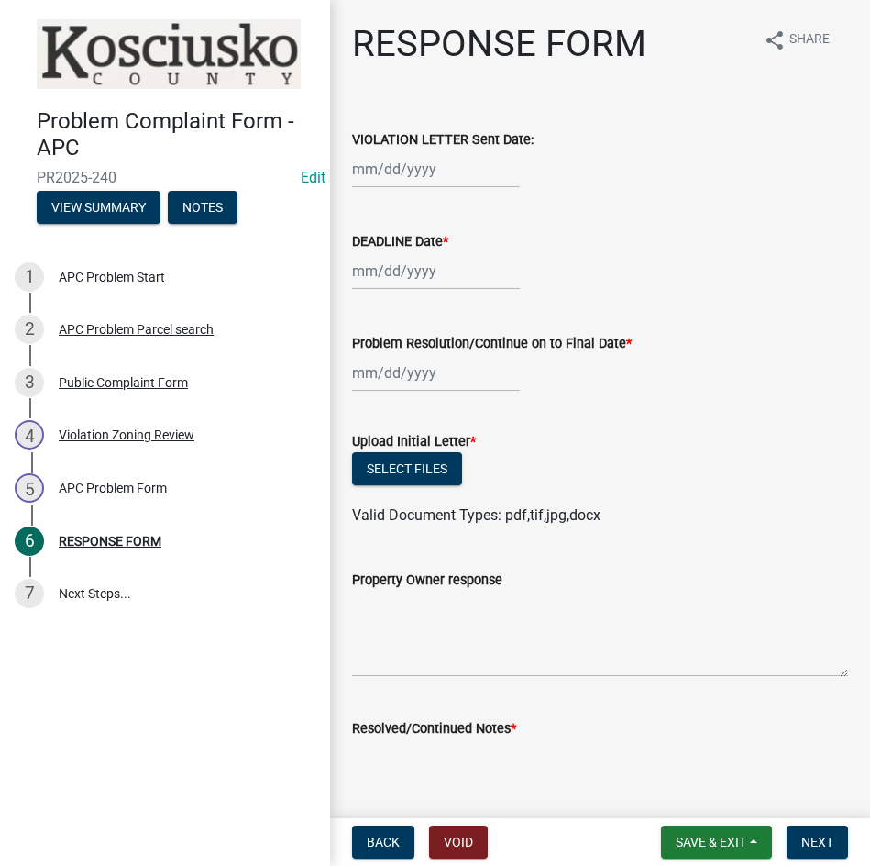
select select "8"
select select "2025"
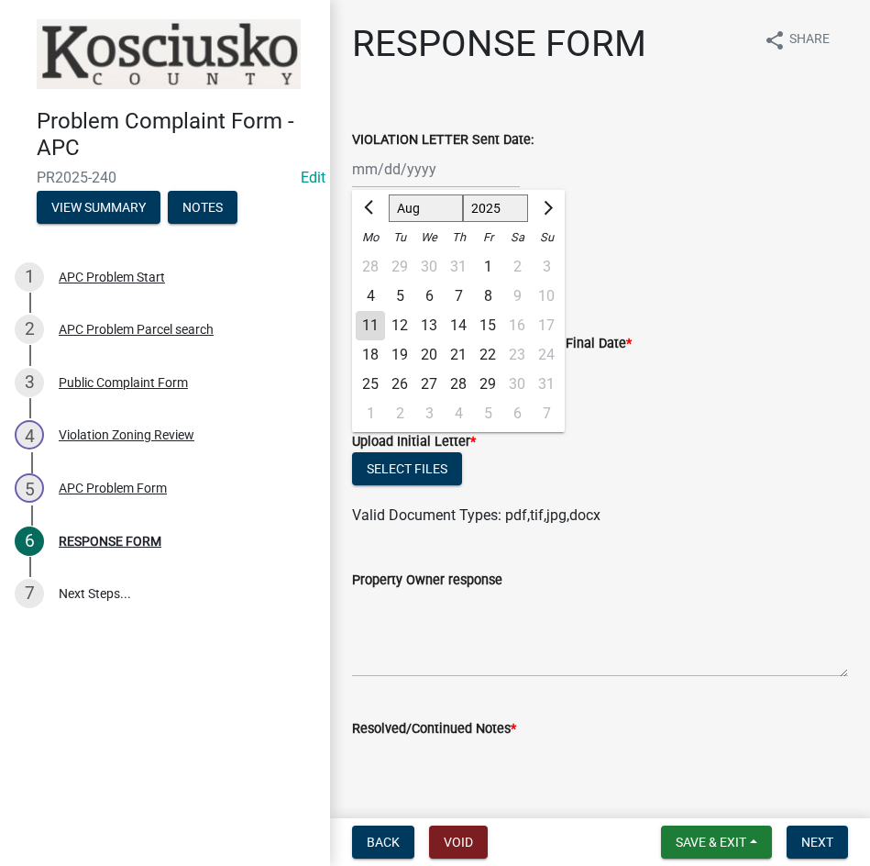
click at [478, 174] on div "[PERSON_NAME] Feb Mar Apr [PERSON_NAME][DATE] Oct Nov [DATE] 1526 1527 1528 152…" at bounding box center [436, 169] width 168 height 38
click at [430, 290] on div "6" at bounding box center [428, 296] width 29 height 29
type input "[DATE]"
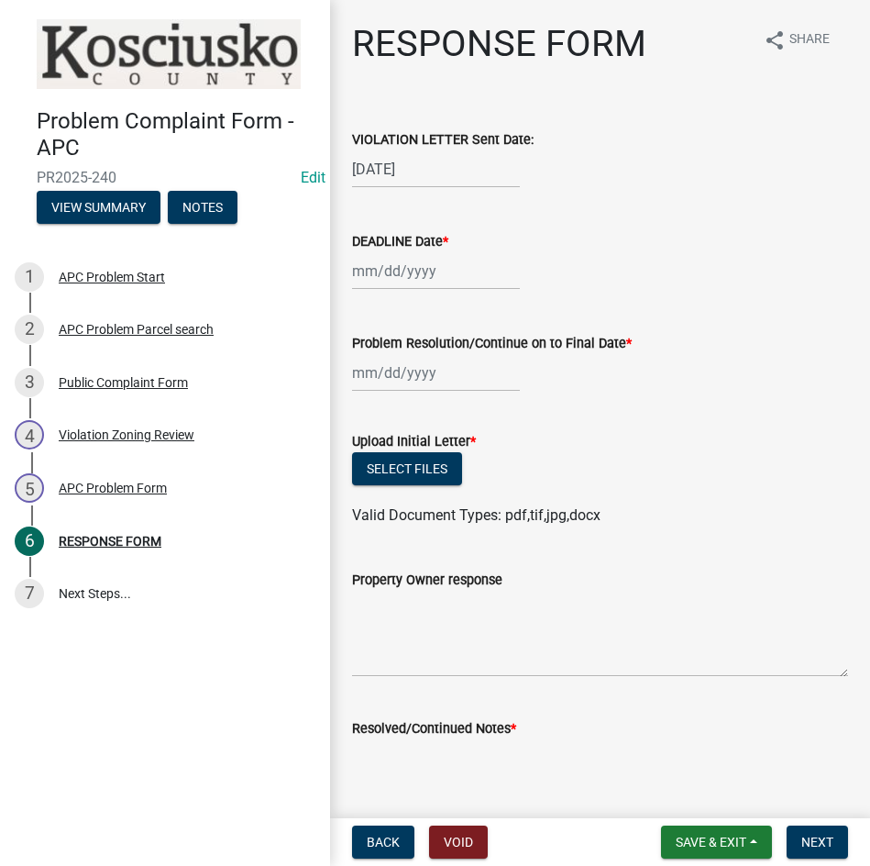
select select "8"
select select "2025"
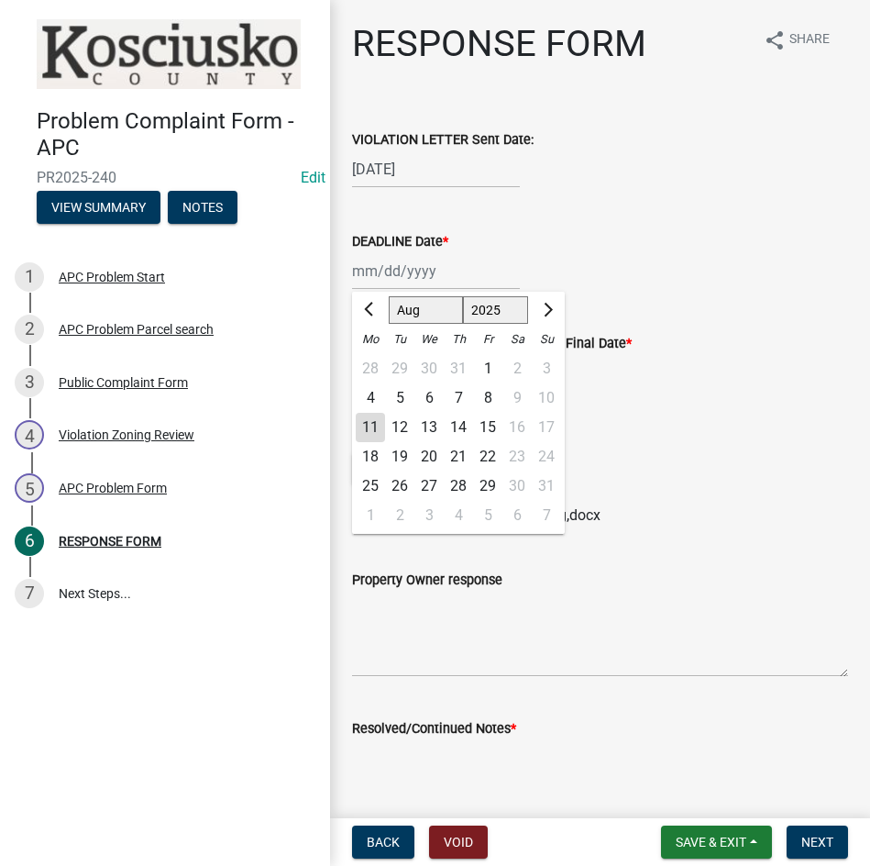
click at [430, 282] on div "[PERSON_NAME] Feb Mar Apr [PERSON_NAME][DATE] Oct Nov [DATE] 1526 1527 1528 152…" at bounding box center [436, 271] width 168 height 38
click at [429, 456] on div "20" at bounding box center [428, 456] width 29 height 29
type input "[DATE]"
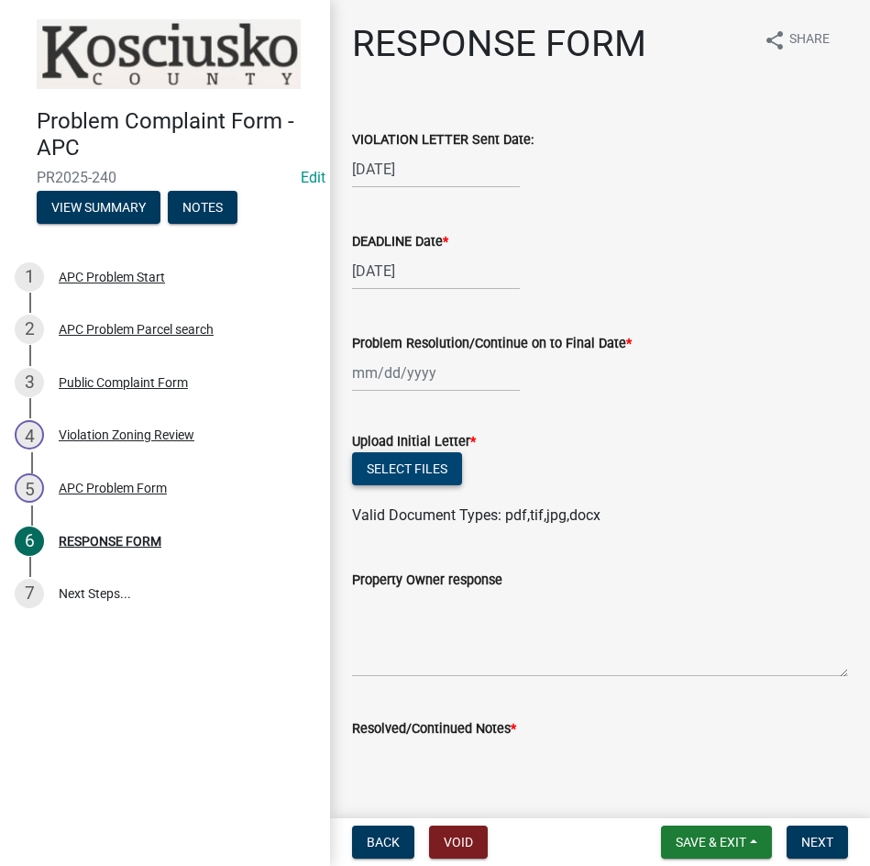
click at [415, 469] on button "Select files" at bounding box center [407, 468] width 110 height 33
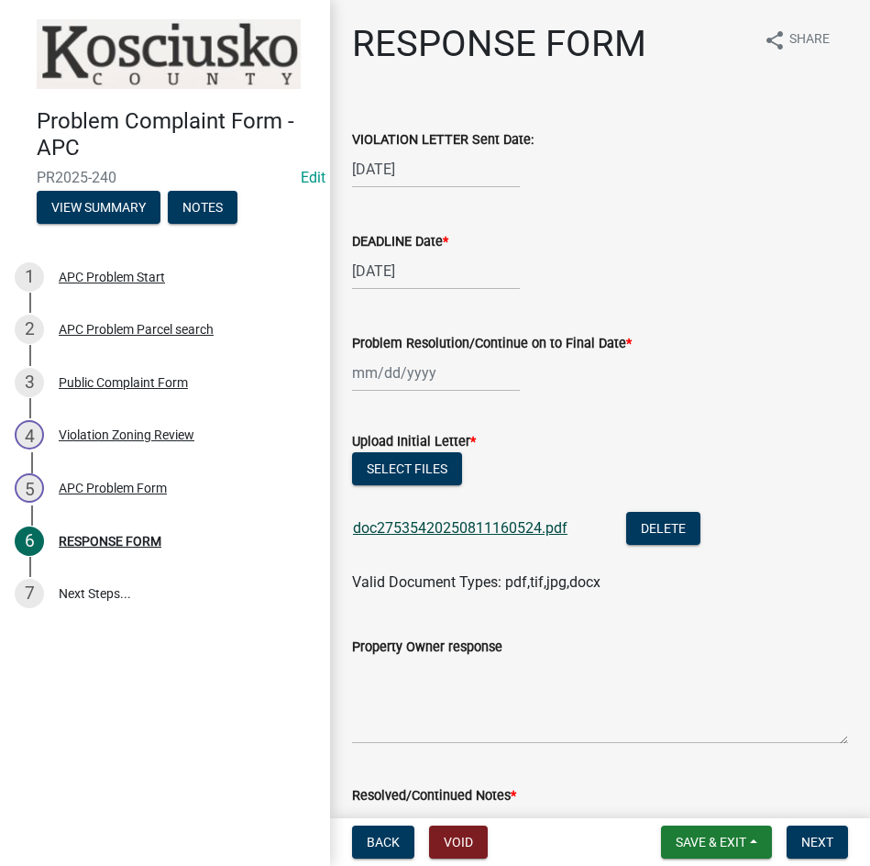
click at [403, 522] on link "doc27535420250811160524.pdf" at bounding box center [460, 527] width 215 height 17
click at [668, 521] on button "Delete" at bounding box center [663, 528] width 74 height 33
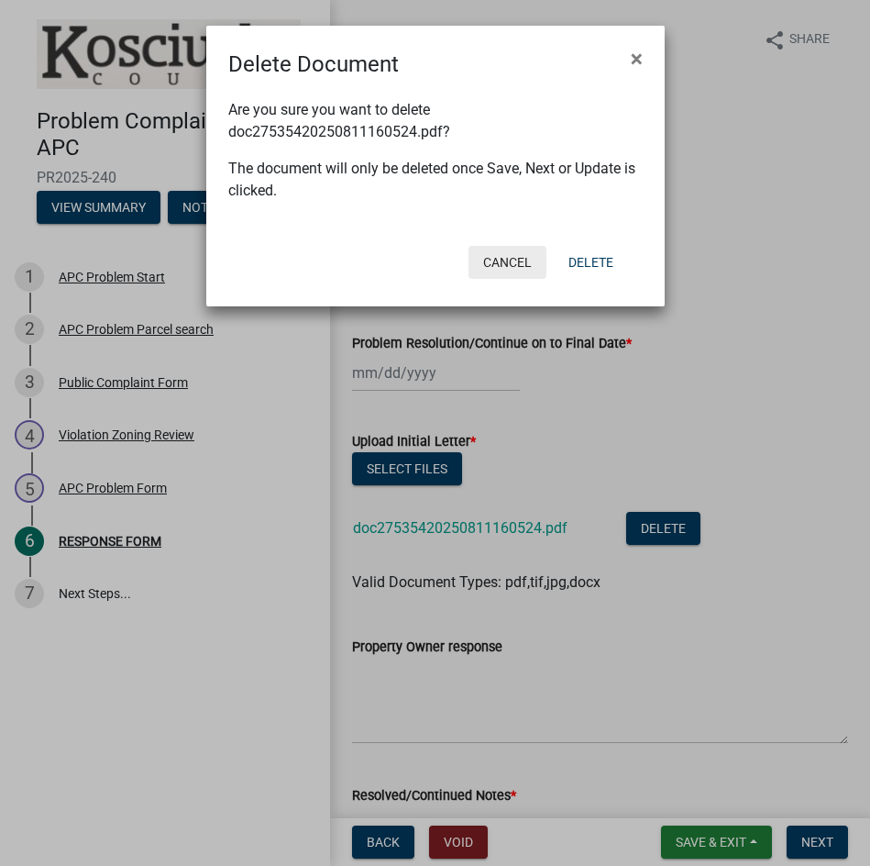
click at [509, 266] on button "Cancel" at bounding box center [508, 262] width 78 height 33
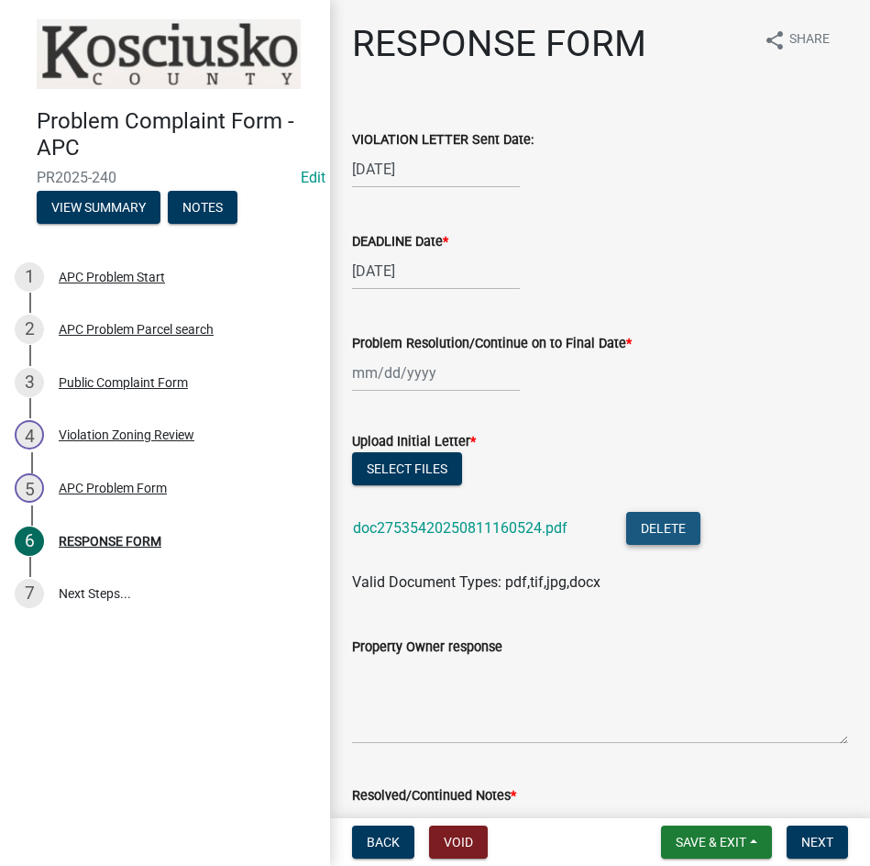
click at [656, 518] on button "Delete" at bounding box center [663, 528] width 74 height 33
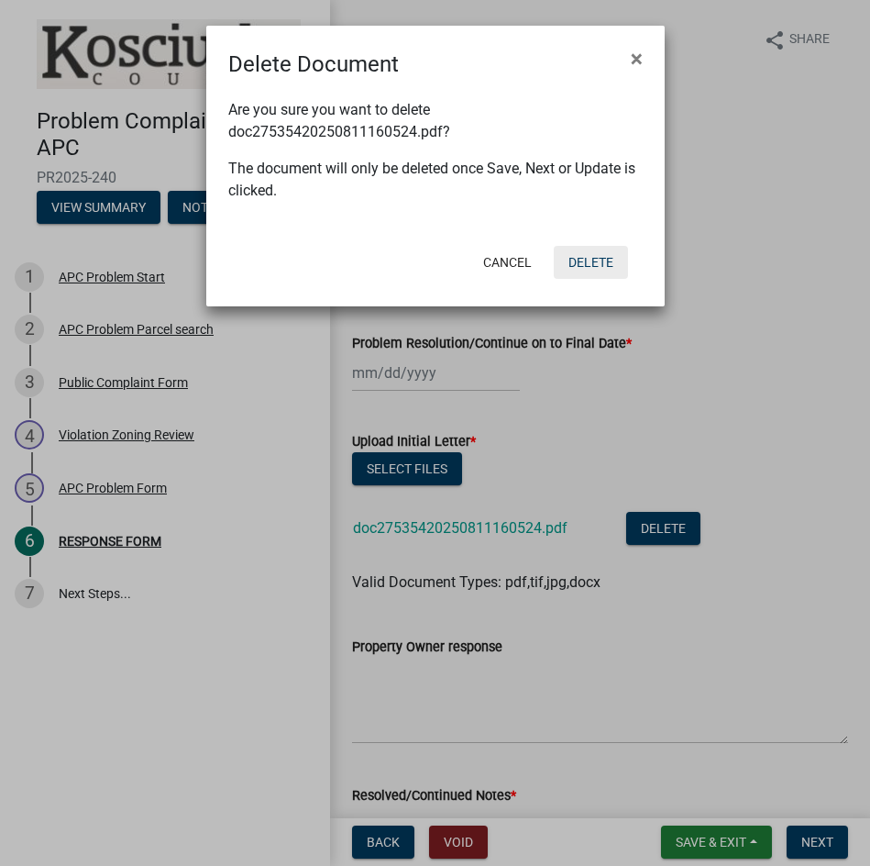
click at [580, 266] on button "Delete" at bounding box center [591, 262] width 74 height 33
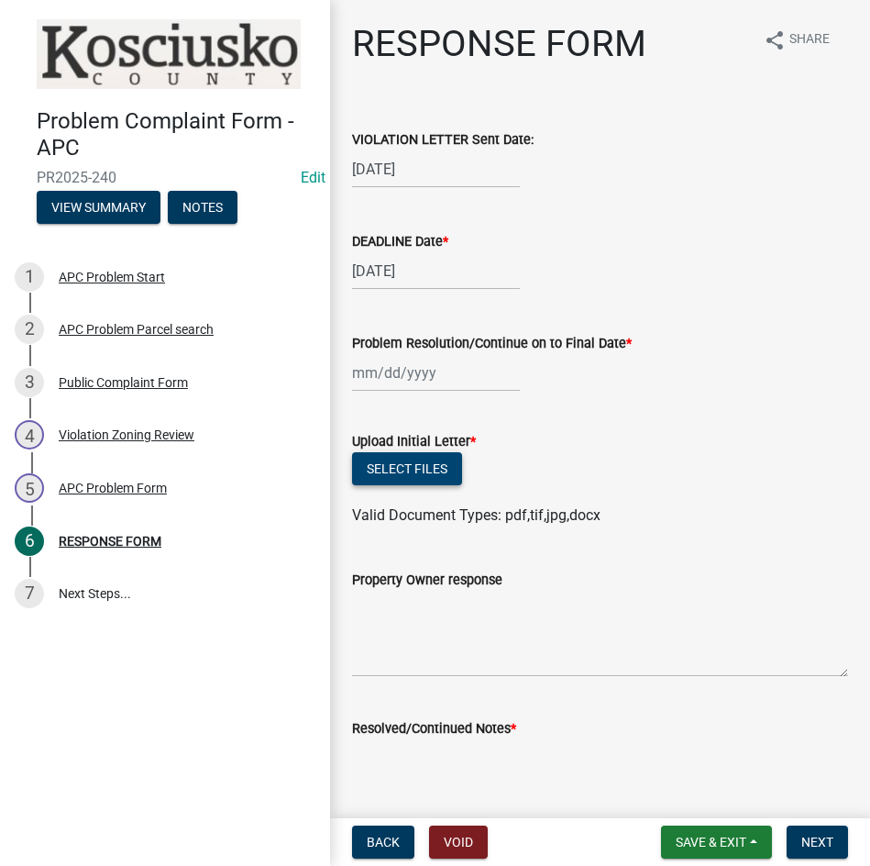
click at [427, 475] on button "Select files" at bounding box center [407, 468] width 110 height 33
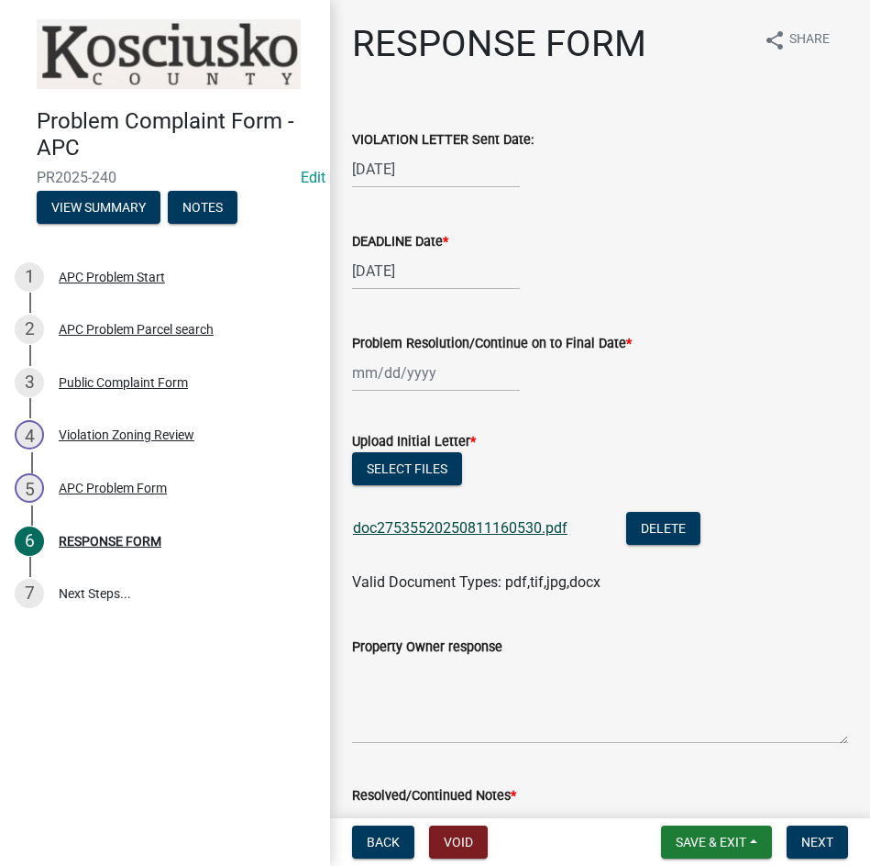
click at [520, 527] on link "doc27535520250811160530.pdf" at bounding box center [460, 527] width 215 height 17
click at [386, 456] on button "Select files" at bounding box center [407, 468] width 110 height 33
click at [703, 832] on button "Save & Exit" at bounding box center [716, 841] width 111 height 33
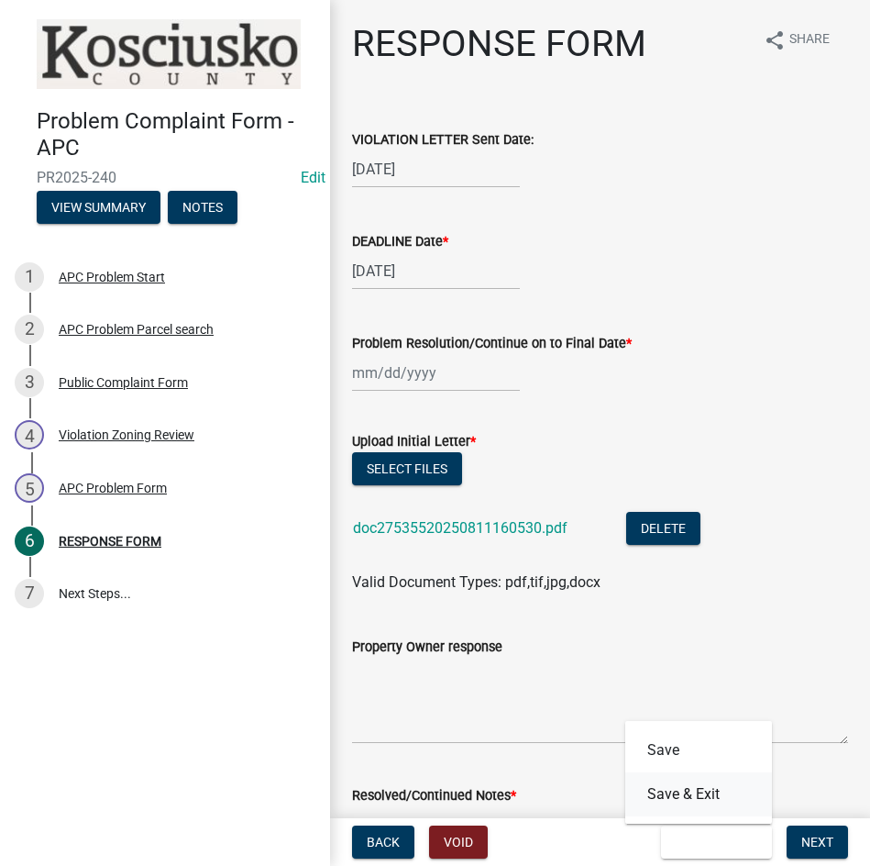
click at [703, 786] on button "Save & Exit" at bounding box center [698, 794] width 147 height 44
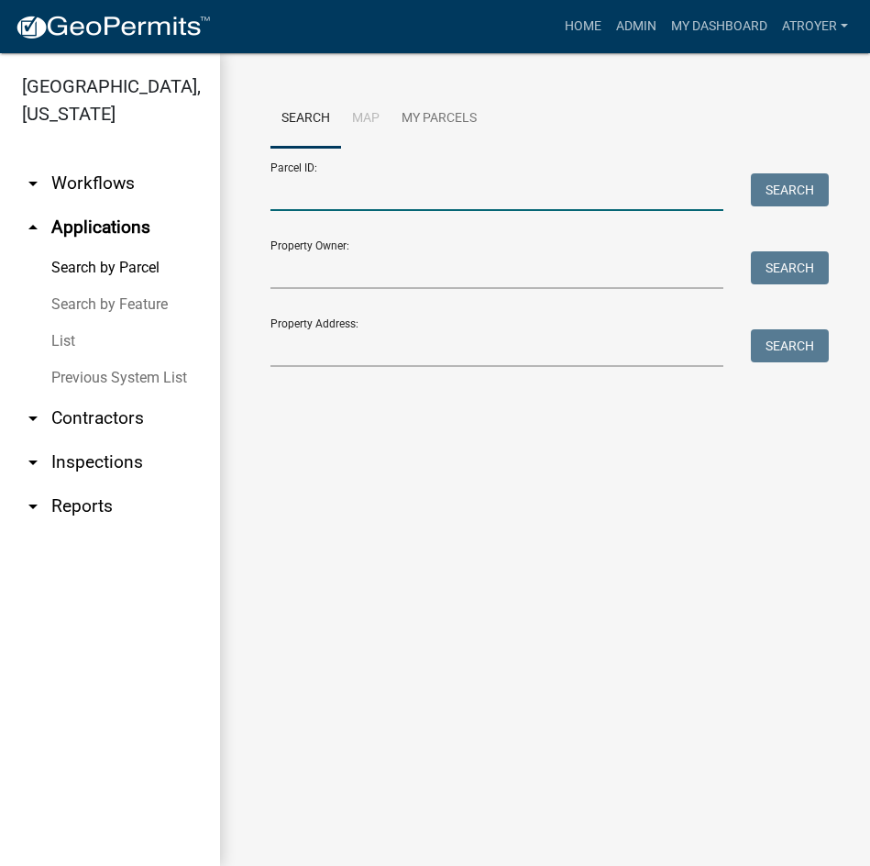
drag, startPoint x: 512, startPoint y: 186, endPoint x: 533, endPoint y: 193, distance: 22.3
click at [512, 187] on input "Parcel ID:" at bounding box center [497, 192] width 453 height 38
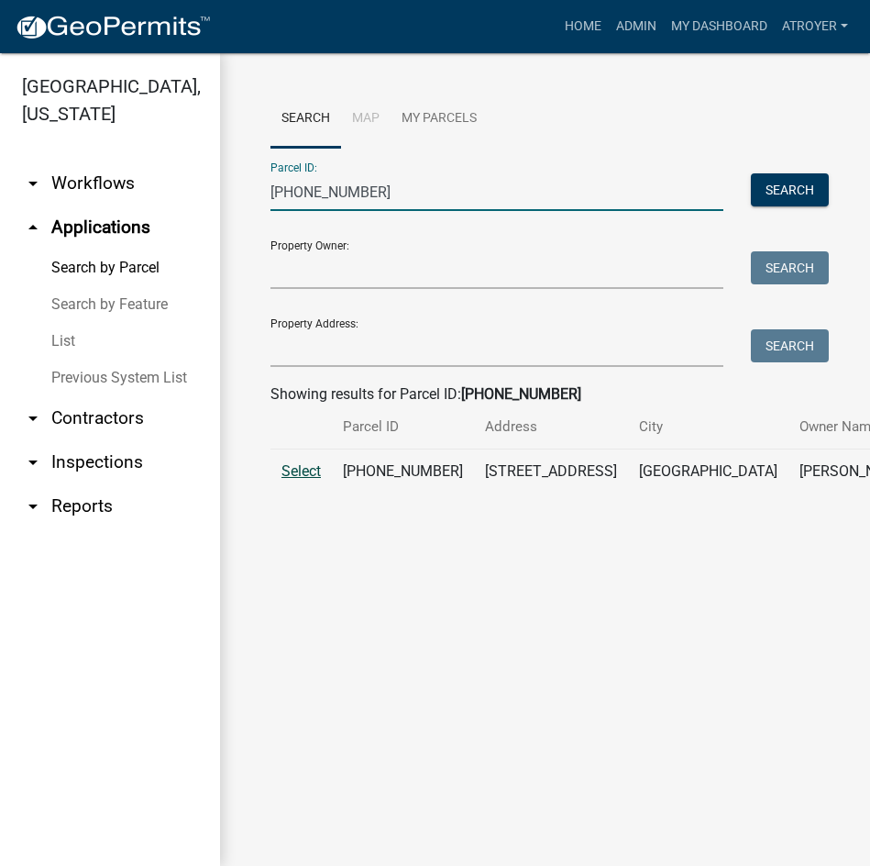
type input "[PHONE_NUMBER]"
click at [298, 480] on span "Select" at bounding box center [301, 470] width 39 height 17
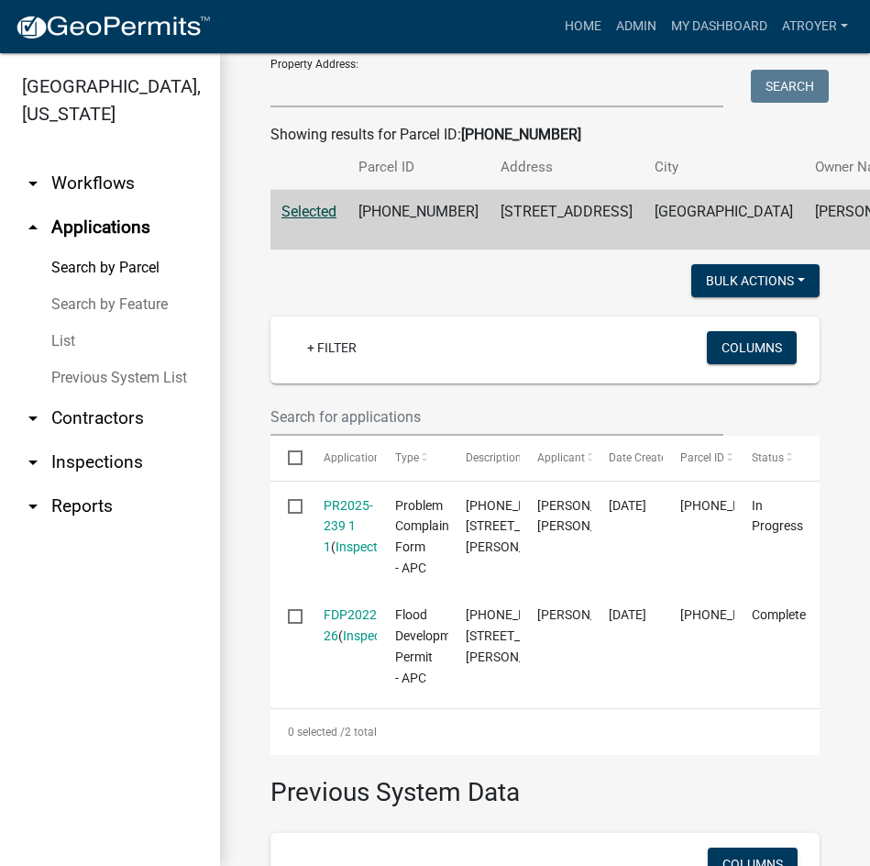
scroll to position [275, 0]
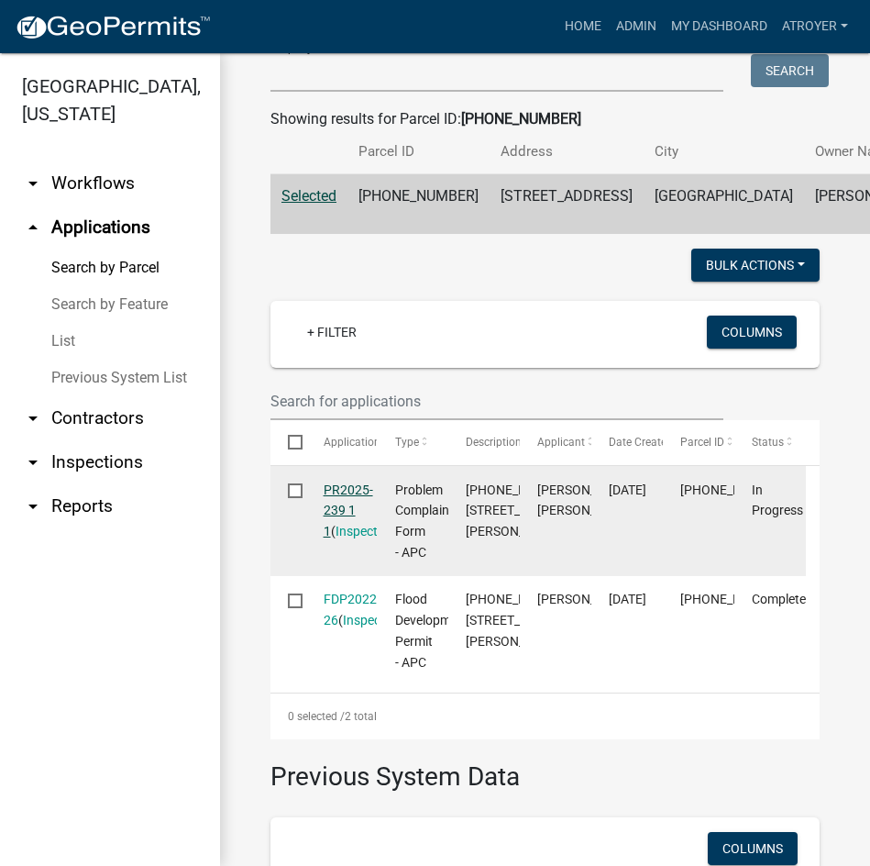
click at [361, 532] on link "PR2025-239 1 1" at bounding box center [349, 510] width 50 height 57
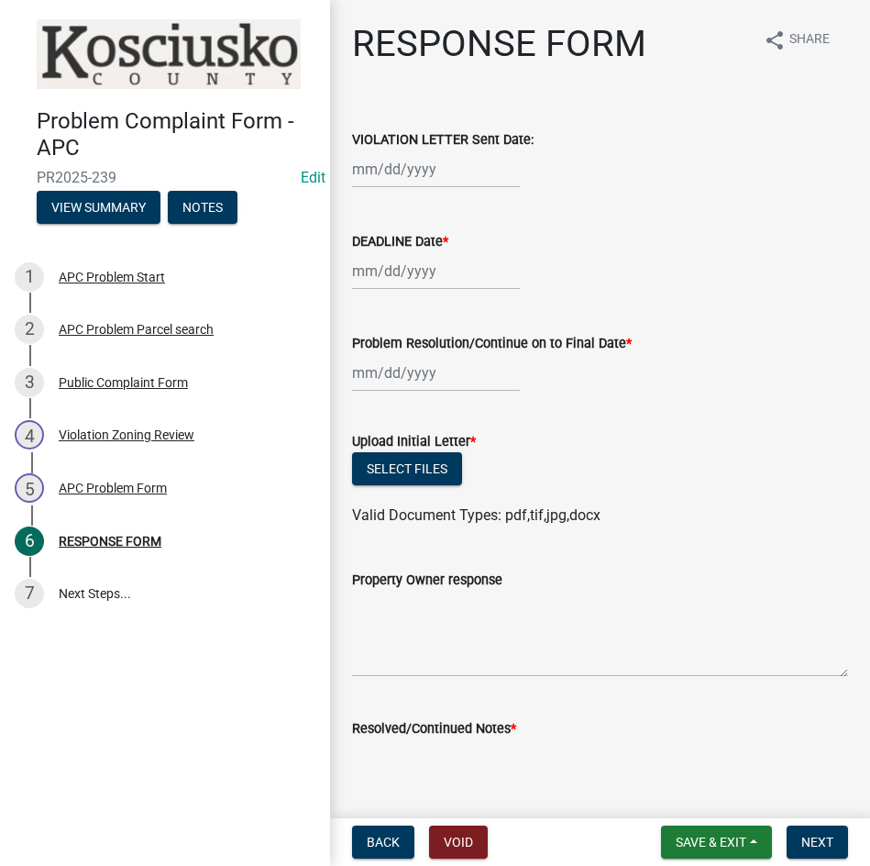
click at [451, 171] on div at bounding box center [436, 169] width 168 height 38
select select "8"
select select "2025"
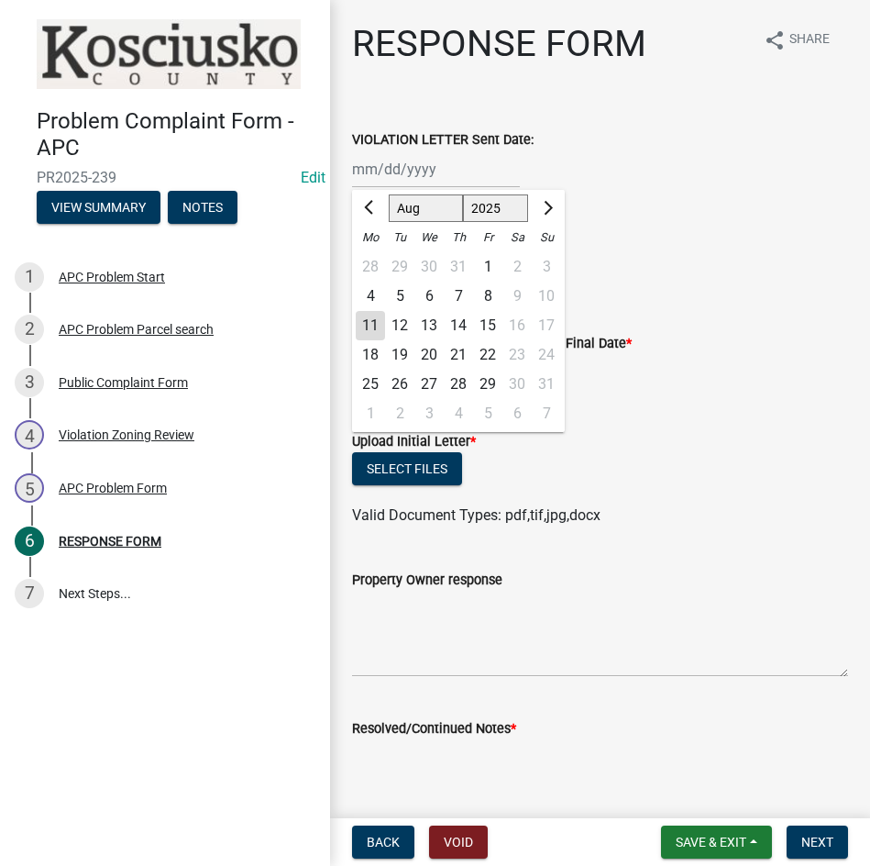
click at [433, 294] on div "6" at bounding box center [428, 296] width 29 height 29
type input "[DATE]"
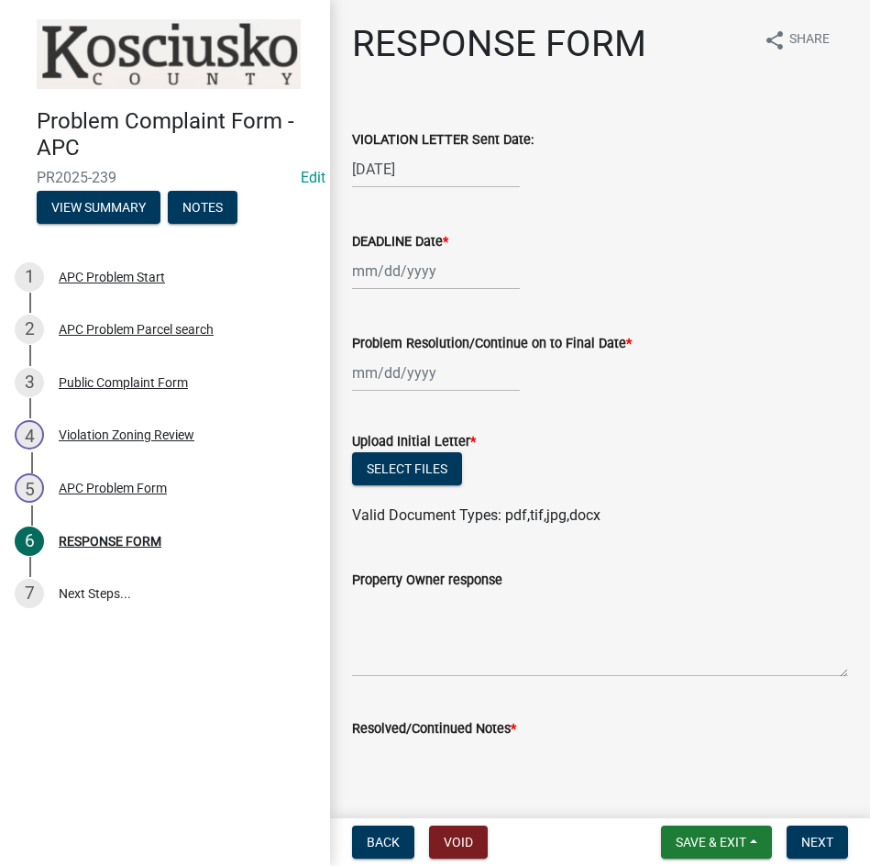
click at [419, 276] on div at bounding box center [436, 271] width 168 height 38
select select "8"
select select "2025"
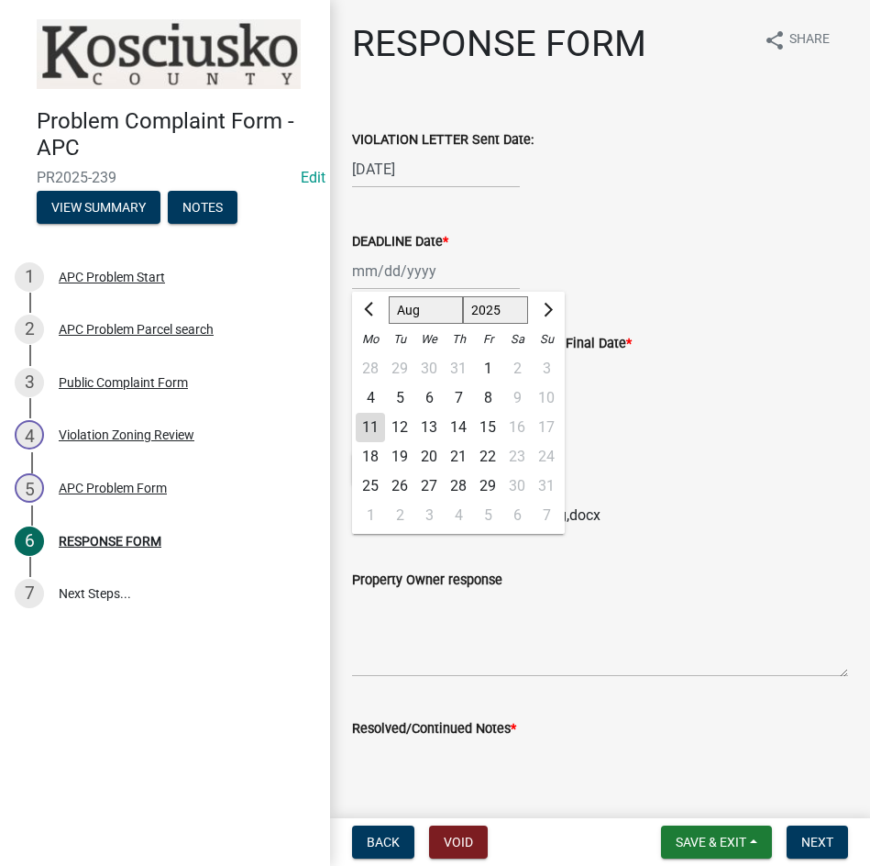
click at [428, 456] on div "20" at bounding box center [428, 456] width 29 height 29
type input "[DATE]"
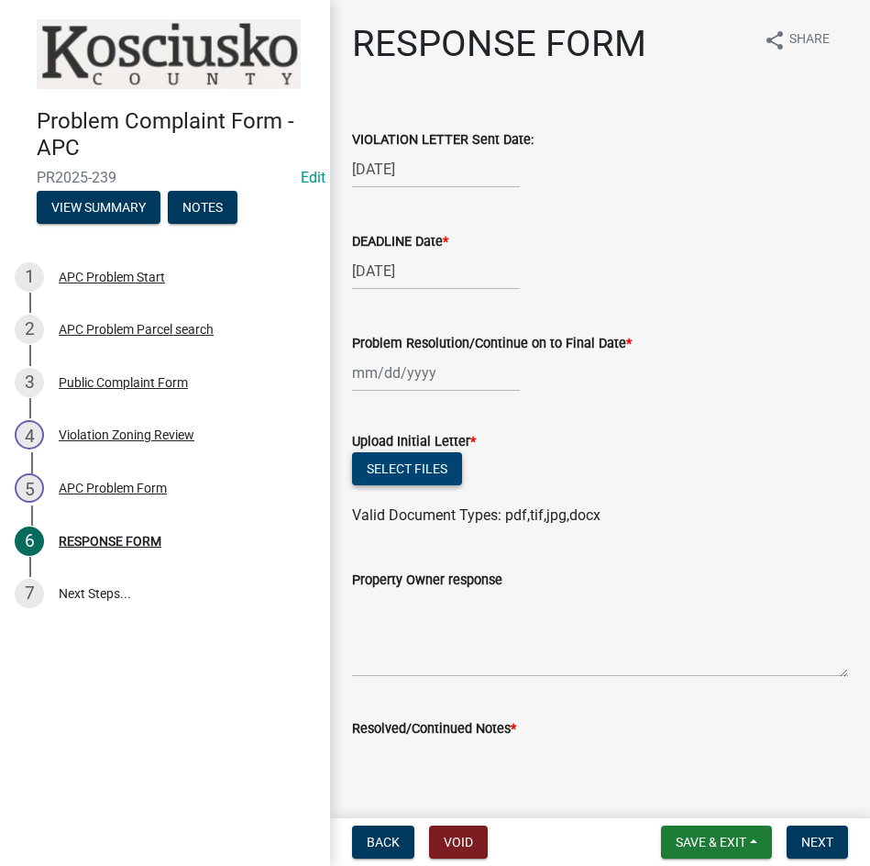
click at [395, 470] on button "Select files" at bounding box center [407, 468] width 110 height 33
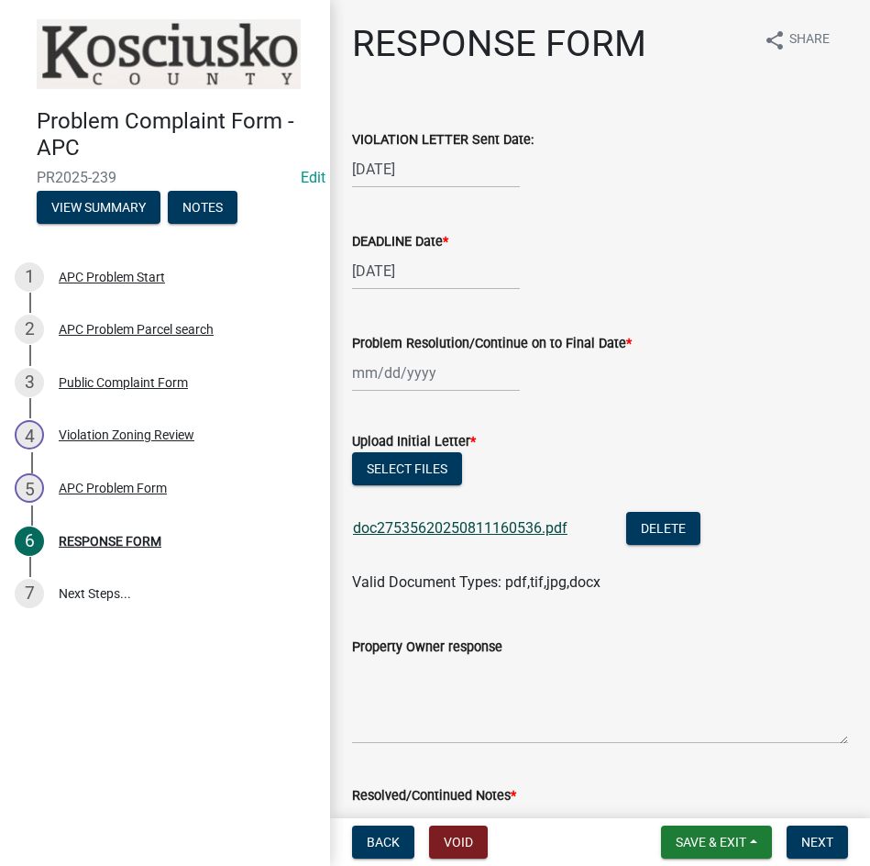
click at [524, 528] on link "doc27535620250811160536.pdf" at bounding box center [460, 527] width 215 height 17
click at [410, 461] on button "Select files" at bounding box center [407, 468] width 110 height 33
click at [690, 836] on span "Save & Exit" at bounding box center [711, 841] width 71 height 15
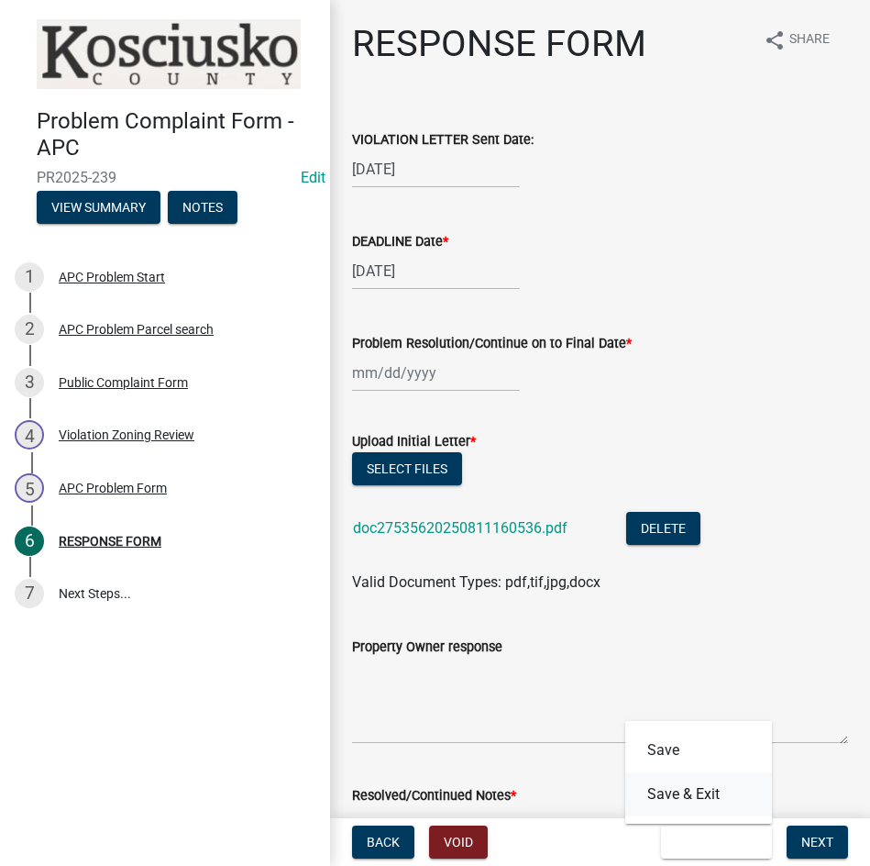
click at [684, 801] on button "Save & Exit" at bounding box center [698, 794] width 147 height 44
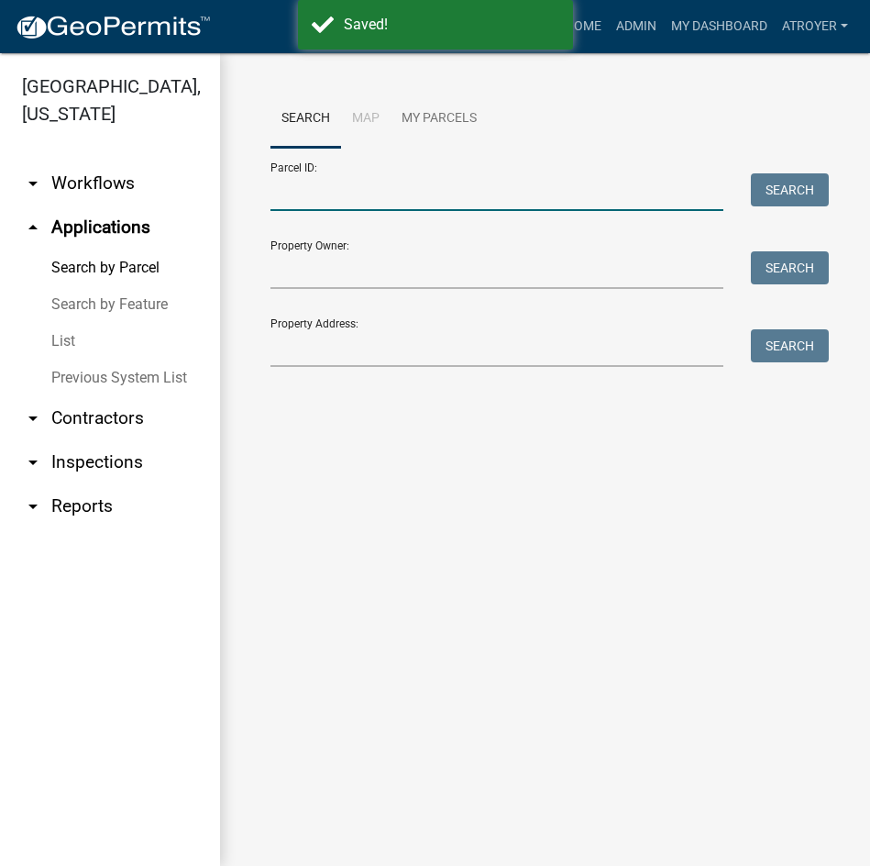
click at [375, 204] on input "Parcel ID:" at bounding box center [497, 192] width 453 height 38
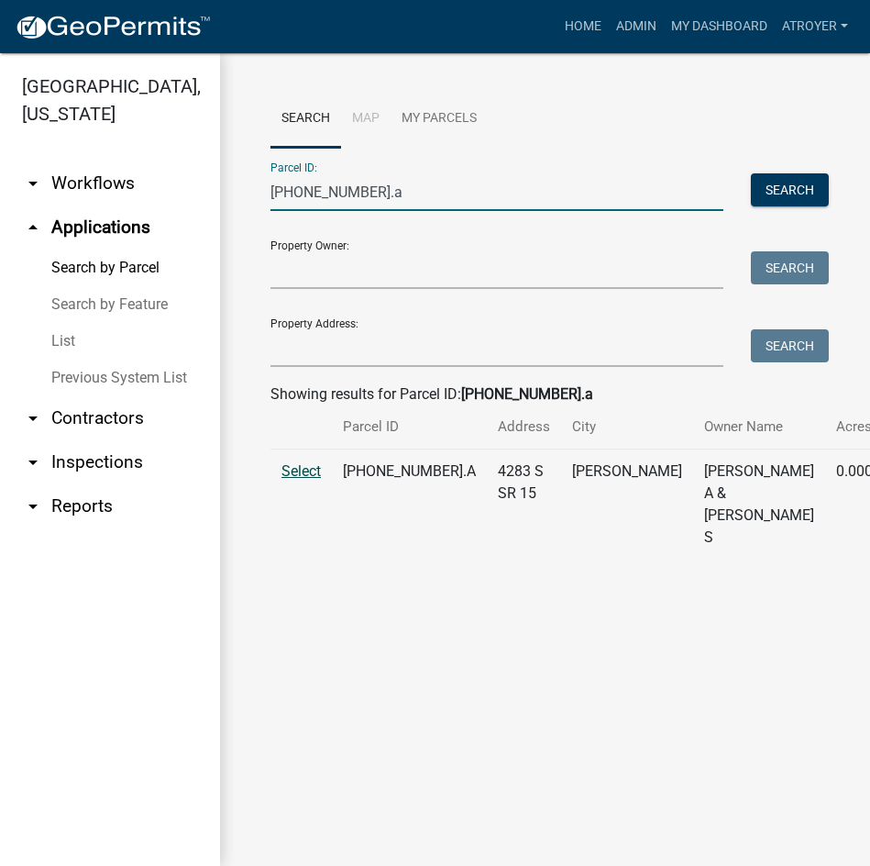
type input "[PHONE_NUMBER].a"
click at [284, 480] on span "Select" at bounding box center [301, 470] width 39 height 17
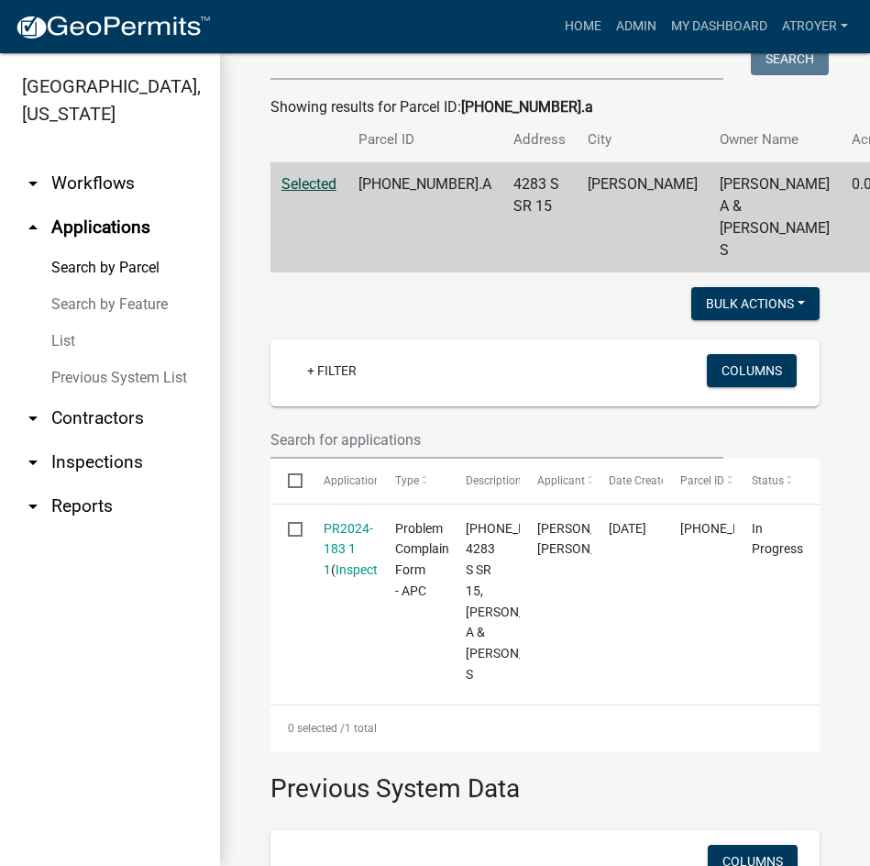
scroll to position [367, 0]
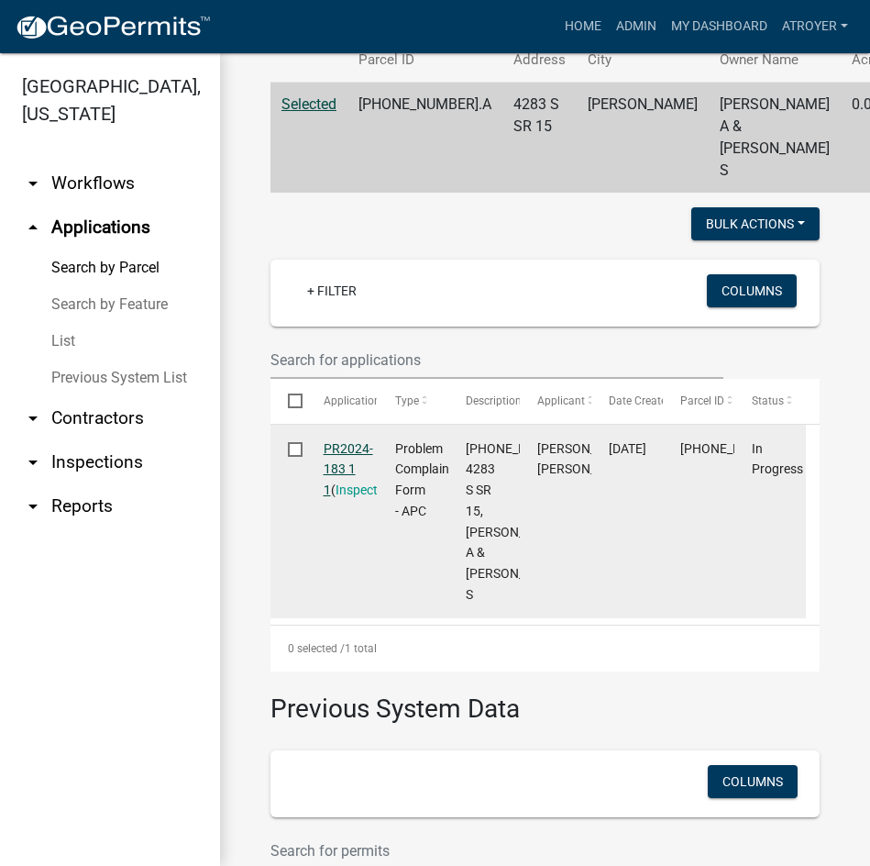
click at [358, 486] on link "PR2024-183 1 1" at bounding box center [349, 469] width 50 height 57
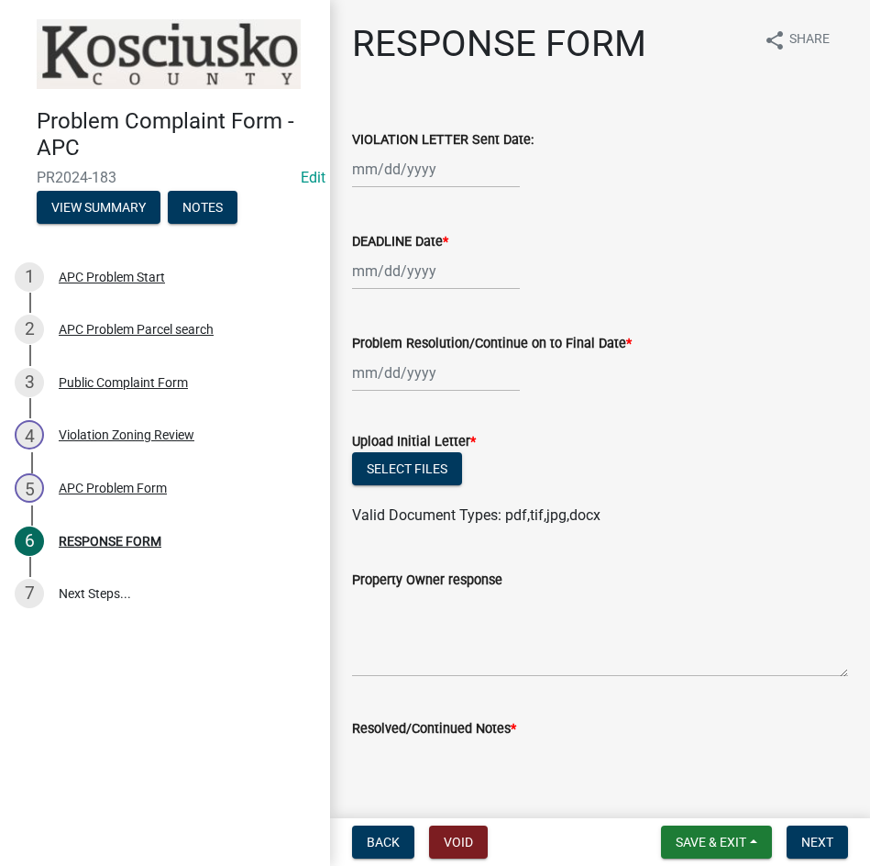
click at [445, 171] on div at bounding box center [436, 169] width 168 height 38
select select "8"
select select "2025"
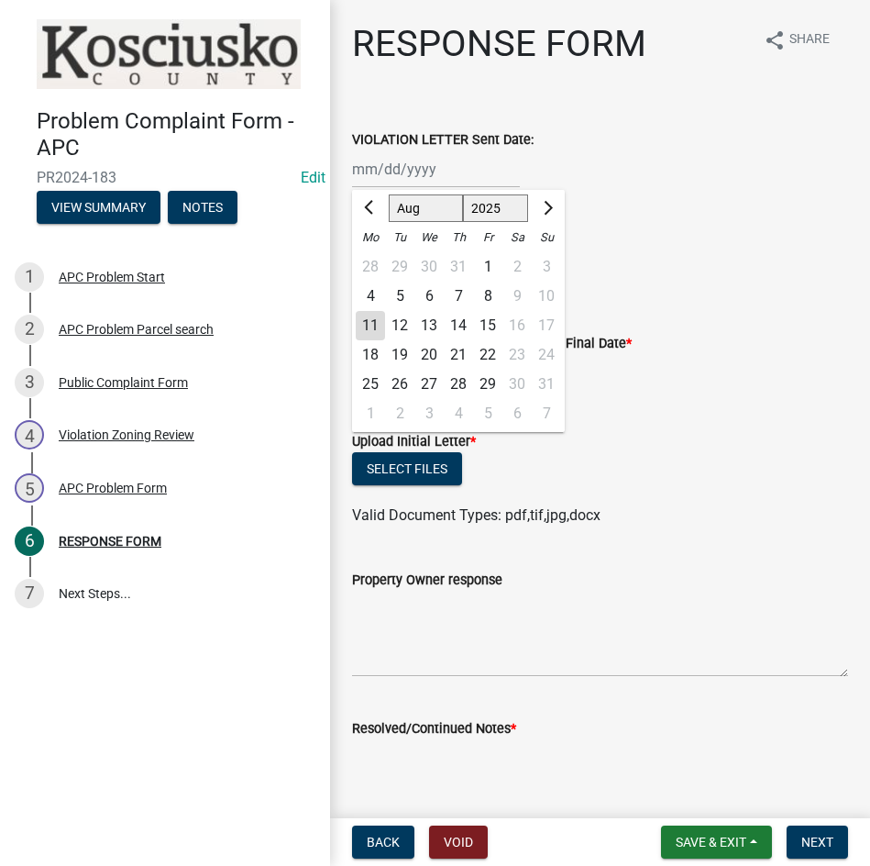
click at [435, 297] on div "6" at bounding box center [428, 296] width 29 height 29
type input "[DATE]"
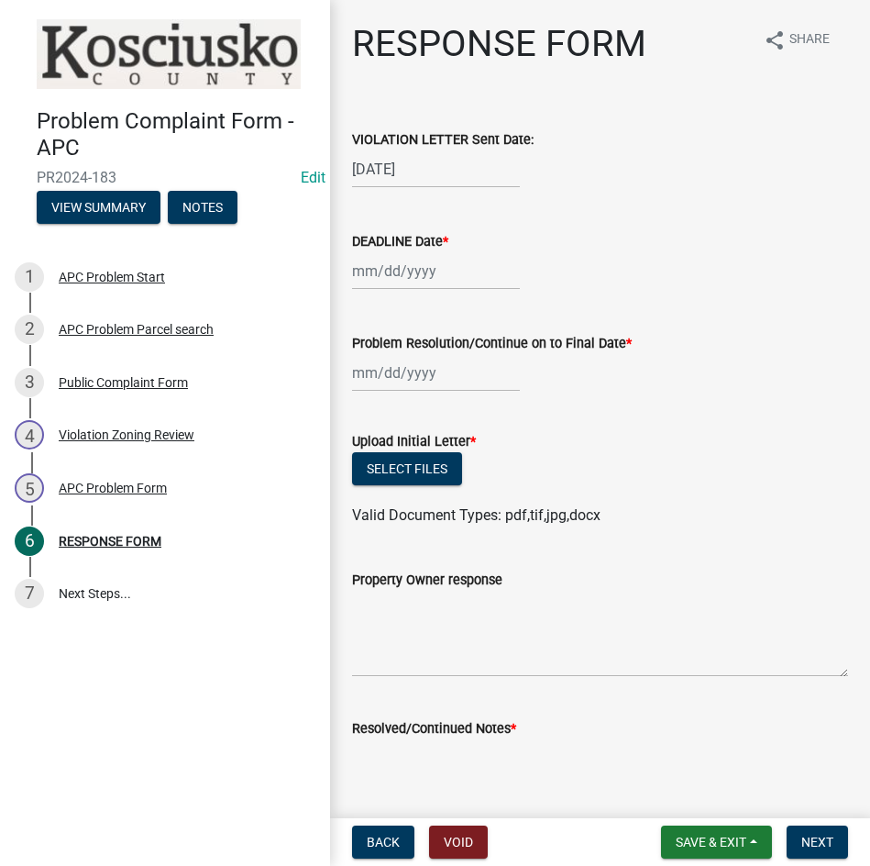
click at [432, 281] on div at bounding box center [436, 271] width 168 height 38
select select "8"
select select "2025"
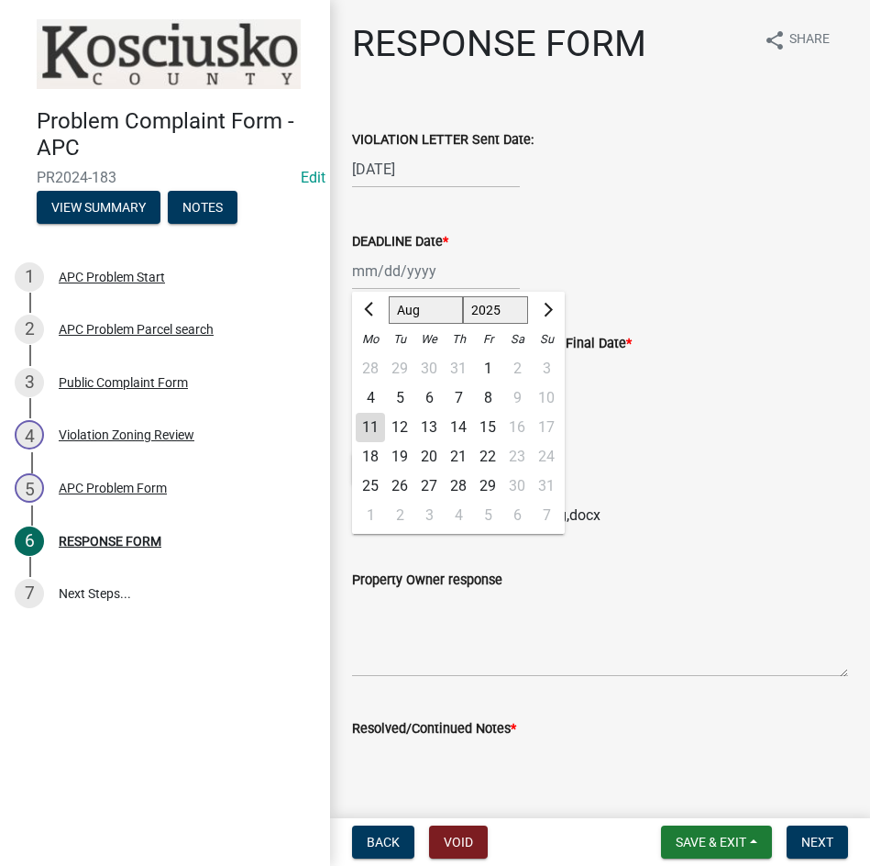
click at [421, 458] on div "20" at bounding box center [428, 456] width 29 height 29
type input "[DATE]"
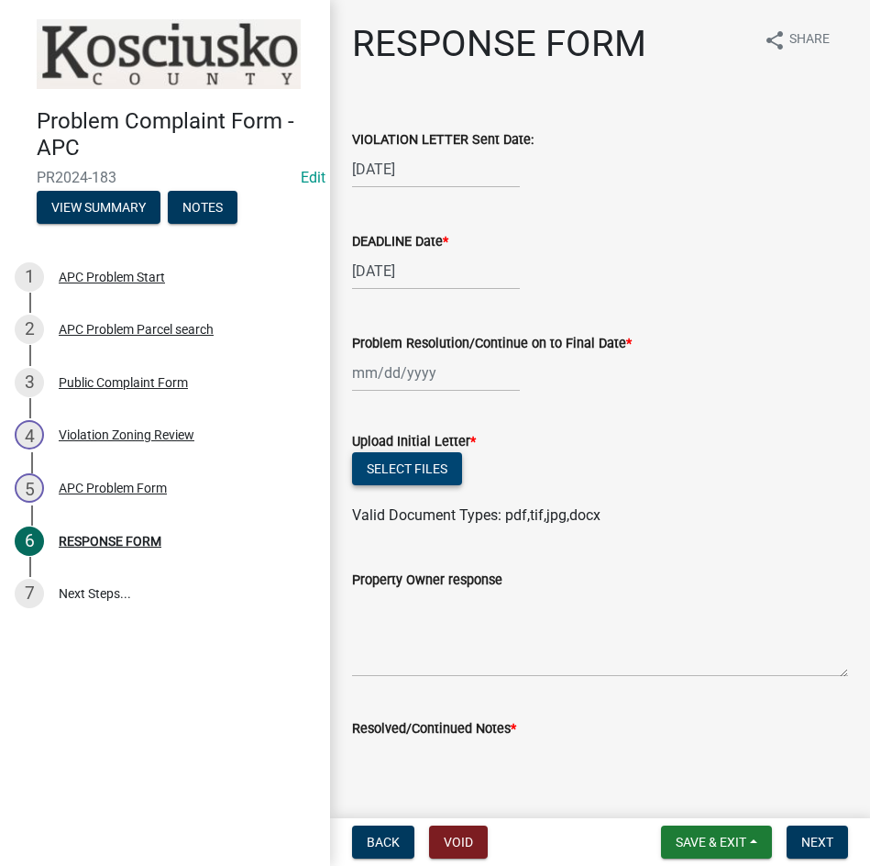
click at [413, 463] on button "Select files" at bounding box center [407, 468] width 110 height 33
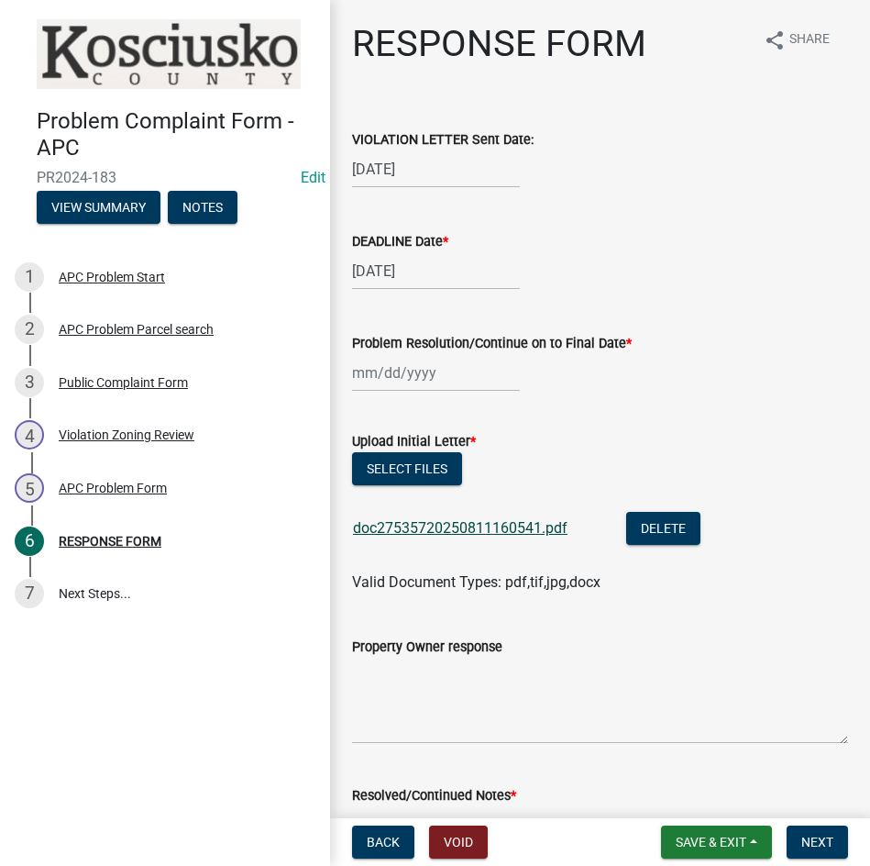
click at [491, 519] on link "doc27535720250811160541.pdf" at bounding box center [460, 527] width 215 height 17
click at [413, 470] on button "Select files" at bounding box center [407, 468] width 110 height 33
click at [692, 842] on span "Save & Exit" at bounding box center [711, 841] width 71 height 15
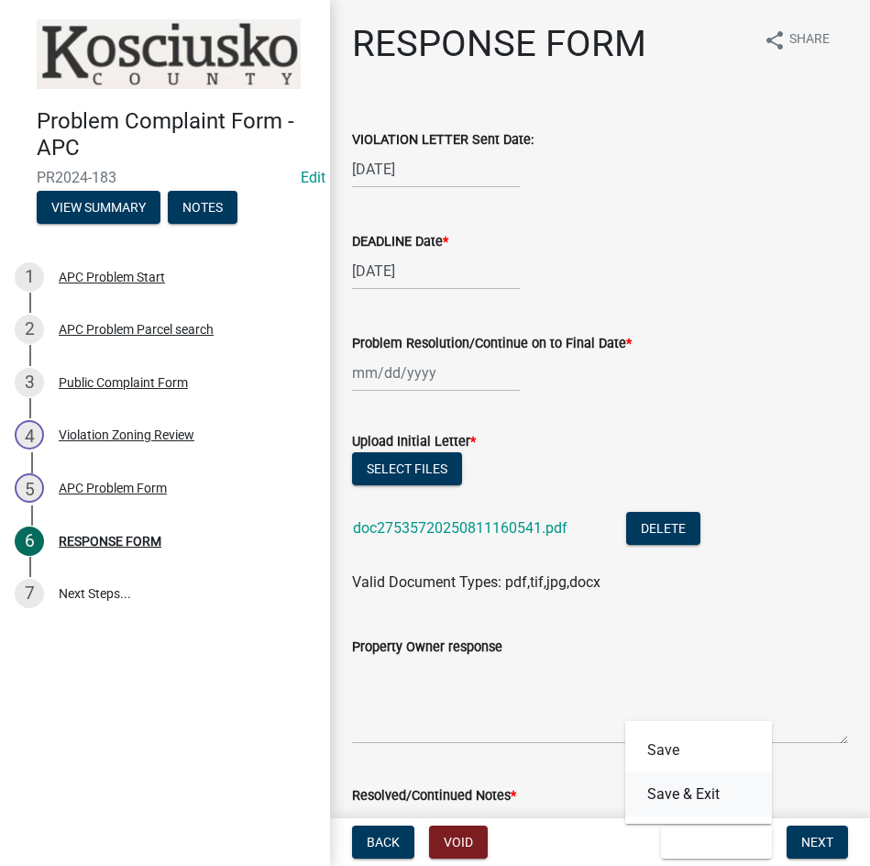
click at [698, 801] on button "Save & Exit" at bounding box center [698, 794] width 147 height 44
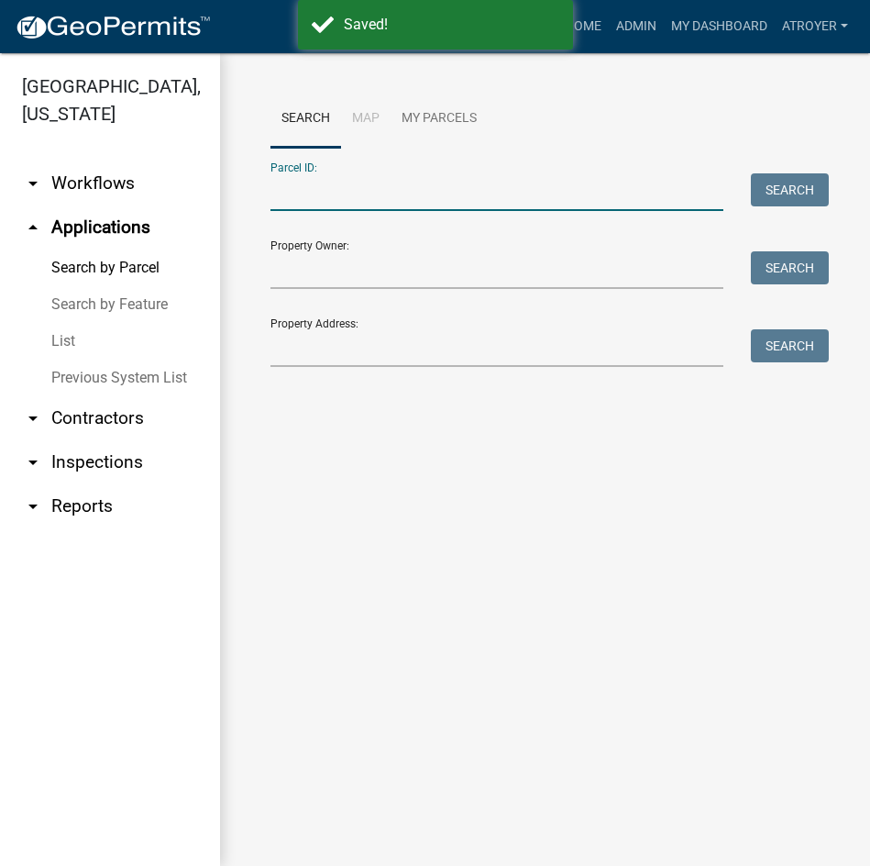
click at [448, 187] on input "Parcel ID:" at bounding box center [497, 192] width 453 height 38
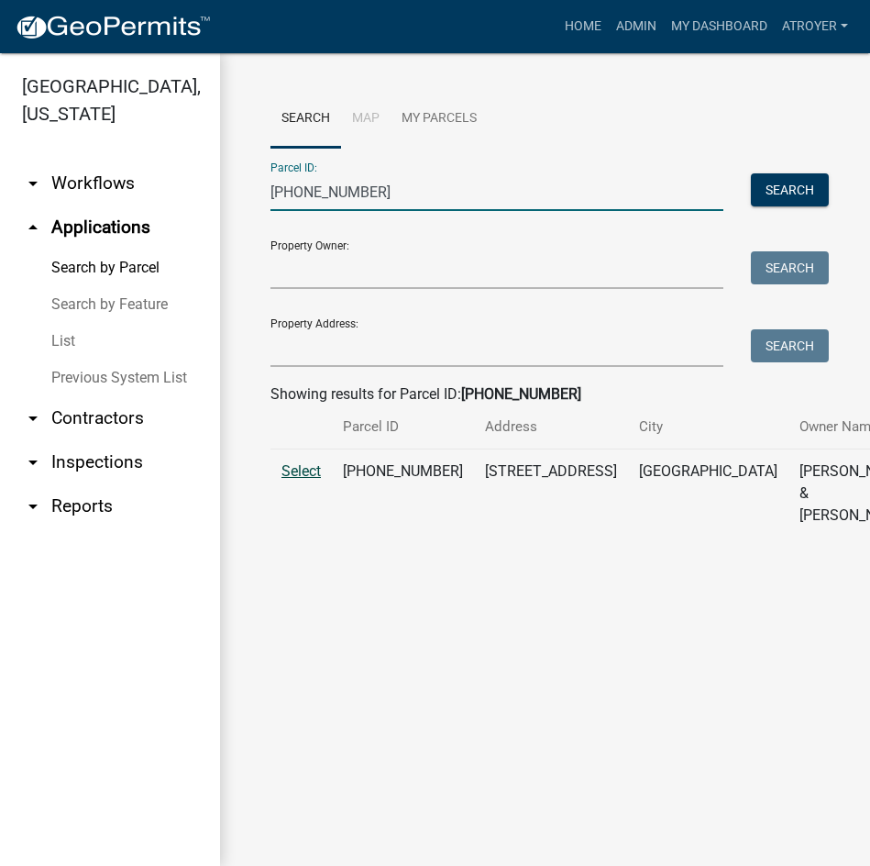
type input "[PHONE_NUMBER]"
click at [297, 480] on span "Select" at bounding box center [301, 470] width 39 height 17
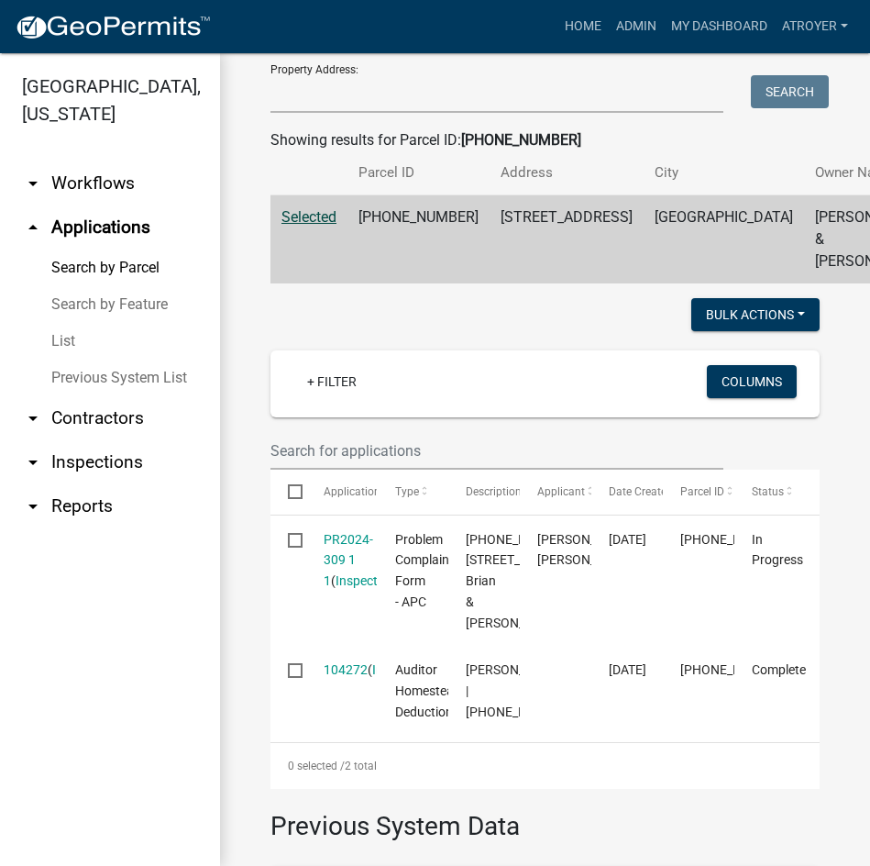
scroll to position [367, 0]
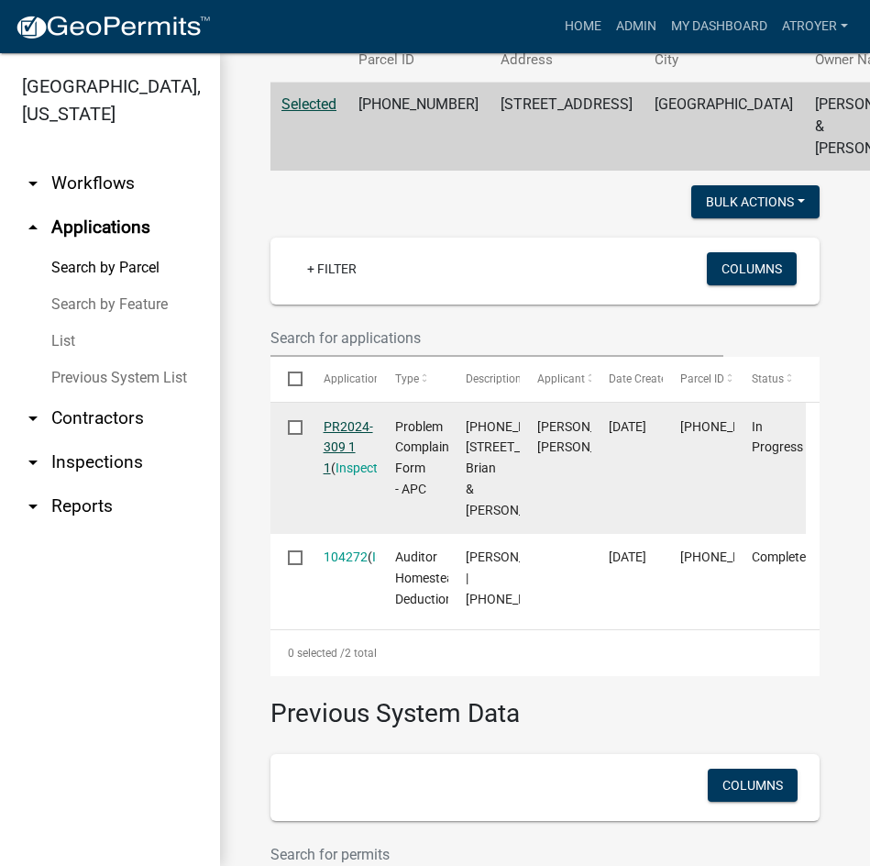
click at [352, 447] on link "PR2024-309 1 1" at bounding box center [349, 447] width 50 height 57
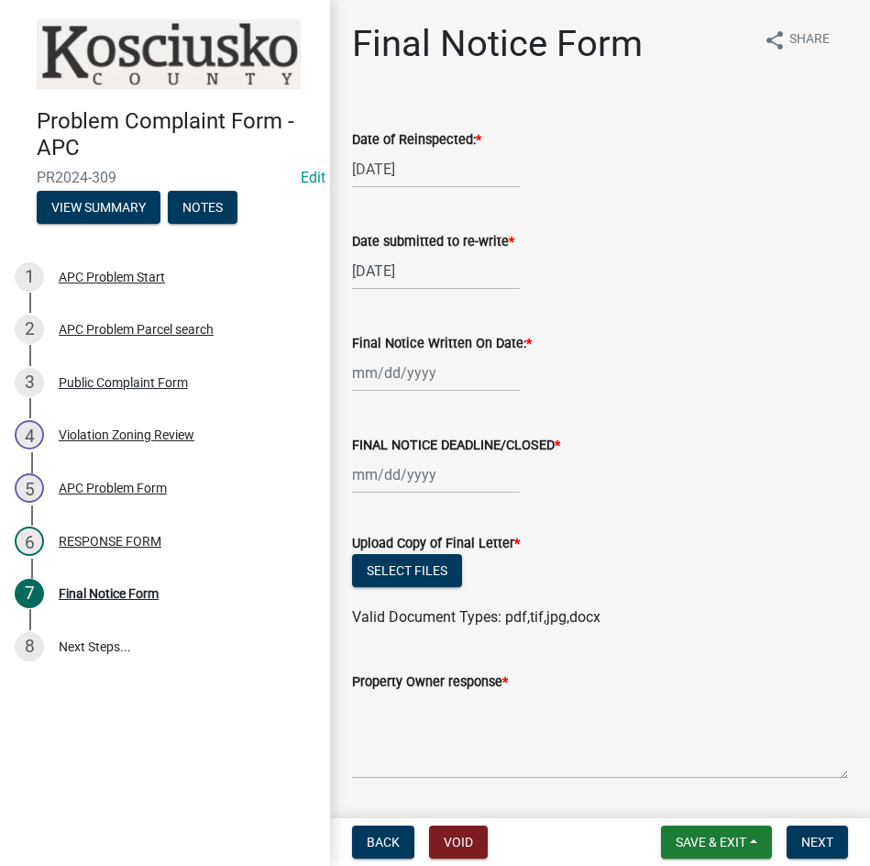
click at [454, 377] on div at bounding box center [436, 373] width 168 height 38
select select "8"
select select "2025"
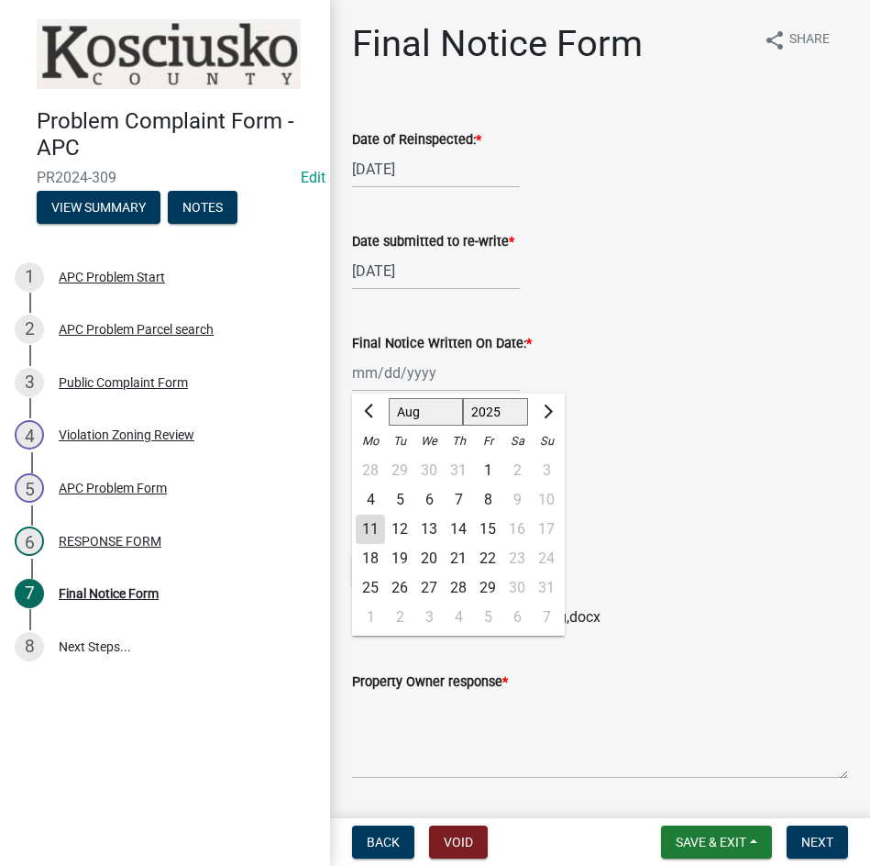
click at [434, 496] on div "6" at bounding box center [428, 499] width 29 height 29
type input "[DATE]"
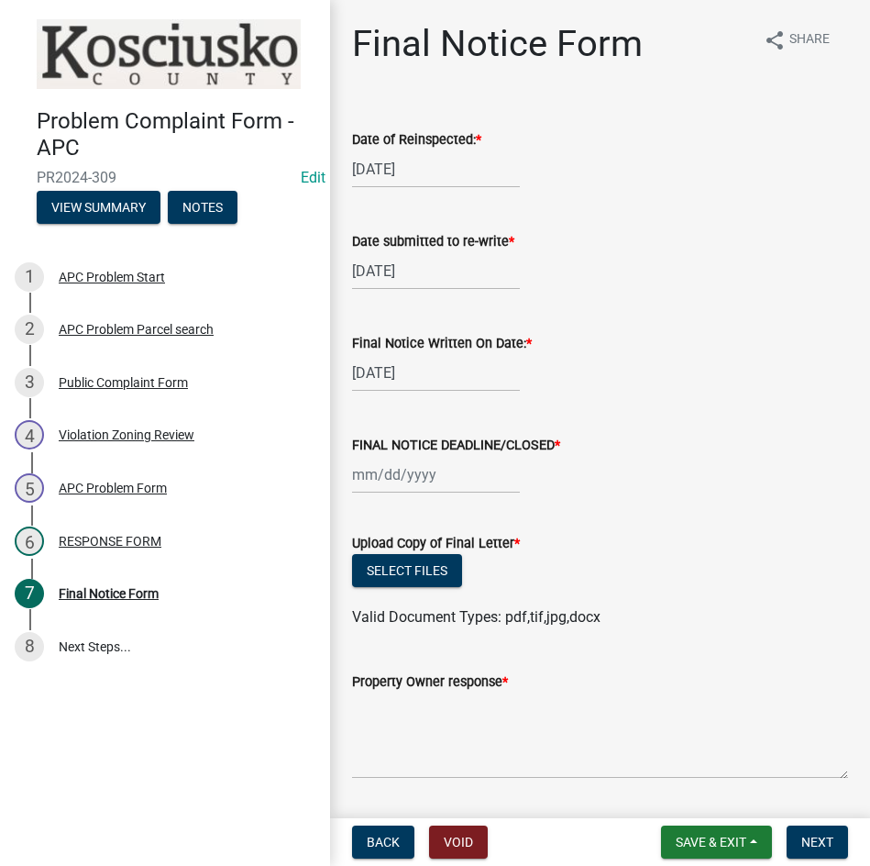
select select "8"
select select "2025"
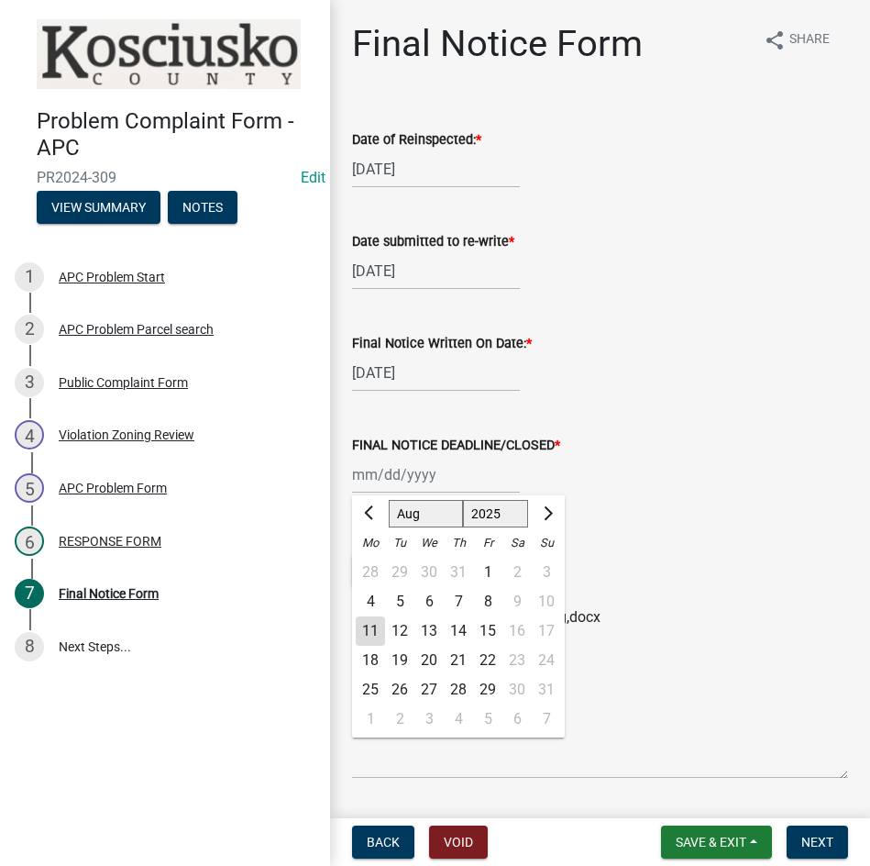
click at [432, 489] on div "[PERSON_NAME] Feb Mar Apr [PERSON_NAME][DATE] Oct Nov [DATE] 1526 1527 1528 152…" at bounding box center [436, 475] width 168 height 38
click at [424, 653] on div "20" at bounding box center [428, 660] width 29 height 29
type input "[DATE]"
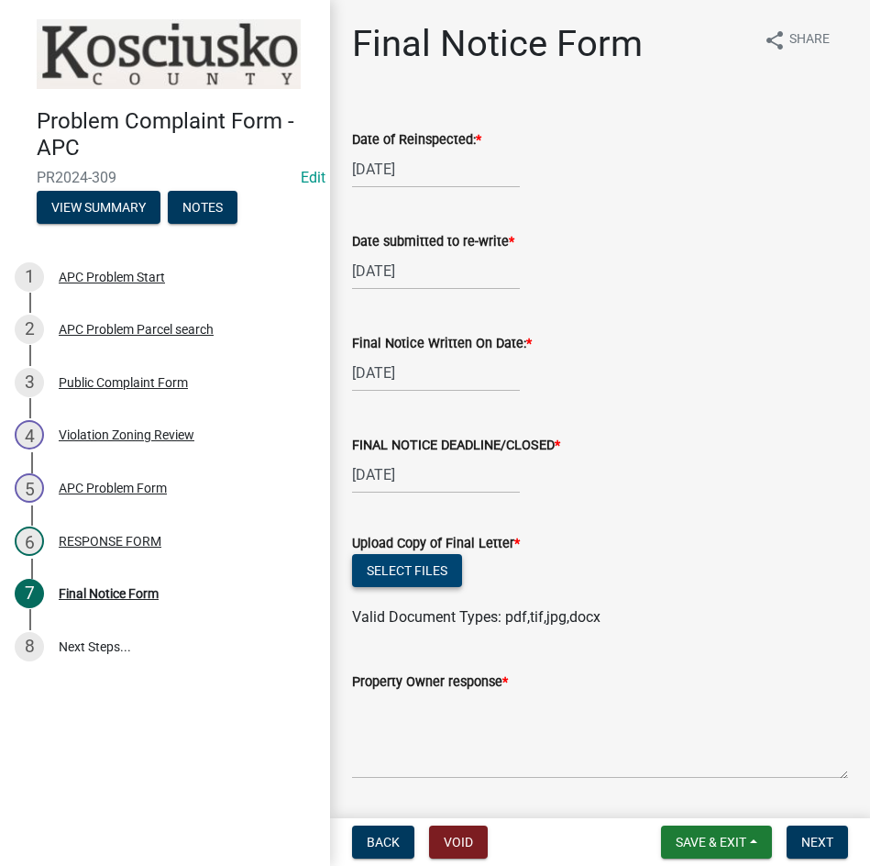
click at [415, 566] on button "Select files" at bounding box center [407, 570] width 110 height 33
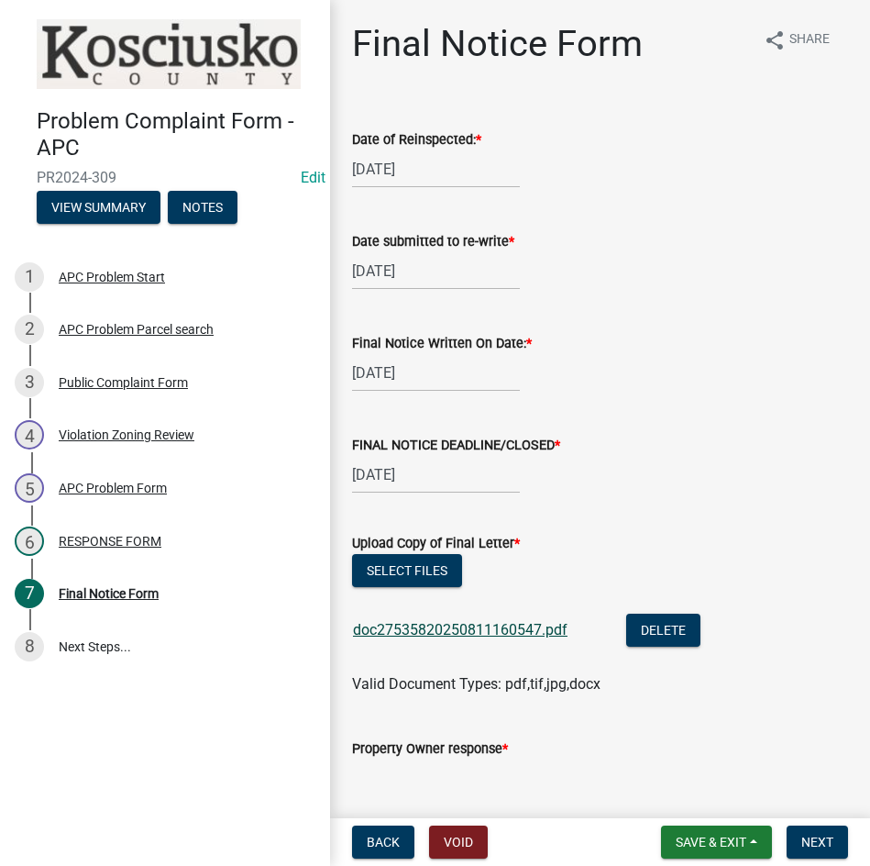
click at [458, 621] on link "doc27535820250811160547.pdf" at bounding box center [460, 629] width 215 height 17
click at [400, 566] on button "Select files" at bounding box center [407, 570] width 110 height 33
click at [733, 835] on span "Save & Exit" at bounding box center [711, 841] width 71 height 15
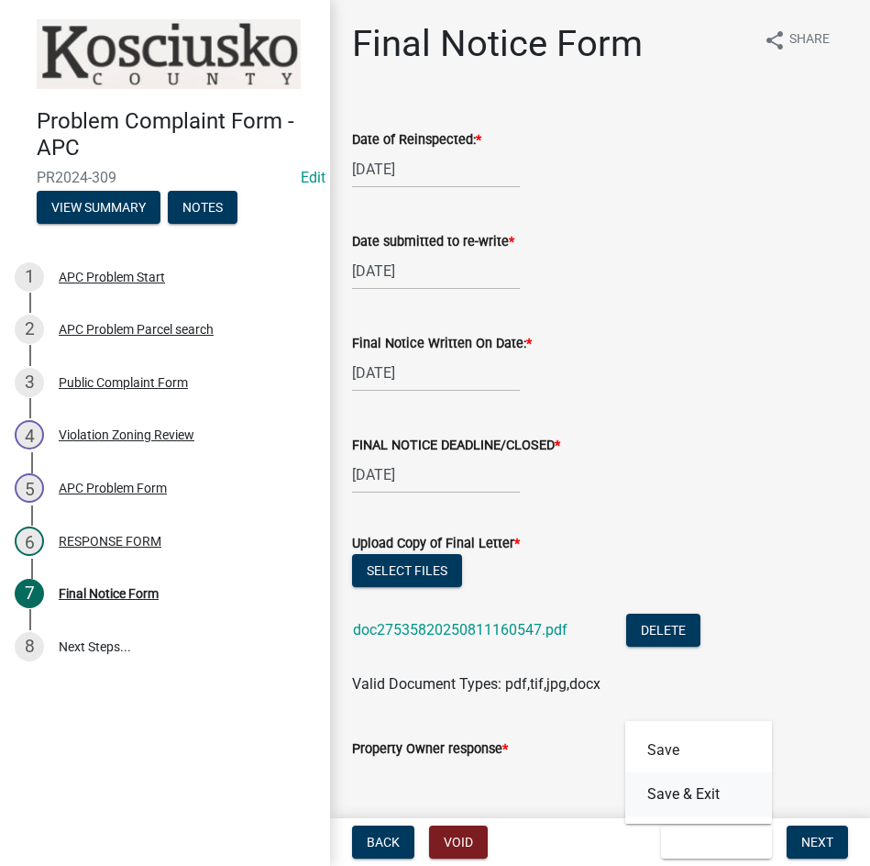
click at [703, 783] on button "Save & Exit" at bounding box center [698, 794] width 147 height 44
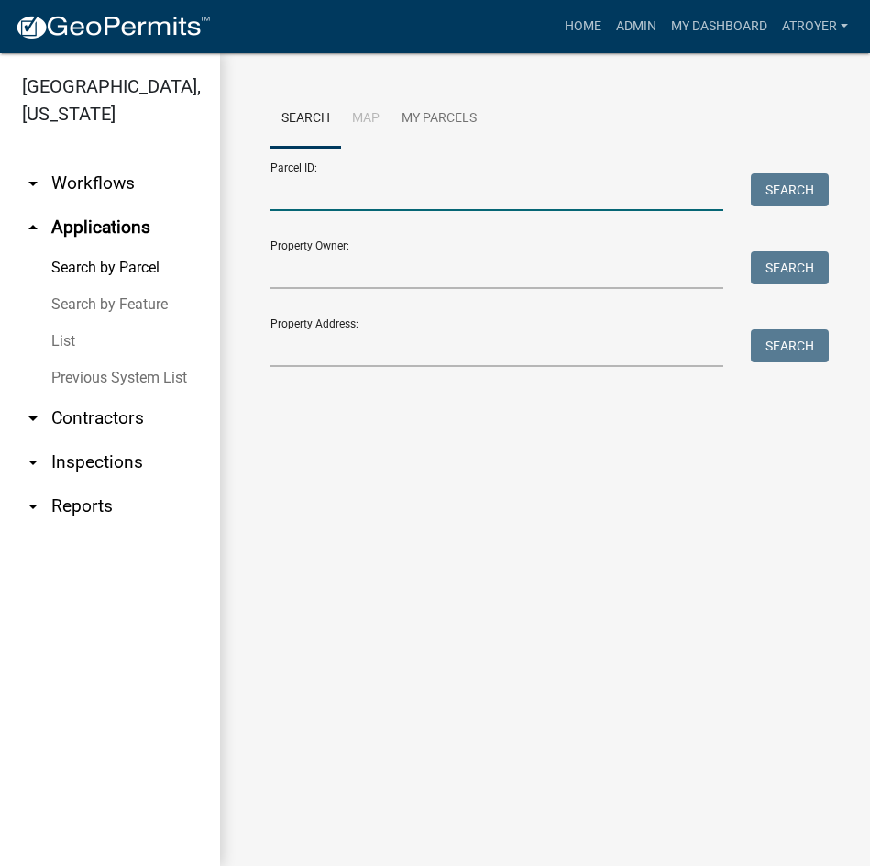
click at [314, 200] on input "Parcel ID:" at bounding box center [497, 192] width 453 height 38
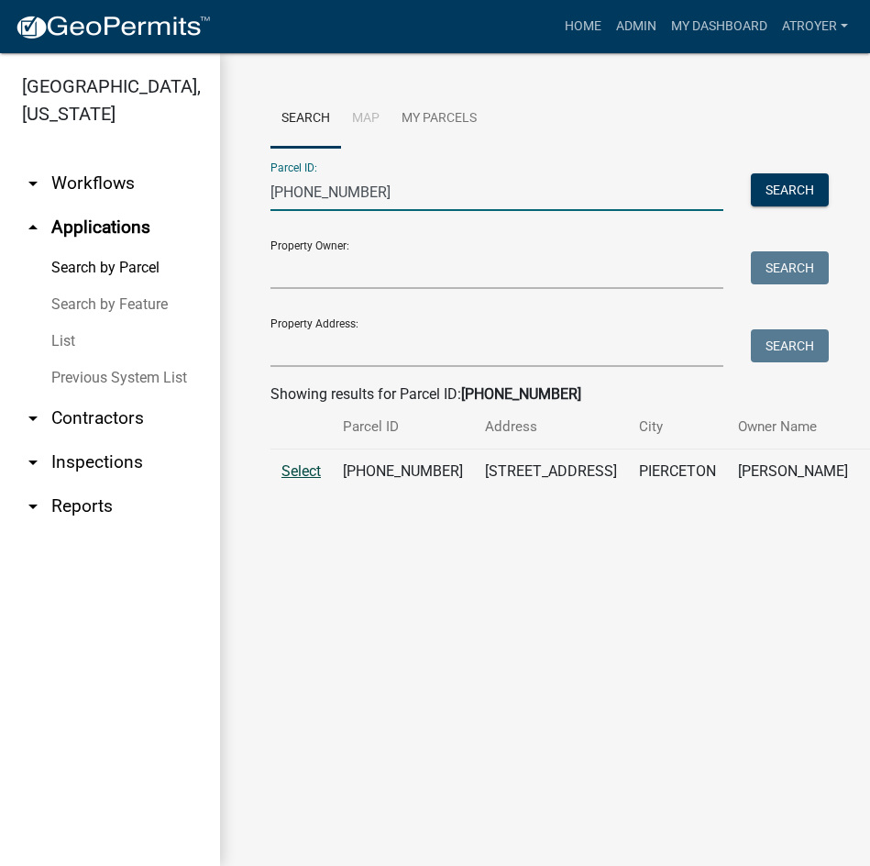
type input "[PHONE_NUMBER]"
click at [294, 480] on span "Select" at bounding box center [301, 470] width 39 height 17
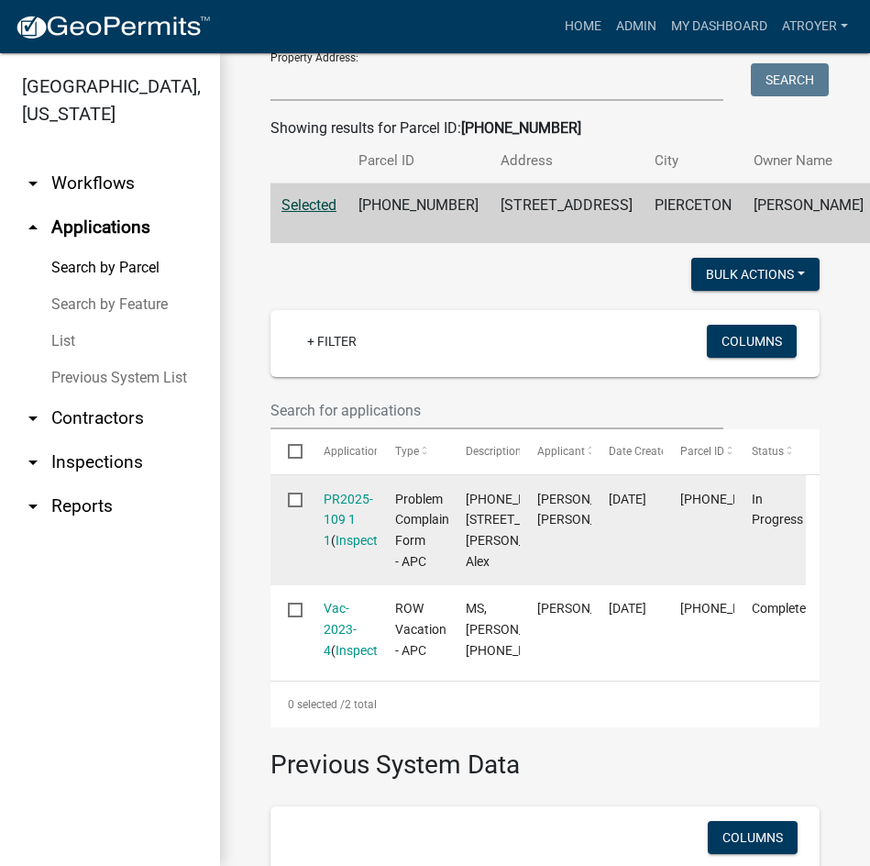
scroll to position [275, 0]
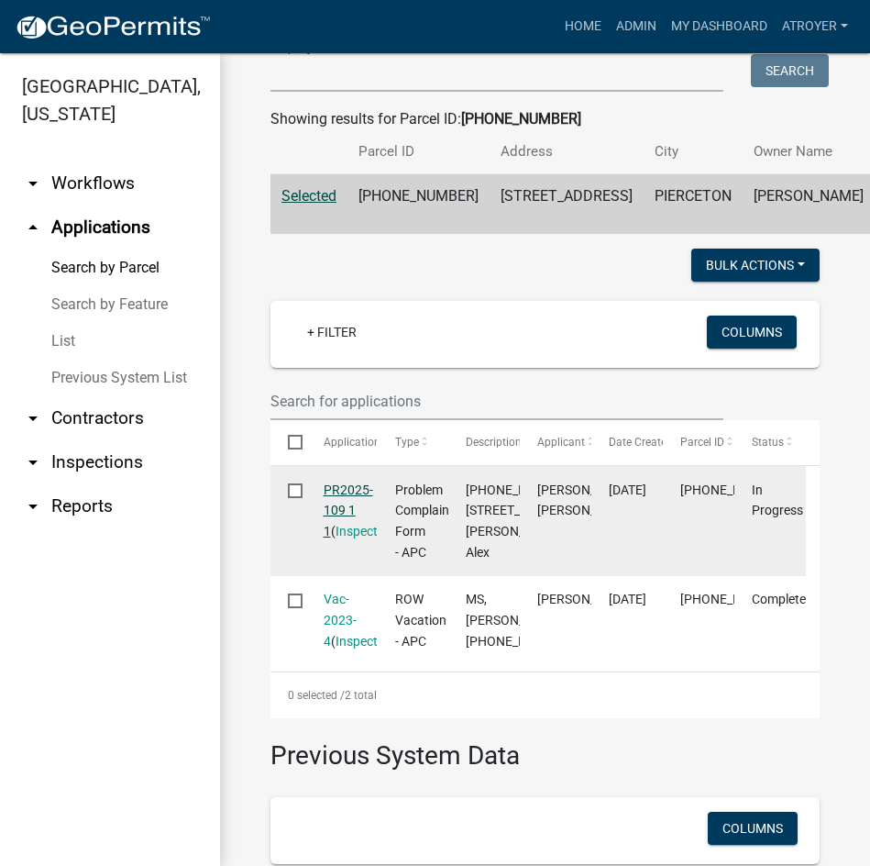
click at [345, 539] on link "PR2025-109 1 1" at bounding box center [349, 510] width 50 height 57
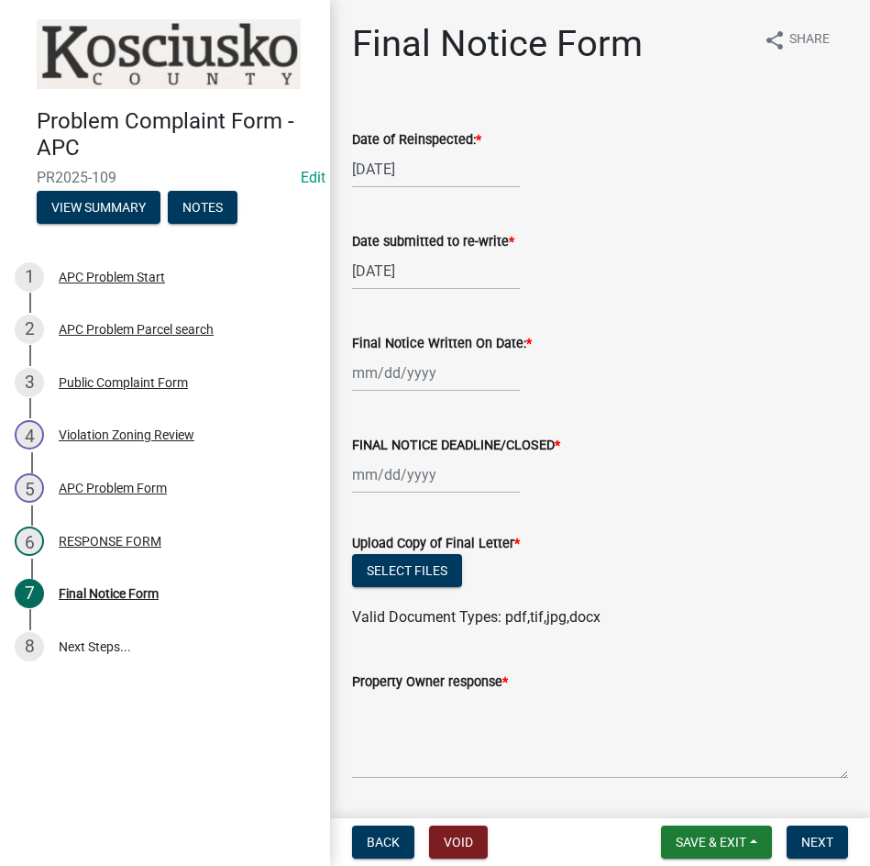
select select "8"
select select "2025"
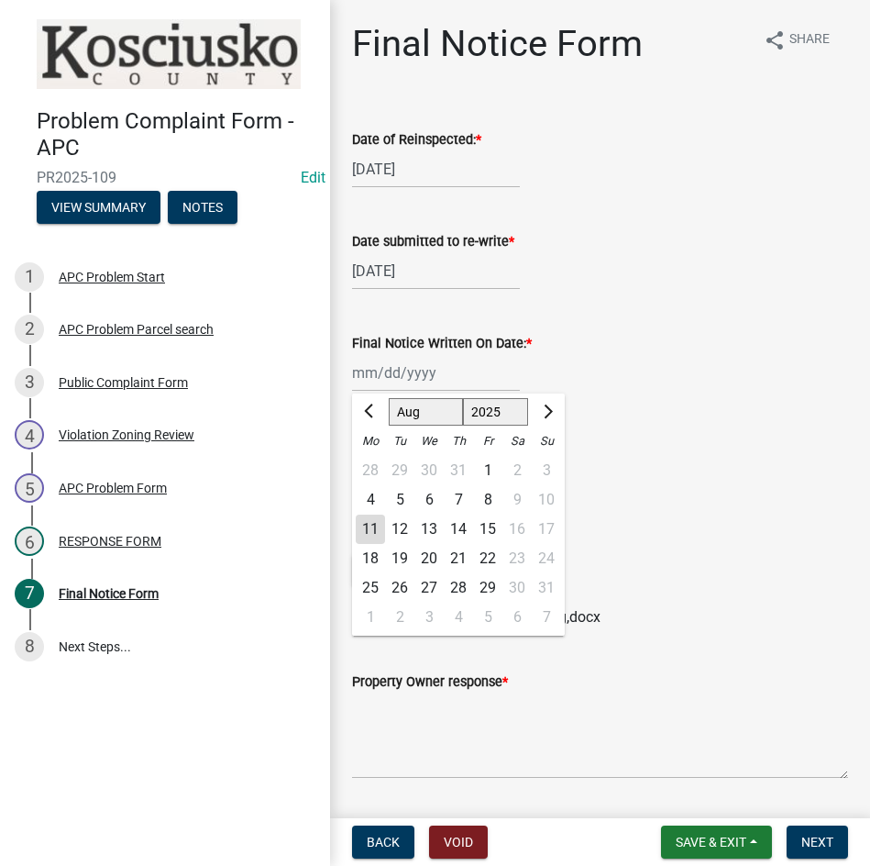
click at [461, 381] on div "[PERSON_NAME] Feb Mar Apr [PERSON_NAME][DATE] Oct Nov [DATE] 1526 1527 1528 152…" at bounding box center [436, 373] width 168 height 38
click at [426, 497] on div "6" at bounding box center [428, 499] width 29 height 29
type input "[DATE]"
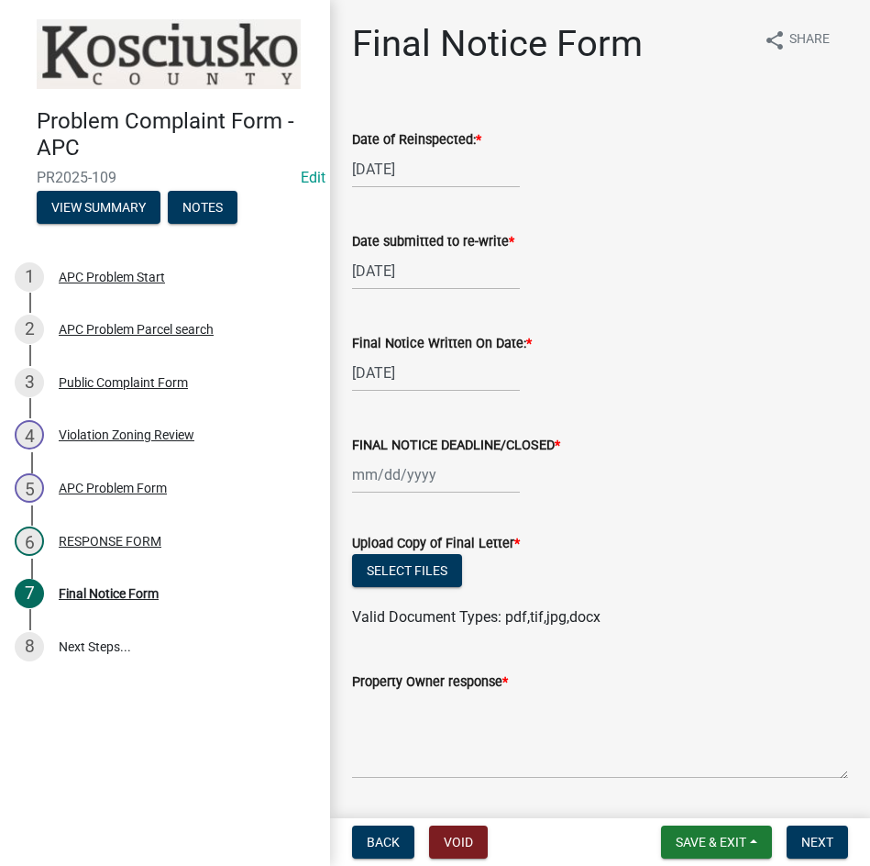
click at [425, 483] on div at bounding box center [436, 475] width 168 height 38
select select "8"
select select "2025"
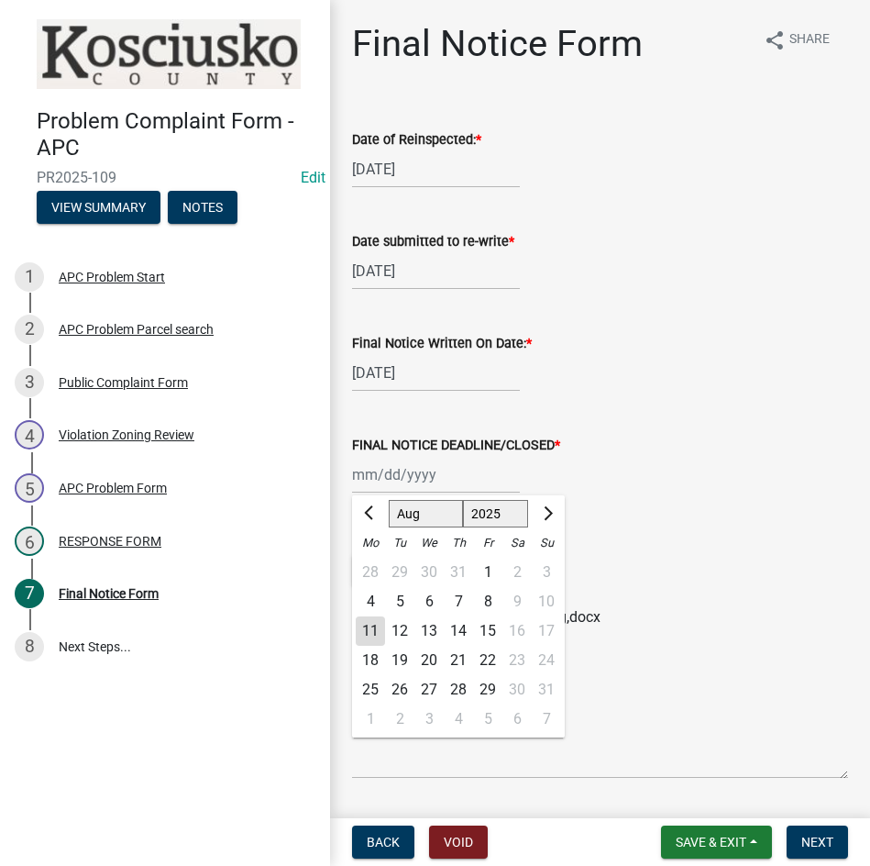
click at [428, 654] on div "20" at bounding box center [428, 660] width 29 height 29
type input "[DATE]"
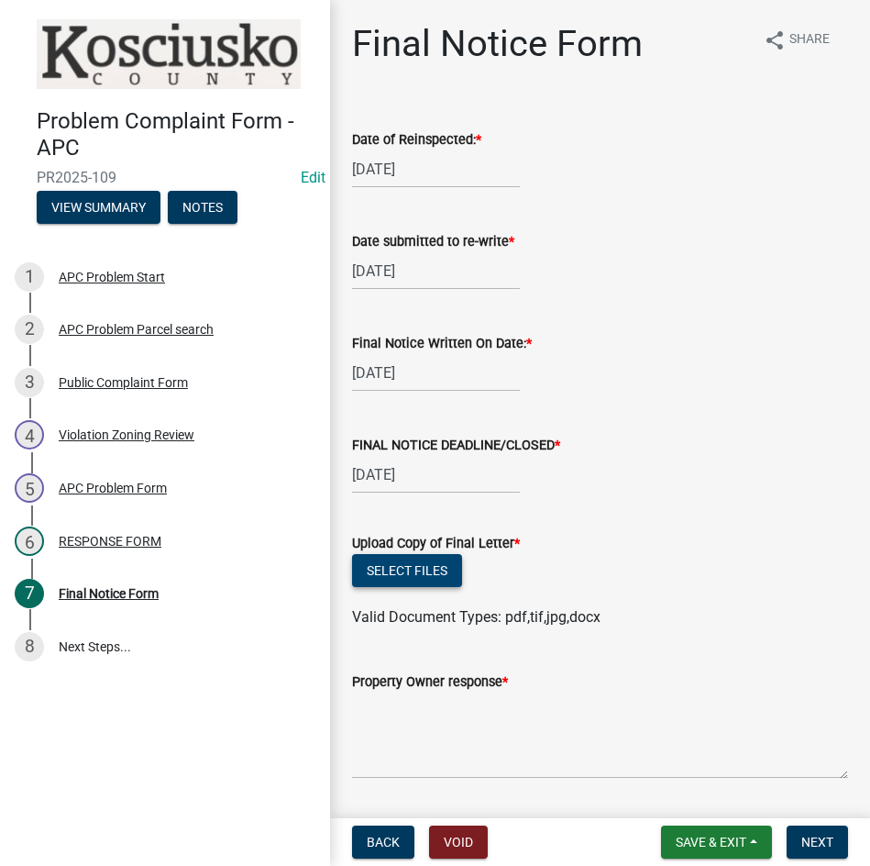
click at [415, 577] on button "Select files" at bounding box center [407, 570] width 110 height 33
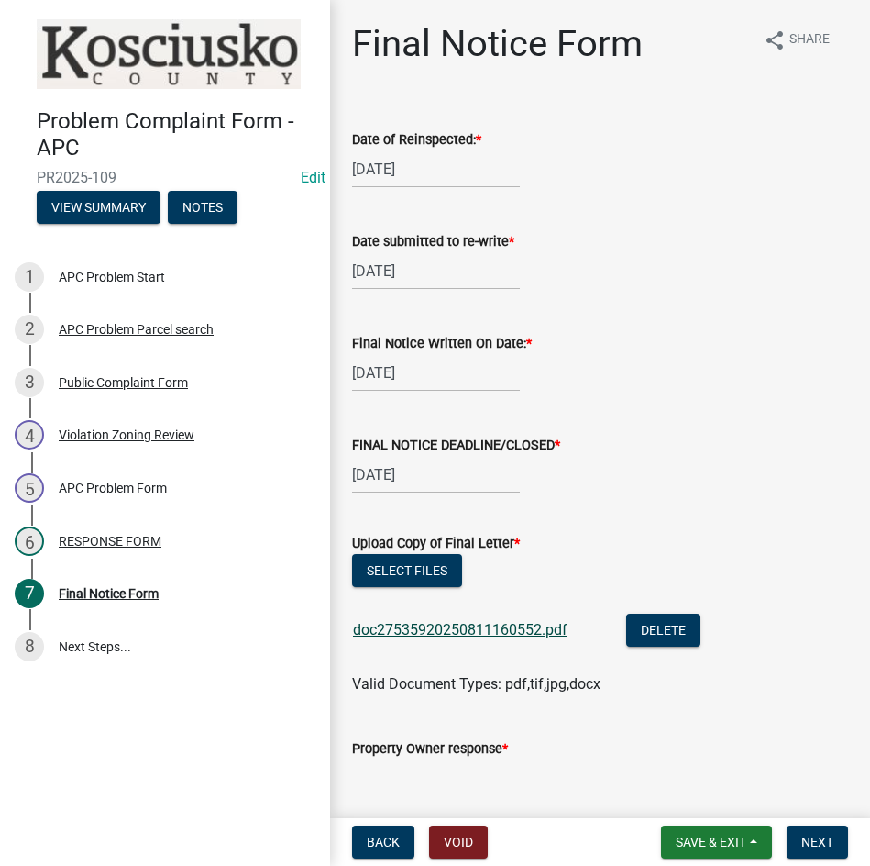
click at [453, 630] on link "doc27535920250811160552.pdf" at bounding box center [460, 629] width 215 height 17
click at [408, 572] on button "Select files" at bounding box center [407, 570] width 110 height 33
click at [715, 838] on span "Save & Exit" at bounding box center [711, 841] width 71 height 15
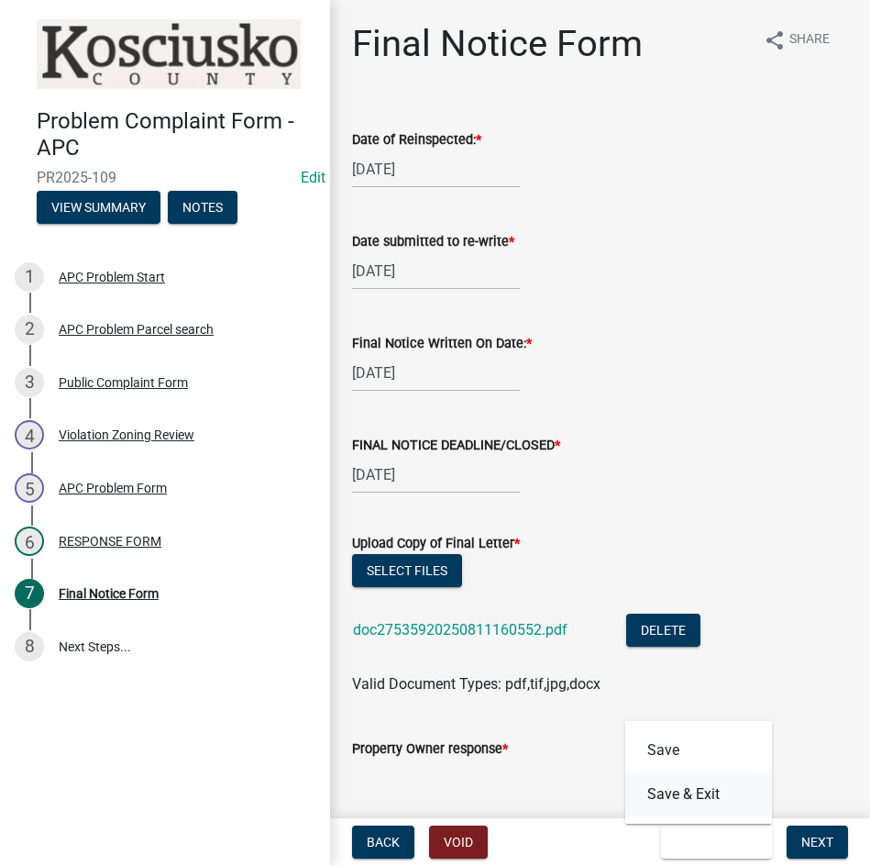
click at [718, 783] on button "Save & Exit" at bounding box center [698, 794] width 147 height 44
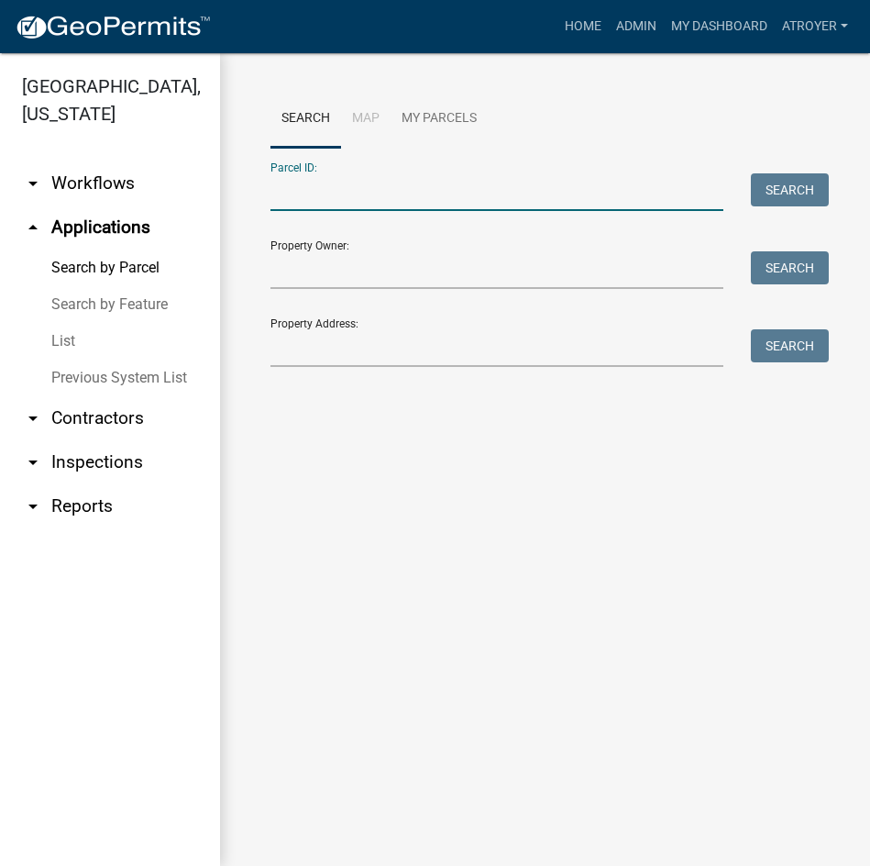
click at [458, 187] on input "Parcel ID:" at bounding box center [497, 192] width 453 height 38
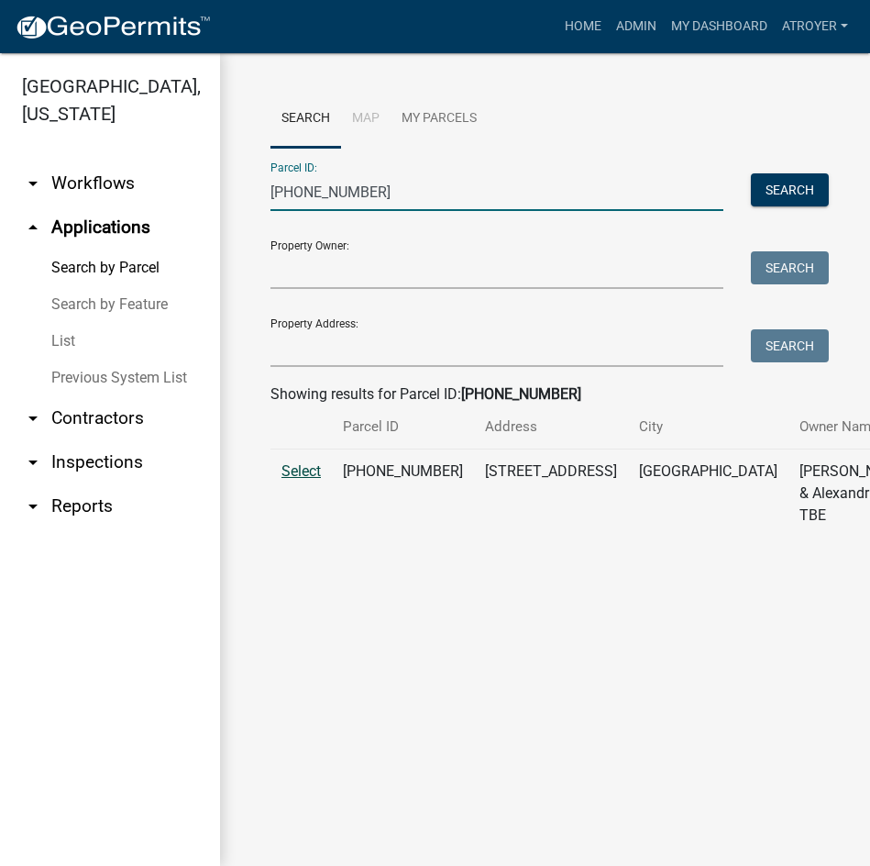
type input "[PHONE_NUMBER]"
click at [309, 480] on span "Select" at bounding box center [301, 470] width 39 height 17
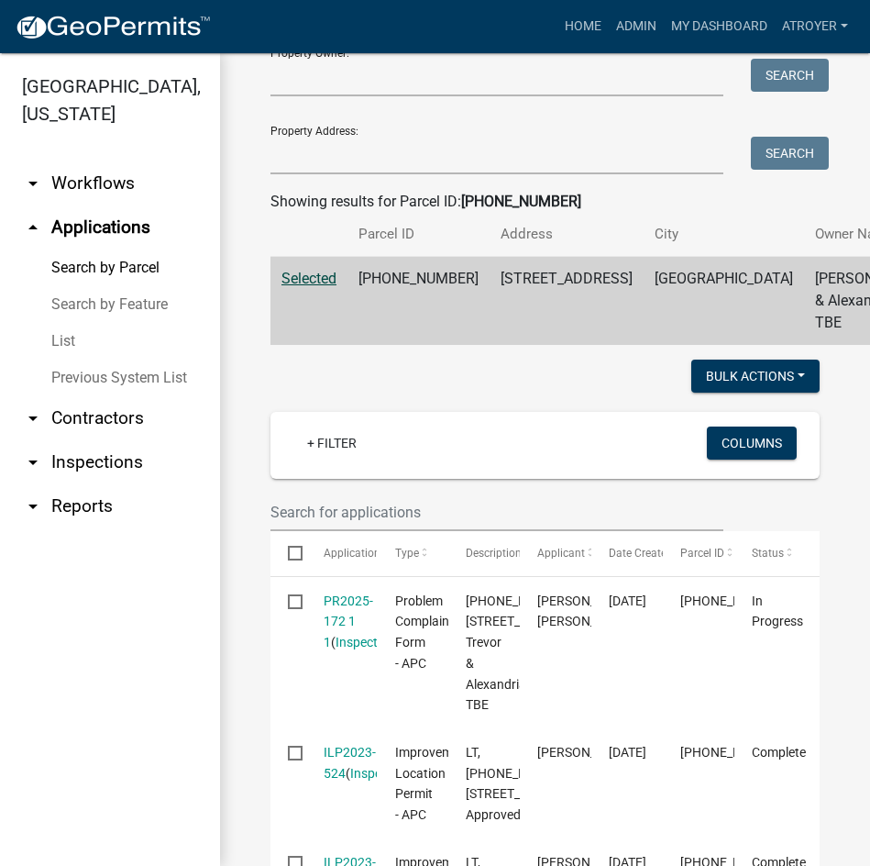
scroll to position [275, 0]
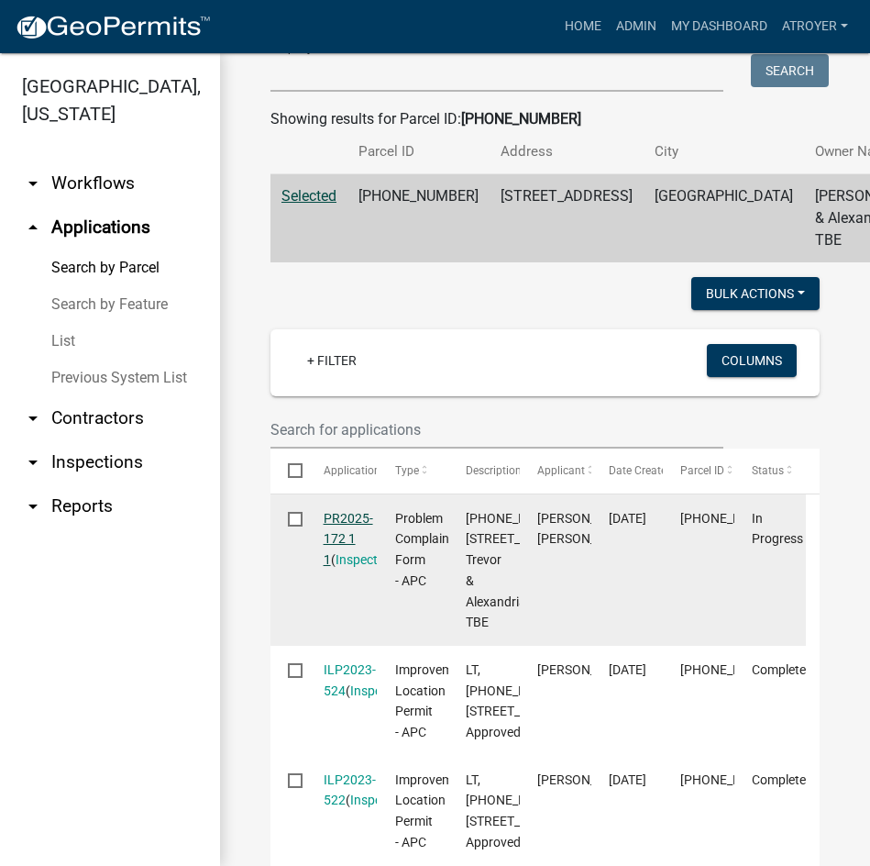
click at [332, 561] on link "PR2025-172 1 1" at bounding box center [349, 539] width 50 height 57
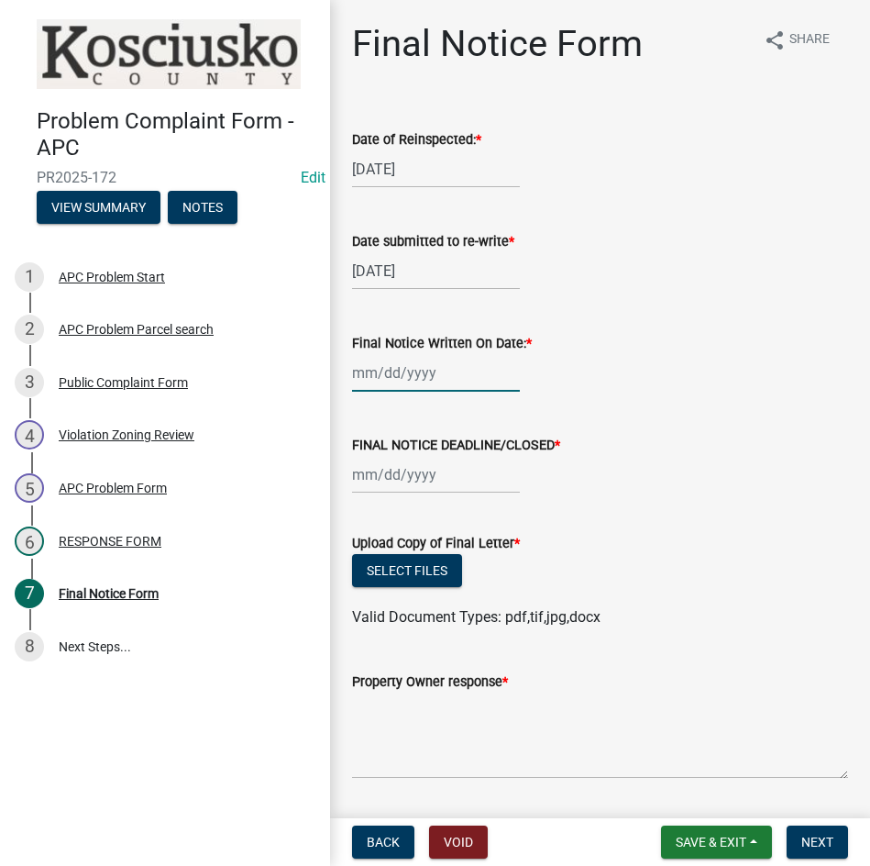
click at [439, 380] on div at bounding box center [436, 373] width 168 height 38
select select "8"
select select "2025"
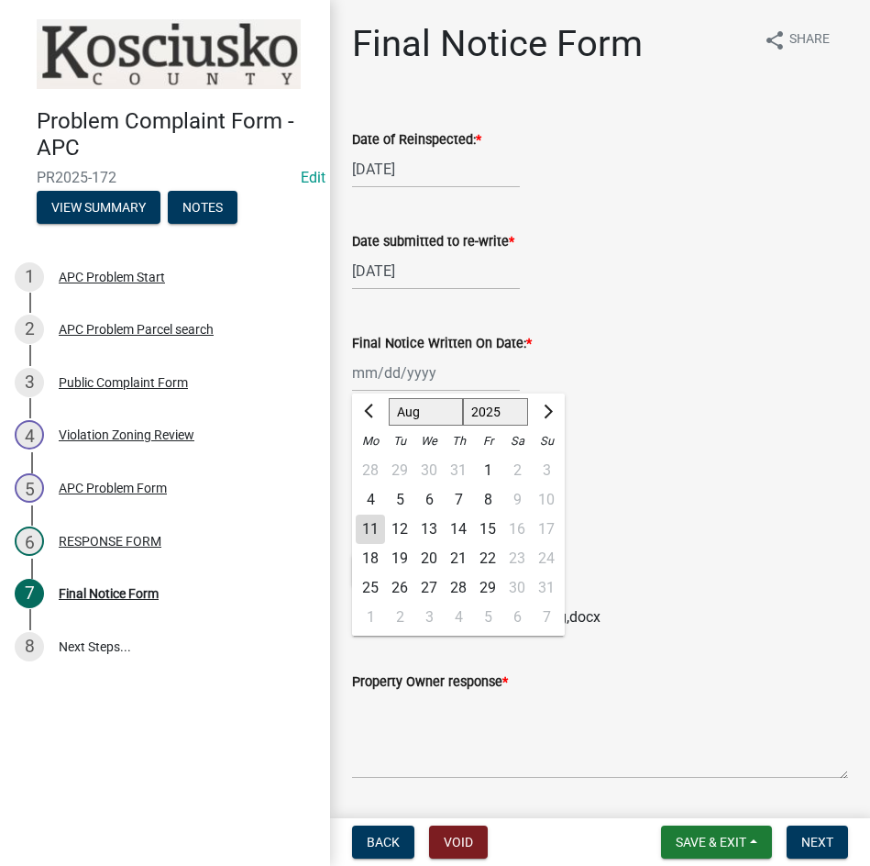
click at [424, 499] on div "6" at bounding box center [428, 499] width 29 height 29
type input "[DATE]"
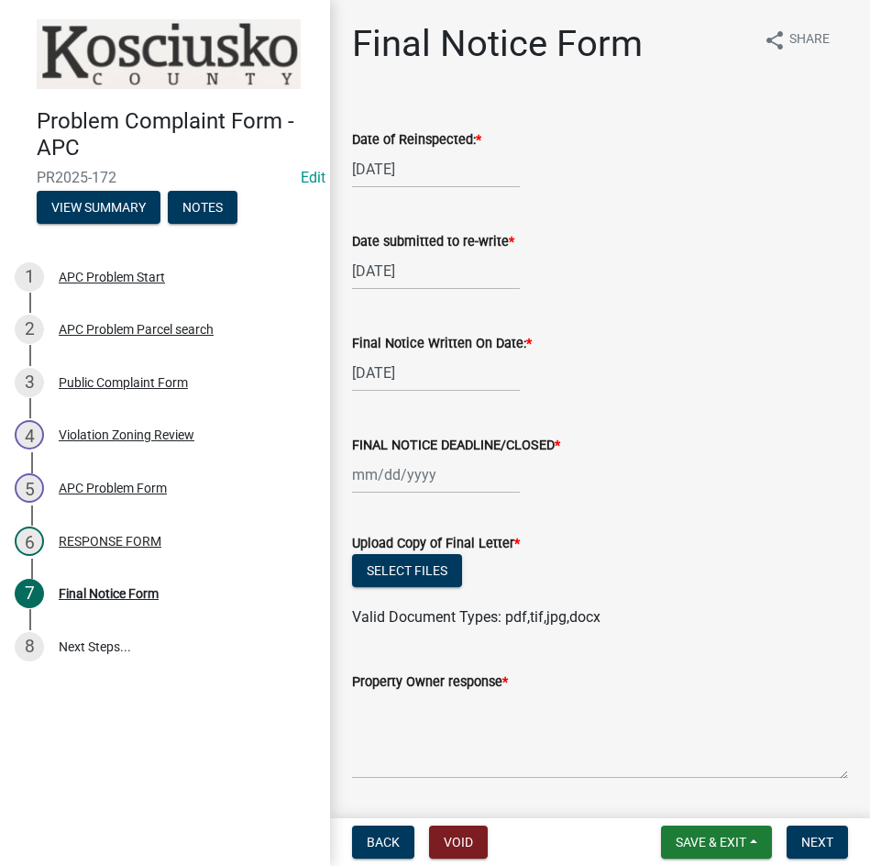
select select "8"
select select "2025"
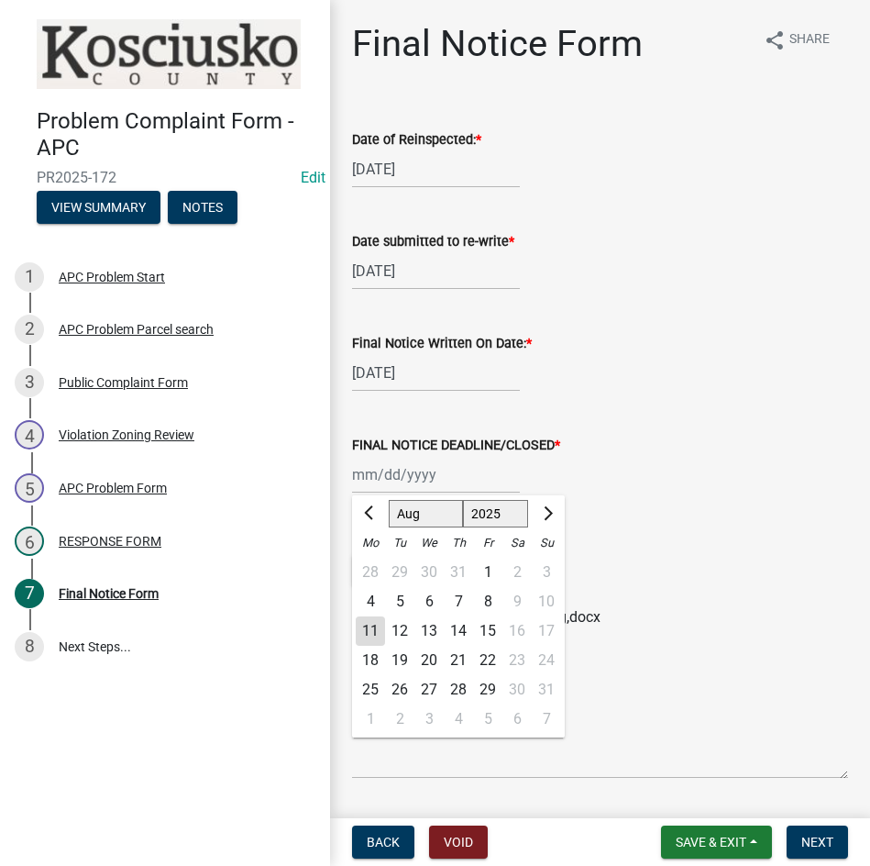
drag, startPoint x: 438, startPoint y: 480, endPoint x: 453, endPoint y: 491, distance: 18.3
click at [438, 480] on div "[PERSON_NAME] Feb Mar Apr [PERSON_NAME][DATE] Oct Nov [DATE] 1526 1527 1528 152…" at bounding box center [436, 475] width 168 height 38
click at [430, 654] on div "20" at bounding box center [428, 660] width 29 height 29
type input "[DATE]"
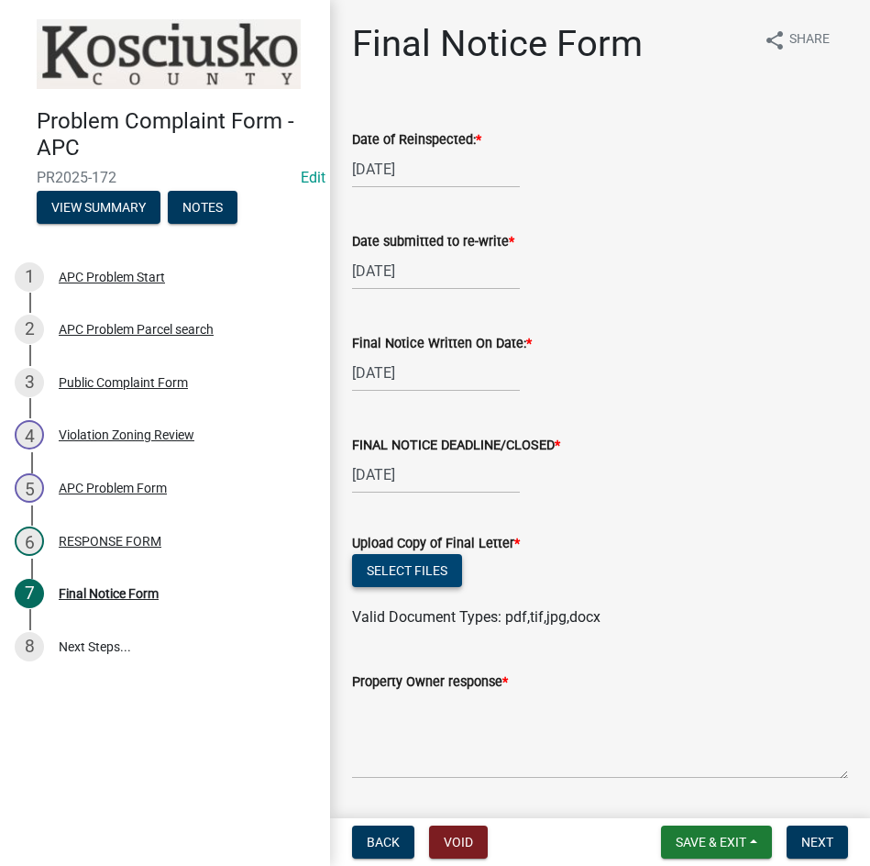
click at [419, 578] on button "Select files" at bounding box center [407, 570] width 110 height 33
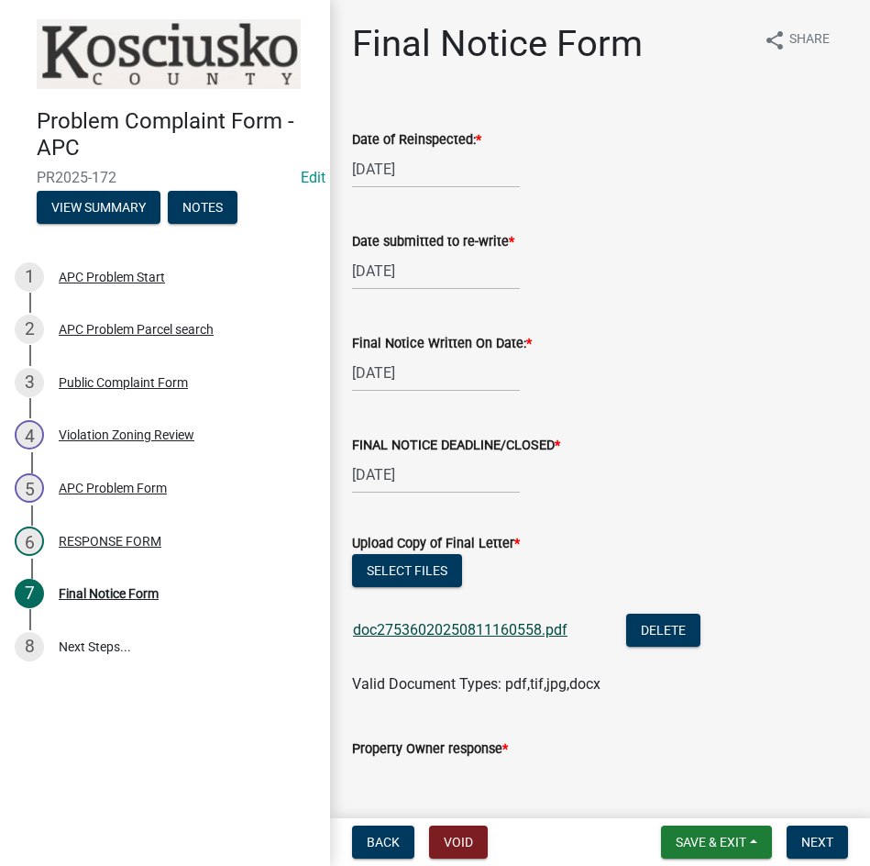
click at [550, 628] on link "doc27536020250811160558.pdf" at bounding box center [460, 629] width 215 height 17
click at [396, 566] on button "Select files" at bounding box center [407, 570] width 110 height 33
click at [693, 841] on span "Save & Exit" at bounding box center [711, 841] width 71 height 15
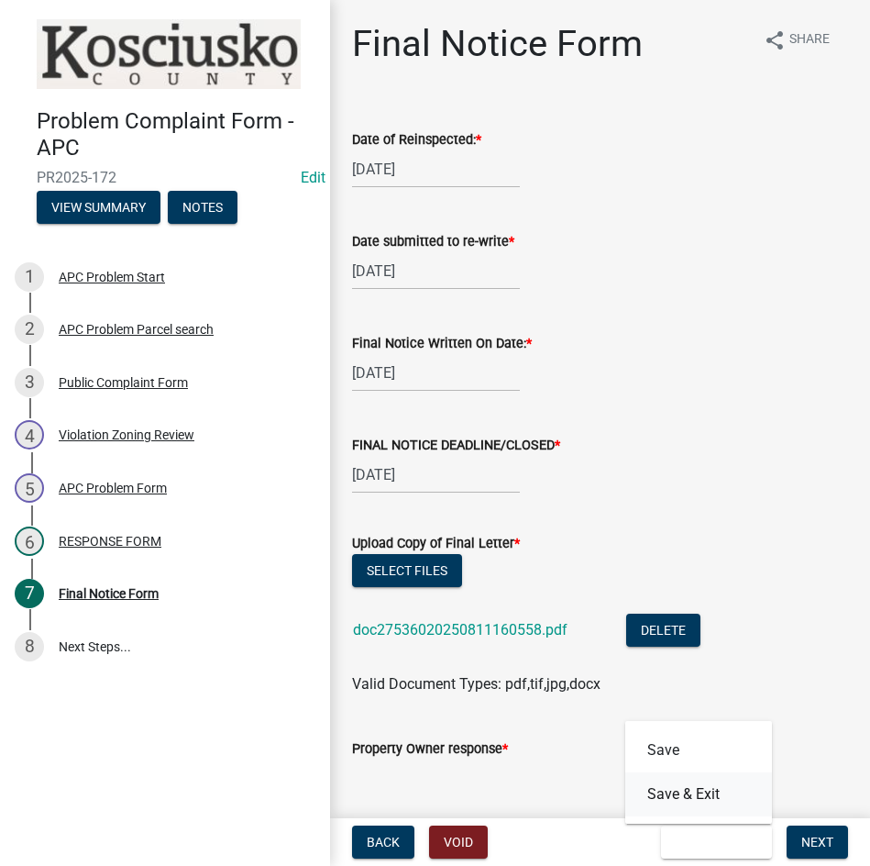
click at [681, 793] on button "Save & Exit" at bounding box center [698, 794] width 147 height 44
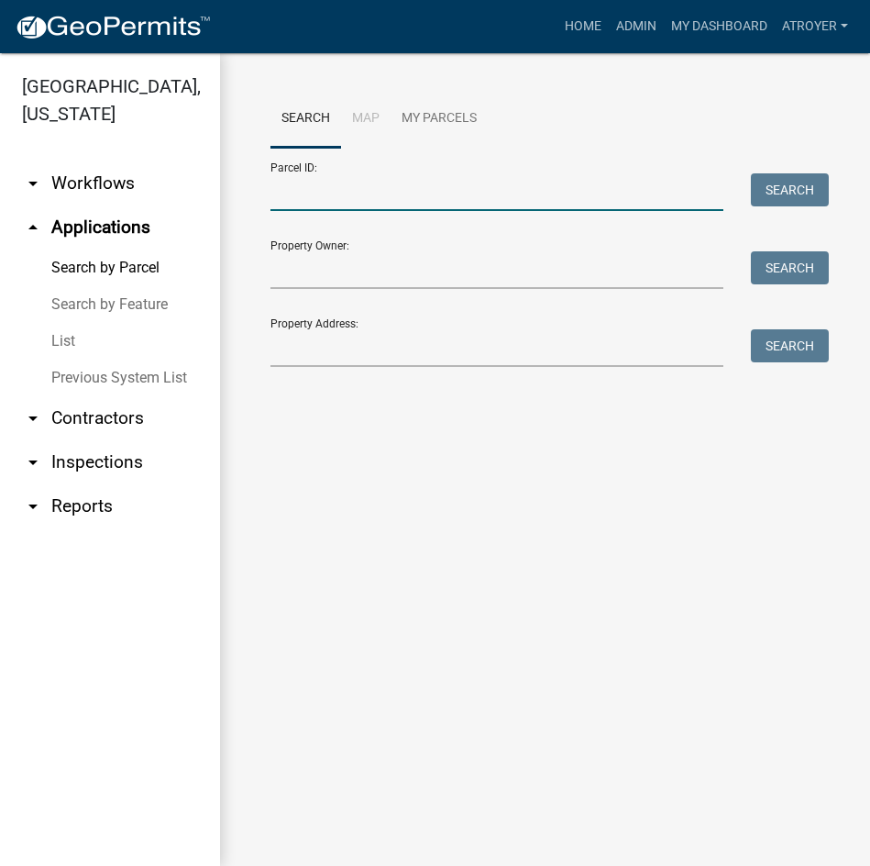
click at [401, 192] on input "Parcel ID:" at bounding box center [497, 192] width 453 height 38
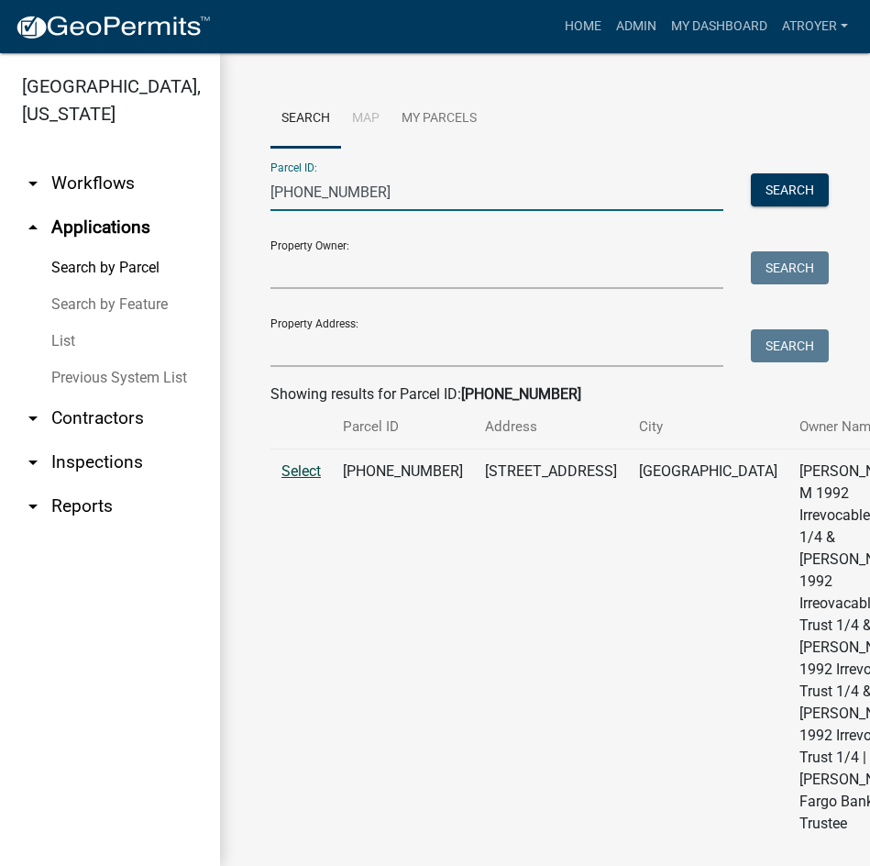
type input "[PHONE_NUMBER]"
click at [292, 480] on span "Select" at bounding box center [301, 470] width 39 height 17
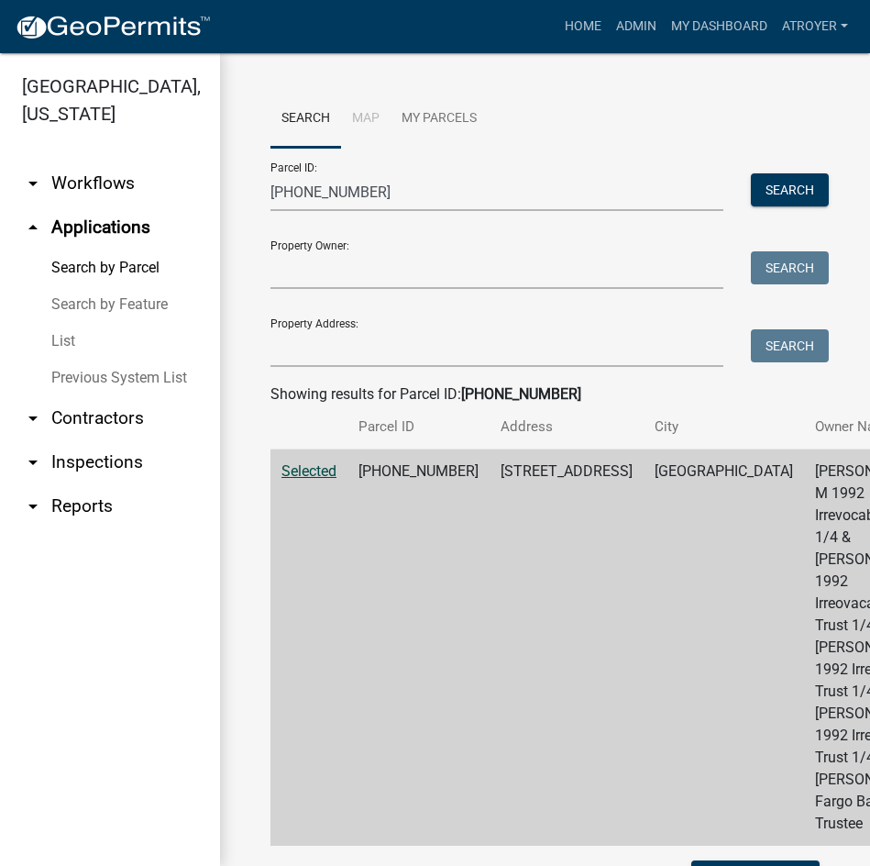
click at [321, 480] on span "Selected" at bounding box center [309, 470] width 55 height 17
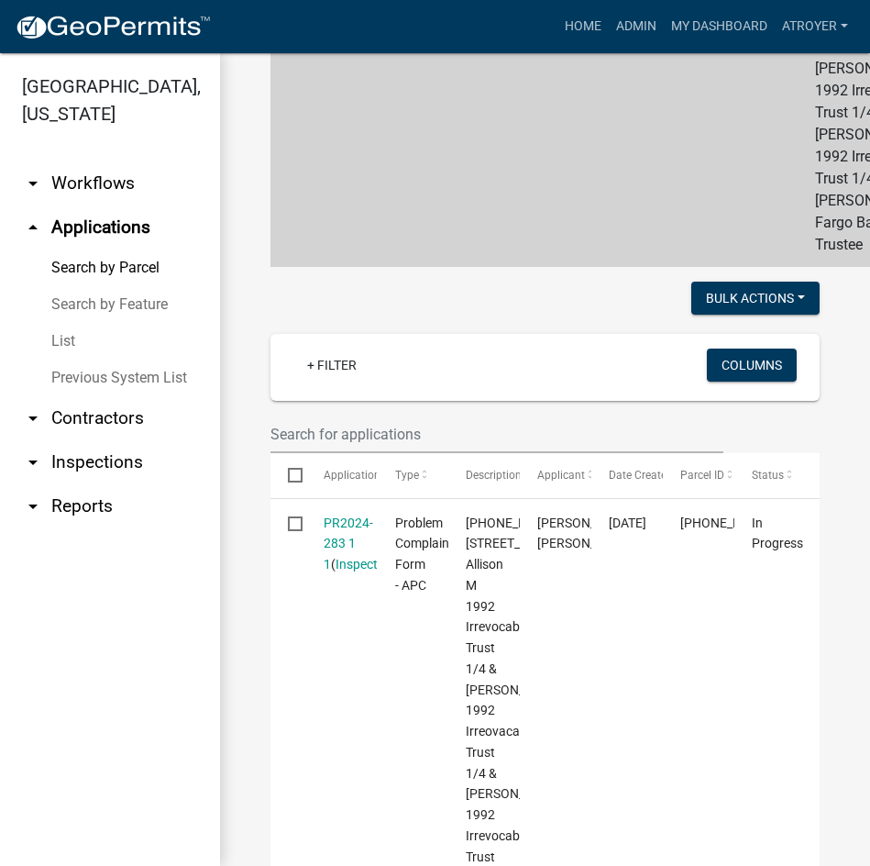
scroll to position [642, 0]
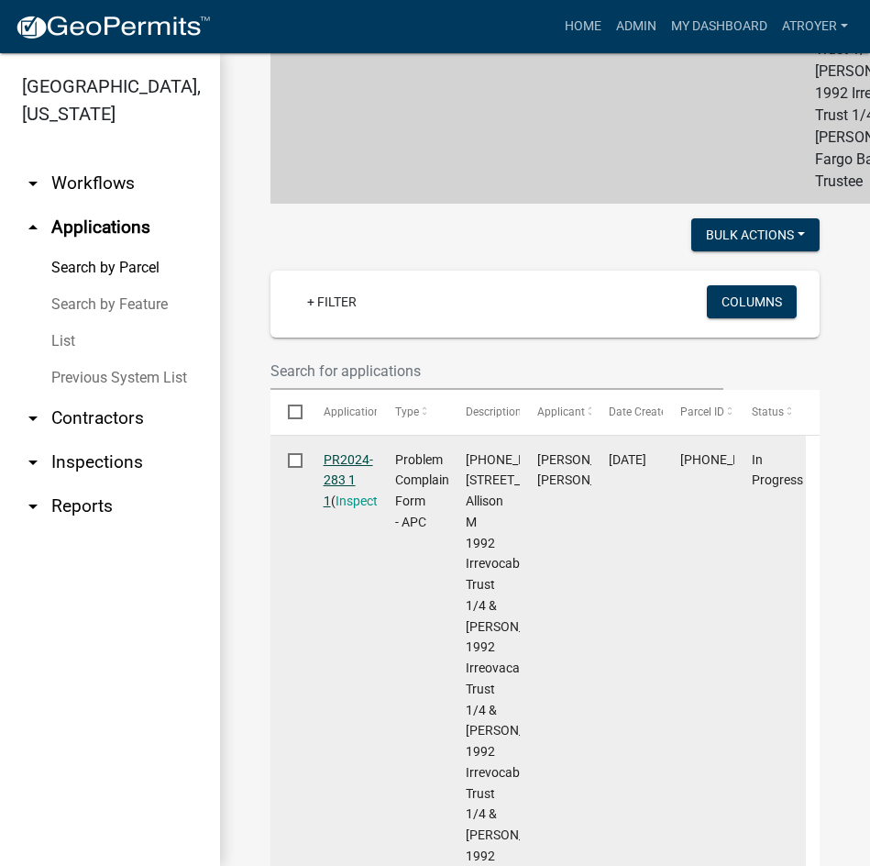
click at [356, 509] on link "PR2024-283 1 1" at bounding box center [349, 480] width 50 height 57
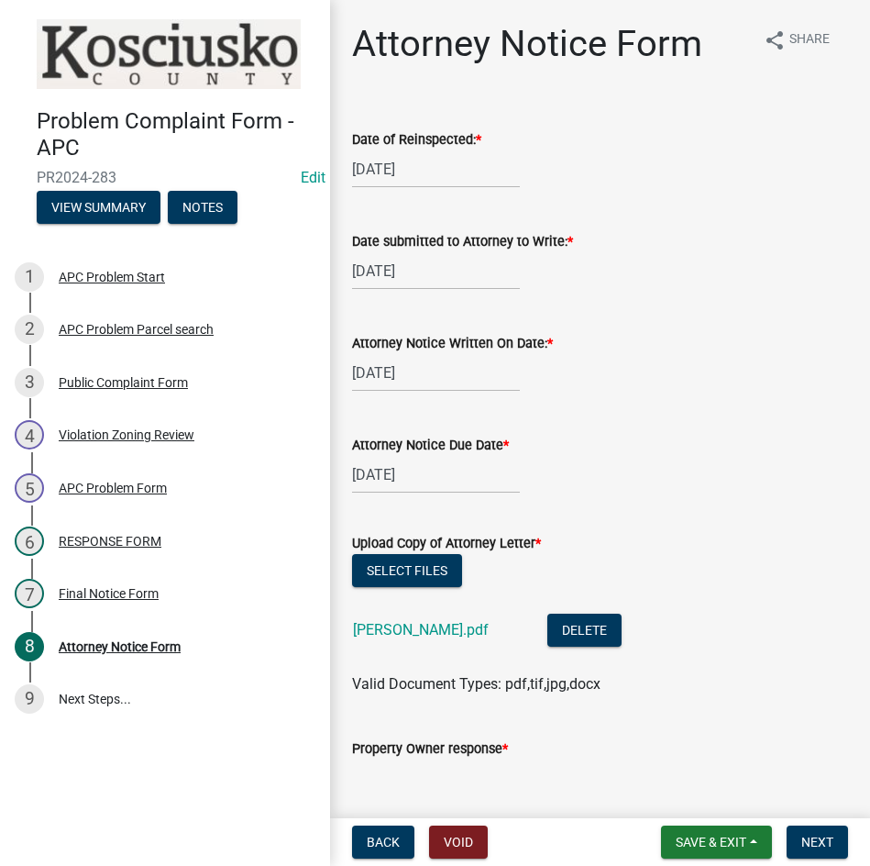
click at [460, 379] on div "[DATE]" at bounding box center [436, 373] width 168 height 38
select select "2"
select select "2025"
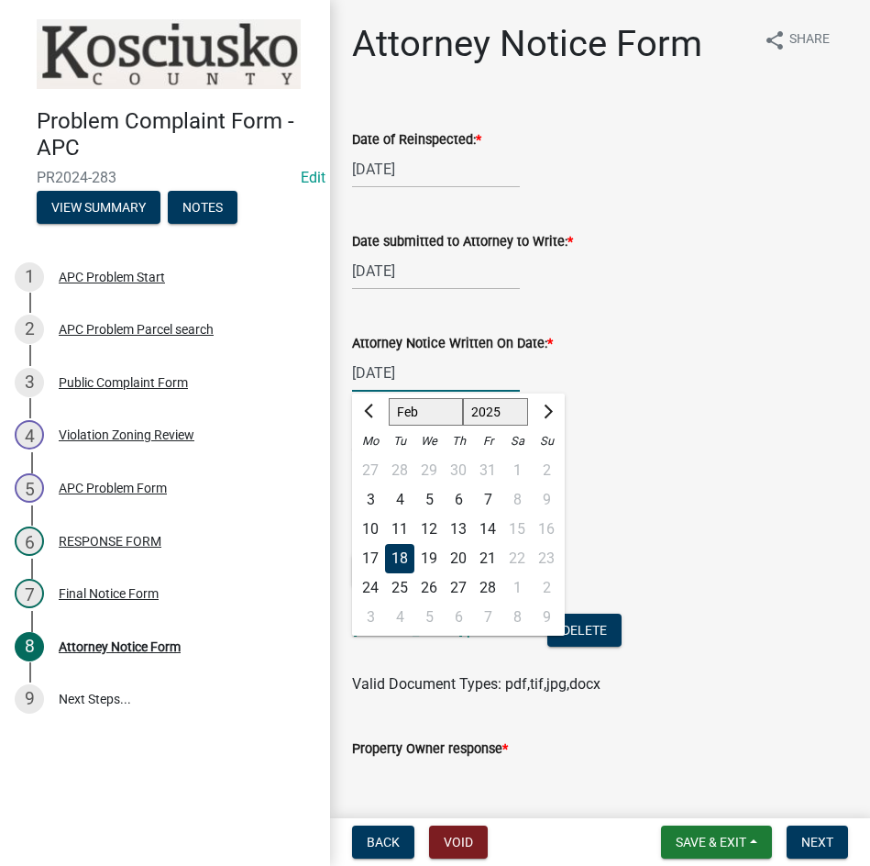
click at [417, 403] on select "Jan Feb Mar Apr May Jun [DATE] Aug Sep Oct Nov Dec" at bounding box center [426, 412] width 74 height 28
select select "8"
click at [389, 398] on select "Jan Feb Mar Apr May Jun [DATE] Aug Sep Oct Nov Dec" at bounding box center [426, 412] width 74 height 28
click at [430, 496] on div "6" at bounding box center [428, 499] width 29 height 29
type input "[DATE]"
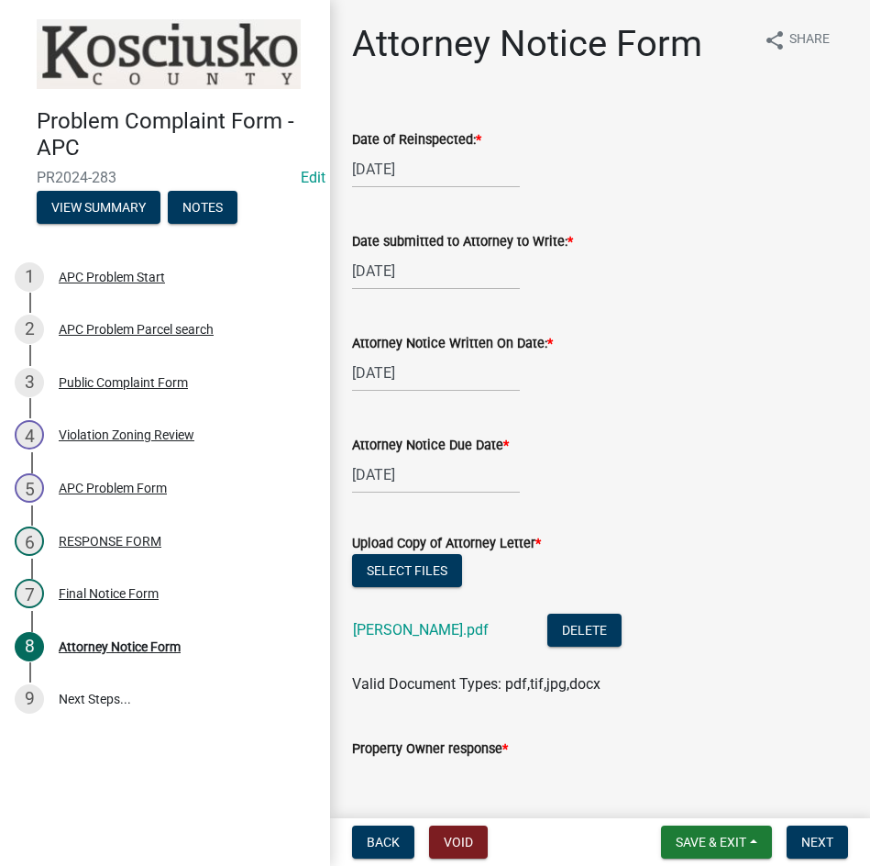
click at [428, 483] on div "[DATE]" at bounding box center [436, 475] width 168 height 38
select select "2"
select select "2025"
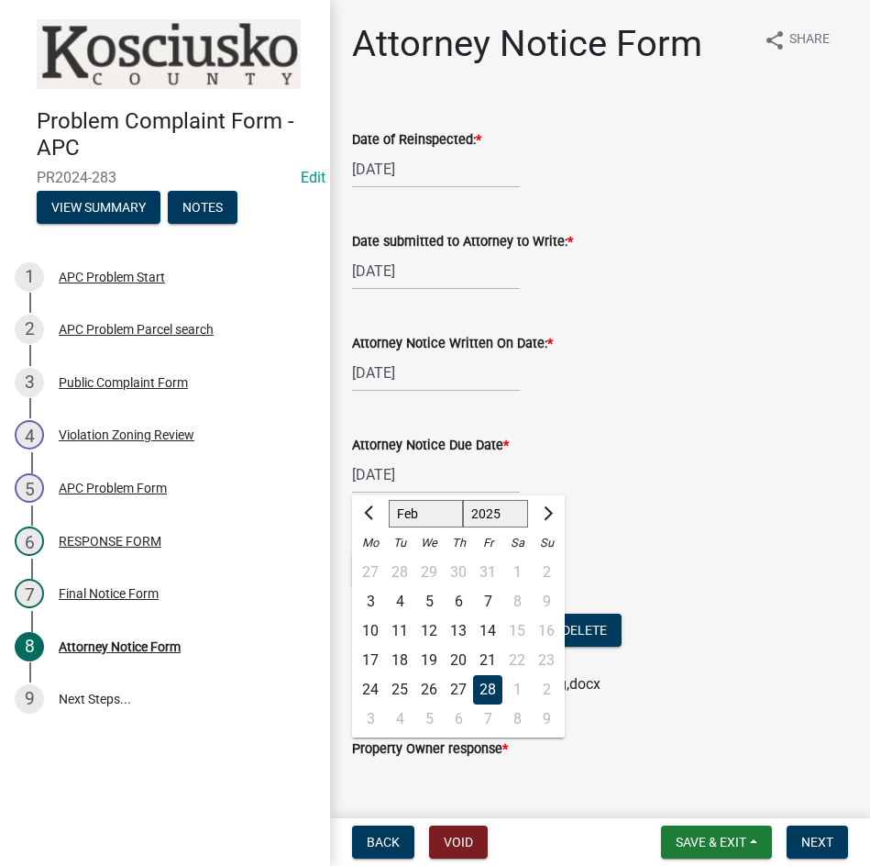
click at [421, 520] on select "Jan Feb Mar Apr May Jun [DATE] Aug Sep Oct Nov Dec" at bounding box center [426, 514] width 74 height 28
select select "8"
click at [389, 500] on select "Jan Feb Mar Apr May Jun [DATE] Aug Sep Oct Nov Dec" at bounding box center [426, 514] width 74 height 28
click at [427, 665] on div "20" at bounding box center [428, 660] width 29 height 29
type input "[DATE]"
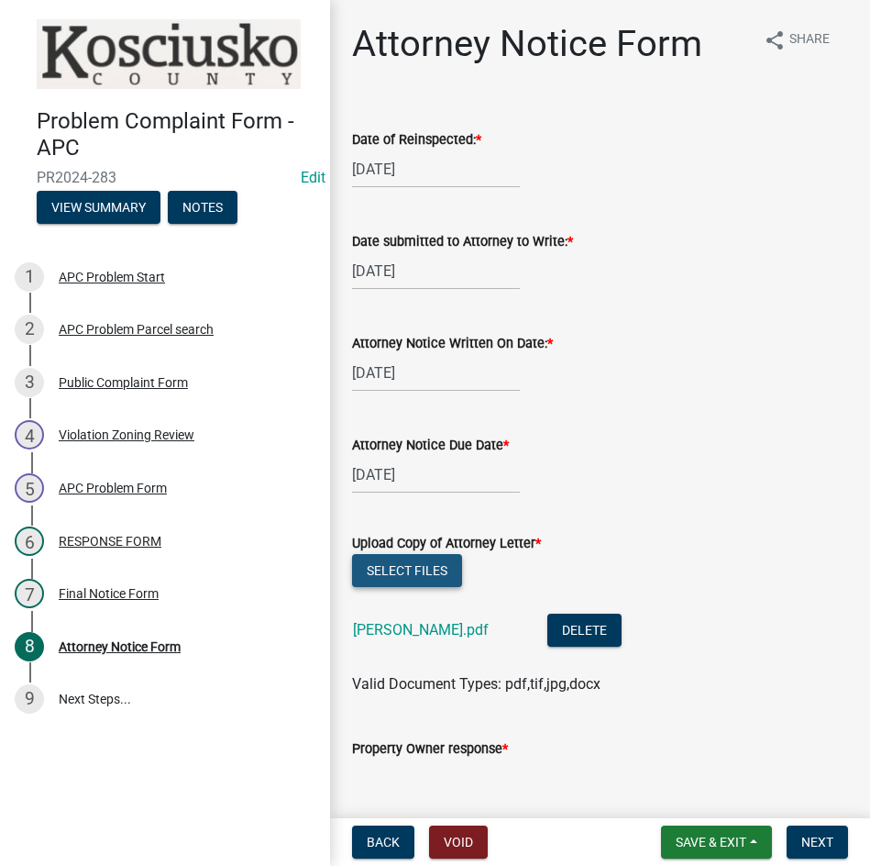
click at [382, 572] on button "Select files" at bounding box center [407, 570] width 110 height 33
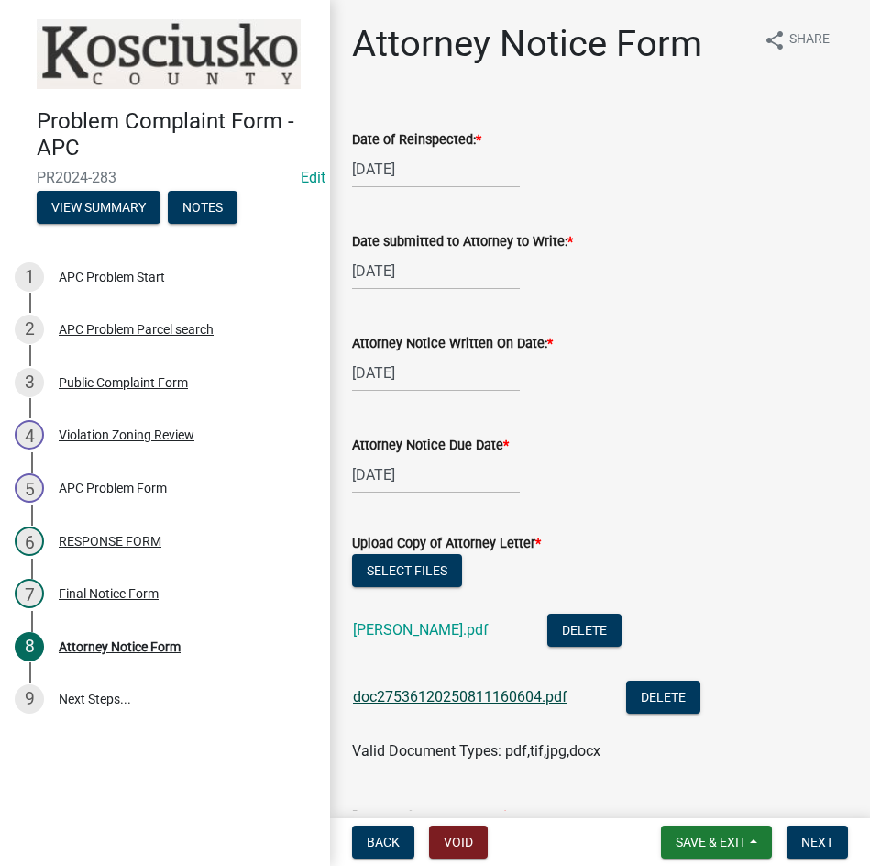
click at [448, 691] on link "doc27536120250811160604.pdf" at bounding box center [460, 696] width 215 height 17
click at [411, 573] on button "Select files" at bounding box center [407, 570] width 110 height 33
click at [698, 834] on span "Save & Exit" at bounding box center [711, 841] width 71 height 15
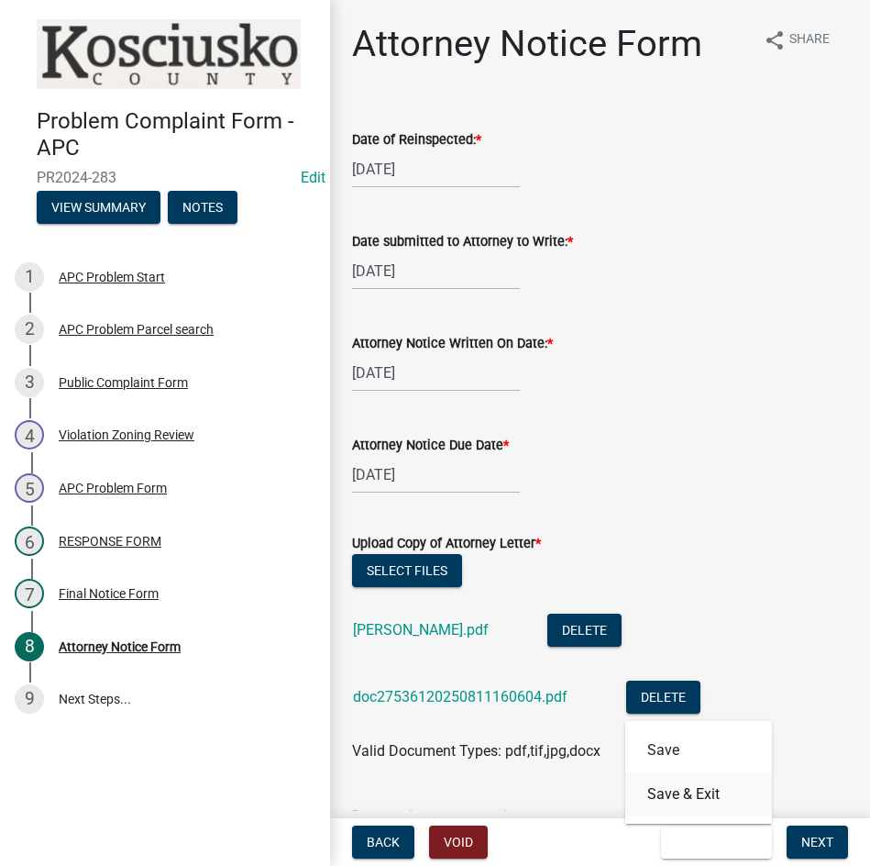
click at [690, 801] on button "Save & Exit" at bounding box center [698, 794] width 147 height 44
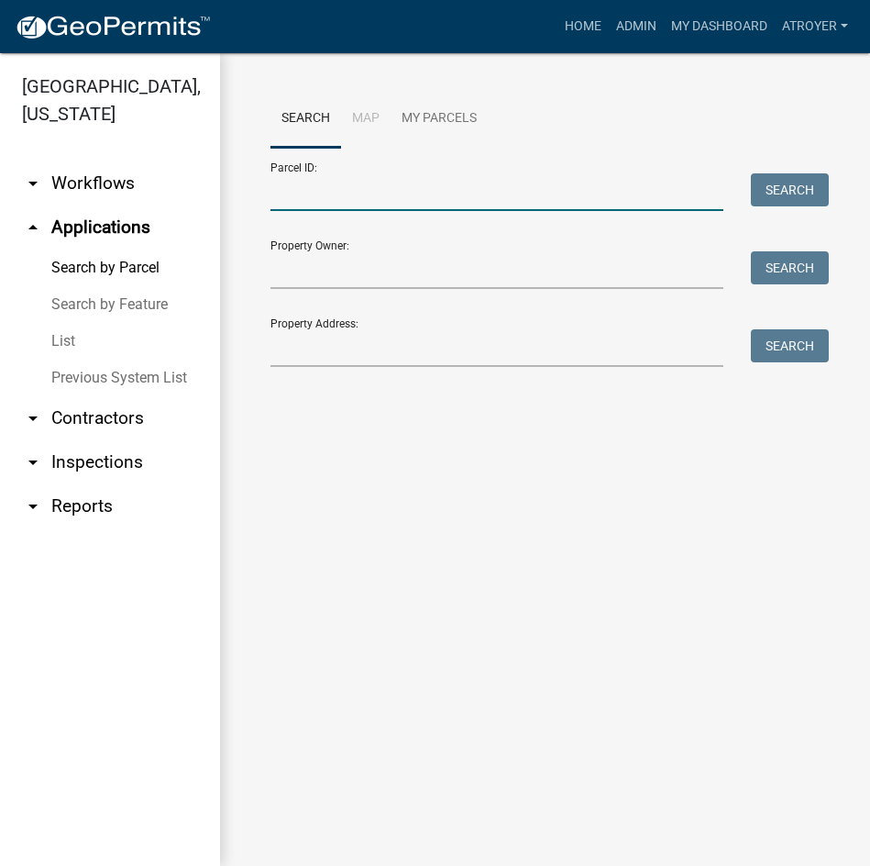
click at [436, 182] on input "Parcel ID:" at bounding box center [497, 192] width 453 height 38
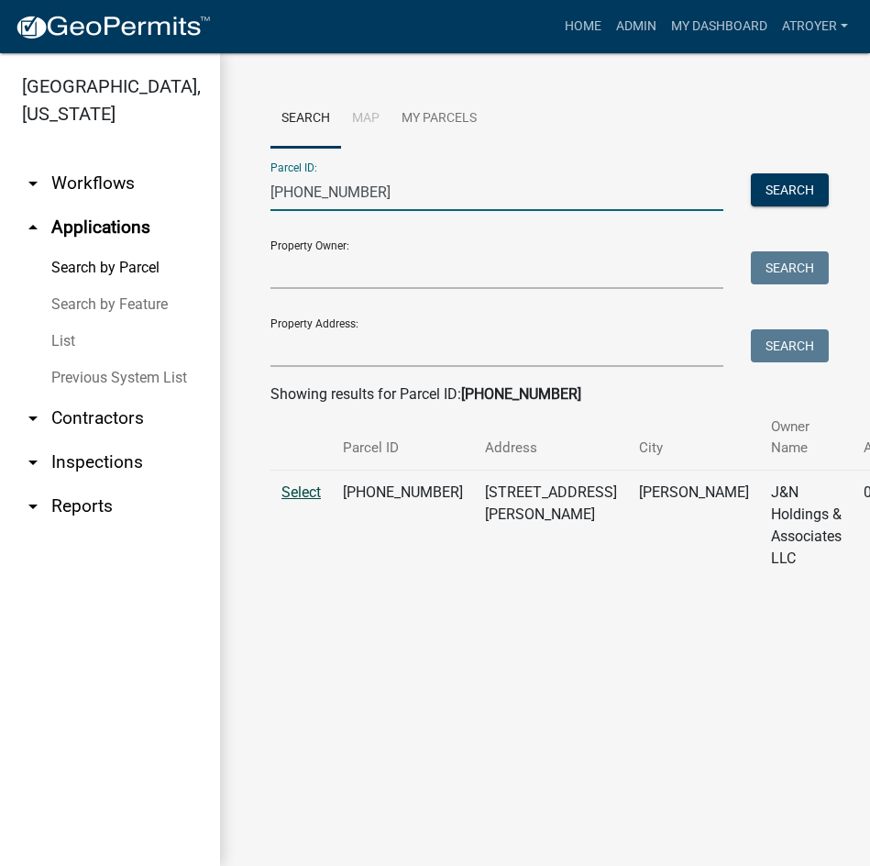
type input "[PHONE_NUMBER]"
click at [293, 489] on span "Select" at bounding box center [301, 491] width 39 height 17
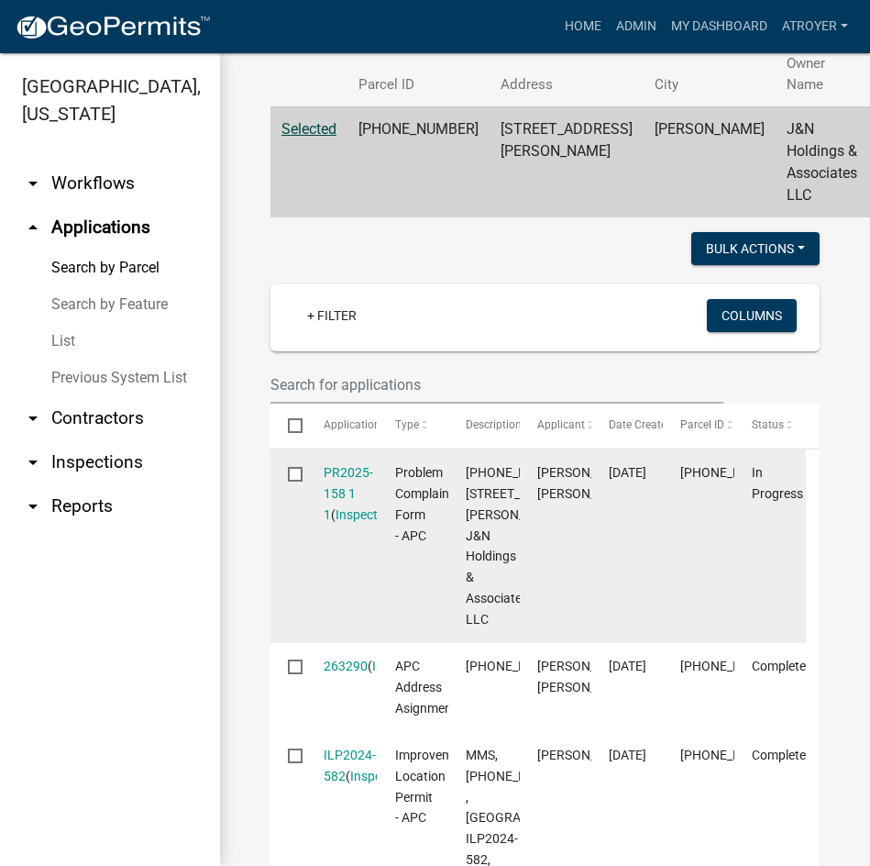
scroll to position [367, 0]
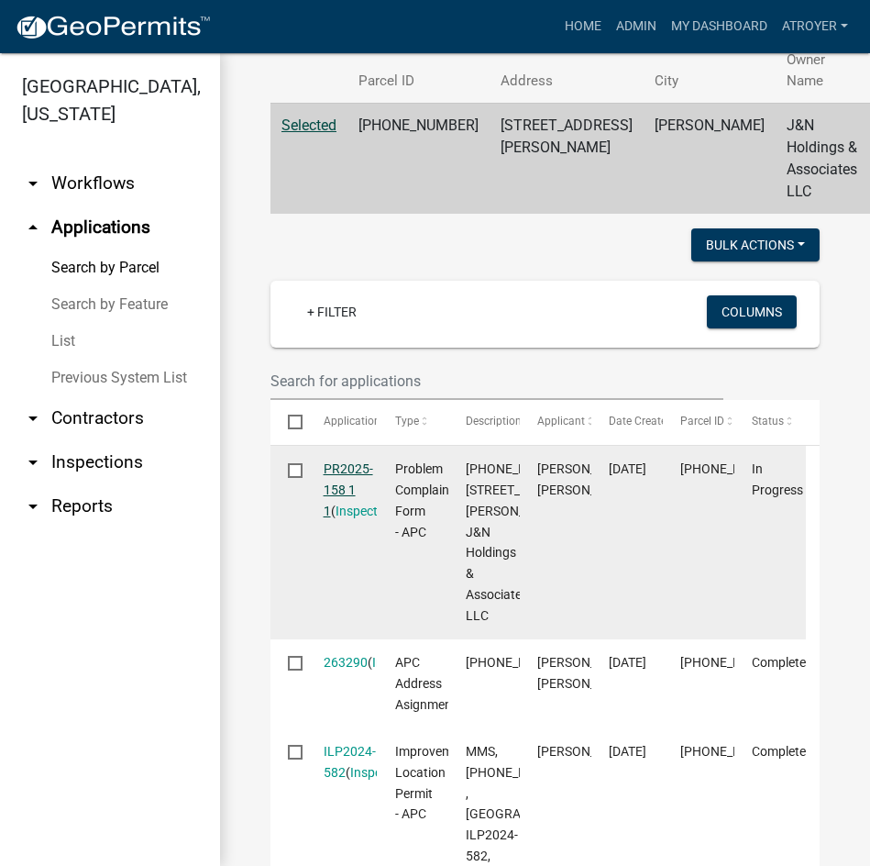
click at [324, 494] on link "PR2025-158 1 1" at bounding box center [349, 489] width 50 height 57
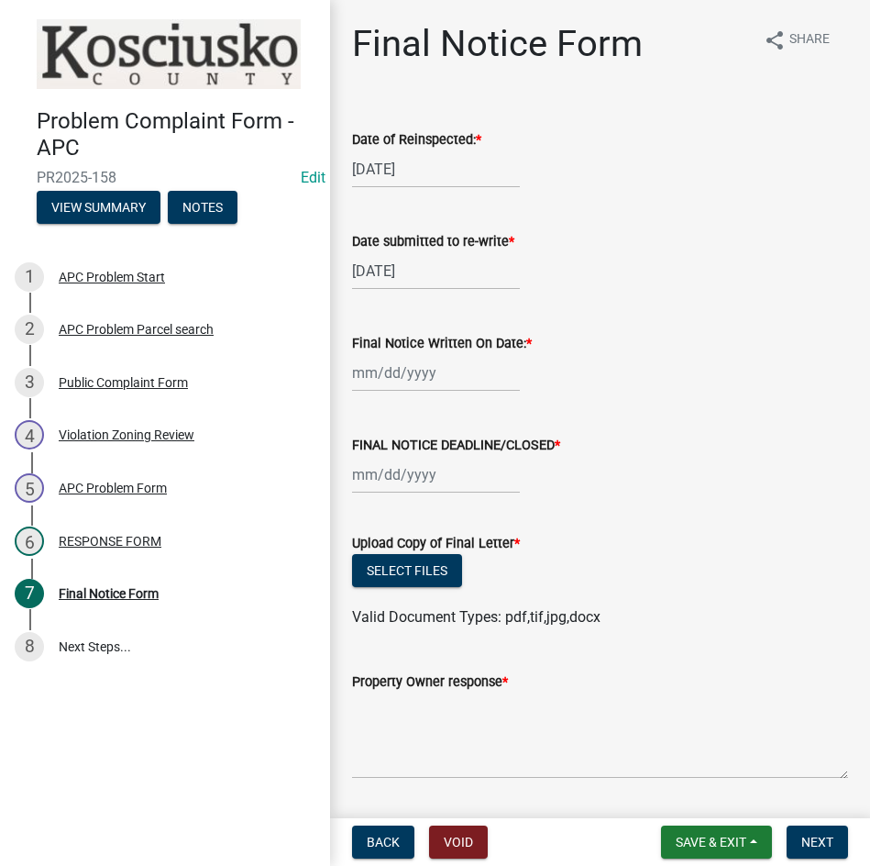
click at [465, 375] on div at bounding box center [436, 373] width 168 height 38
select select "8"
select select "2025"
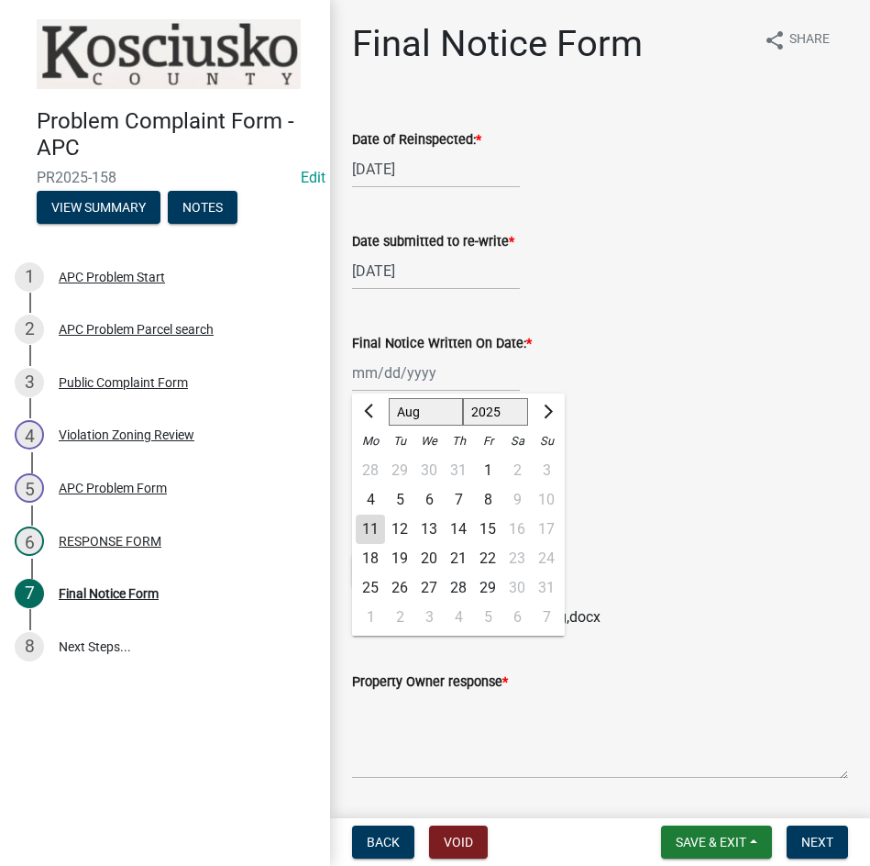
click at [425, 495] on div "6" at bounding box center [428, 499] width 29 height 29
type input "[DATE]"
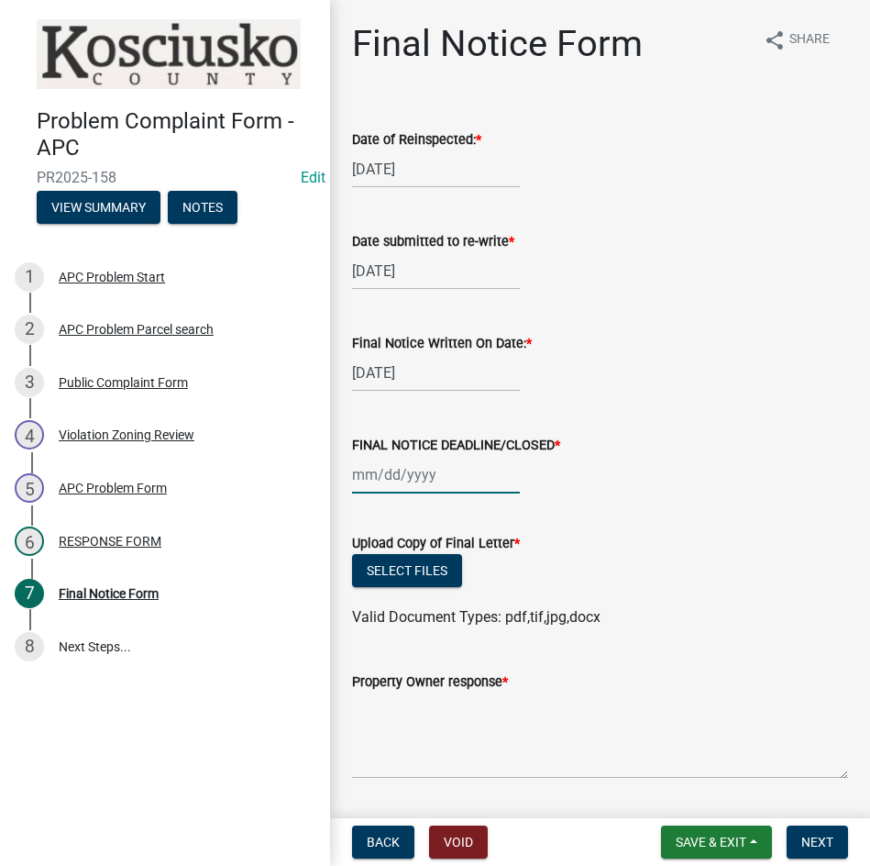
click at [423, 491] on div at bounding box center [436, 475] width 168 height 38
select select "8"
select select "2025"
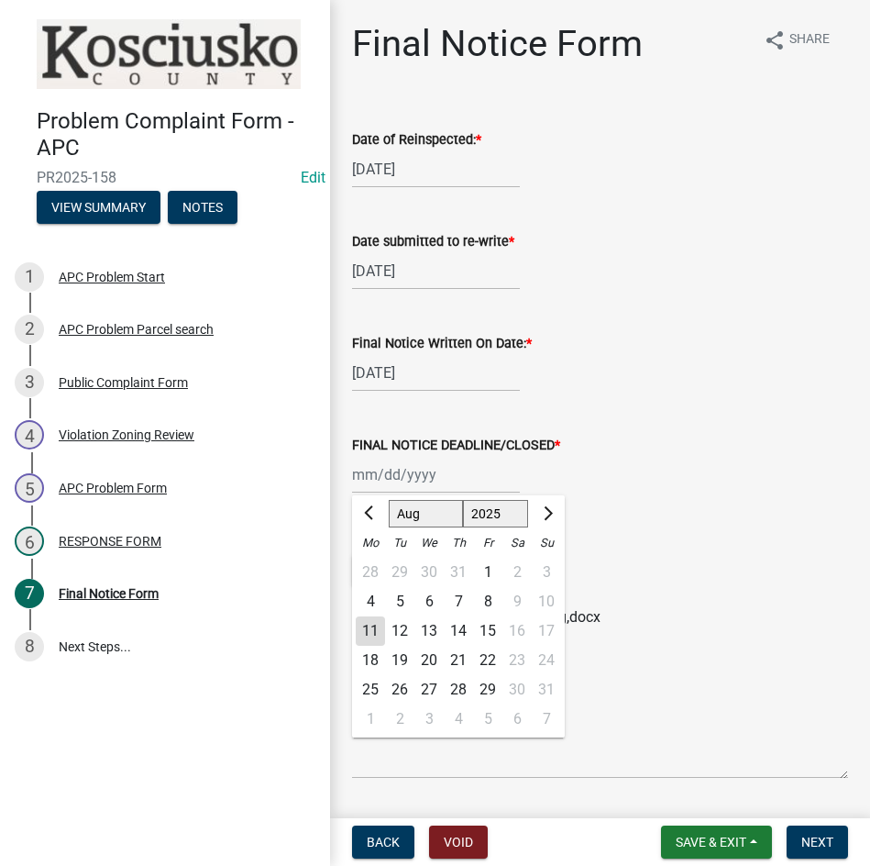
click at [424, 658] on div "20" at bounding box center [428, 660] width 29 height 29
type input "[DATE]"
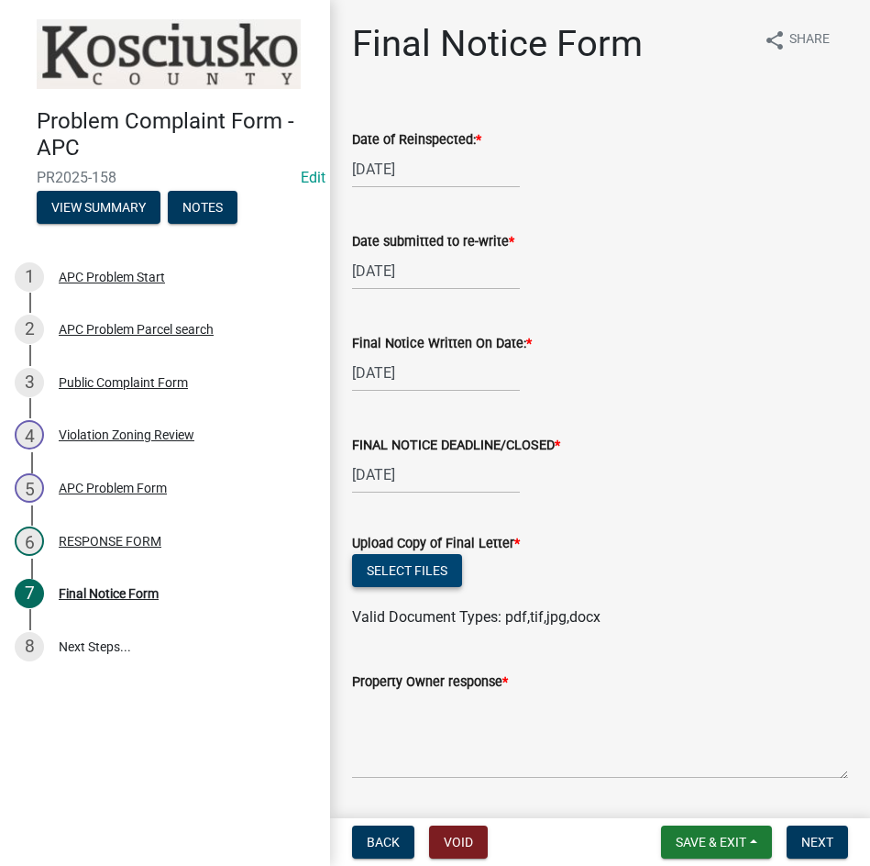
click at [392, 570] on button "Select files" at bounding box center [407, 570] width 110 height 33
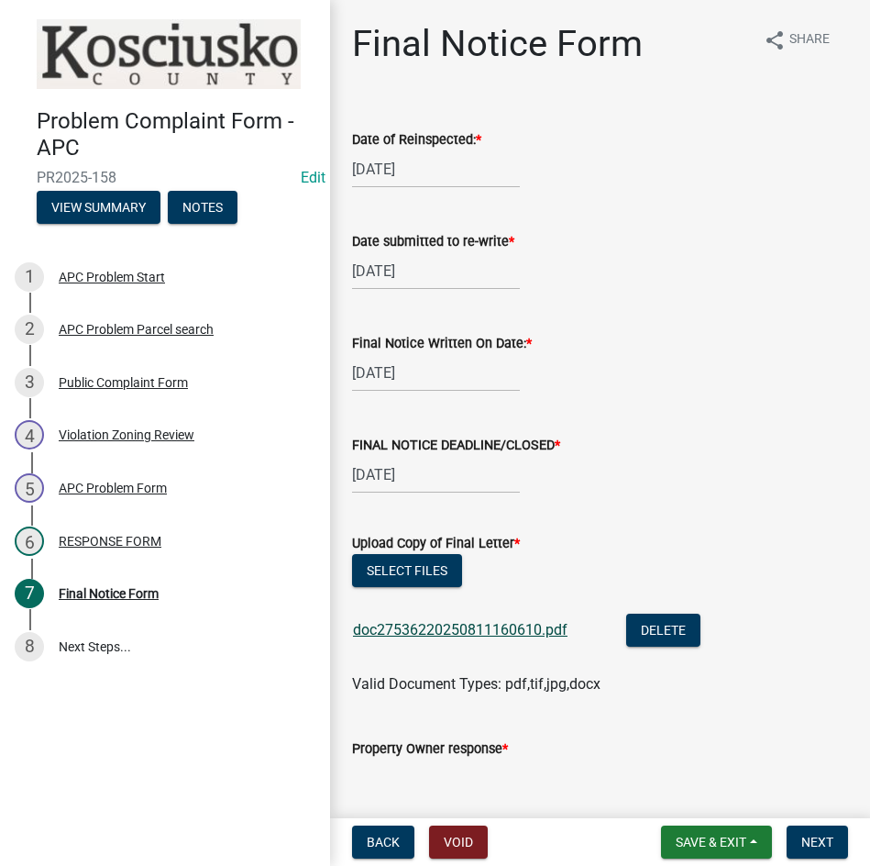
click at [451, 632] on link "doc27536220250811160610.pdf" at bounding box center [460, 629] width 215 height 17
click at [433, 569] on button "Select files" at bounding box center [407, 570] width 110 height 33
click at [690, 833] on button "Save & Exit" at bounding box center [716, 841] width 111 height 33
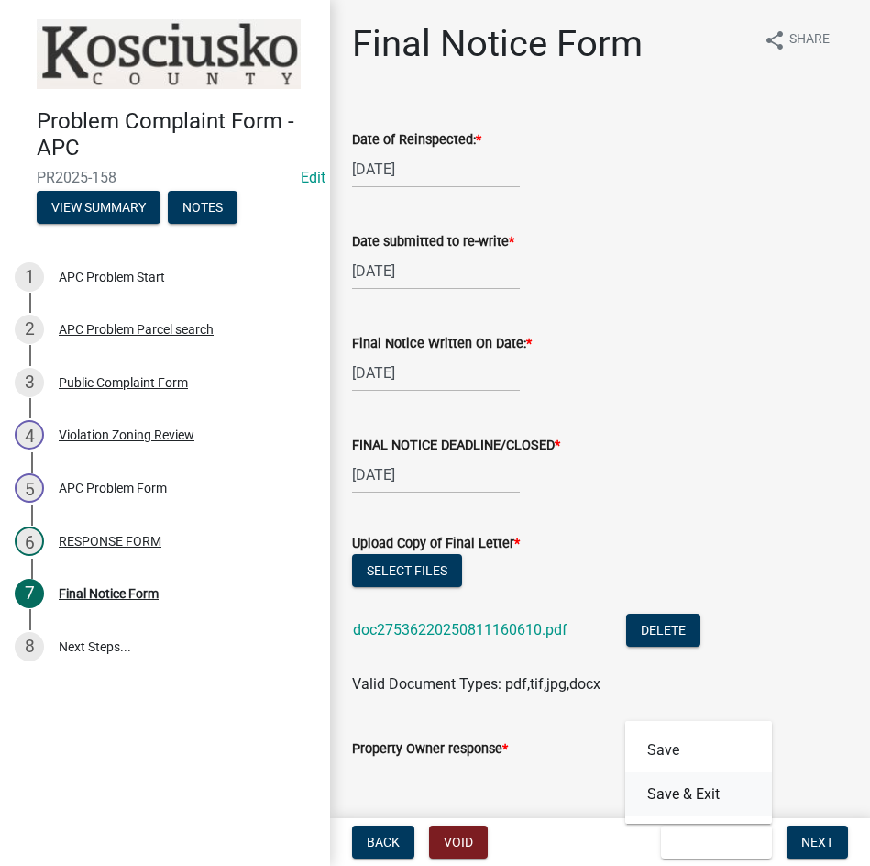
click at [717, 798] on button "Save & Exit" at bounding box center [698, 794] width 147 height 44
